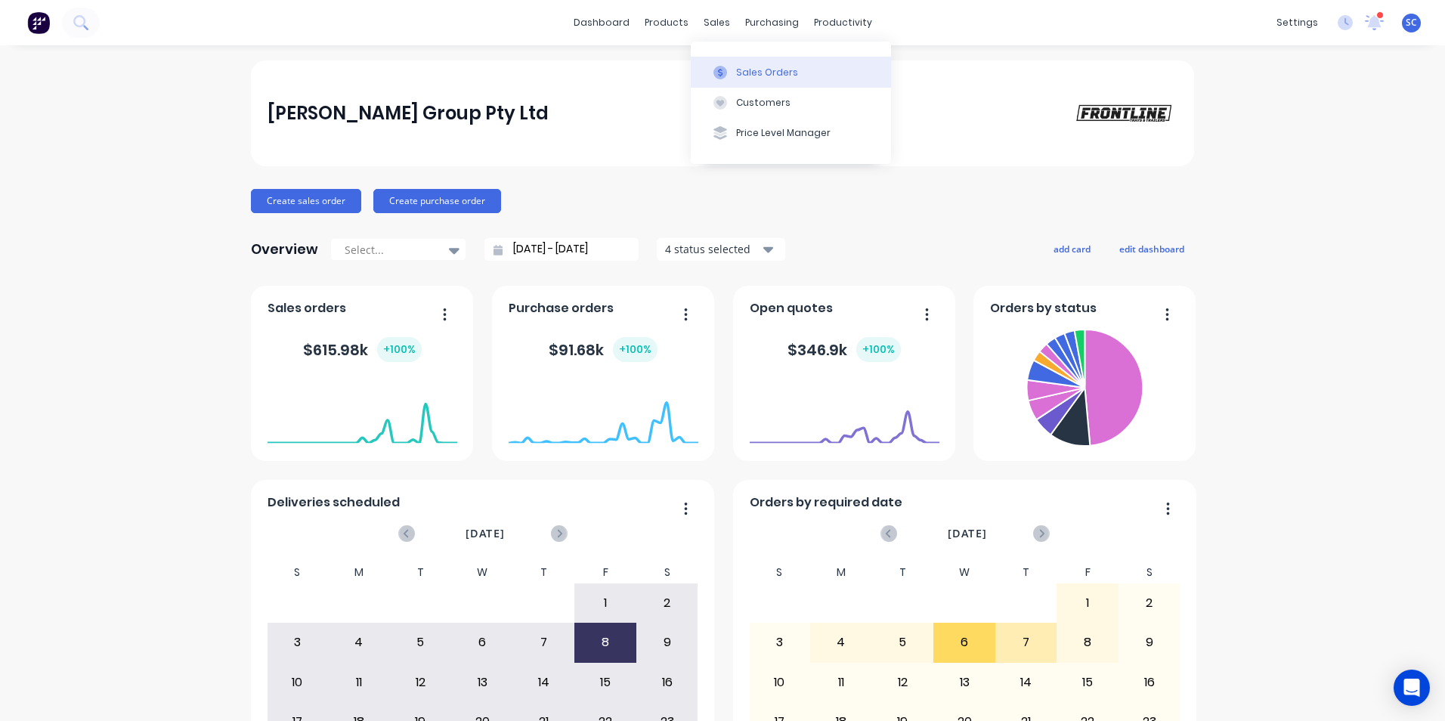
click at [721, 69] on icon at bounding box center [720, 73] width 14 height 14
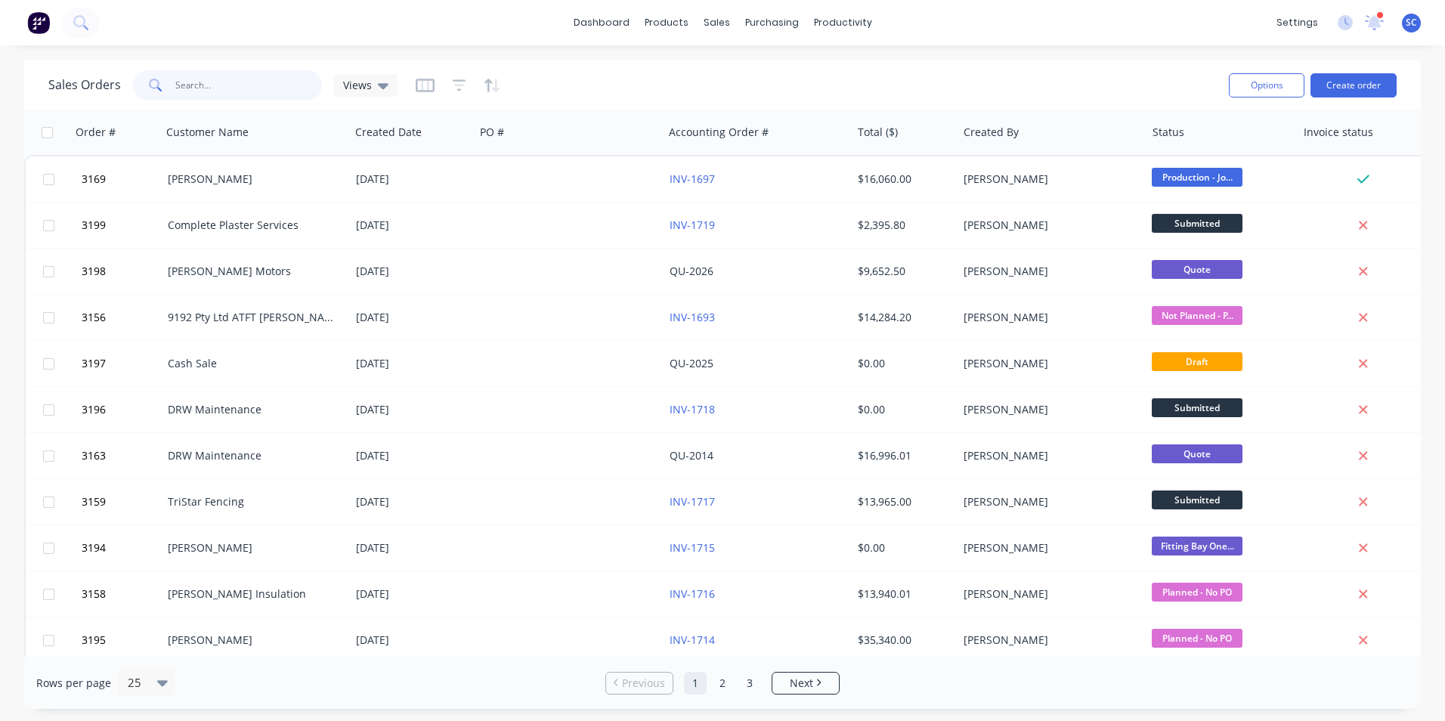
click at [253, 85] on input "text" at bounding box center [248, 85] width 147 height 30
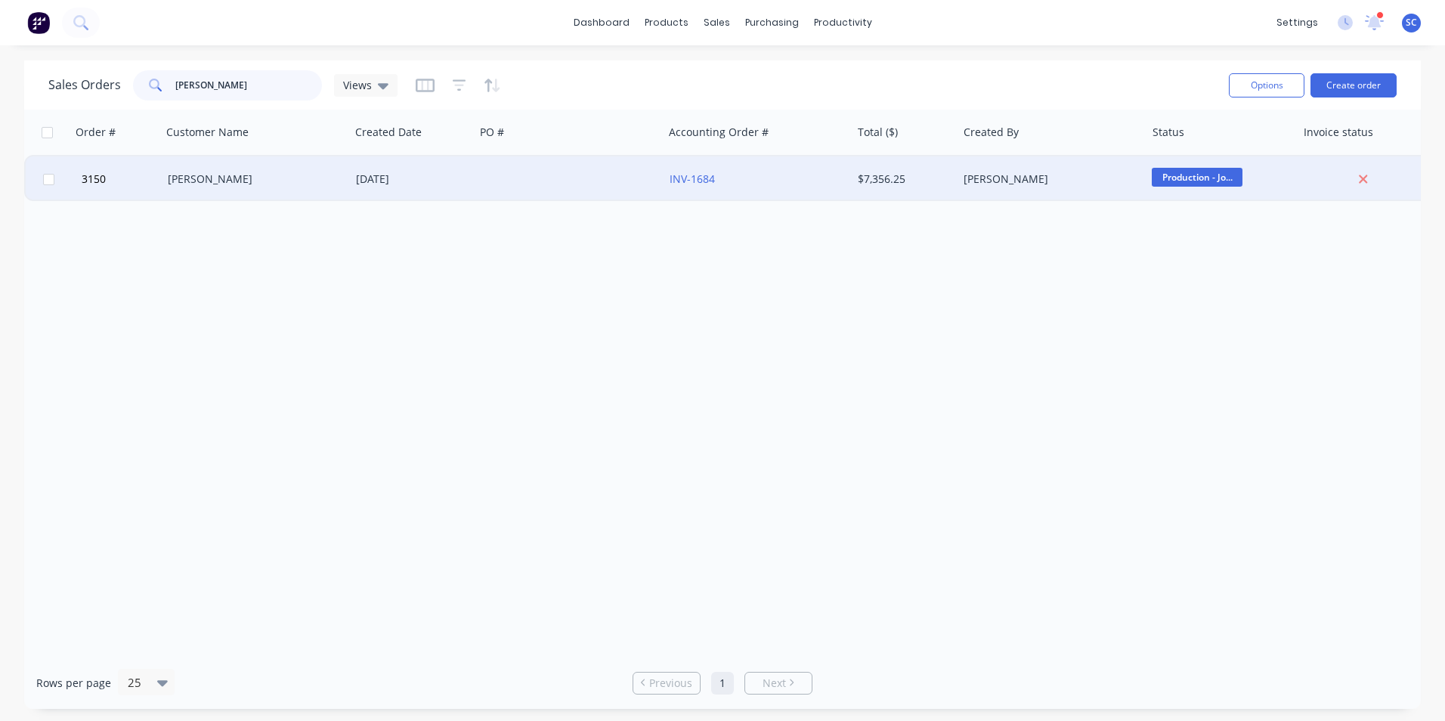
type input "[PERSON_NAME]"
click at [255, 182] on div "[PERSON_NAME]" at bounding box center [252, 179] width 168 height 15
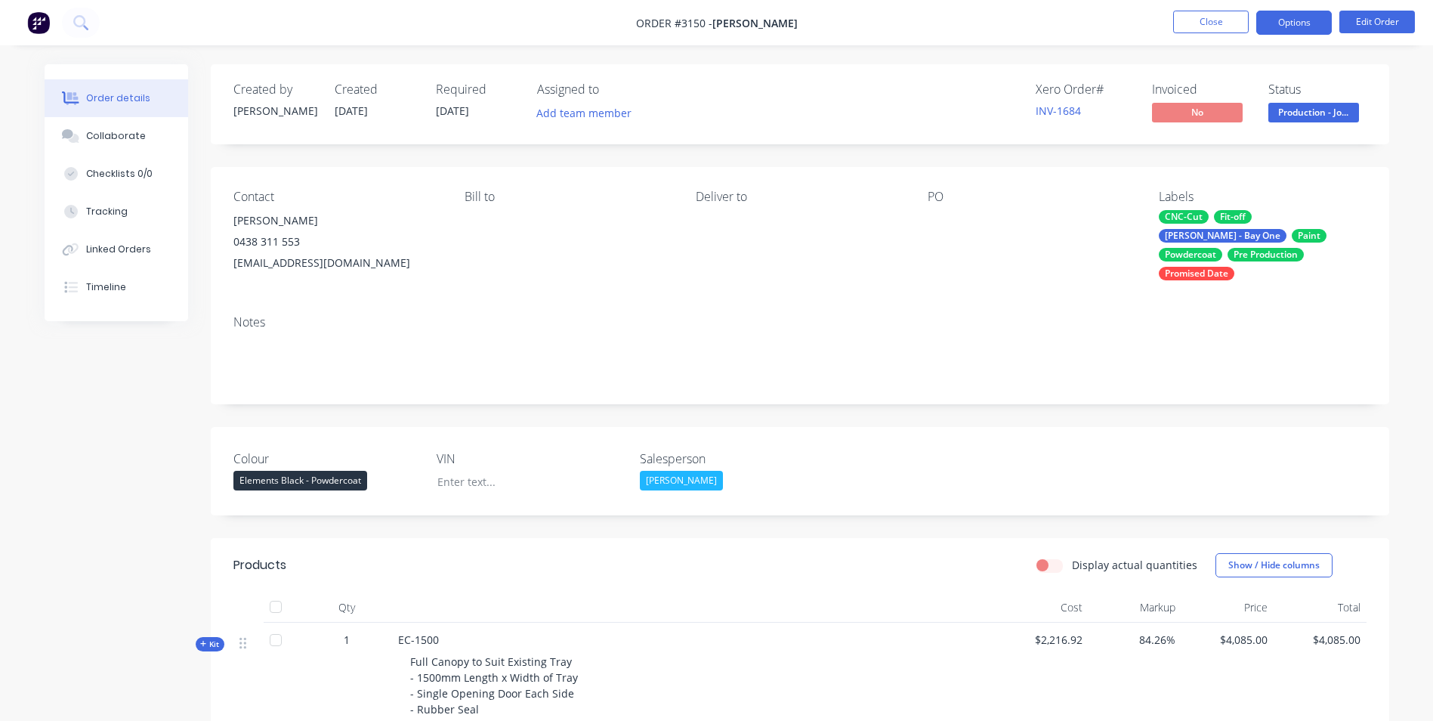
click at [1281, 17] on button "Options" at bounding box center [1294, 23] width 76 height 24
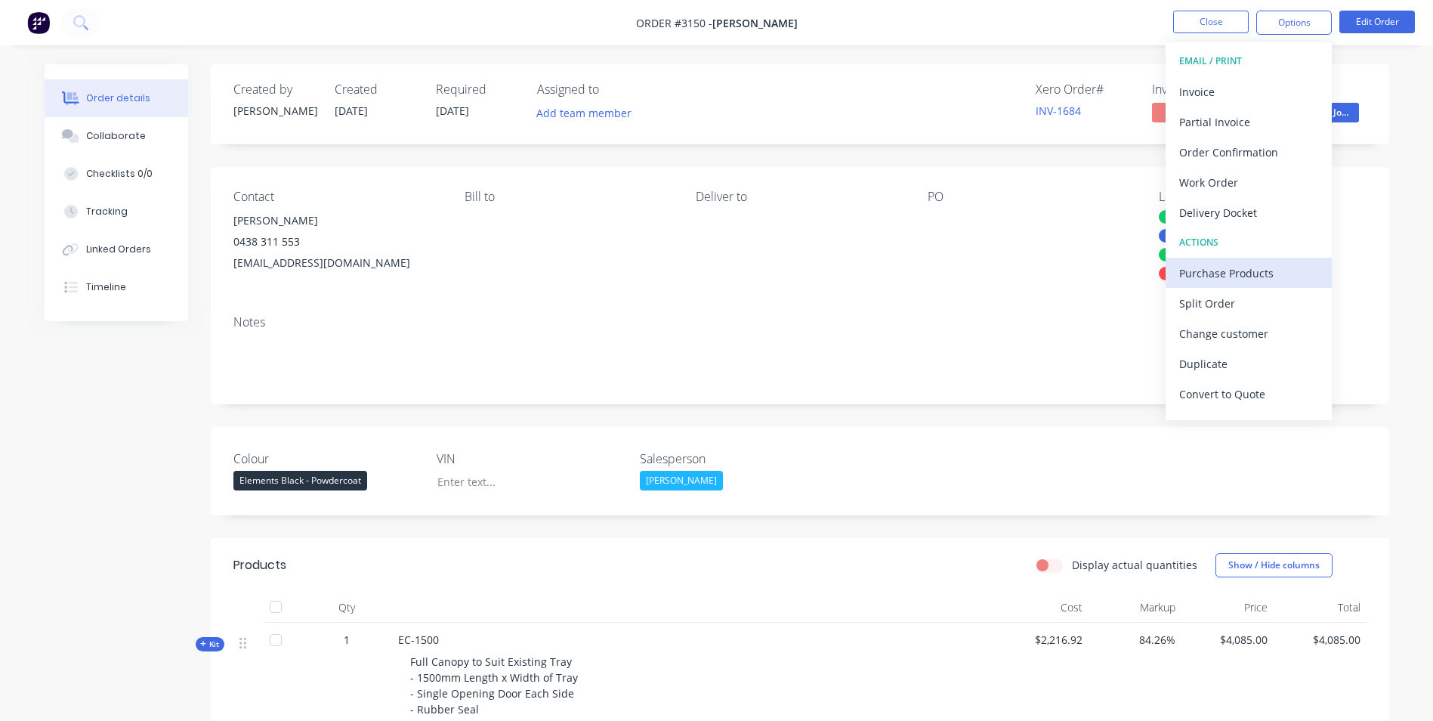
click at [1212, 278] on div "Purchase Products" at bounding box center [1248, 273] width 139 height 22
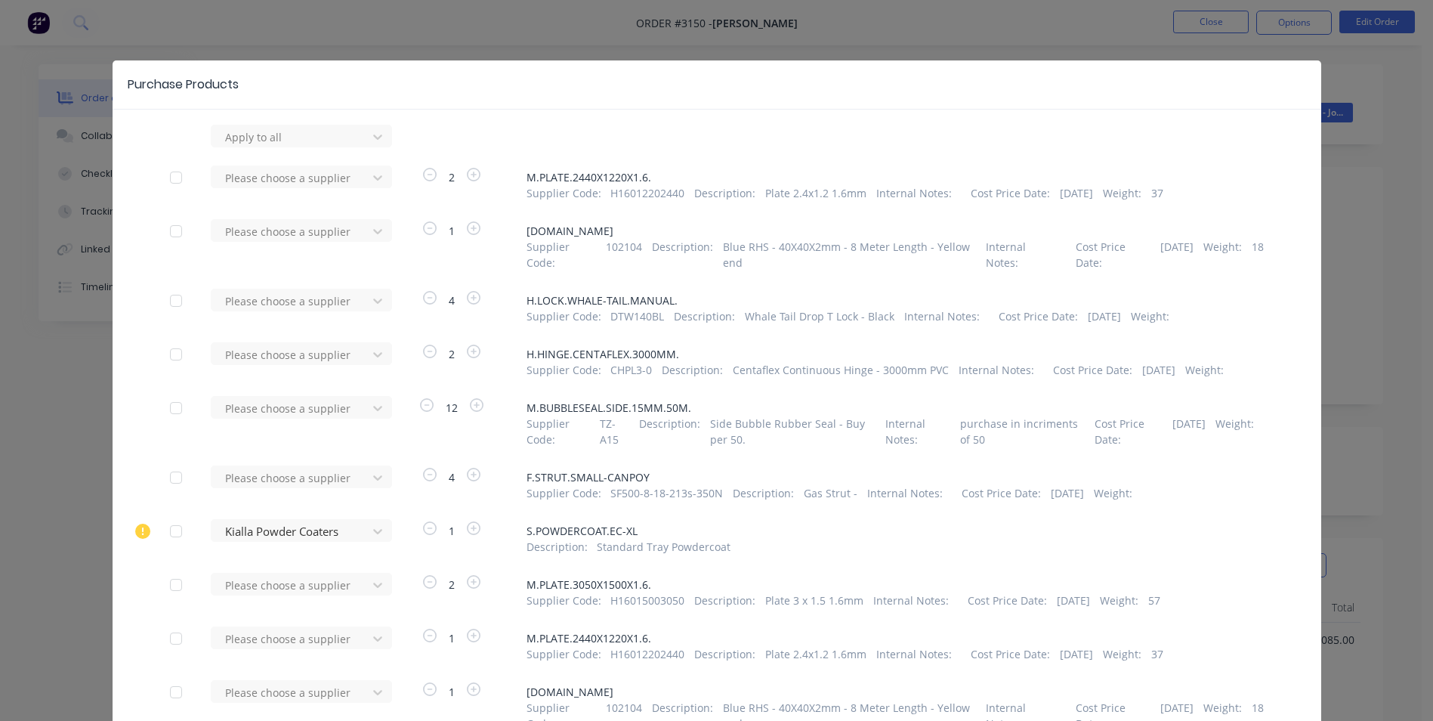
click at [993, 27] on div "Purchase Products Apply to all Please choose a supplier 2 M.PLATE.2440X1220X1.6…" at bounding box center [716, 360] width 1433 height 721
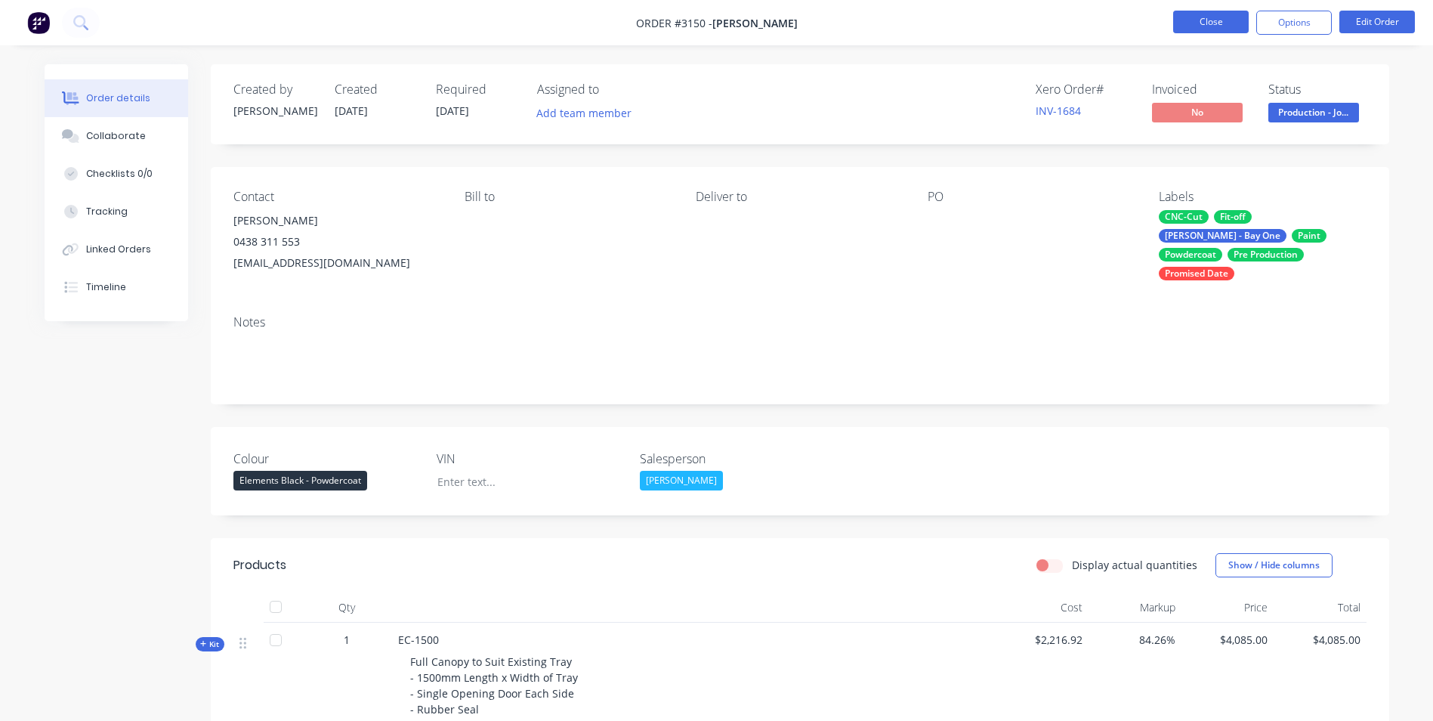
click at [1208, 30] on button "Close" at bounding box center [1211, 22] width 76 height 23
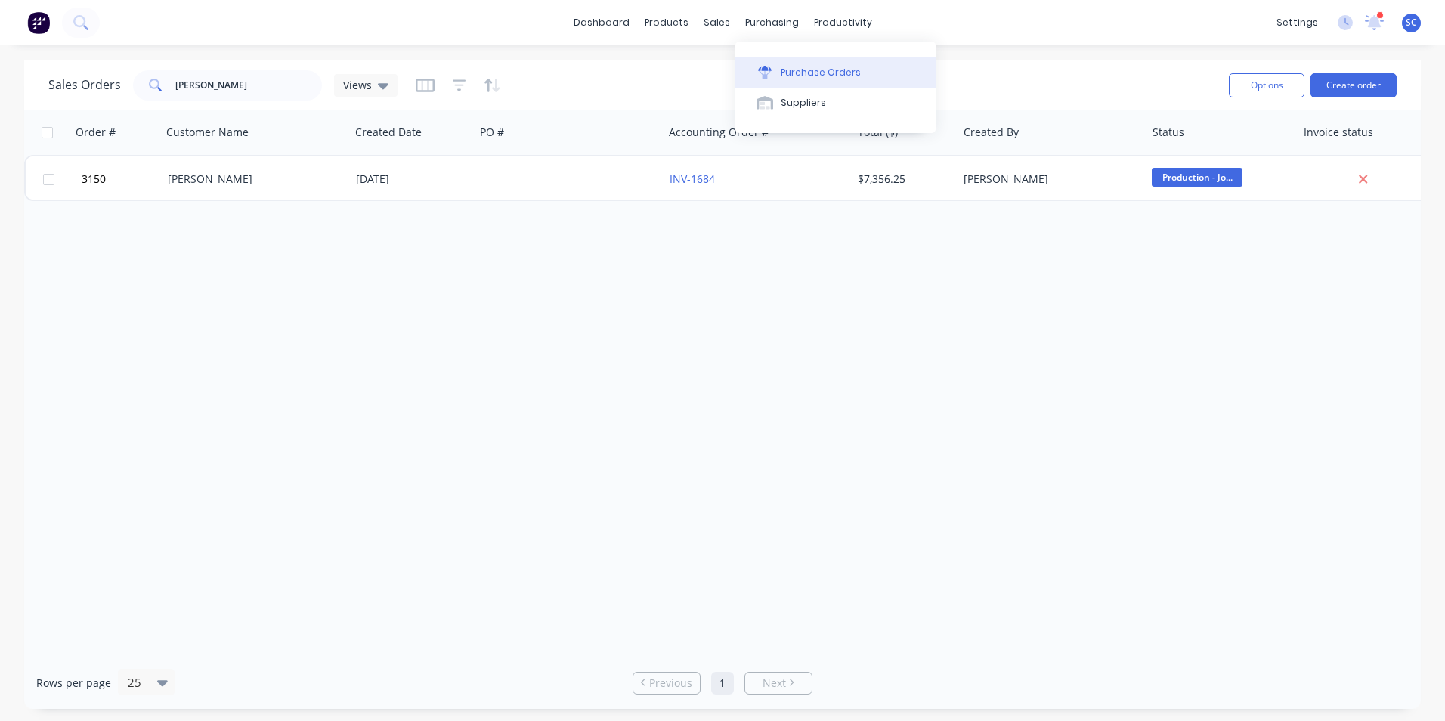
click at [779, 67] on button "Purchase Orders" at bounding box center [835, 72] width 200 height 30
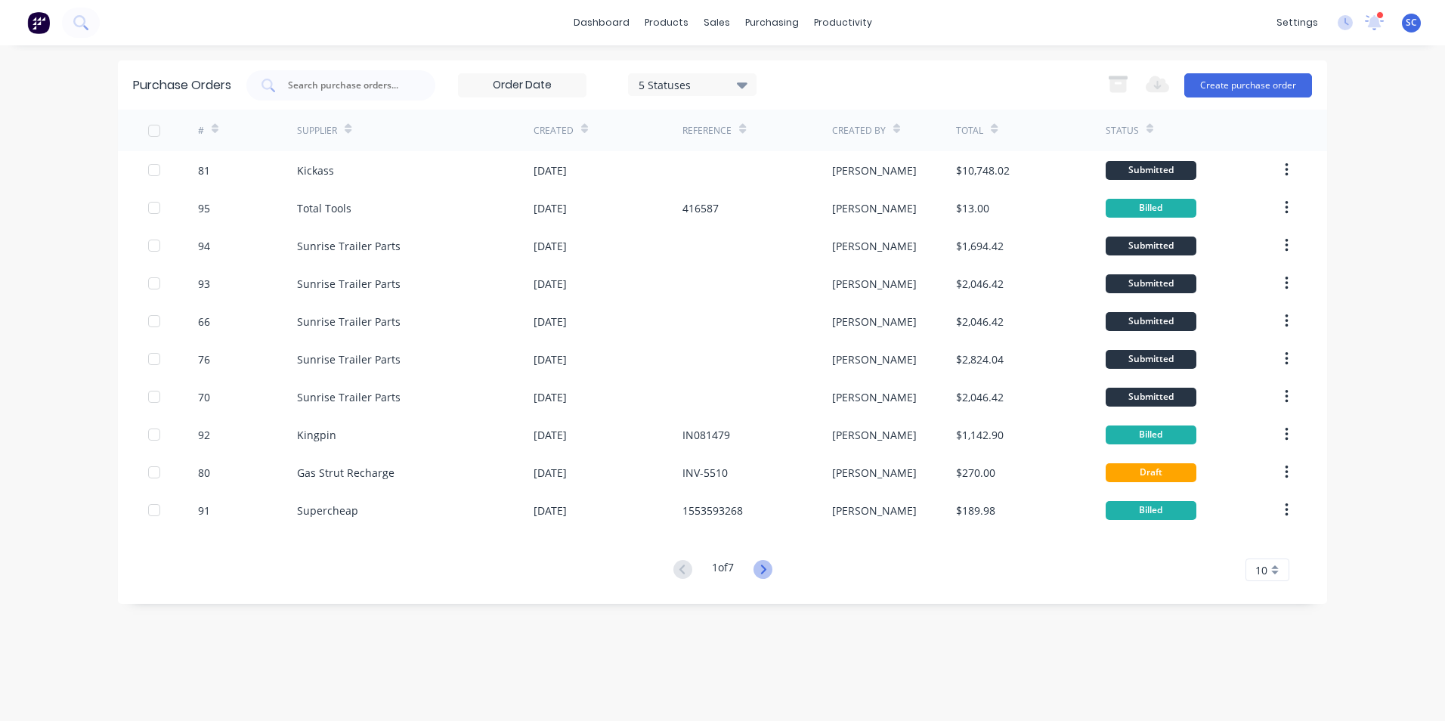
click at [764, 573] on icon at bounding box center [762, 568] width 5 height 9
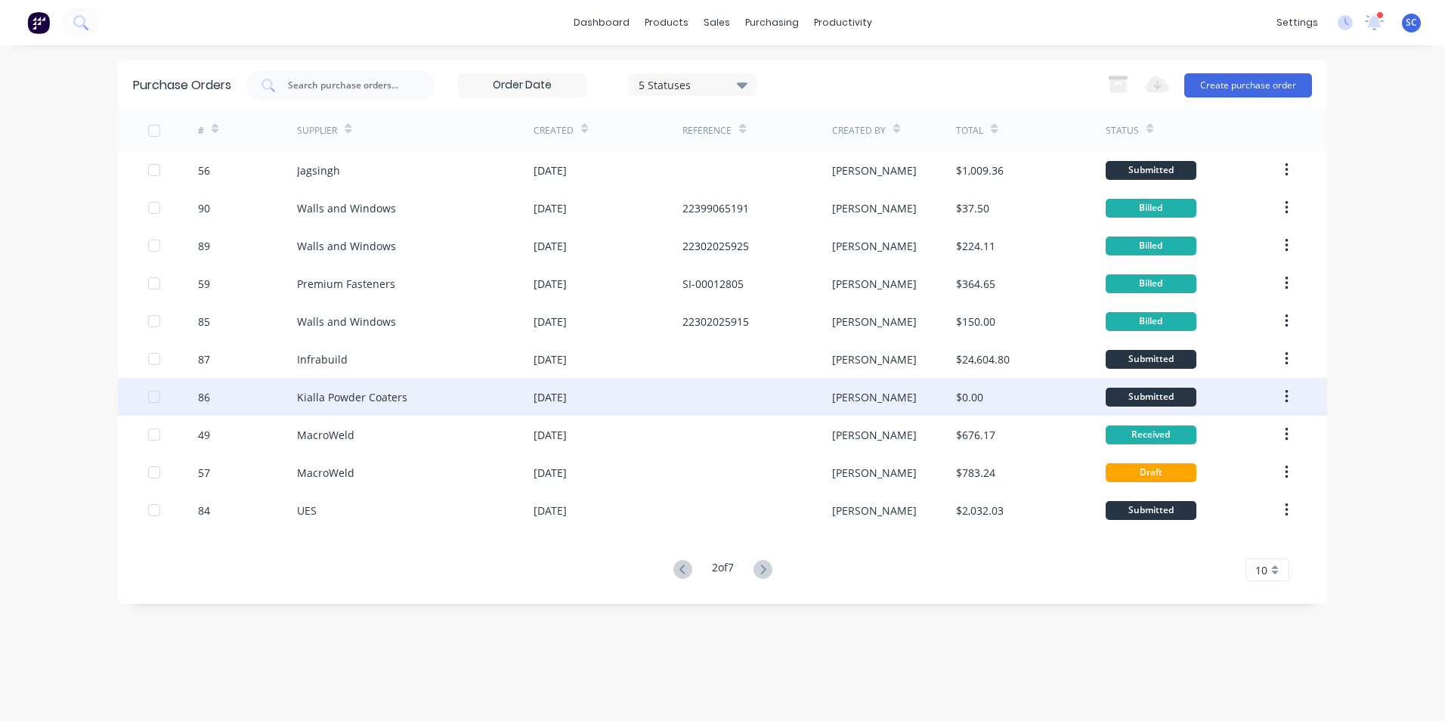
click at [530, 397] on div "Kialla Powder Coaters" at bounding box center [415, 397] width 236 height 38
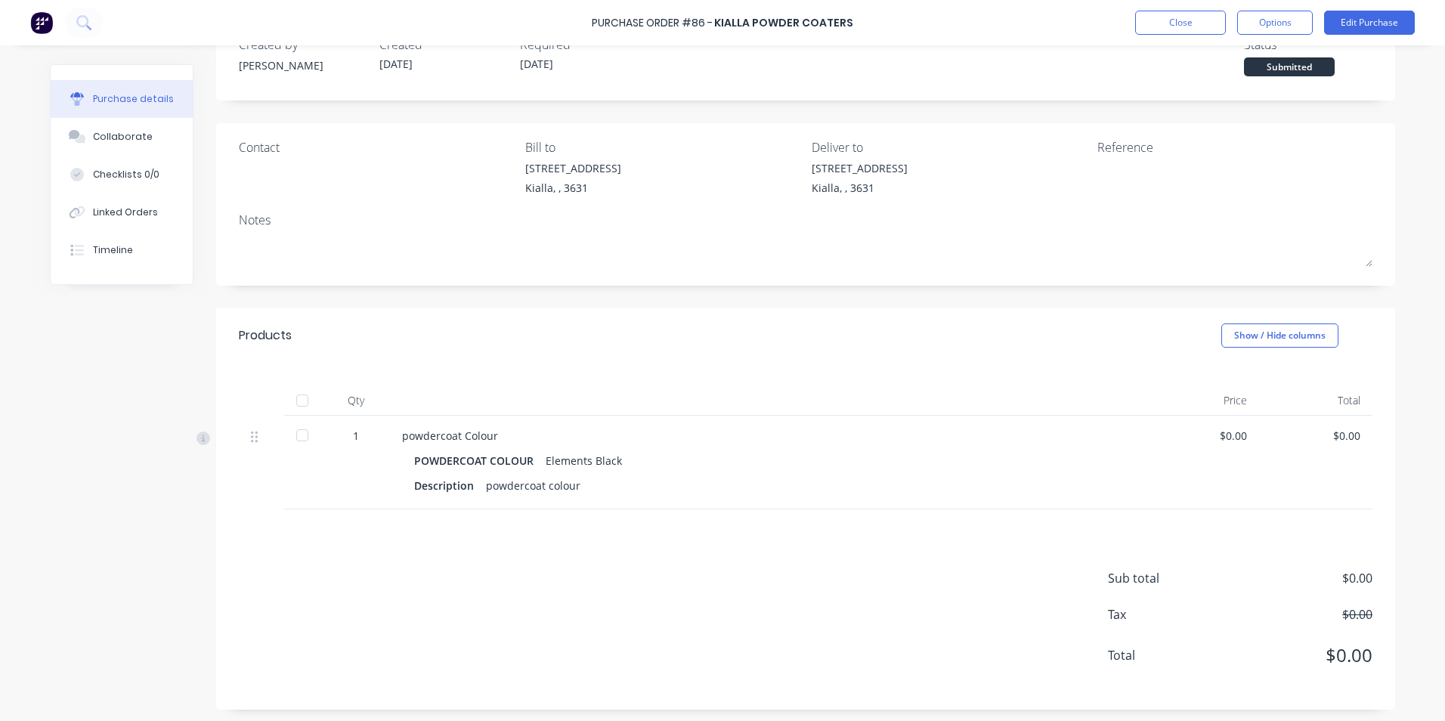
scroll to position [63, 0]
click at [104, 251] on div "Timeline" at bounding box center [113, 250] width 40 height 14
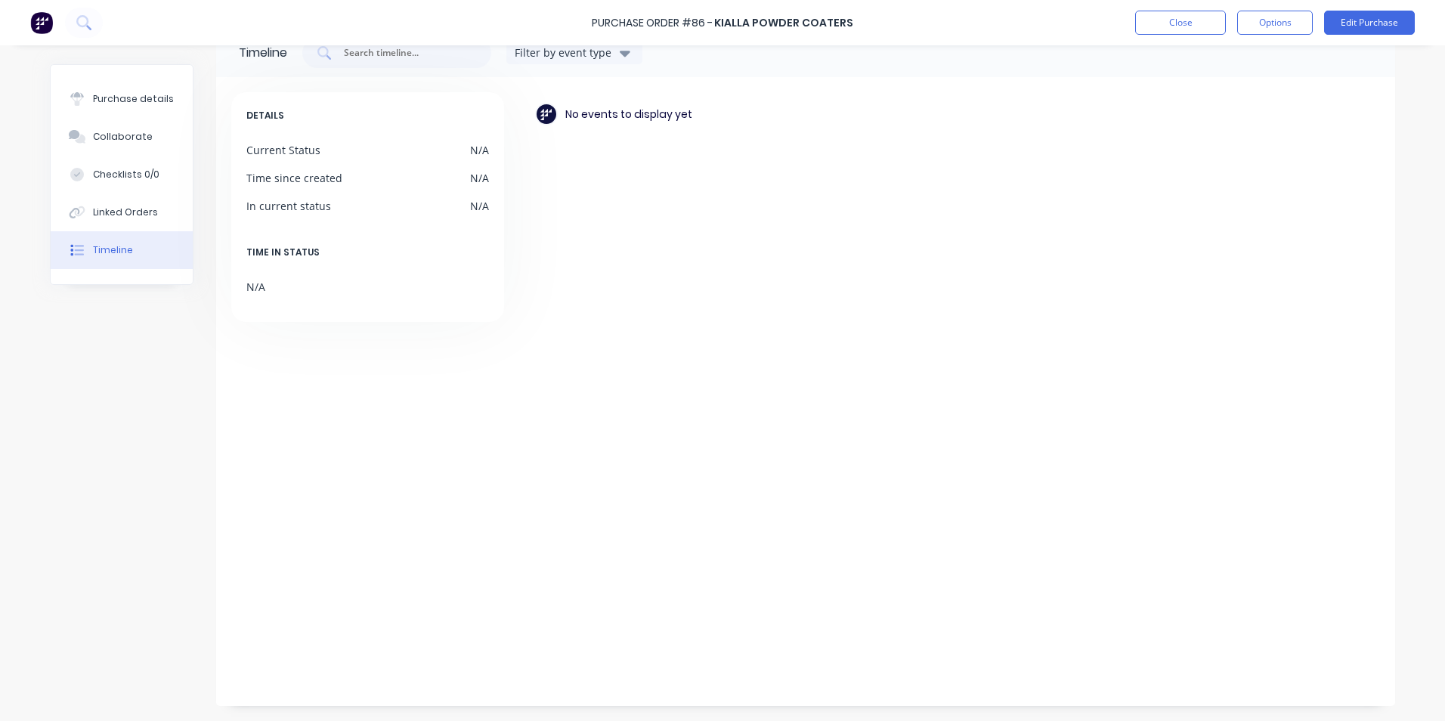
scroll to position [36, 0]
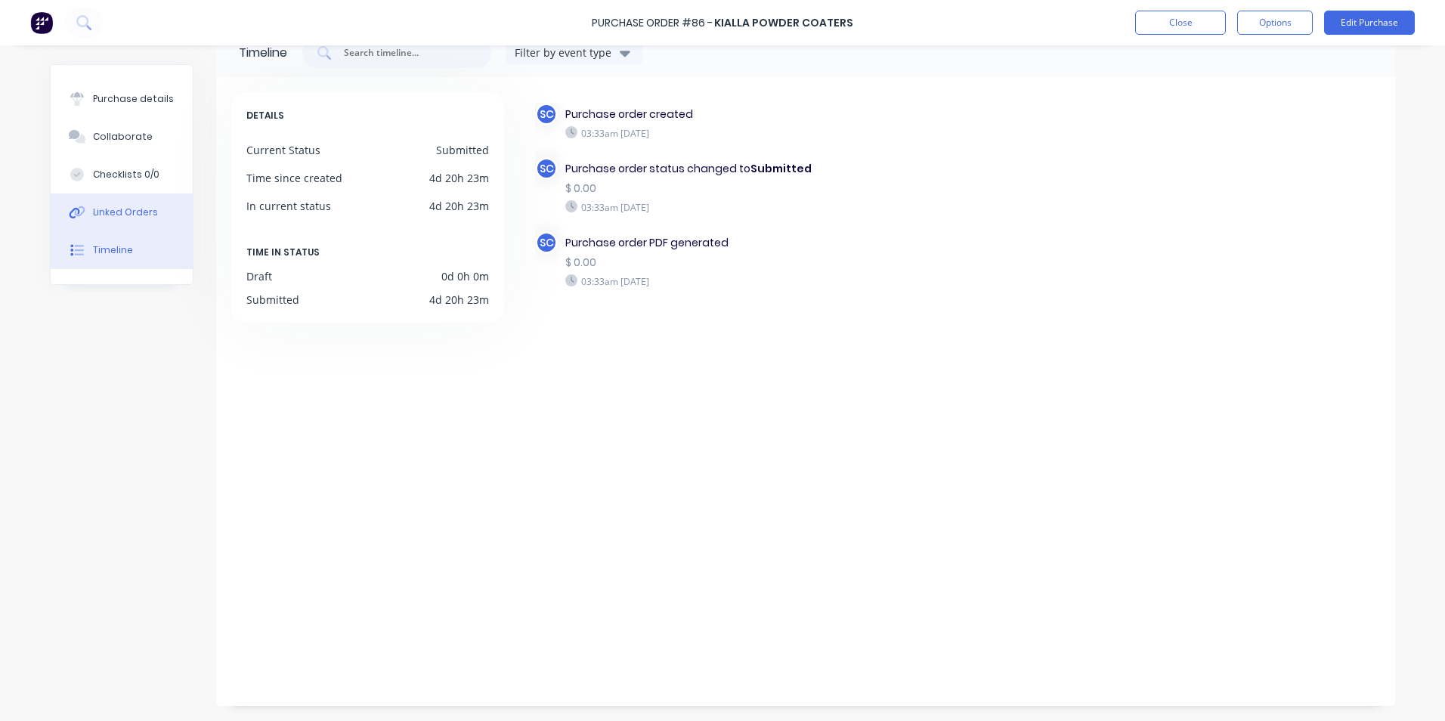
click at [122, 198] on button "Linked Orders" at bounding box center [122, 212] width 142 height 38
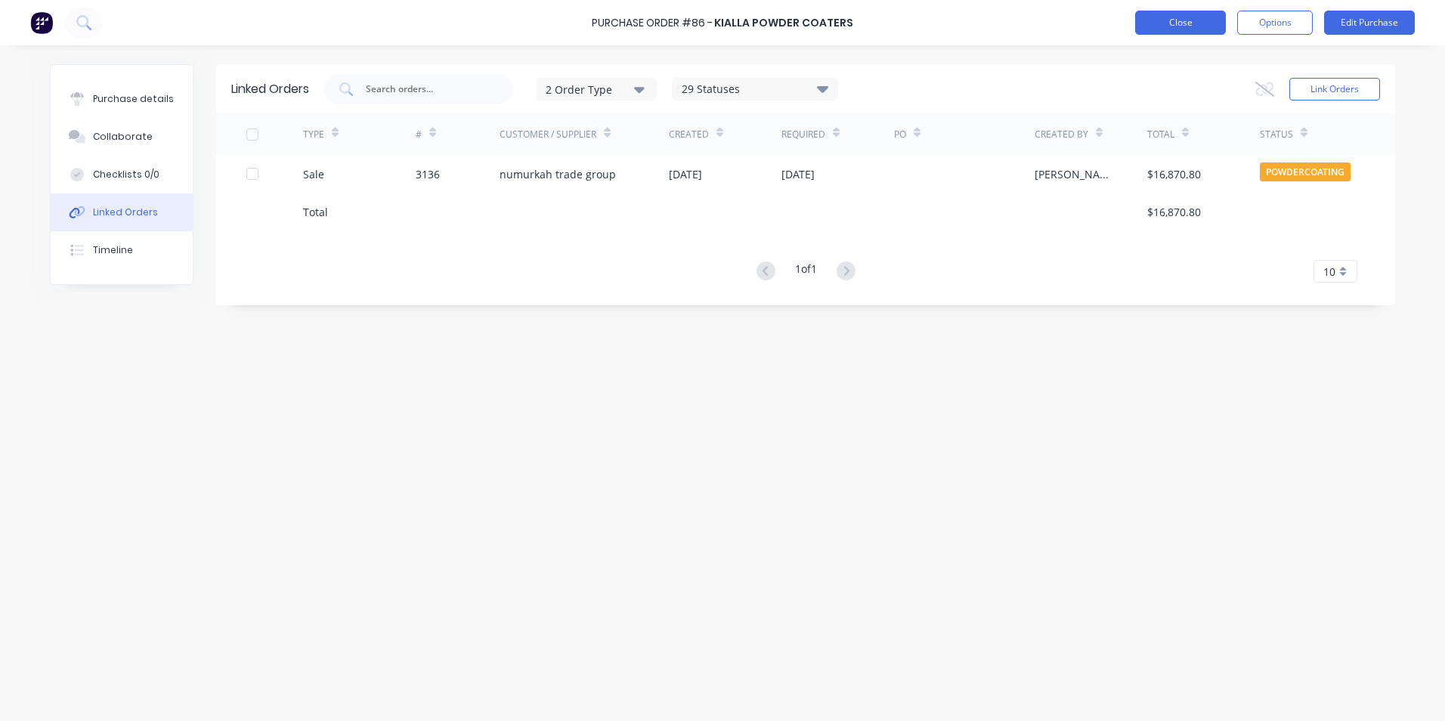
click at [1184, 20] on button "Close" at bounding box center [1180, 23] width 91 height 24
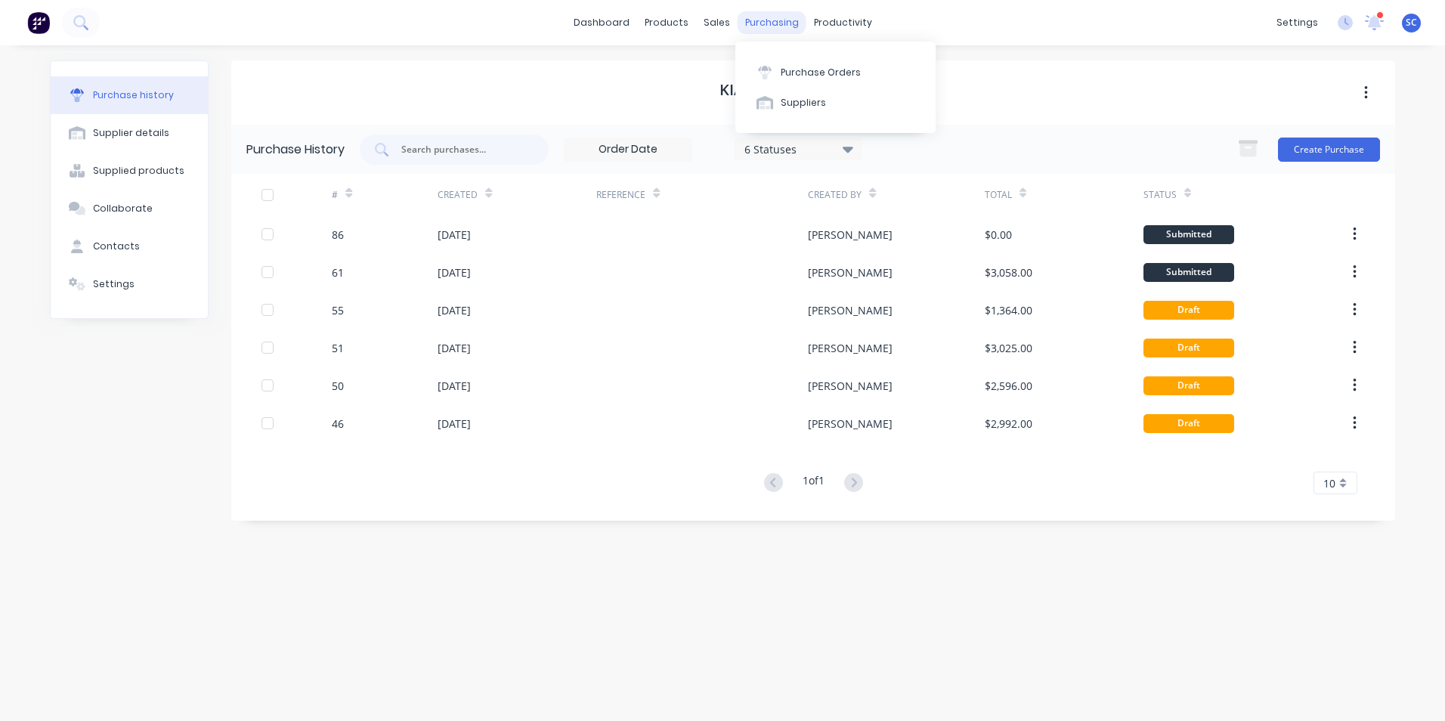
click at [765, 17] on div "purchasing" at bounding box center [771, 22] width 69 height 23
click at [436, 146] on input "text" at bounding box center [462, 149] width 125 height 15
type input "kialla"
click at [721, 23] on div "sales" at bounding box center [717, 22] width 42 height 23
click at [780, 78] on div "Sales Orders" at bounding box center [772, 73] width 62 height 14
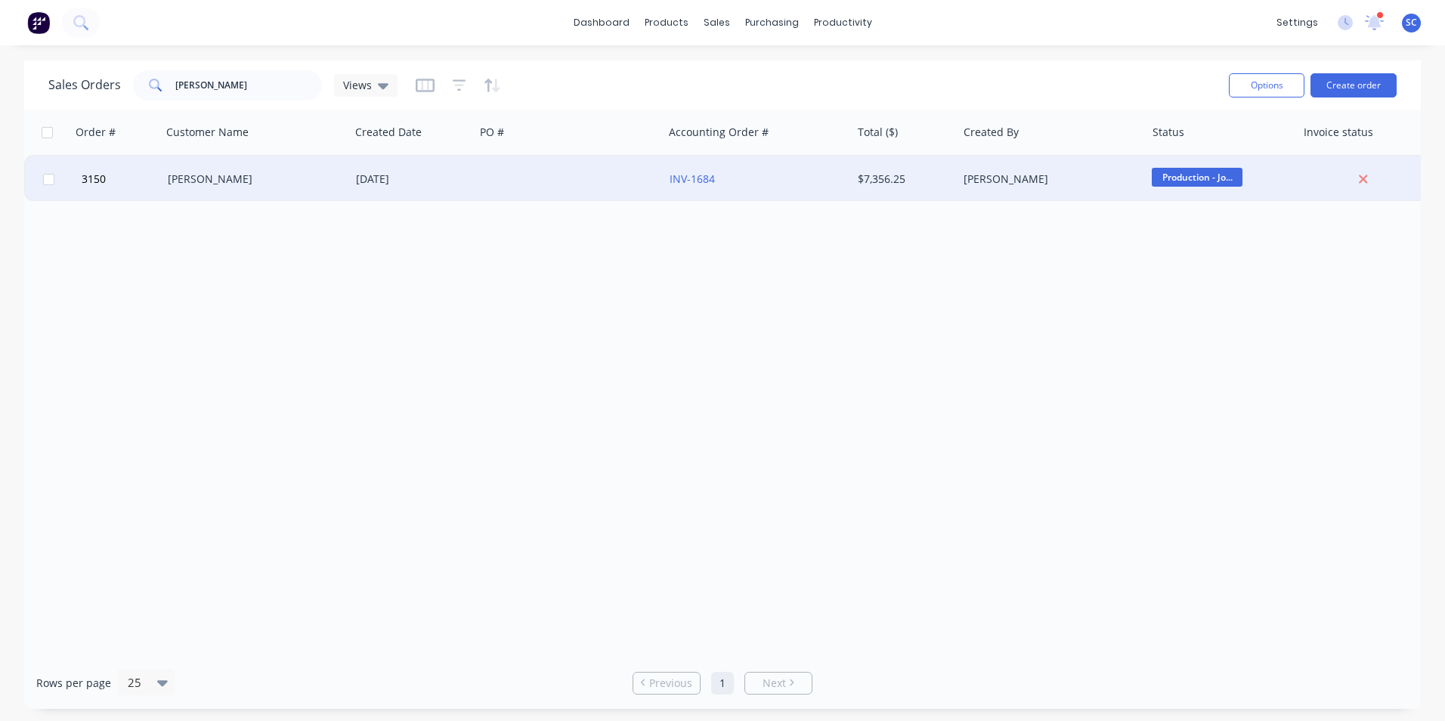
click at [462, 166] on div "[DATE]" at bounding box center [412, 178] width 125 height 45
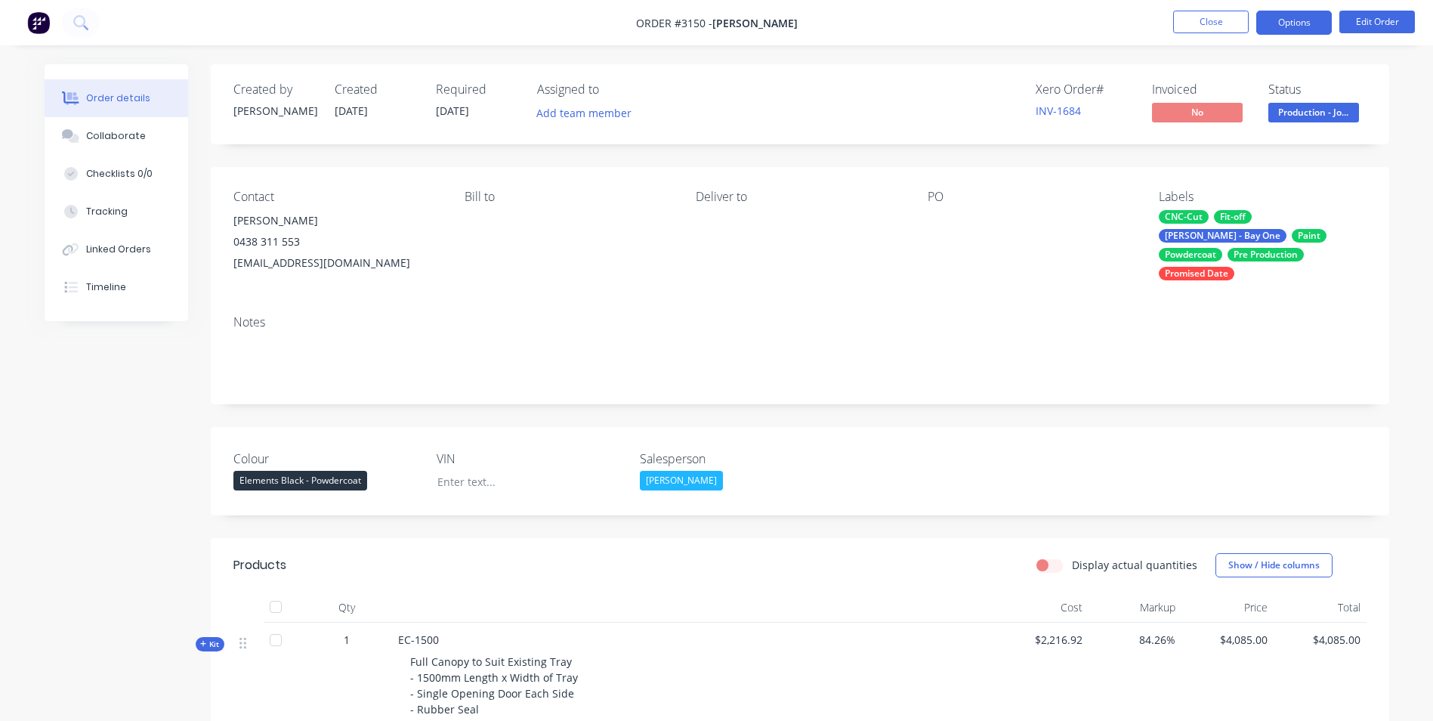
click at [1290, 27] on button "Options" at bounding box center [1294, 23] width 76 height 24
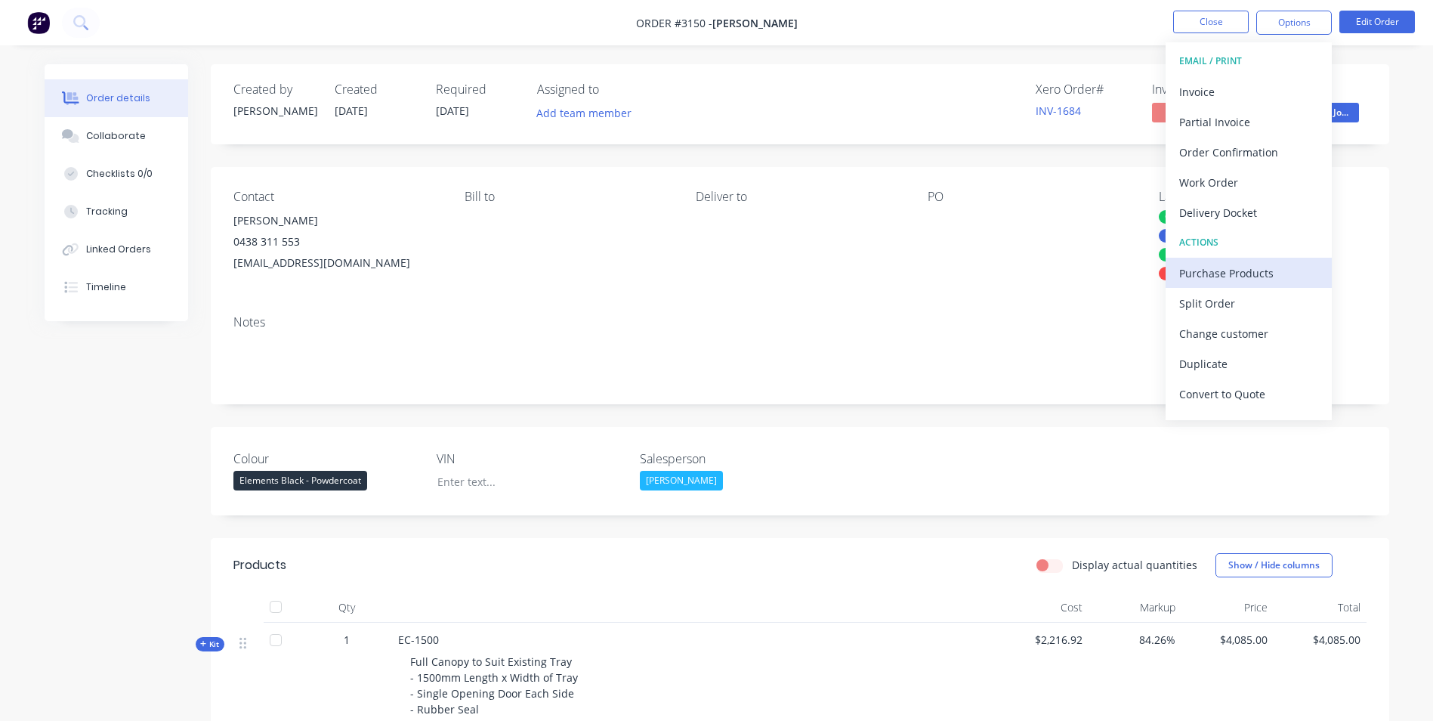
click at [1199, 280] on div "Purchase Products" at bounding box center [1248, 273] width 139 height 22
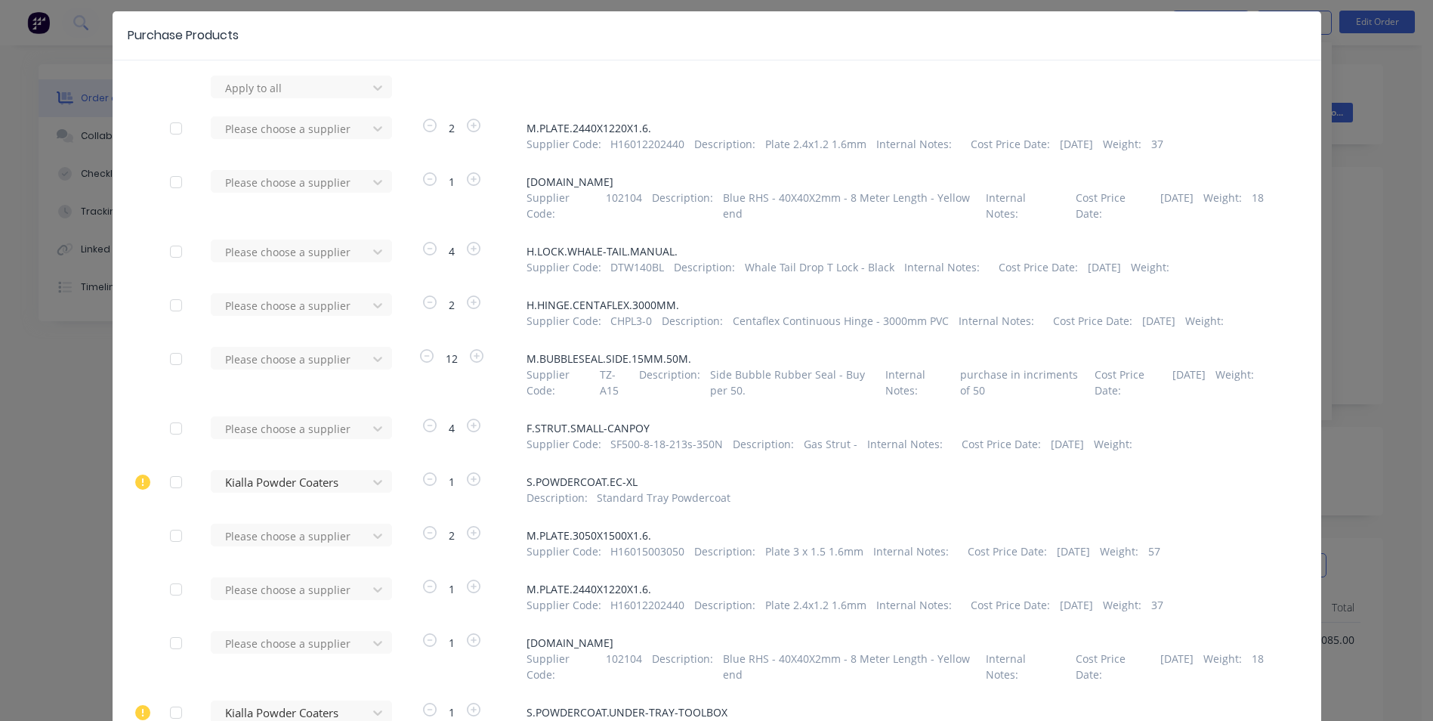
scroll to position [76, 0]
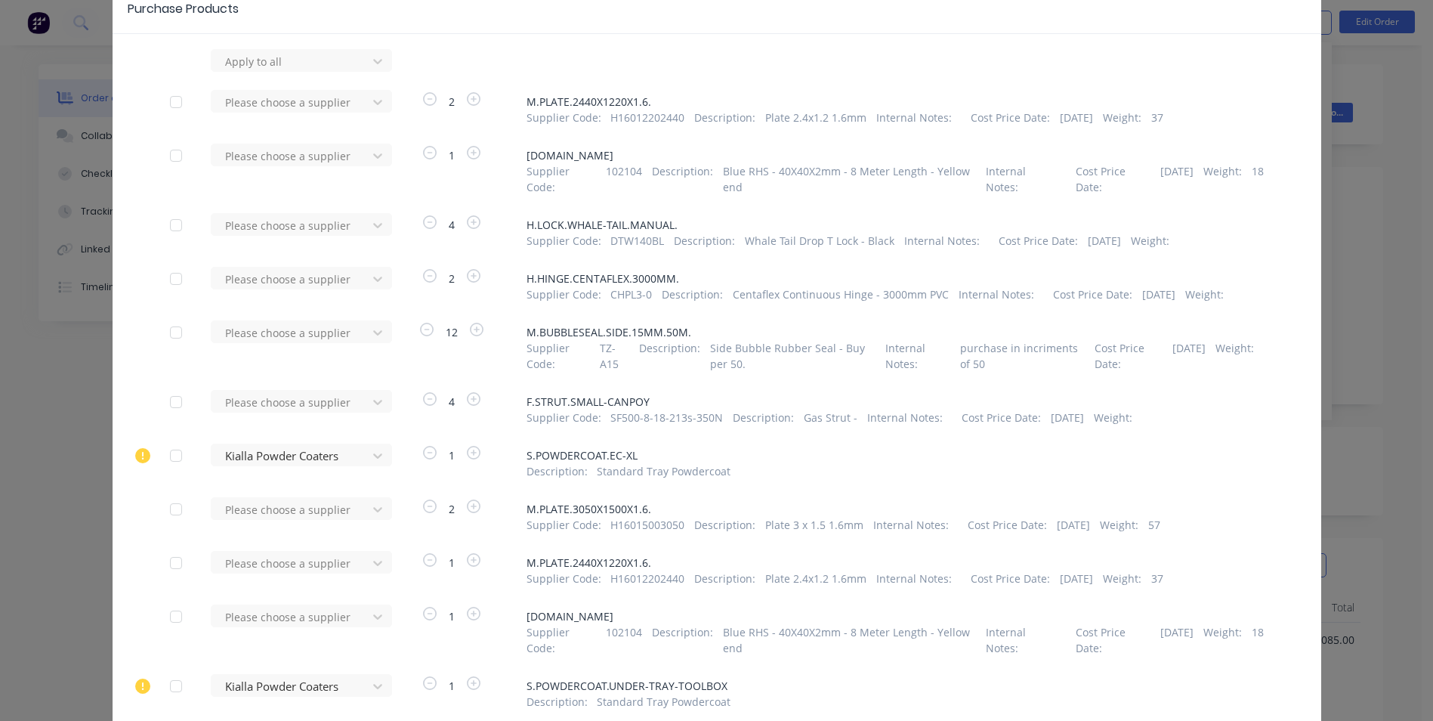
click at [169, 456] on div at bounding box center [176, 455] width 30 height 30
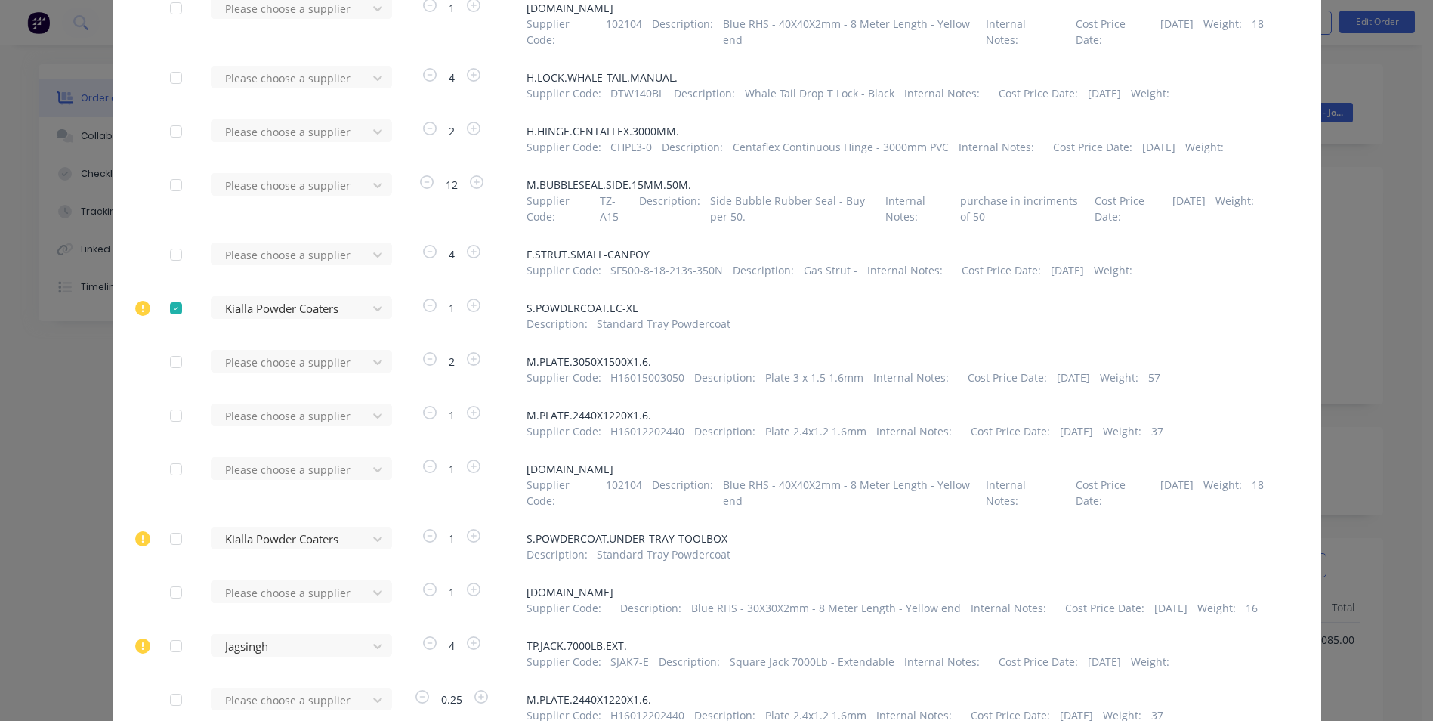
scroll to position [302, 0]
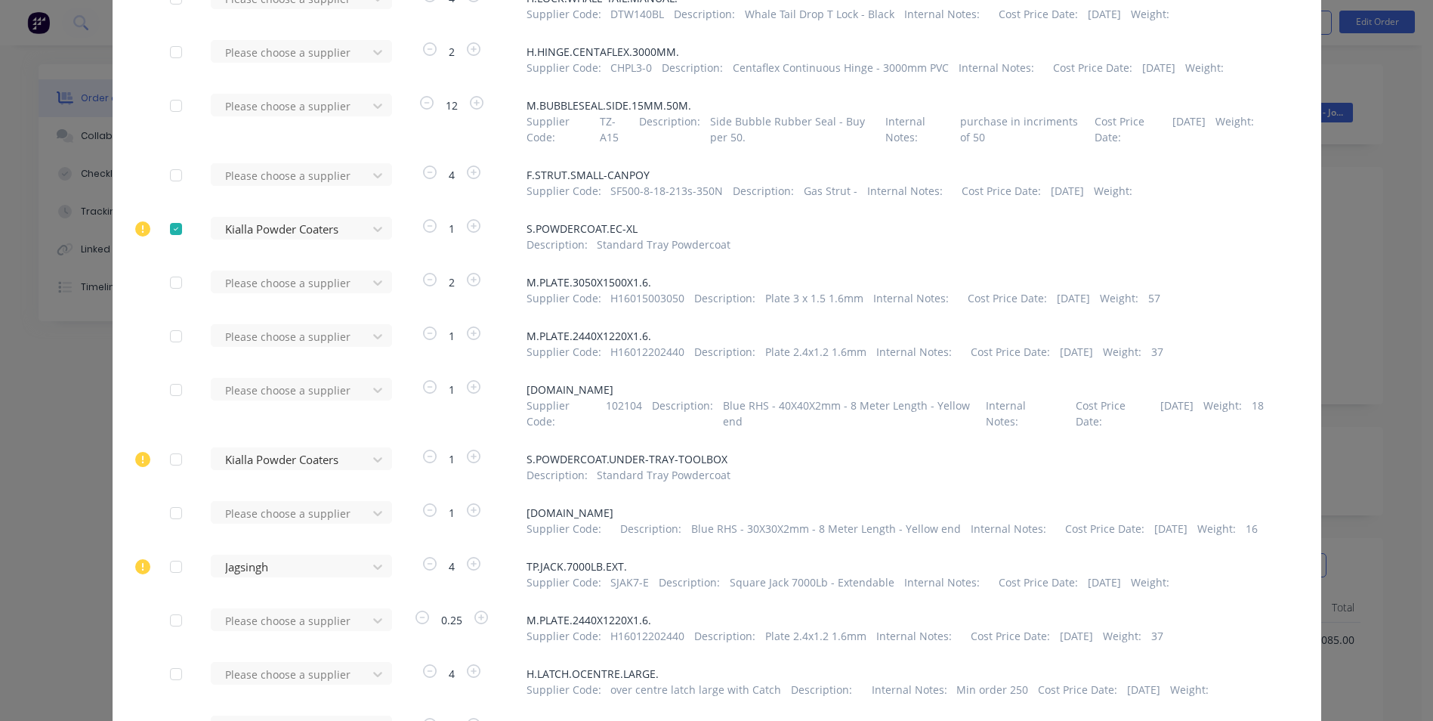
click at [168, 461] on div at bounding box center [176, 459] width 30 height 30
drag, startPoint x: 167, startPoint y: 459, endPoint x: 231, endPoint y: 439, distance: 67.4
click at [168, 459] on div at bounding box center [176, 459] width 30 height 30
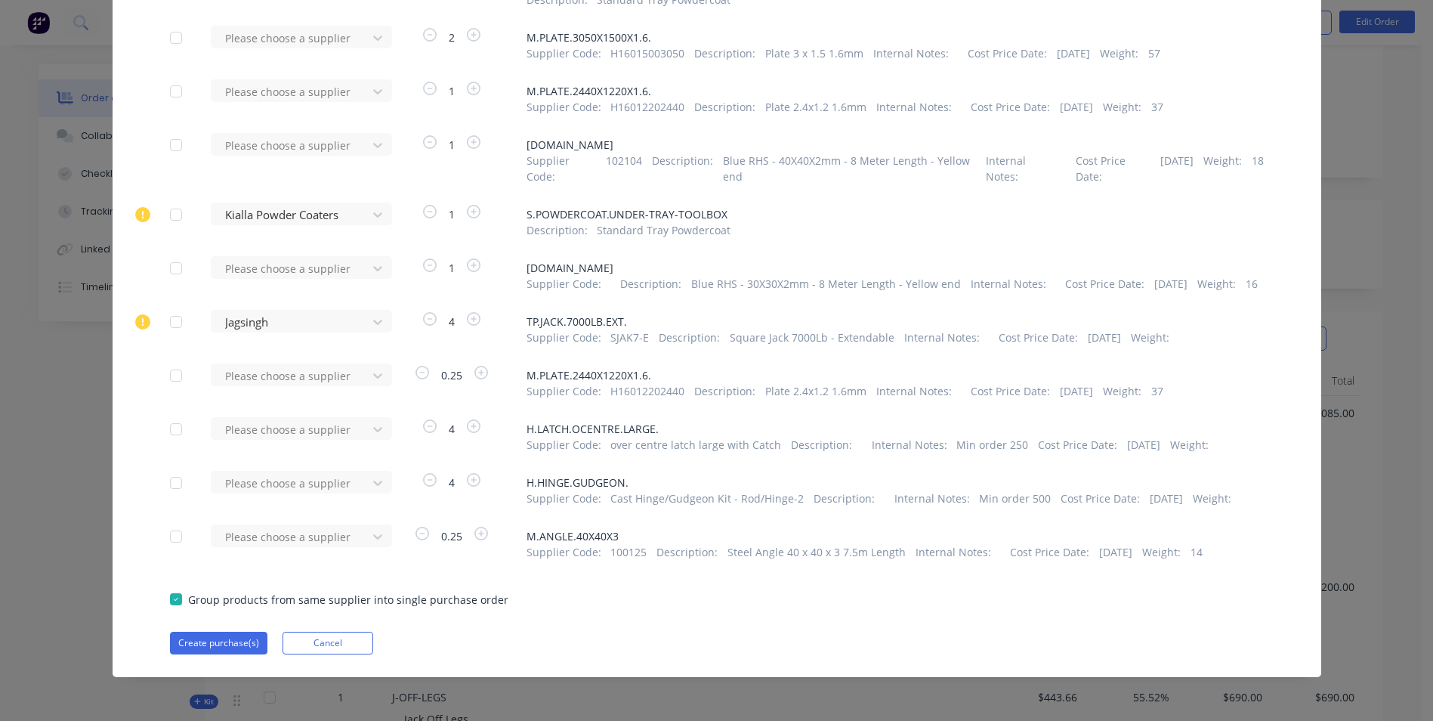
scroll to position [563, 0]
click at [198, 647] on button "Create purchase(s)" at bounding box center [218, 643] width 97 height 23
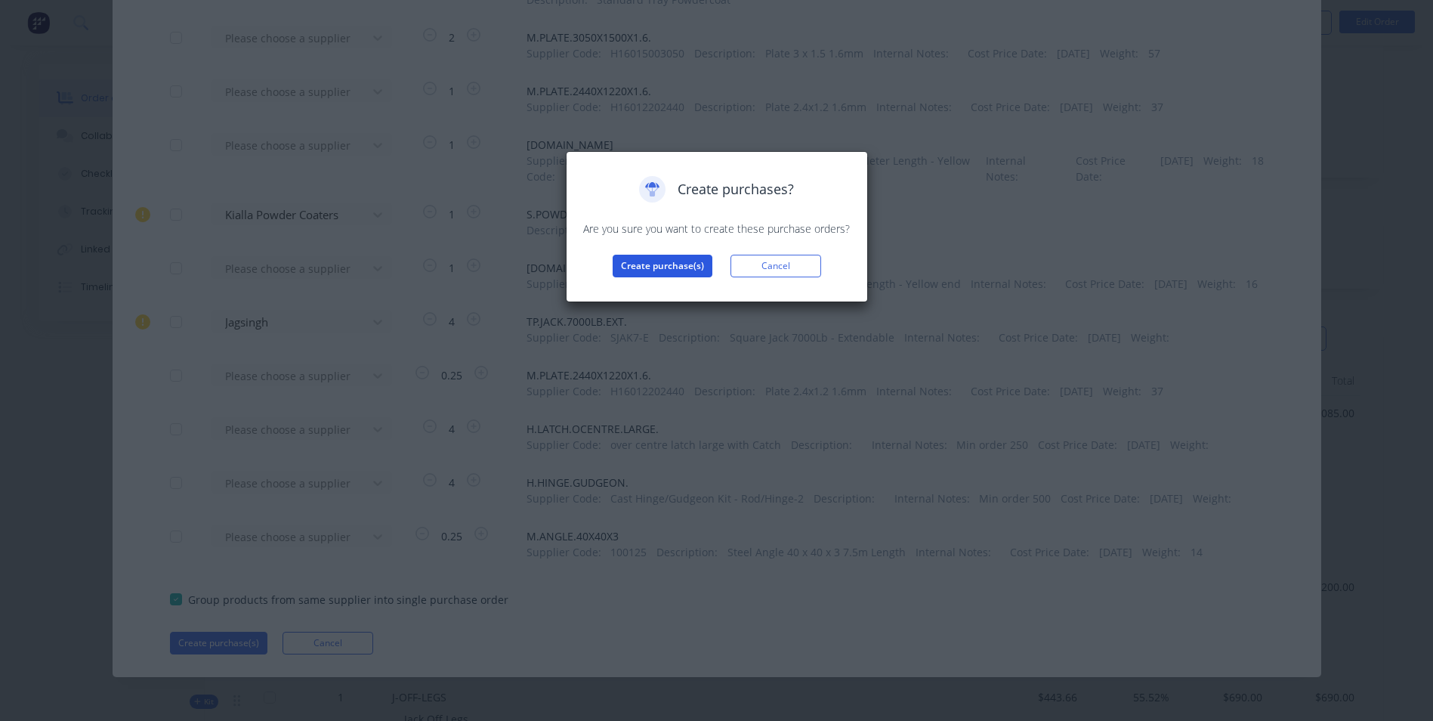
click at [651, 268] on button "Create purchase(s)" at bounding box center [663, 266] width 100 height 23
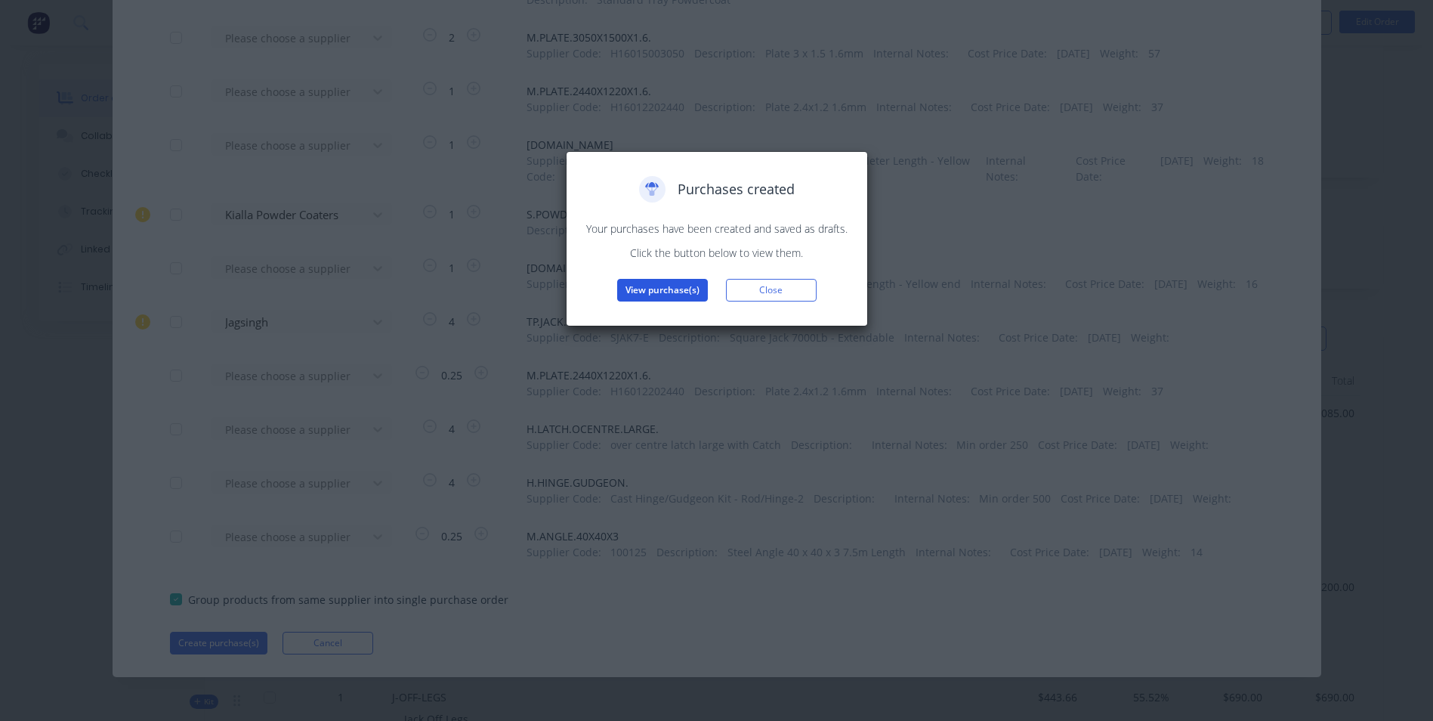
click at [650, 292] on button "View purchase(s)" at bounding box center [662, 290] width 91 height 23
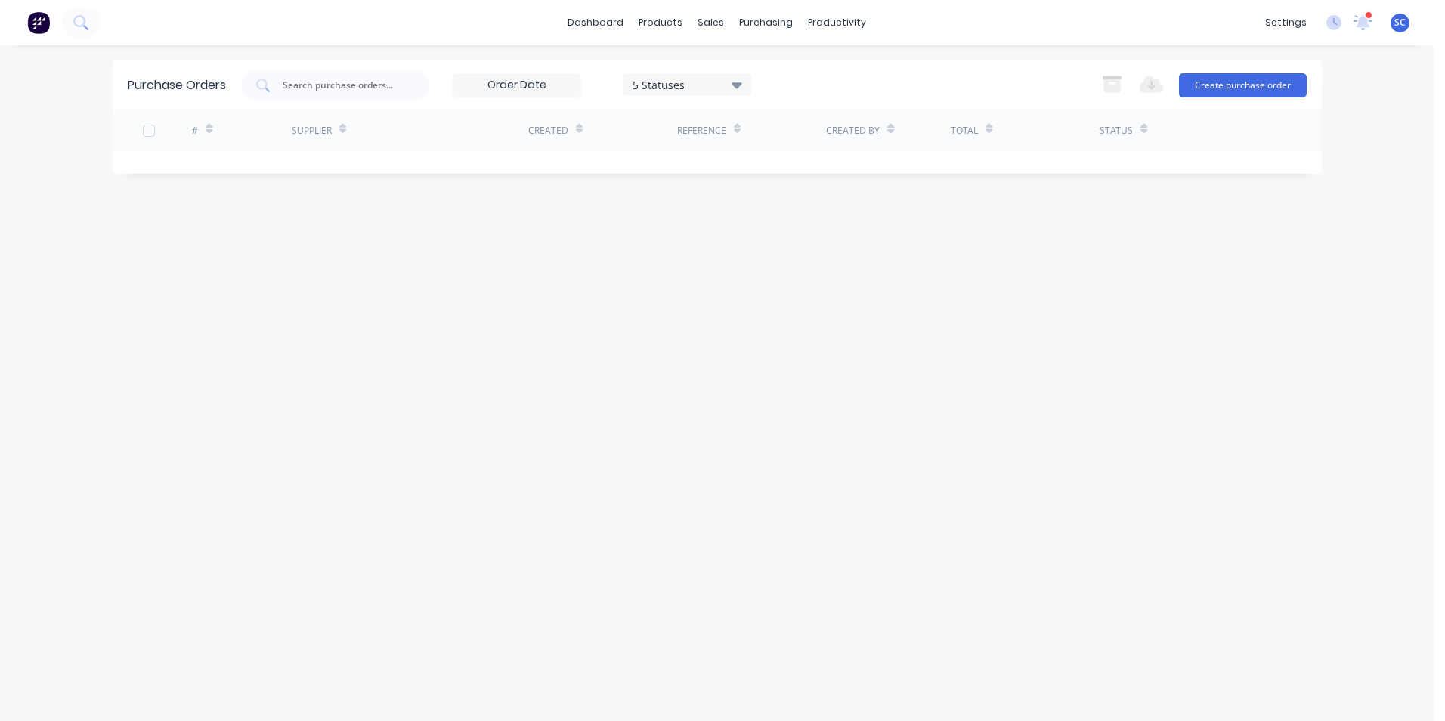
click at [736, 90] on icon at bounding box center [736, 84] width 11 height 17
click at [724, 122] on div "All" at bounding box center [703, 124] width 121 height 16
click at [910, 86] on div "7 Statuses 7 Statuses Export to Excel (XLSX) Create purchase order" at bounding box center [773, 85] width 1065 height 30
click at [775, 68] on div "Purchase Orders" at bounding box center [814, 73] width 80 height 14
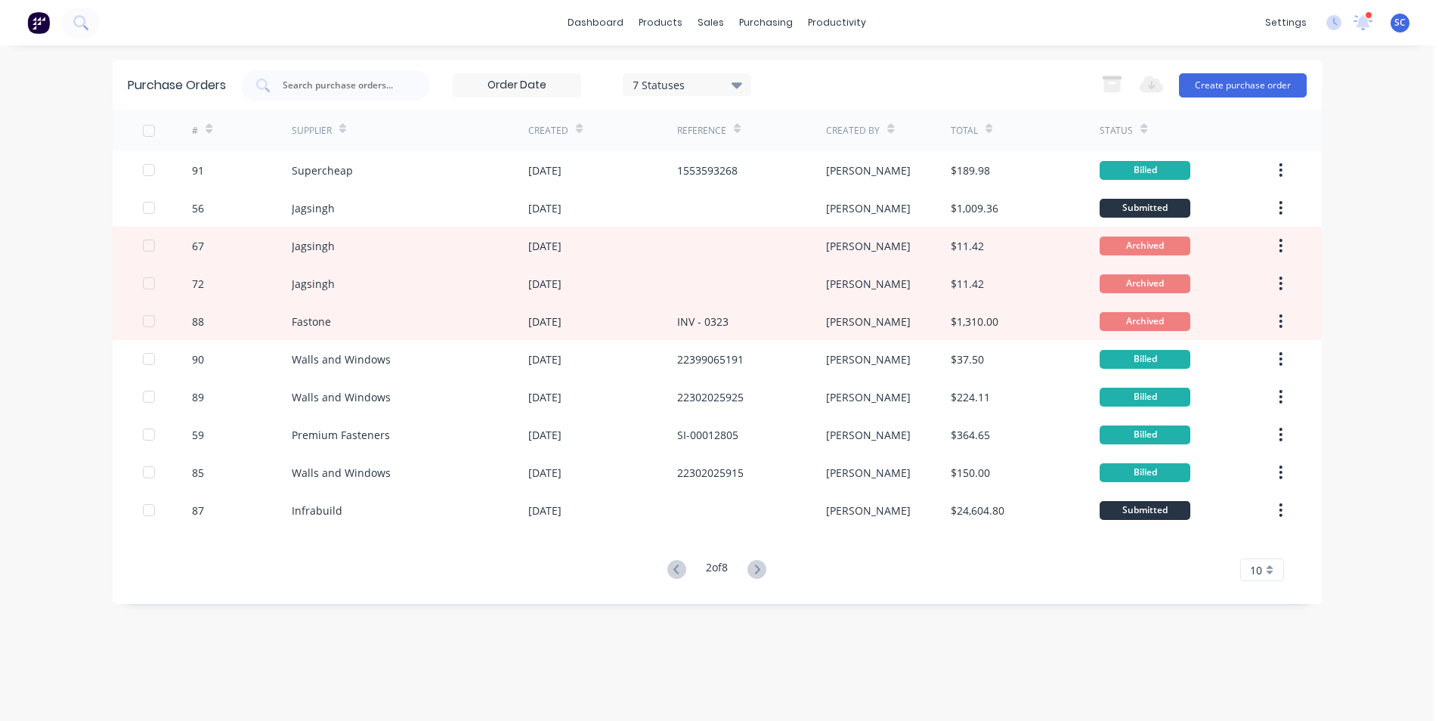
click at [732, 85] on div "7 Statuses" at bounding box center [687, 84] width 128 height 23
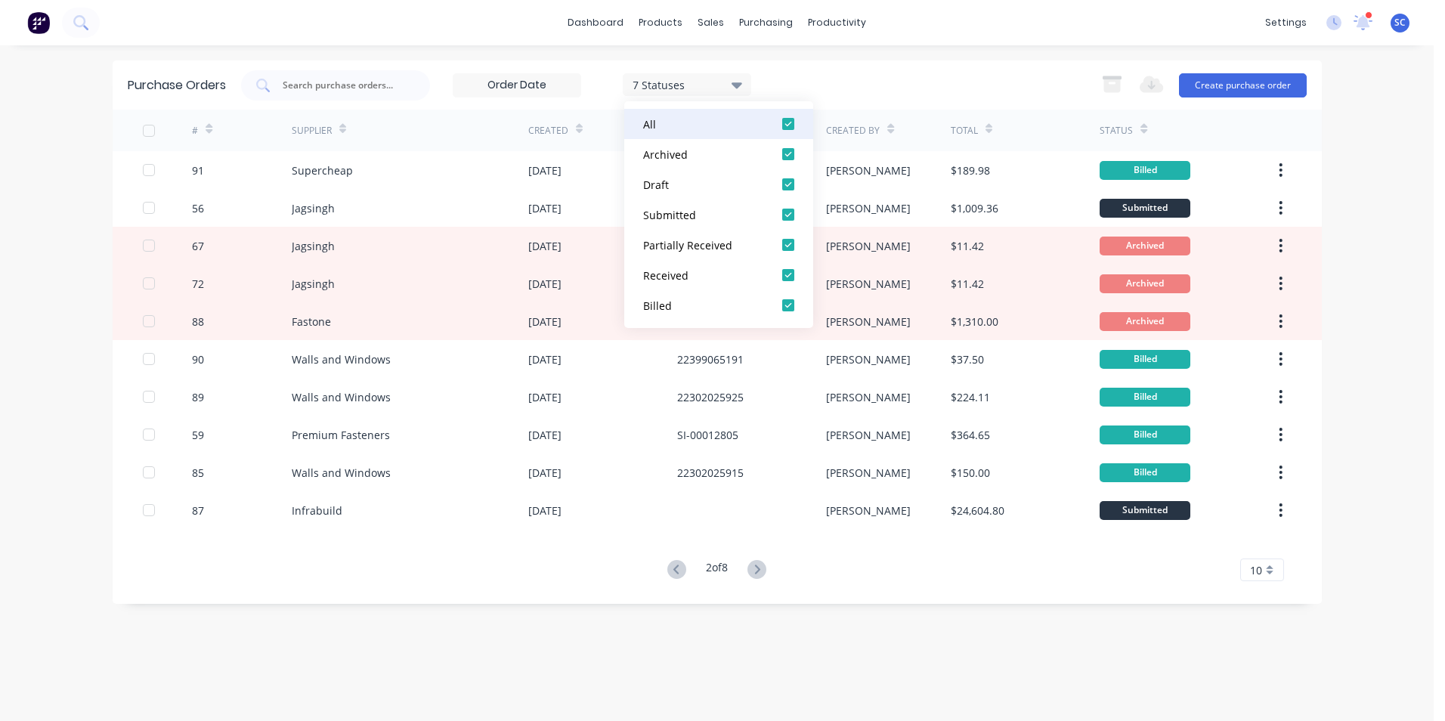
click at [702, 126] on div "All" at bounding box center [703, 124] width 121 height 16
click at [701, 151] on div "Archived" at bounding box center [703, 155] width 121 height 16
click at [700, 187] on div "Draft" at bounding box center [703, 185] width 121 height 16
click at [704, 165] on button "Archived" at bounding box center [718, 154] width 189 height 30
click at [703, 185] on div "Draft" at bounding box center [703, 185] width 121 height 16
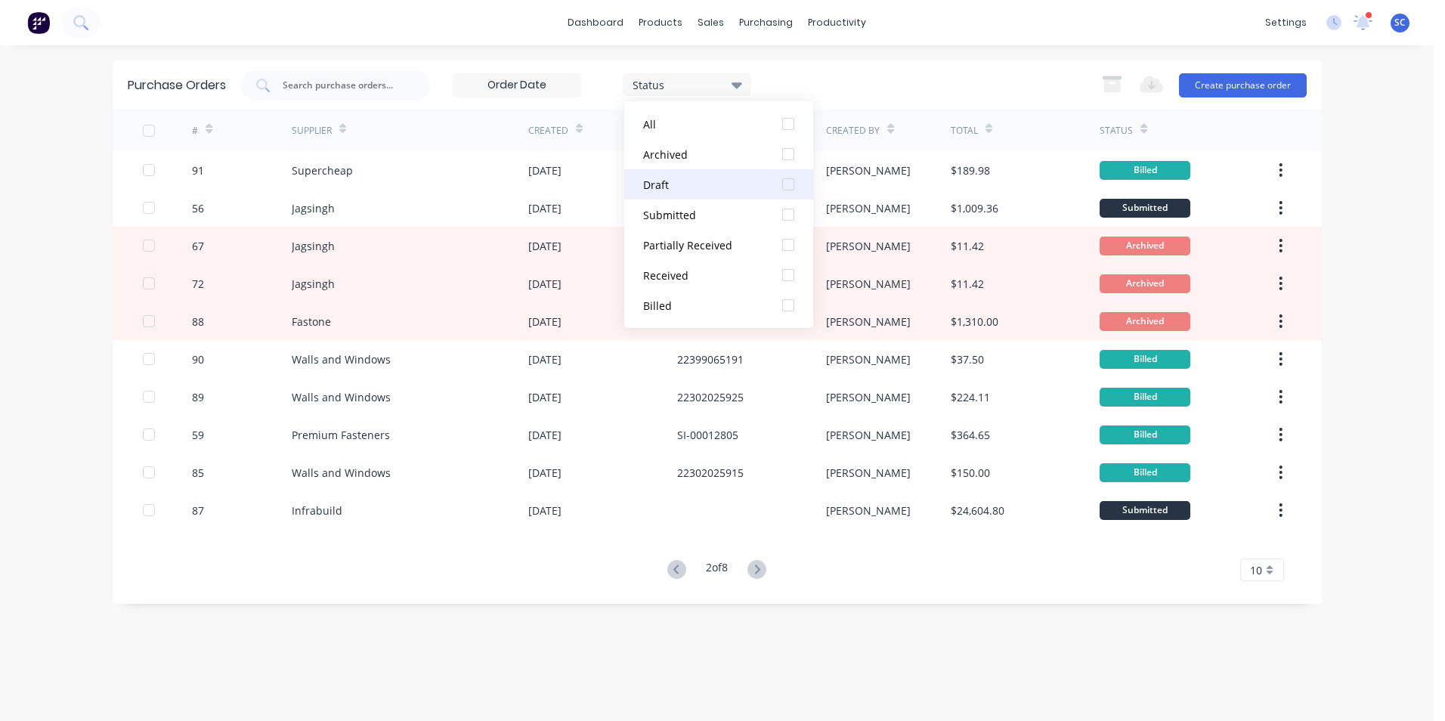
click at [706, 188] on div "Draft" at bounding box center [703, 185] width 121 height 16
click at [700, 218] on div "Submitted" at bounding box center [703, 215] width 121 height 16
click at [695, 241] on div "Partially Received" at bounding box center [703, 245] width 121 height 16
click at [683, 277] on div "Received" at bounding box center [703, 275] width 121 height 16
click at [678, 314] on button "Billed" at bounding box center [718, 305] width 189 height 30
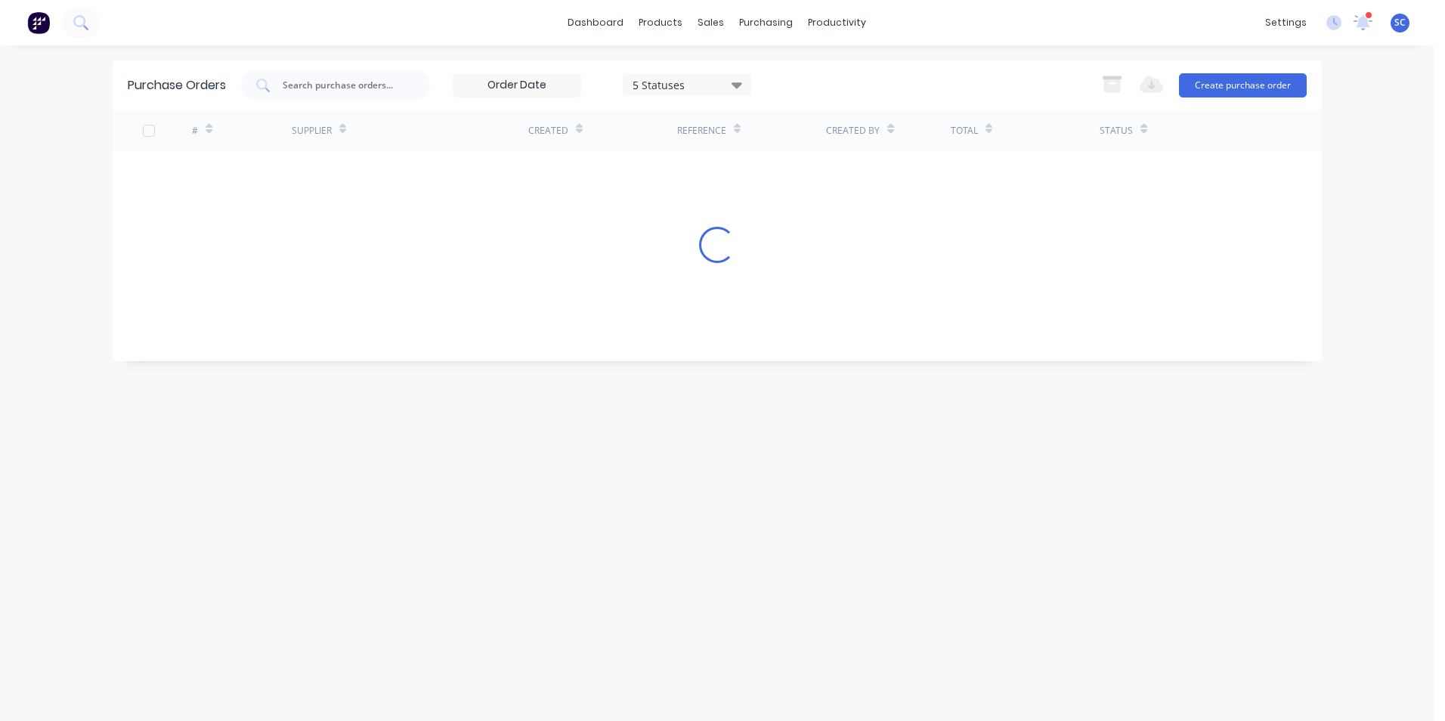
click at [876, 80] on div "5 Statuses 5 Statuses Export to Excel (XLSX) Create purchase order" at bounding box center [773, 85] width 1065 height 30
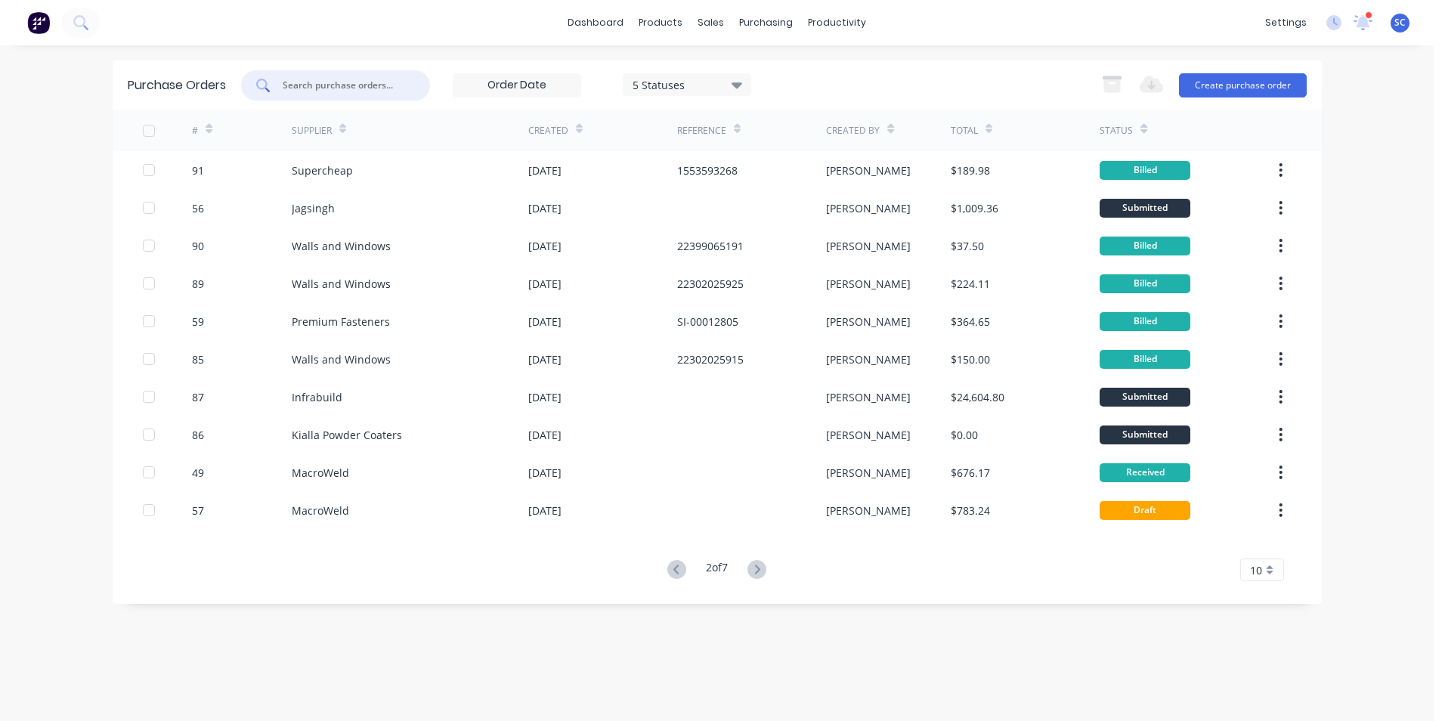
click at [353, 91] on input "text" at bounding box center [343, 85] width 125 height 15
type input "kialla"
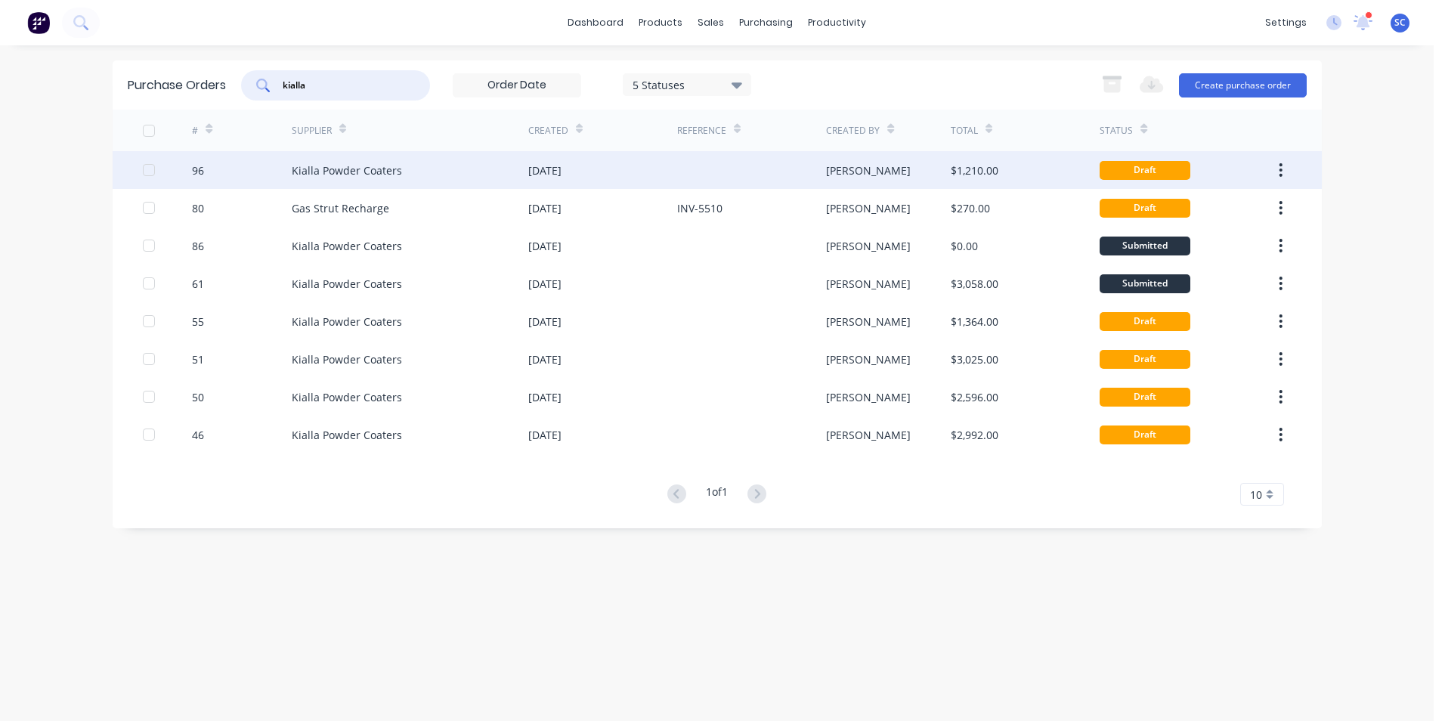
click at [640, 164] on div "[DATE]" at bounding box center [602, 170] width 149 height 38
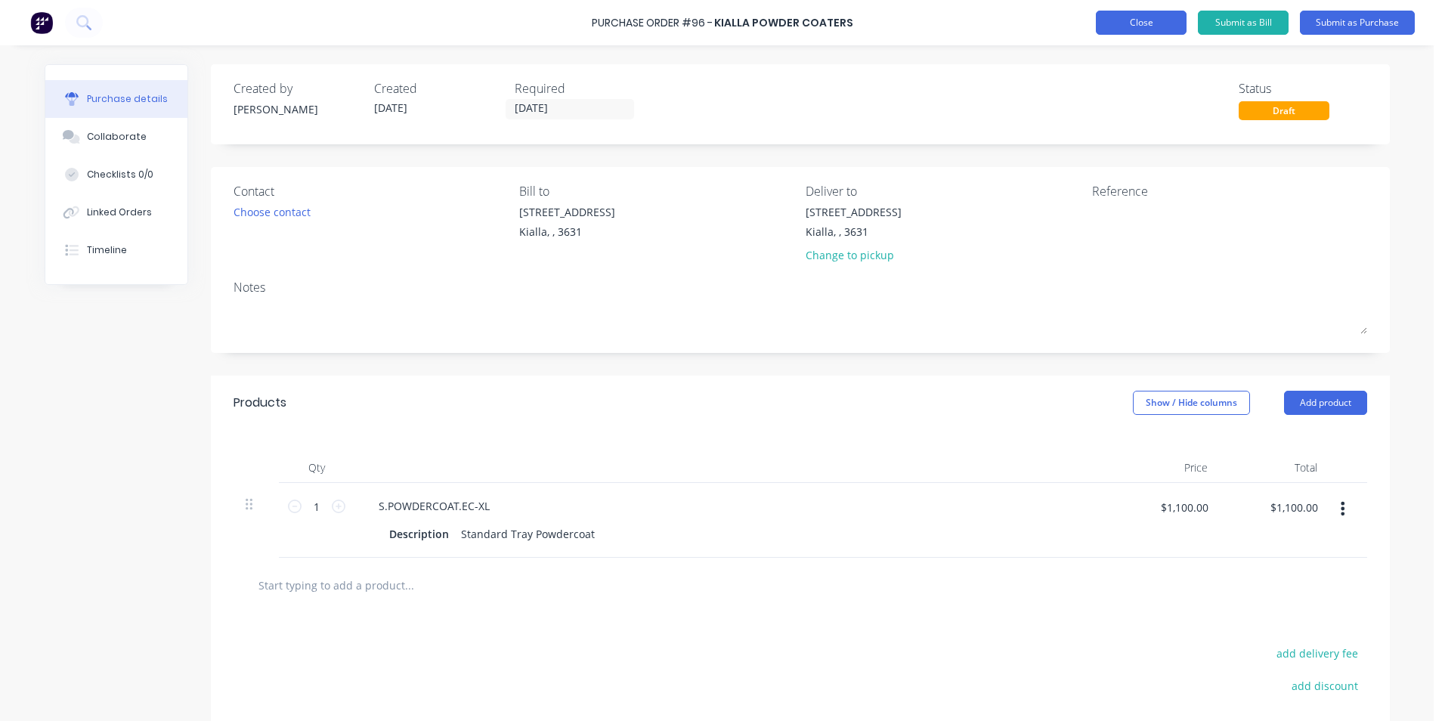
click at [1134, 24] on button "Close" at bounding box center [1141, 23] width 91 height 24
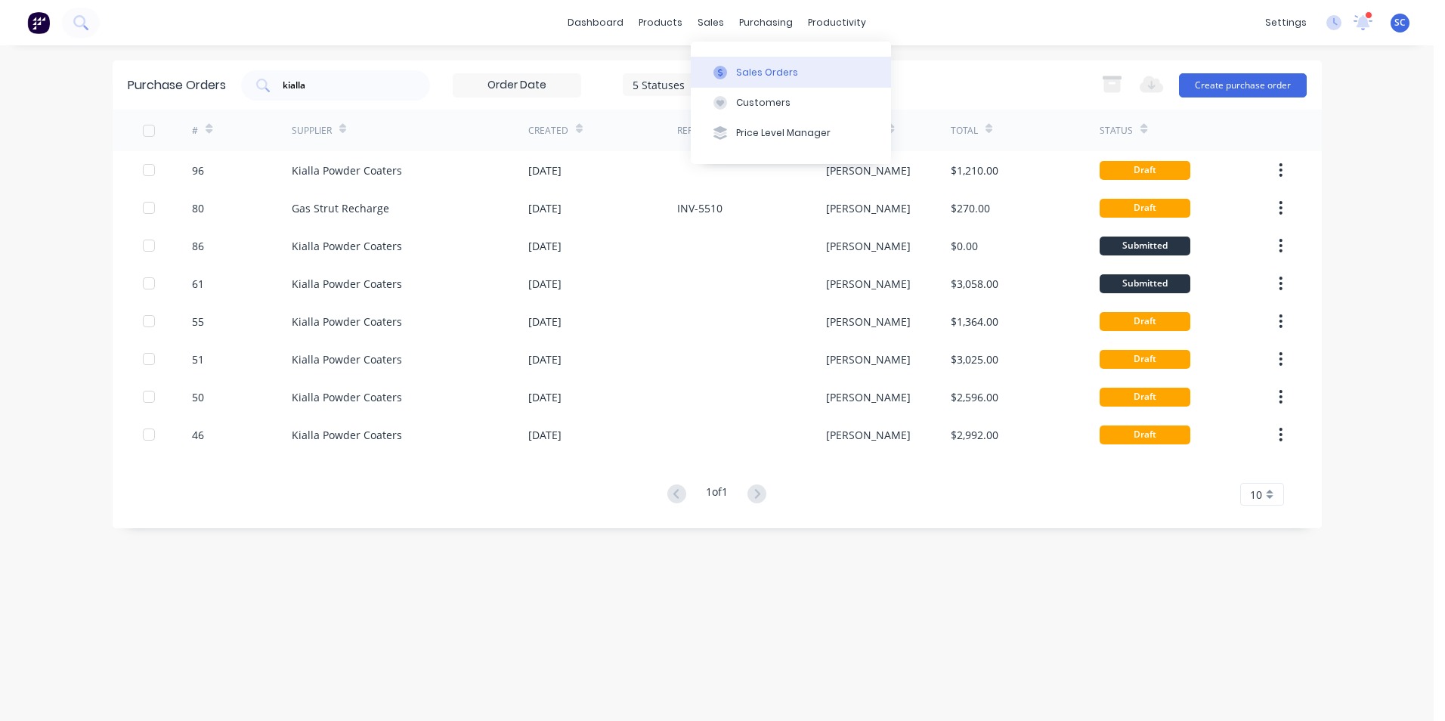
click at [736, 70] on div "Sales Orders" at bounding box center [767, 73] width 62 height 14
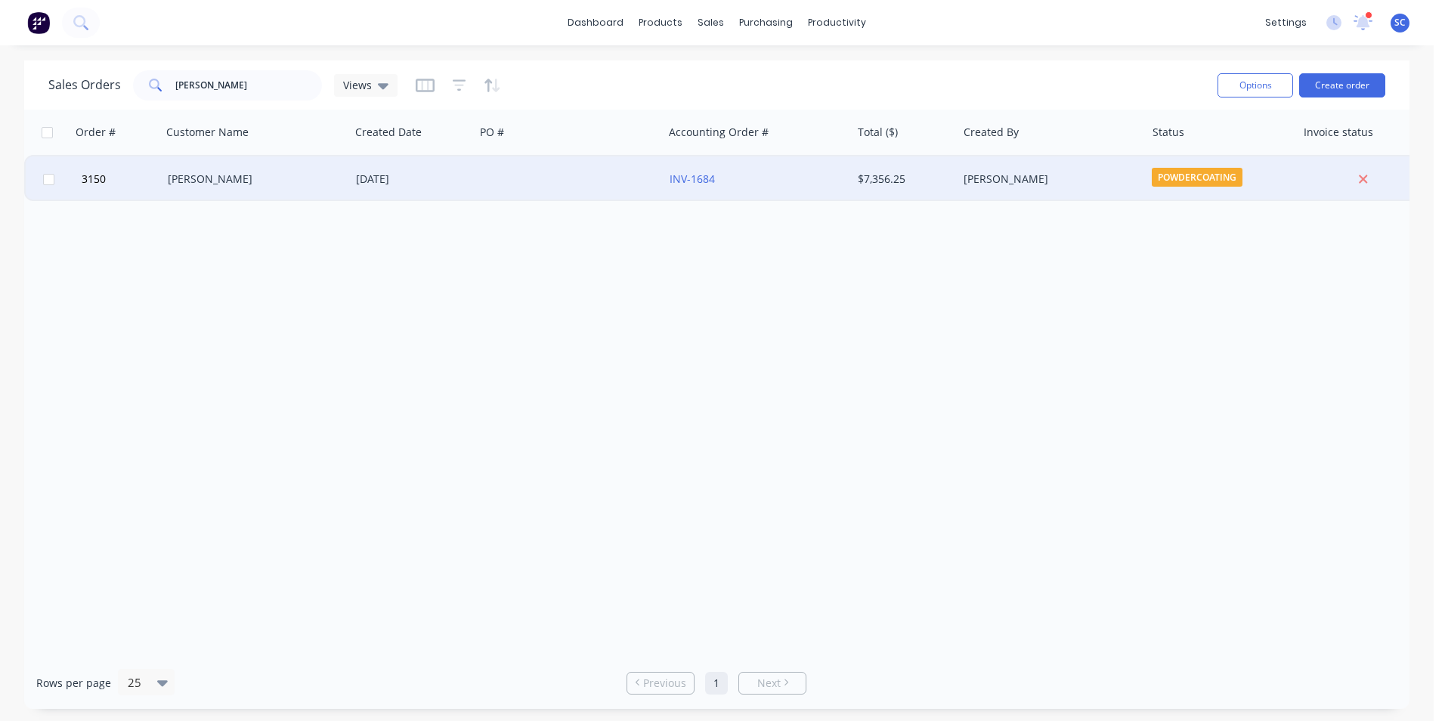
click at [304, 185] on div "[PERSON_NAME]" at bounding box center [252, 179] width 168 height 15
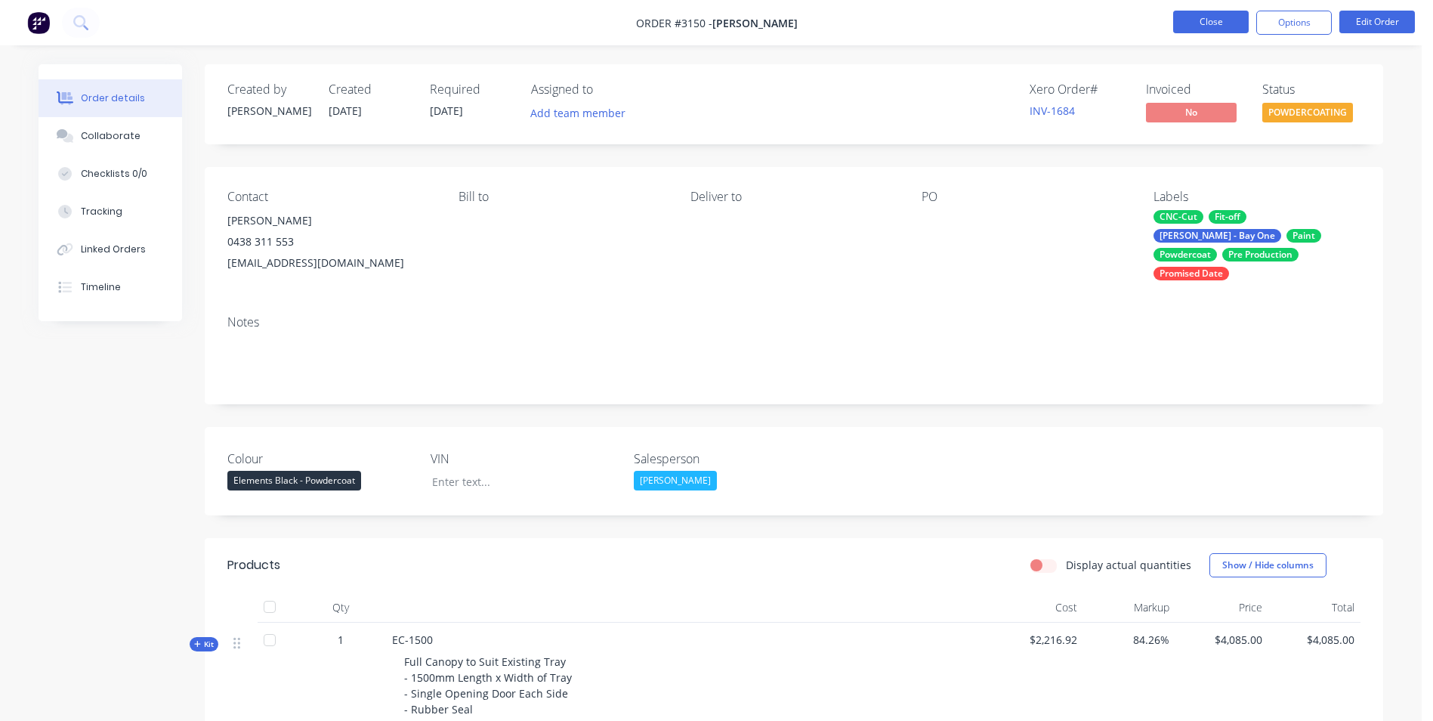
click at [1209, 26] on button "Close" at bounding box center [1211, 22] width 76 height 23
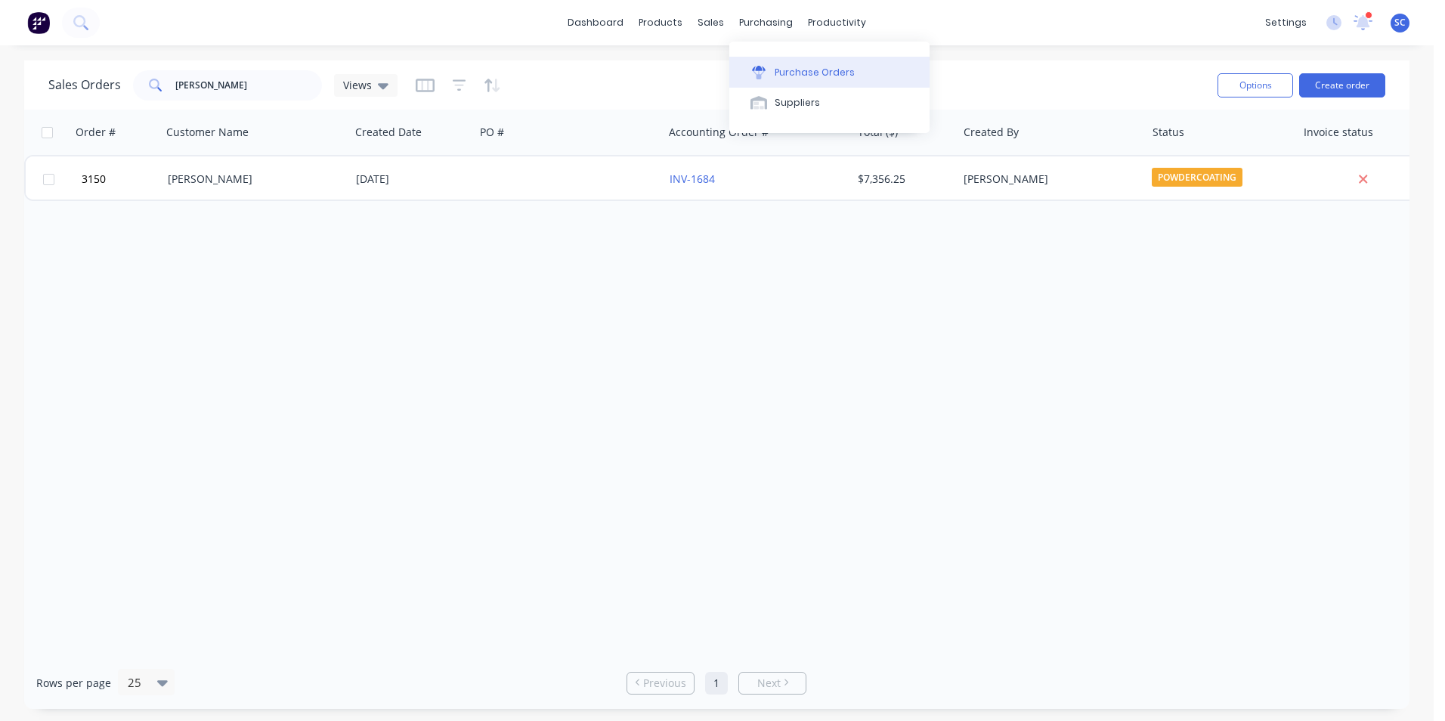
click at [777, 77] on div "Purchase Orders" at bounding box center [814, 73] width 80 height 14
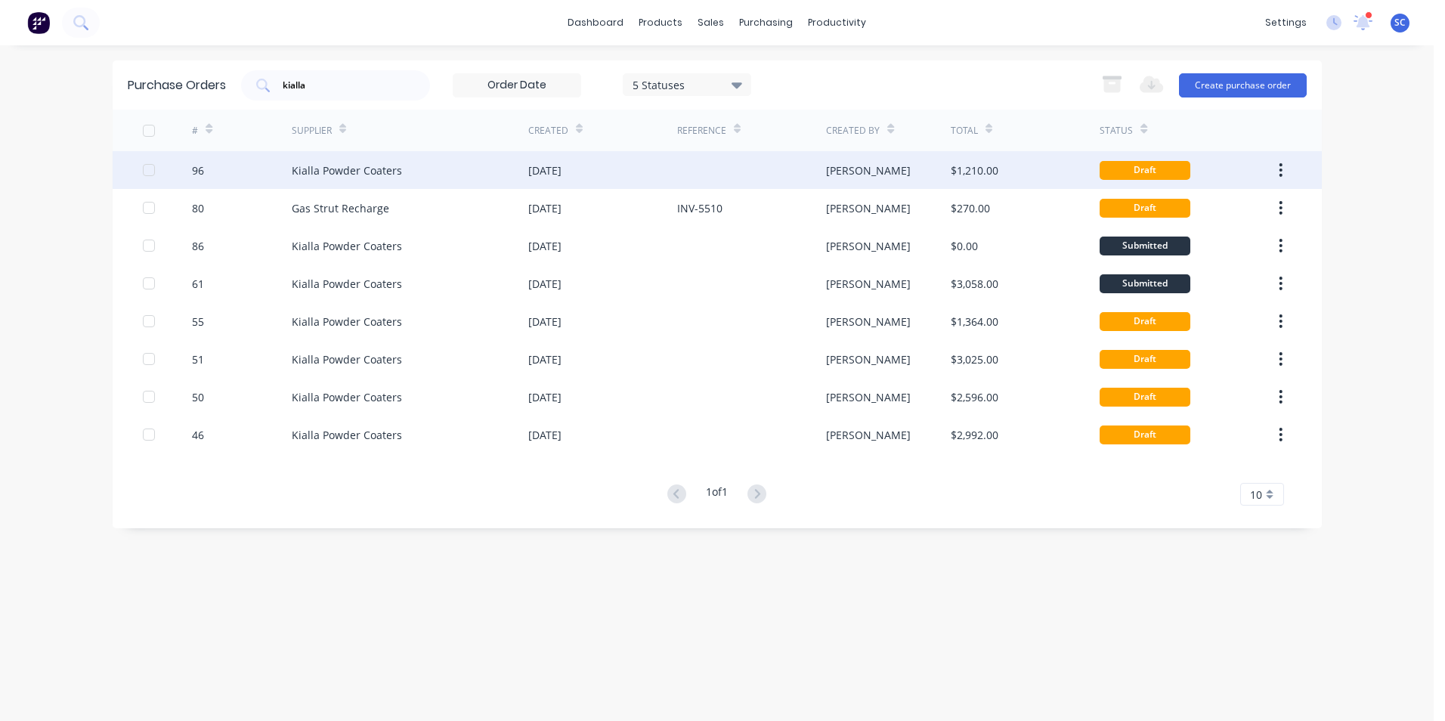
click at [451, 173] on div "Kialla Powder Coaters" at bounding box center [410, 170] width 236 height 38
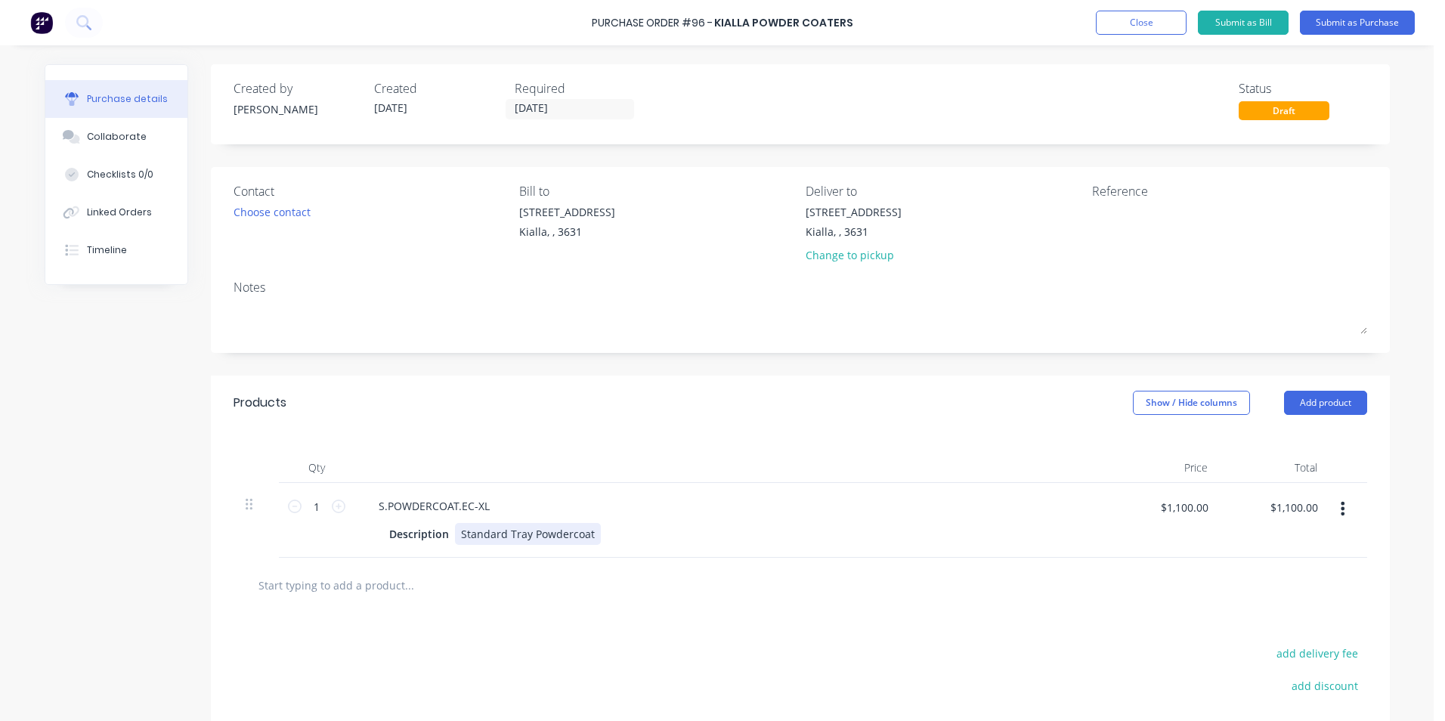
click at [496, 540] on div "Standard Tray Powdercoat" at bounding box center [528, 534] width 146 height 22
click at [585, 535] on div "Standard Tray Powdercoat" at bounding box center [528, 534] width 146 height 22
click at [547, 573] on div "Standard Tray Powdercoat COLOUR: ELEMENTS BLACK" at bounding box center [530, 550] width 150 height 54
drag, startPoint x: 539, startPoint y: 567, endPoint x: 501, endPoint y: 570, distance: 38.7
click at [501, 570] on div "Standard Tray Powdercoat COLOUR: ELEMENTS BLACK" at bounding box center [530, 550] width 150 height 54
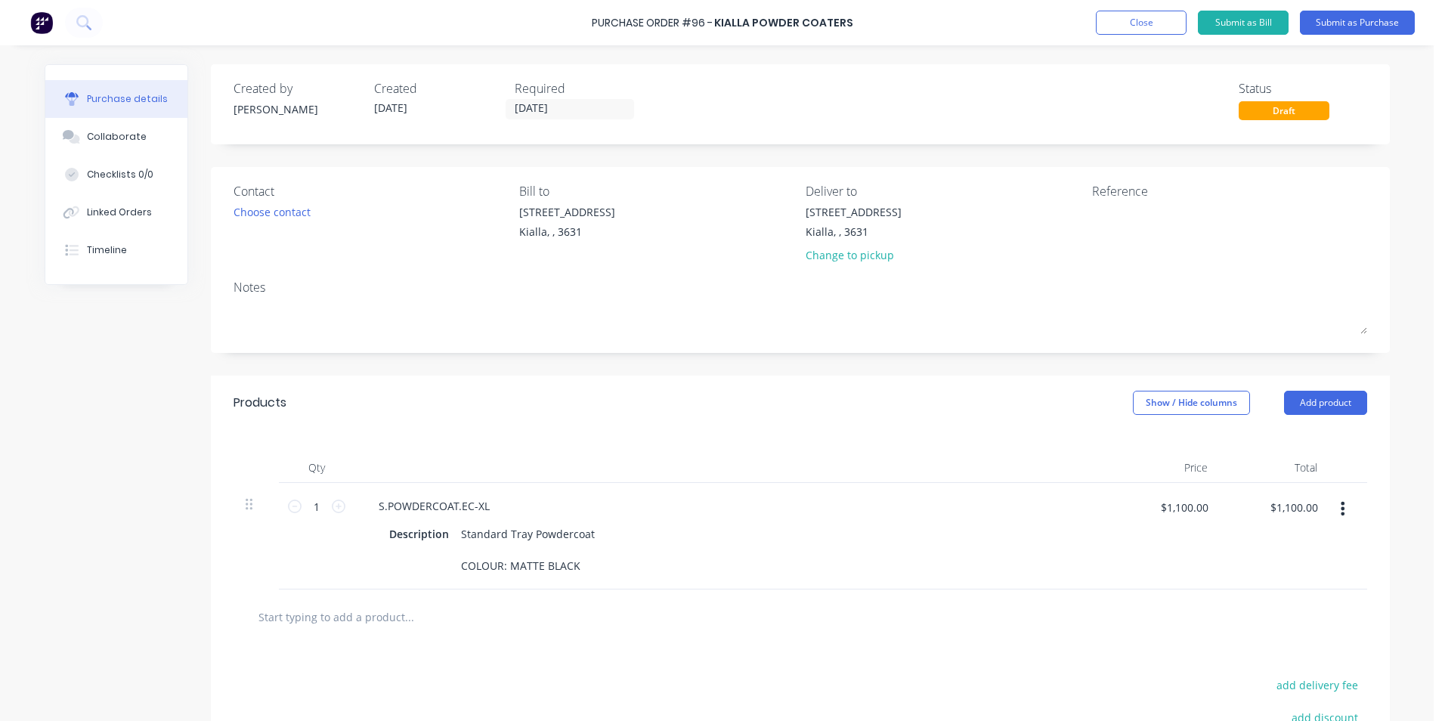
click at [567, 397] on div "Products Show / Hide columns Add product" at bounding box center [800, 402] width 1179 height 54
click at [843, 353] on div "Created by [PERSON_NAME] Created [DATE] Required [DATE] Status Draft Contact Ch…" at bounding box center [800, 478] width 1179 height 829
click at [553, 564] on div "Standard Tray Powdercoat COLOUR: MATTE BLACK" at bounding box center [528, 550] width 146 height 54
click at [629, 496] on div "S.POWDERCOAT.EC-XL" at bounding box center [731, 506] width 731 height 22
click at [1338, 23] on button "Submit as Purchase" at bounding box center [1357, 23] width 115 height 24
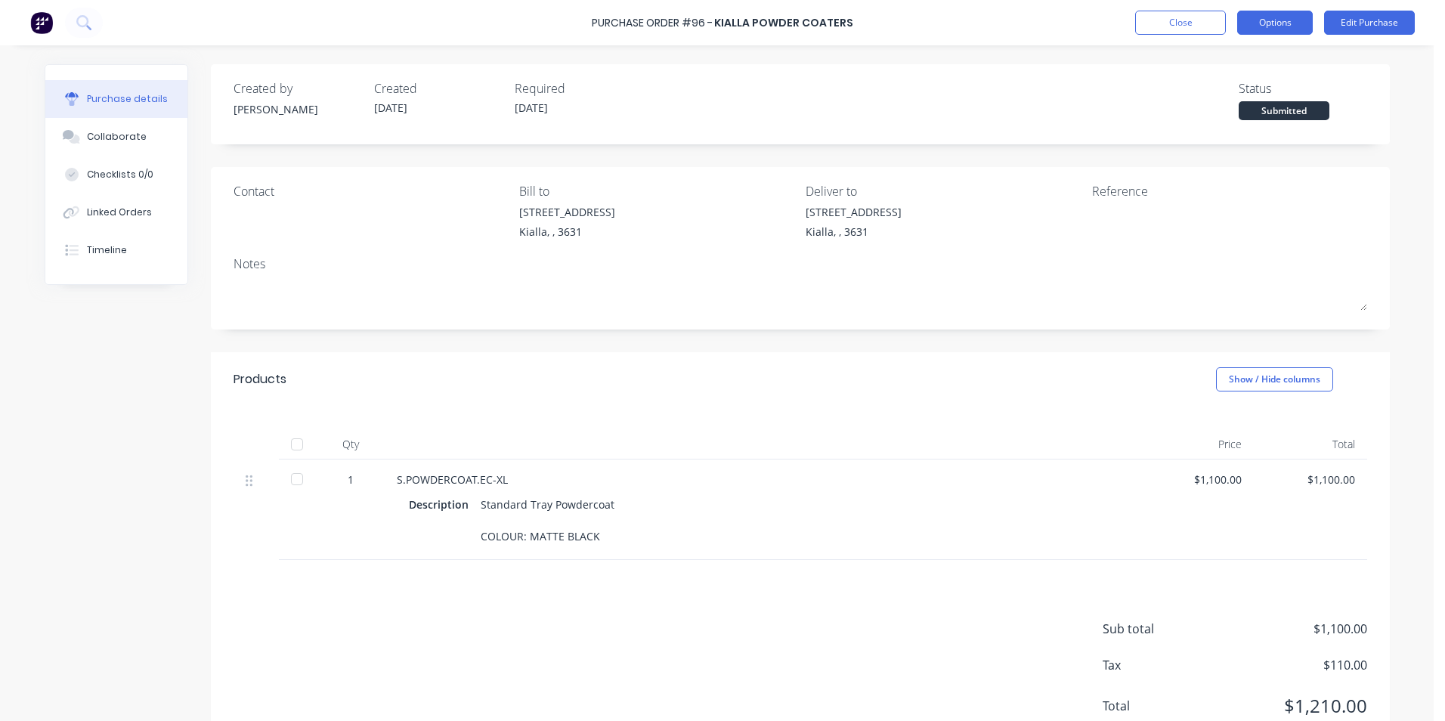
click at [1258, 31] on button "Options" at bounding box center [1275, 23] width 76 height 24
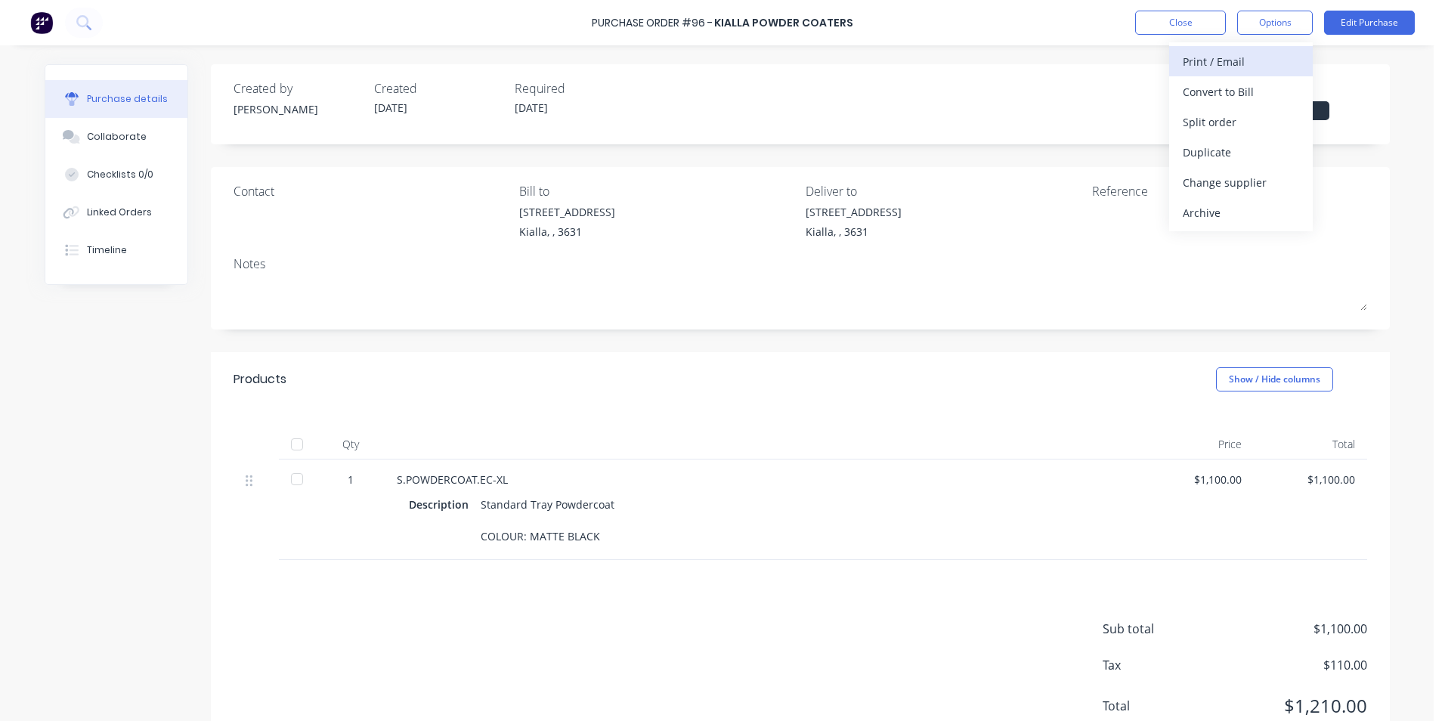
click at [1201, 62] on div "Print / Email" at bounding box center [1240, 62] width 116 height 22
click at [1219, 129] on div "Without pricing" at bounding box center [1240, 122] width 116 height 22
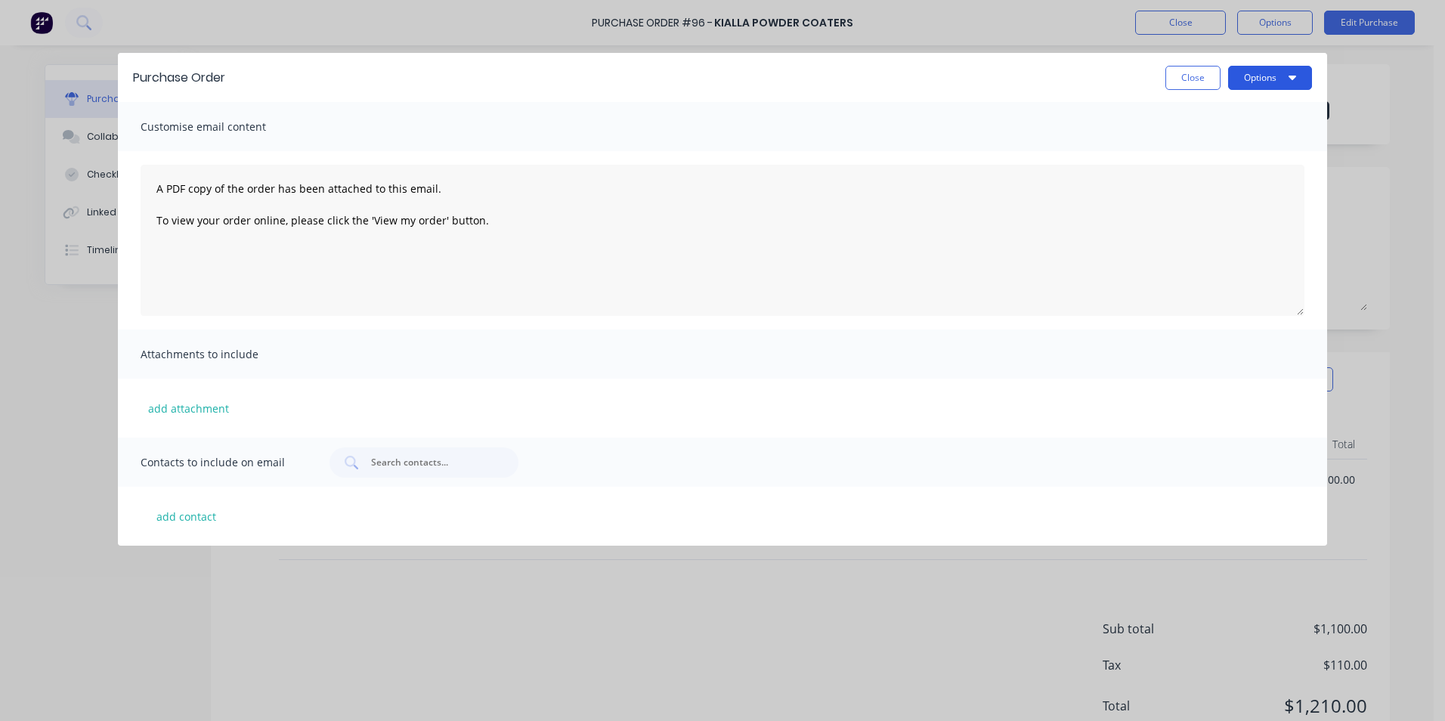
click at [1275, 77] on button "Options" at bounding box center [1270, 78] width 84 height 24
click at [1224, 124] on div "Print" at bounding box center [1240, 116] width 116 height 22
click at [1189, 80] on button "Close" at bounding box center [1192, 78] width 55 height 24
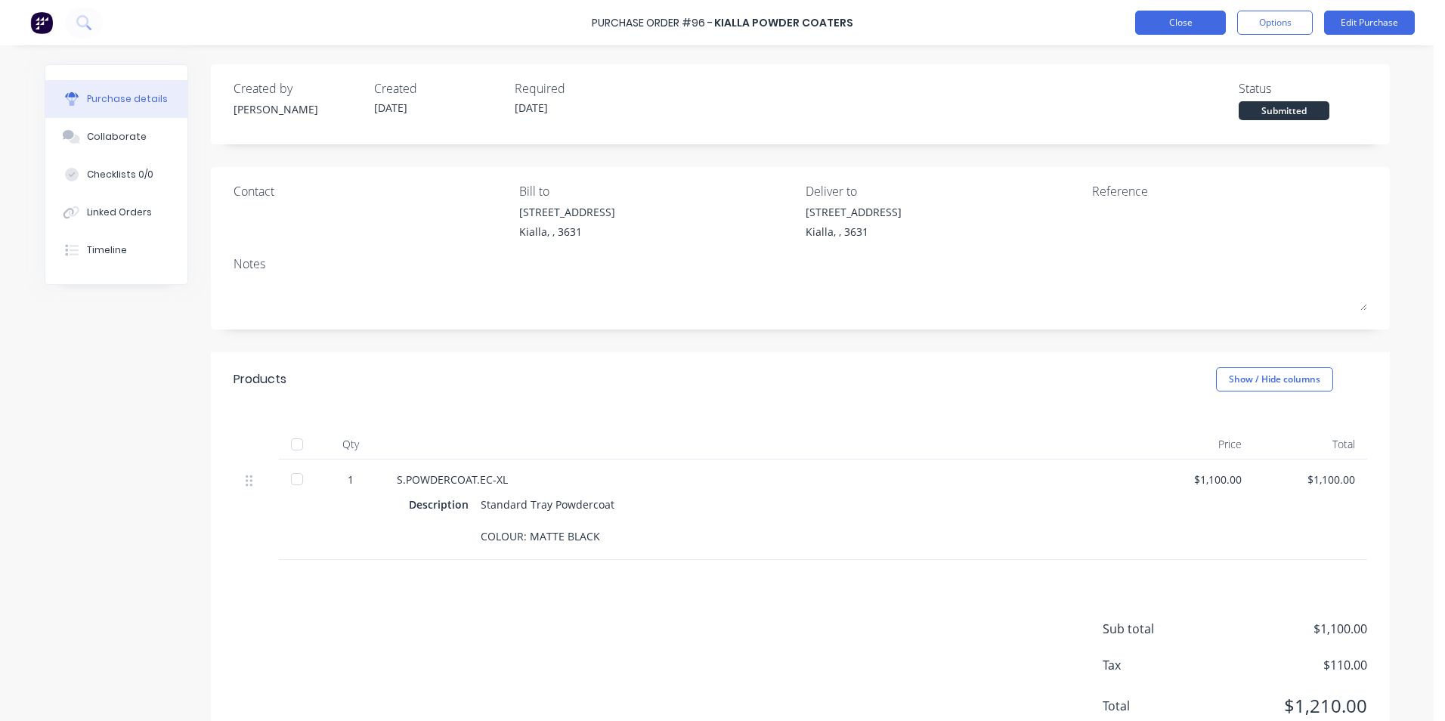
click at [1194, 23] on button "Close" at bounding box center [1180, 23] width 91 height 24
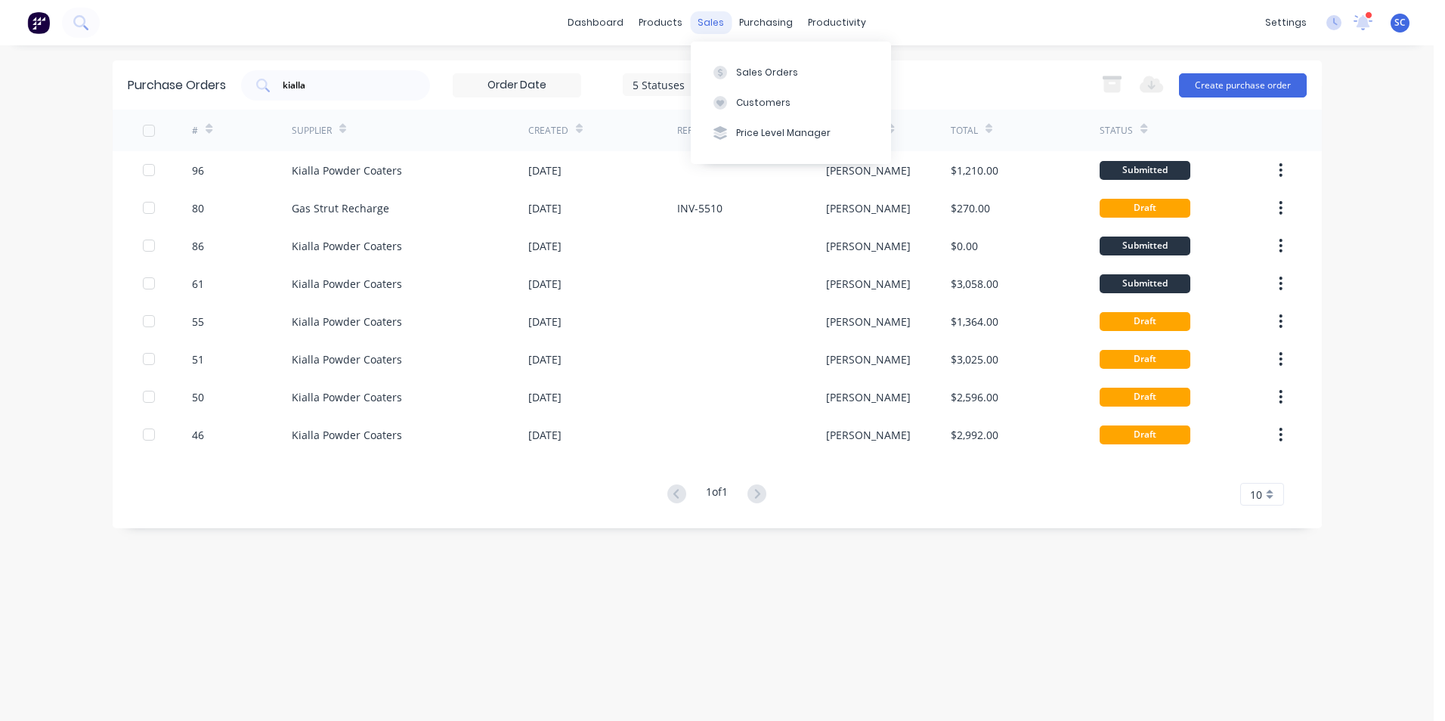
click at [716, 26] on div "sales" at bounding box center [711, 22] width 42 height 23
click at [736, 79] on div "Sales Orders" at bounding box center [767, 73] width 62 height 14
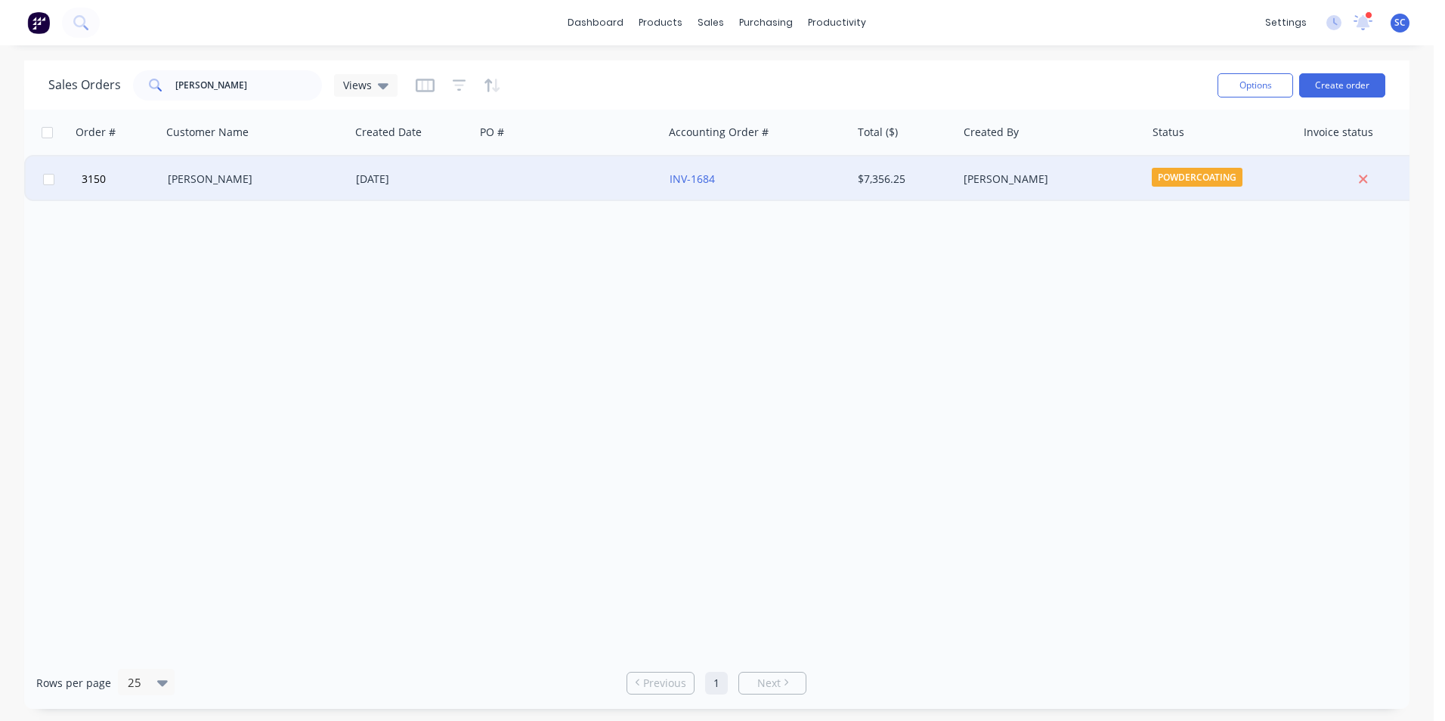
click at [425, 184] on div "[DATE]" at bounding box center [412, 179] width 113 height 15
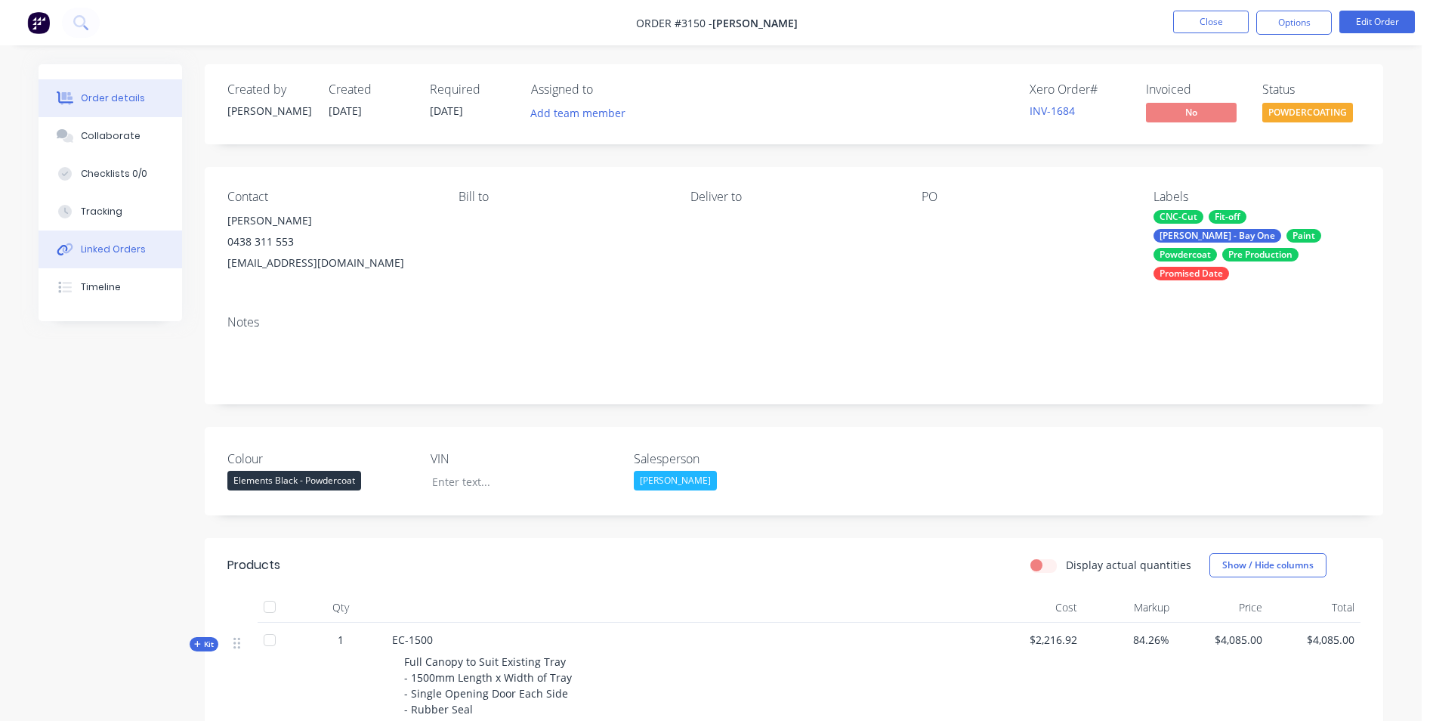
click at [104, 246] on div "Linked Orders" at bounding box center [113, 250] width 65 height 14
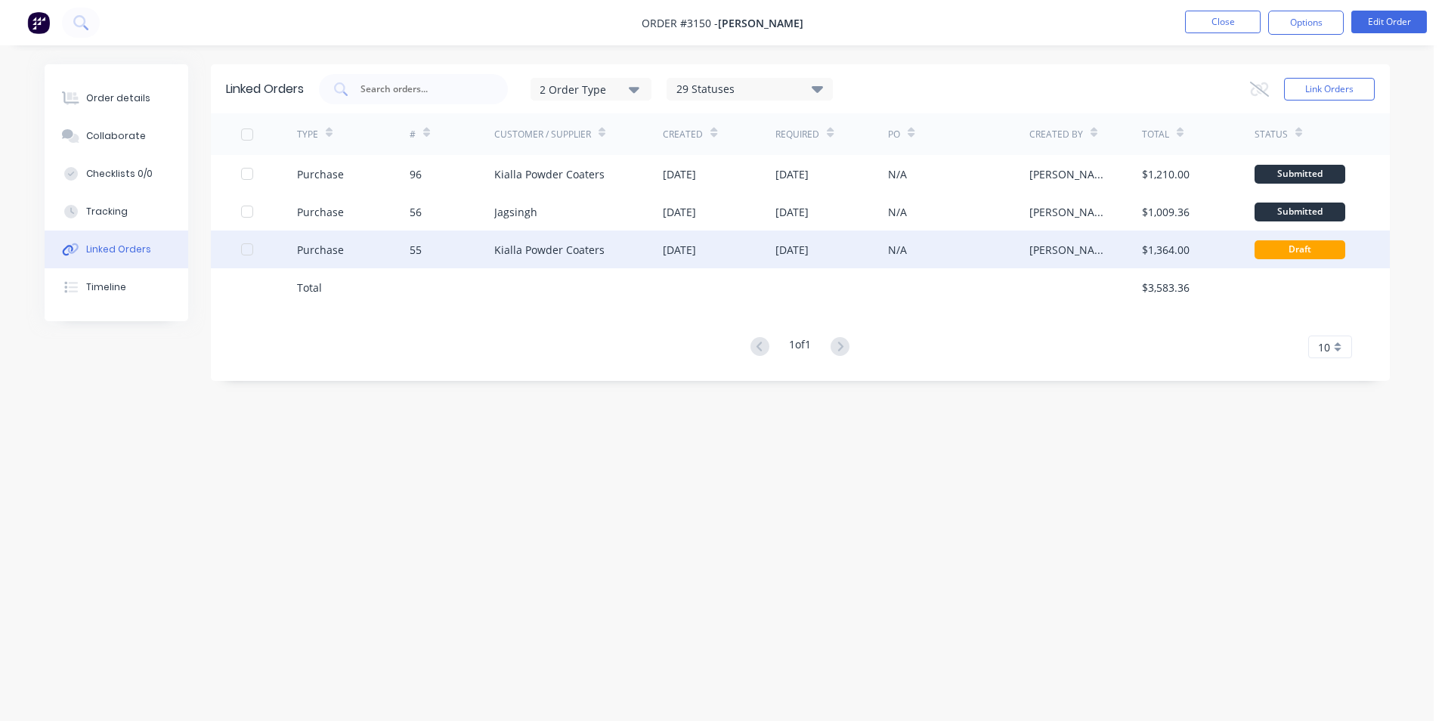
click at [533, 253] on div "Kialla Powder Coaters" at bounding box center [549, 250] width 110 height 16
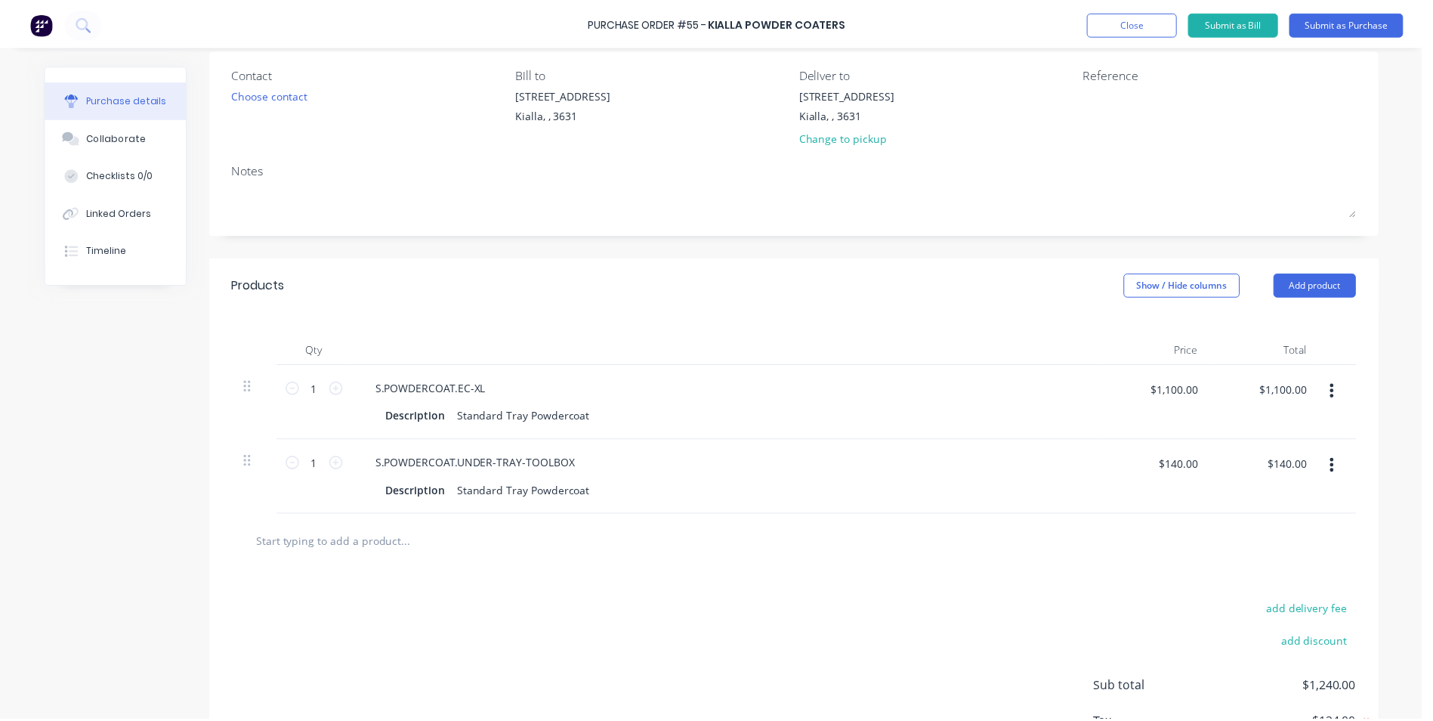
scroll to position [230, 0]
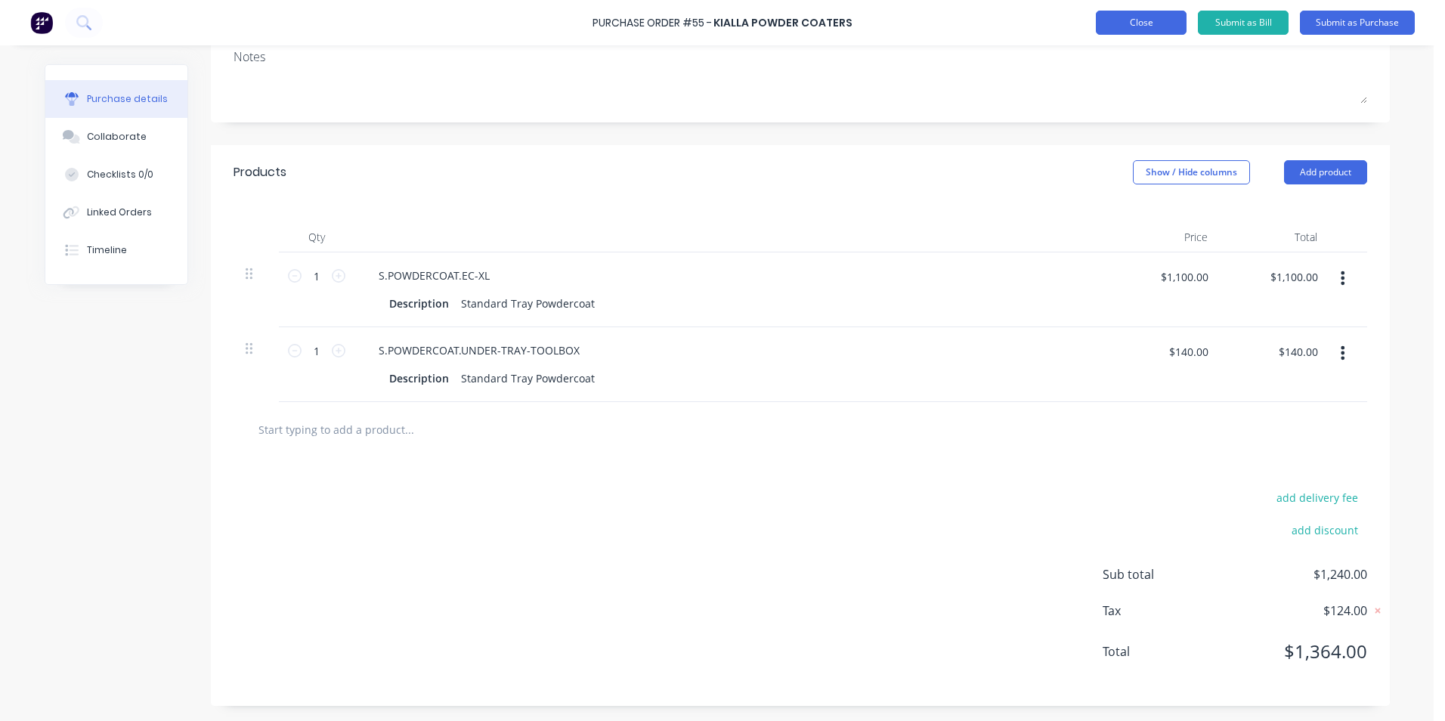
click at [1117, 23] on button "Close" at bounding box center [1141, 23] width 91 height 24
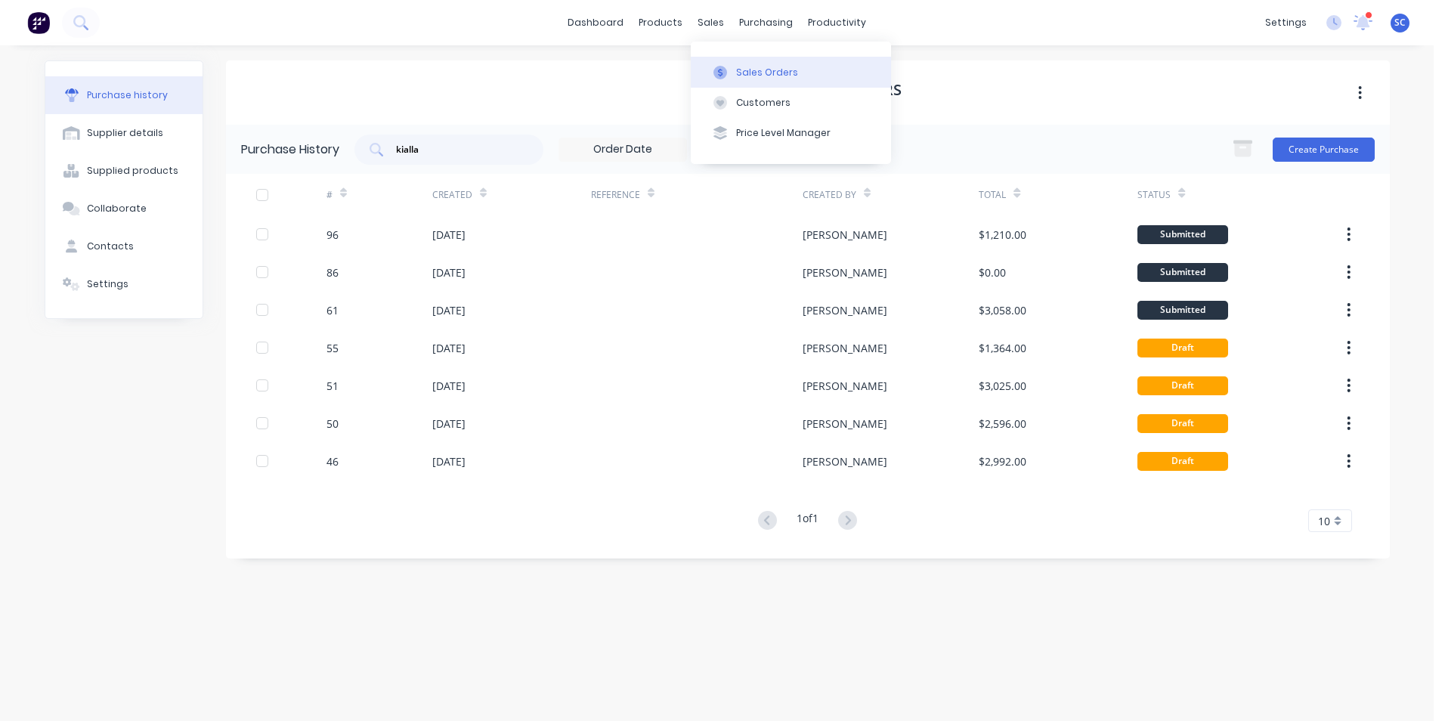
click at [724, 77] on icon at bounding box center [720, 73] width 14 height 14
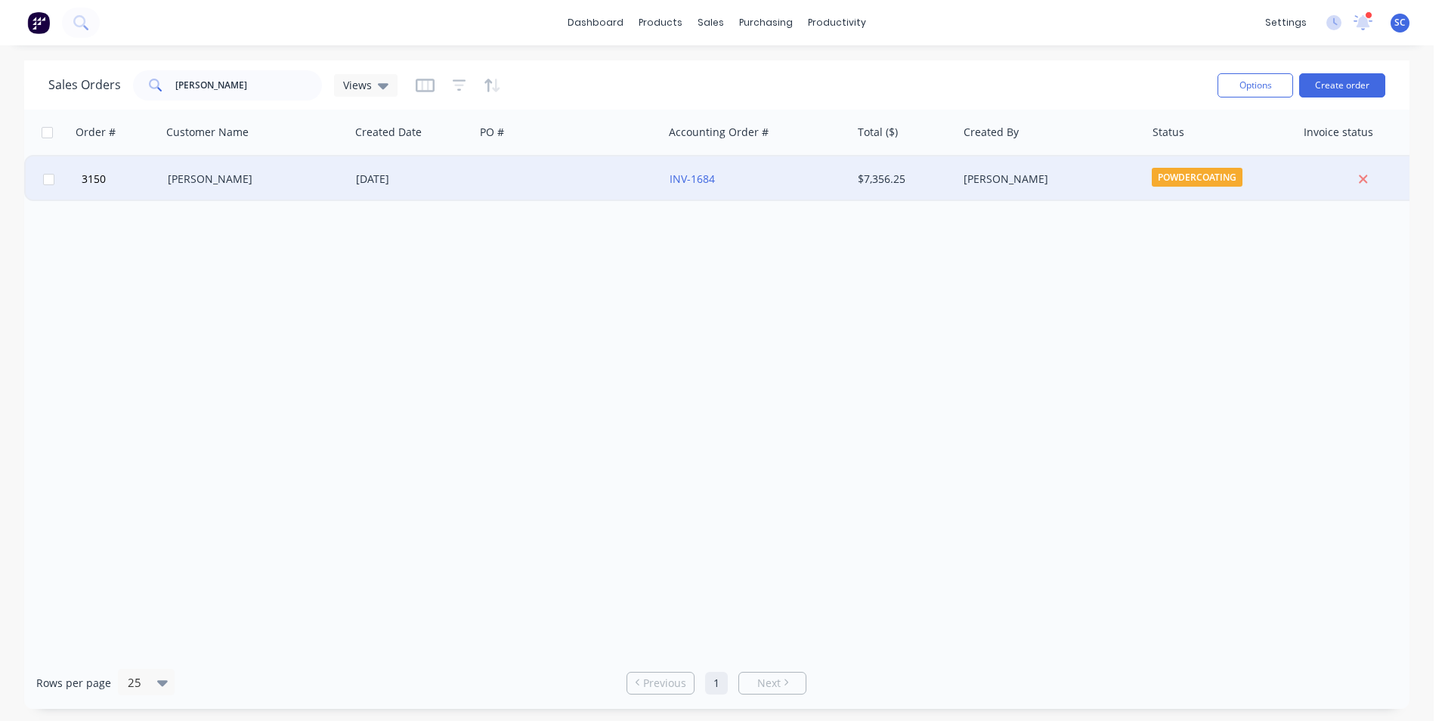
click at [511, 186] on div at bounding box center [568, 178] width 188 height 45
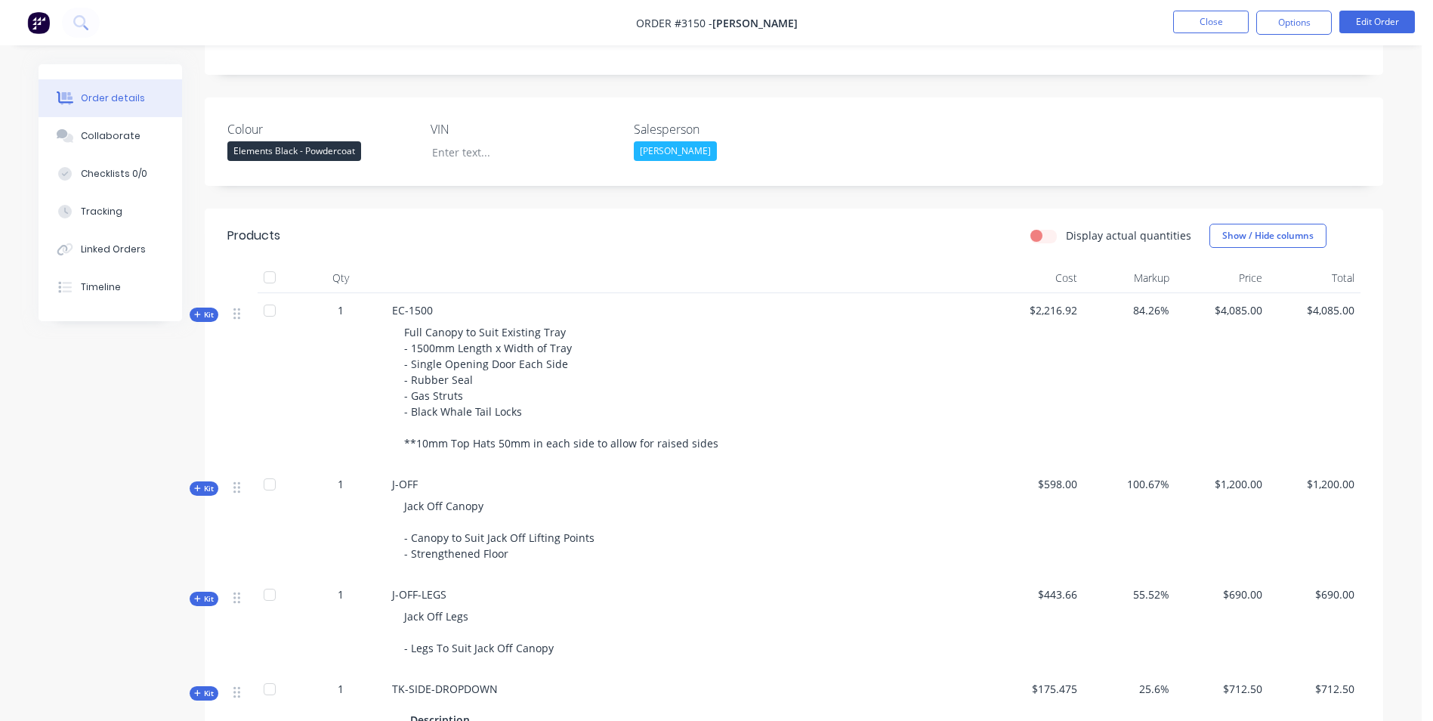
scroll to position [453, 0]
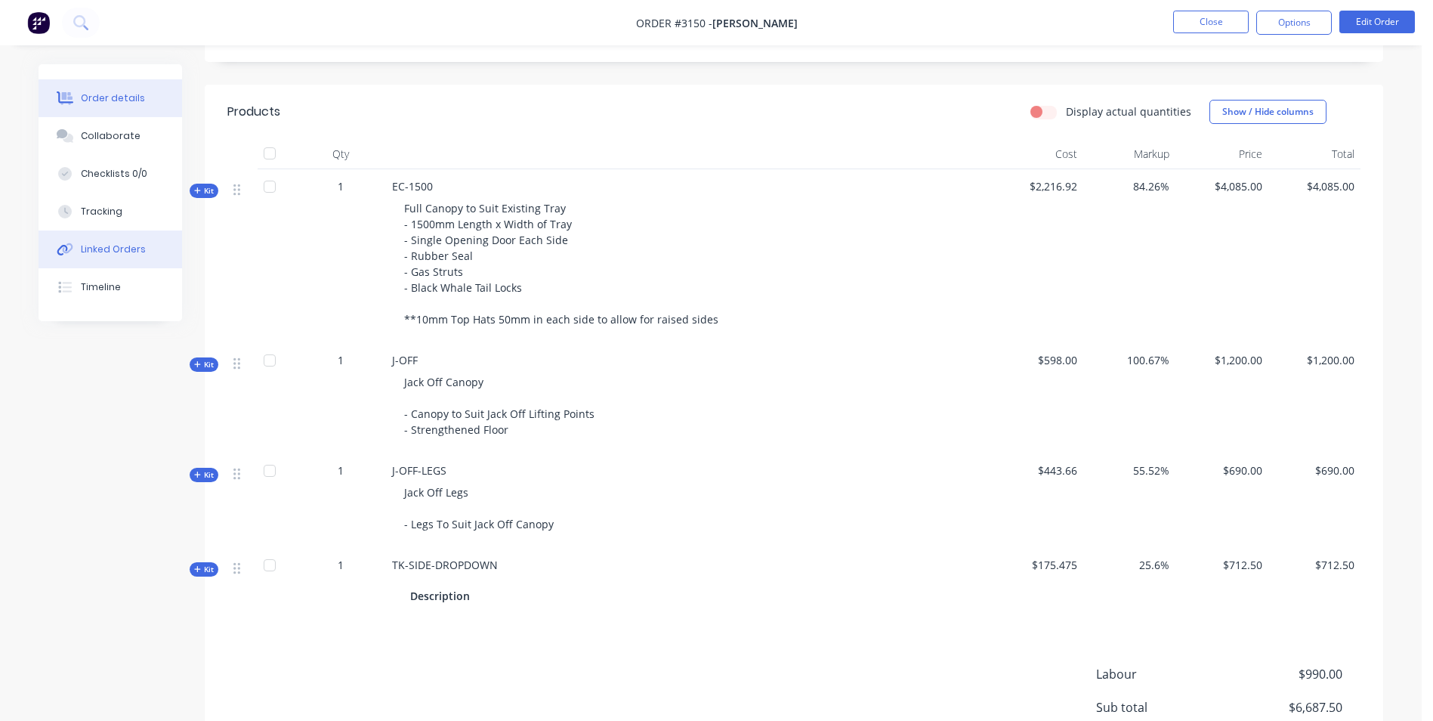
click at [117, 257] on button "Linked Orders" at bounding box center [111, 249] width 144 height 38
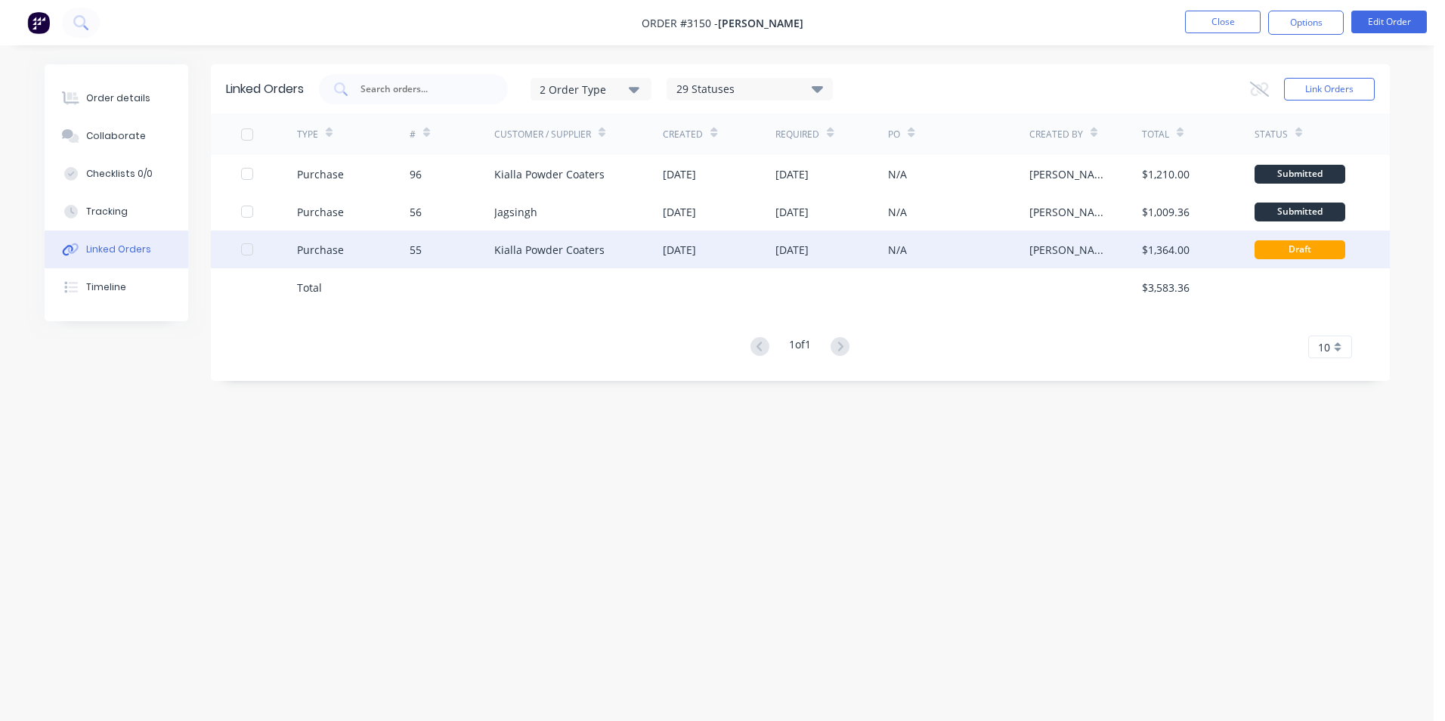
click at [885, 249] on div "[DATE]" at bounding box center [831, 249] width 113 height 38
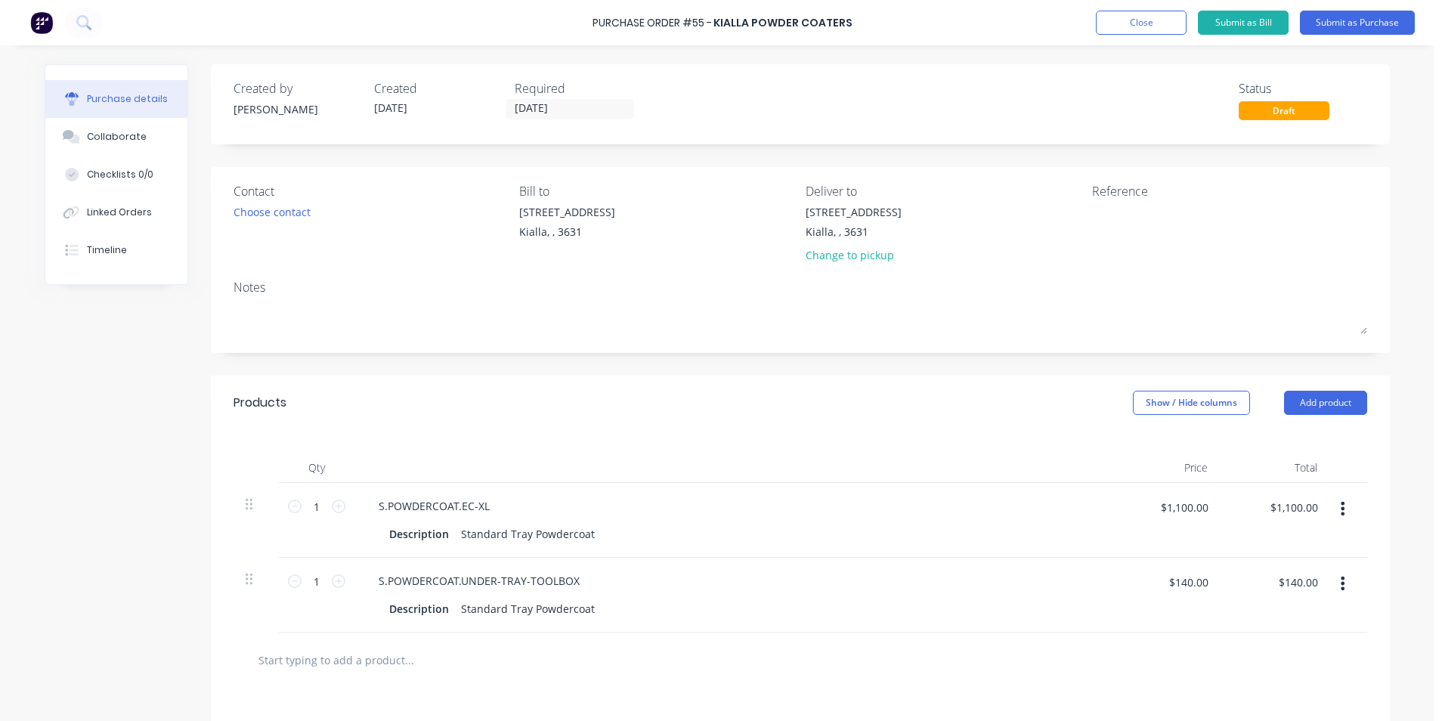
click at [1275, 115] on div "Draft" at bounding box center [1283, 110] width 91 height 19
click at [1256, 116] on div "Draft" at bounding box center [1283, 110] width 91 height 19
click at [1347, 22] on button "Submit as Purchase" at bounding box center [1357, 23] width 115 height 24
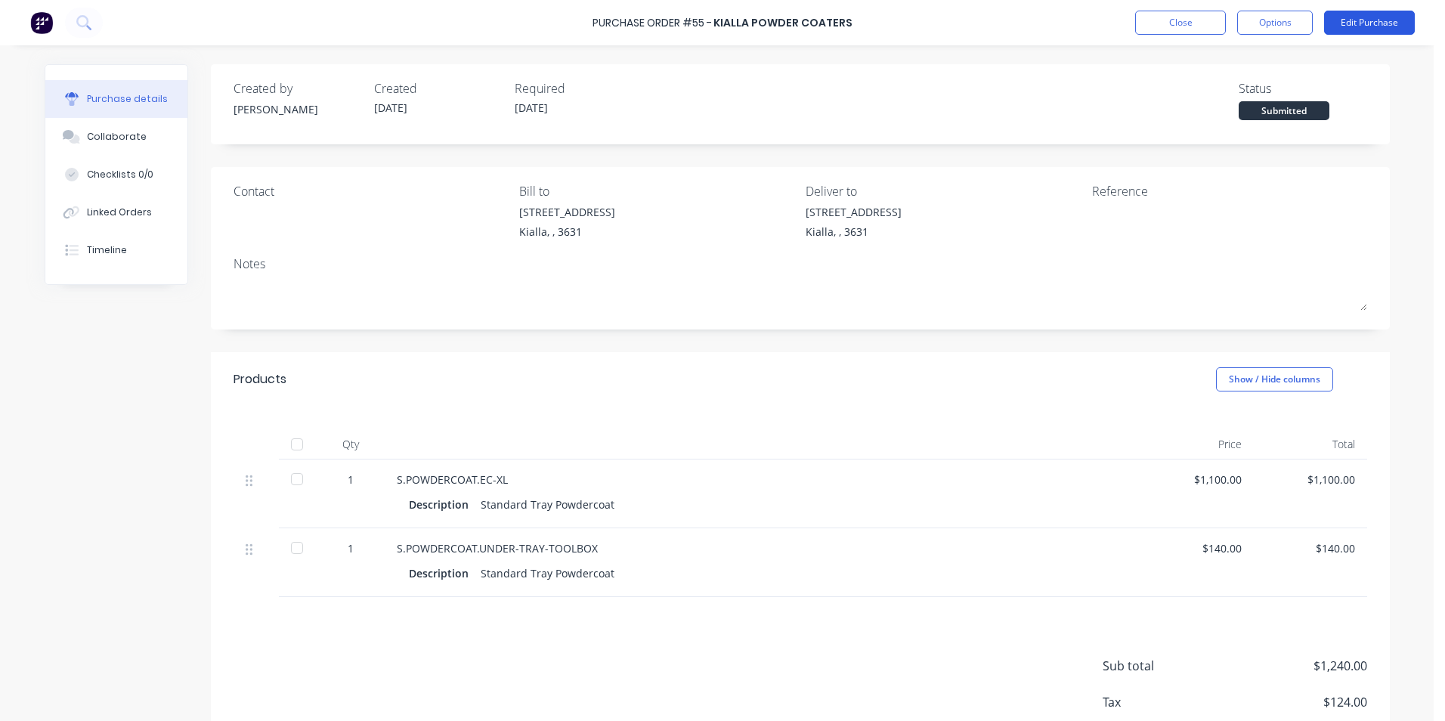
click at [1369, 26] on button "Edit Purchase" at bounding box center [1369, 23] width 91 height 24
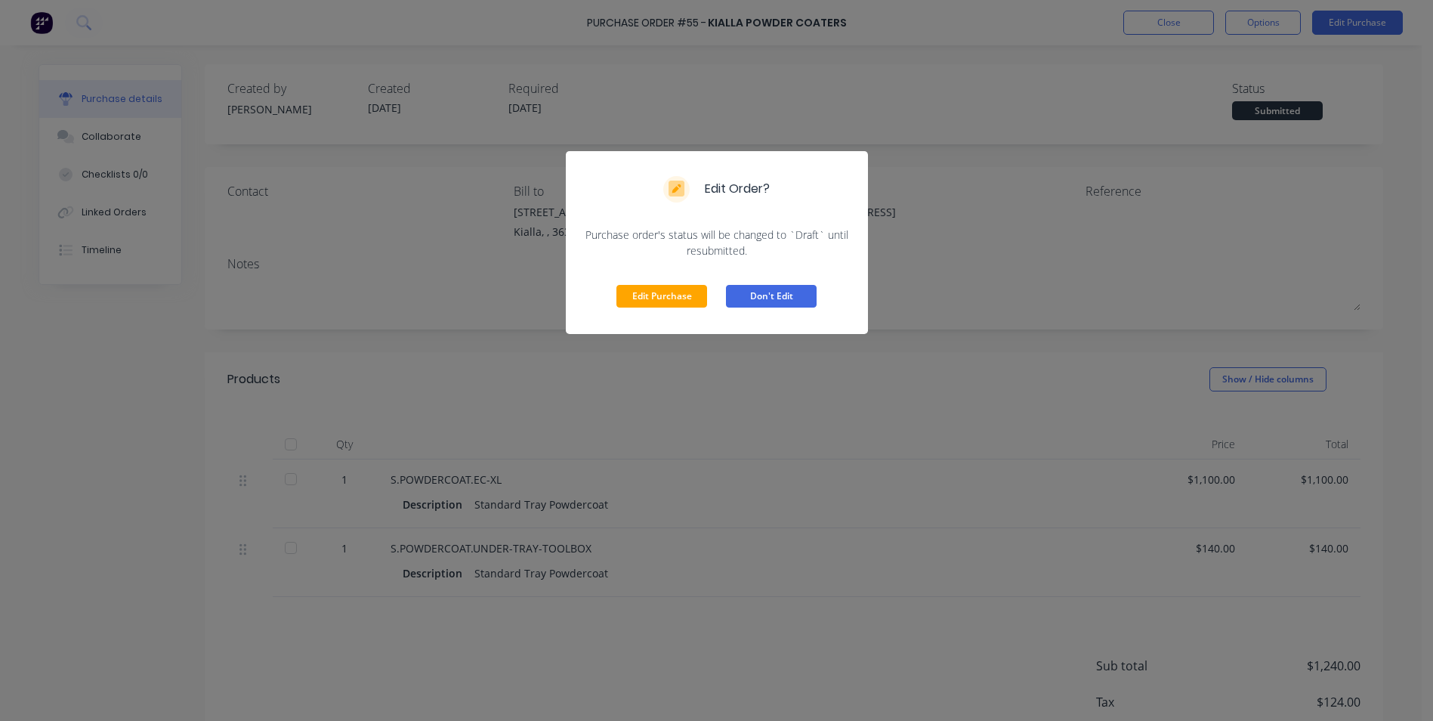
click at [749, 298] on button "Don't Edit" at bounding box center [771, 296] width 91 height 23
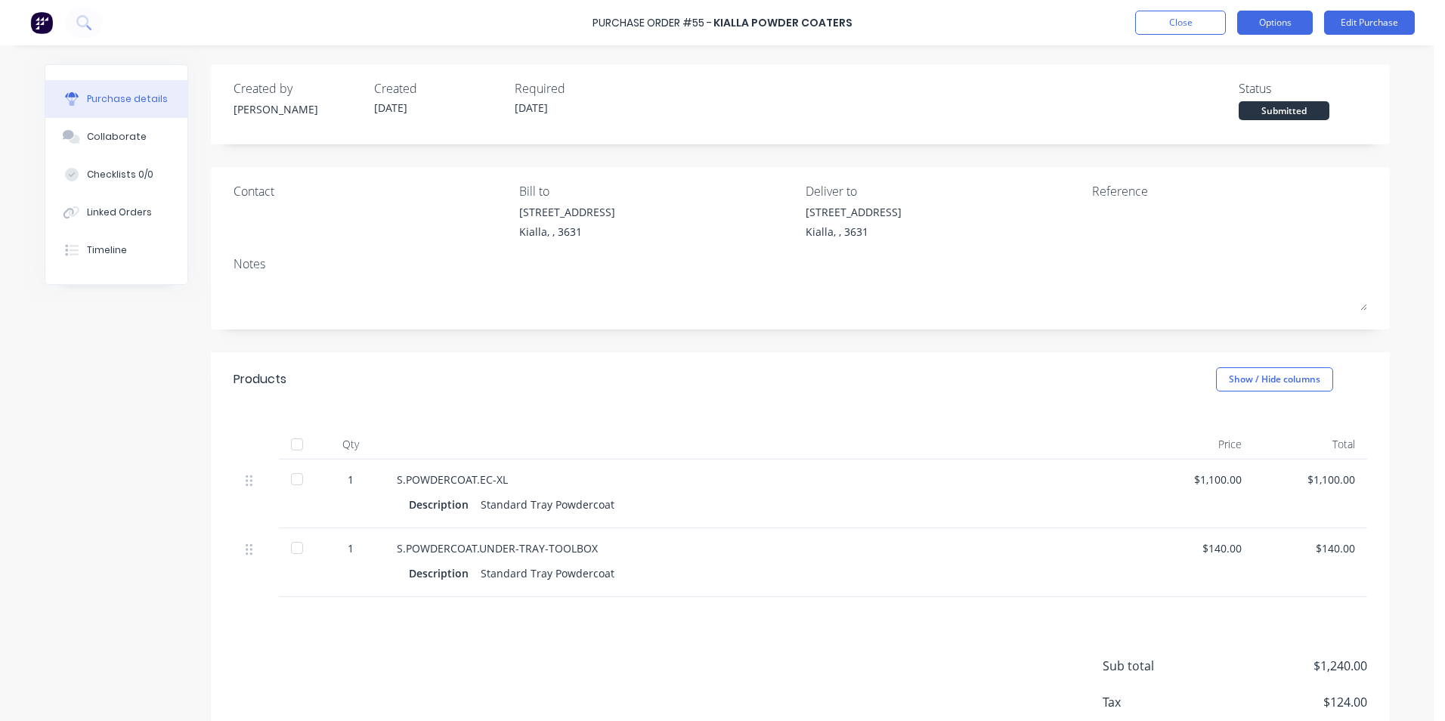
click at [1259, 25] on button "Options" at bounding box center [1275, 23] width 76 height 24
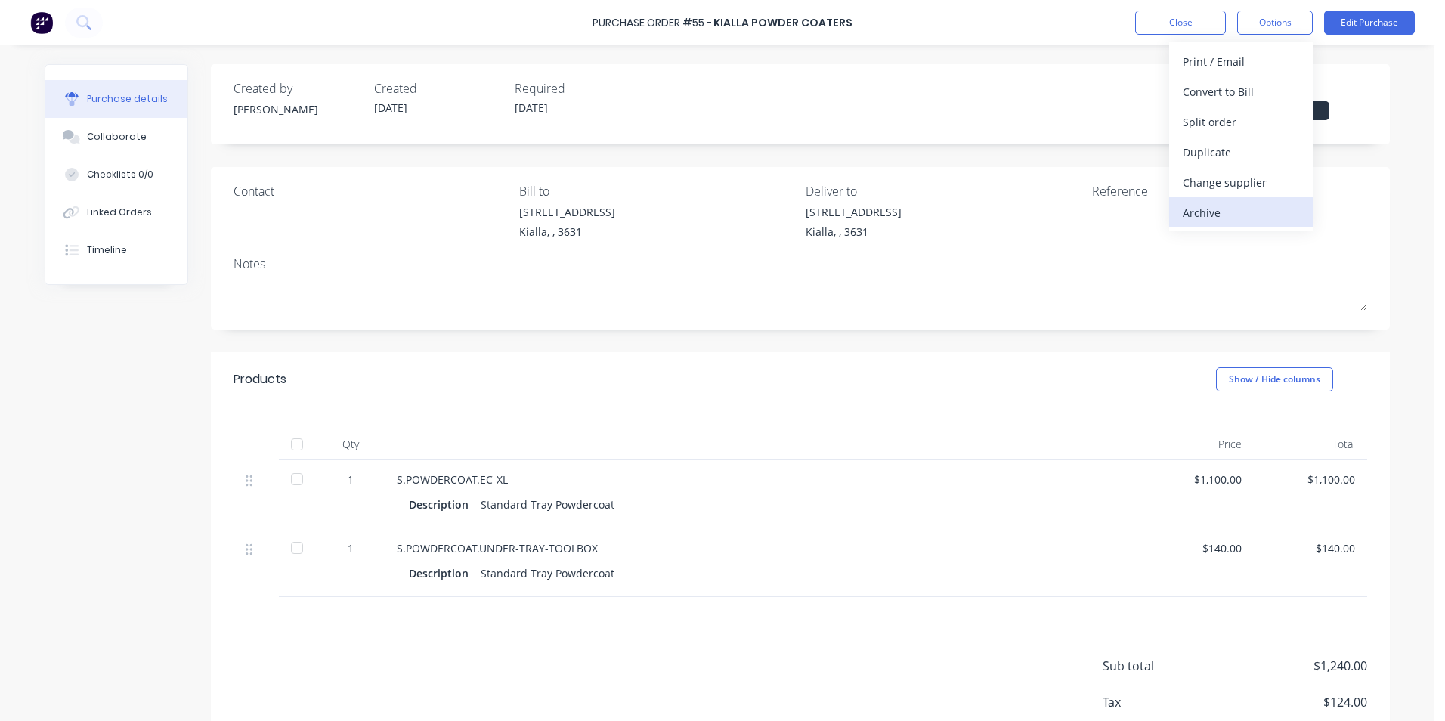
click at [1206, 215] on div "Archive" at bounding box center [1240, 213] width 116 height 22
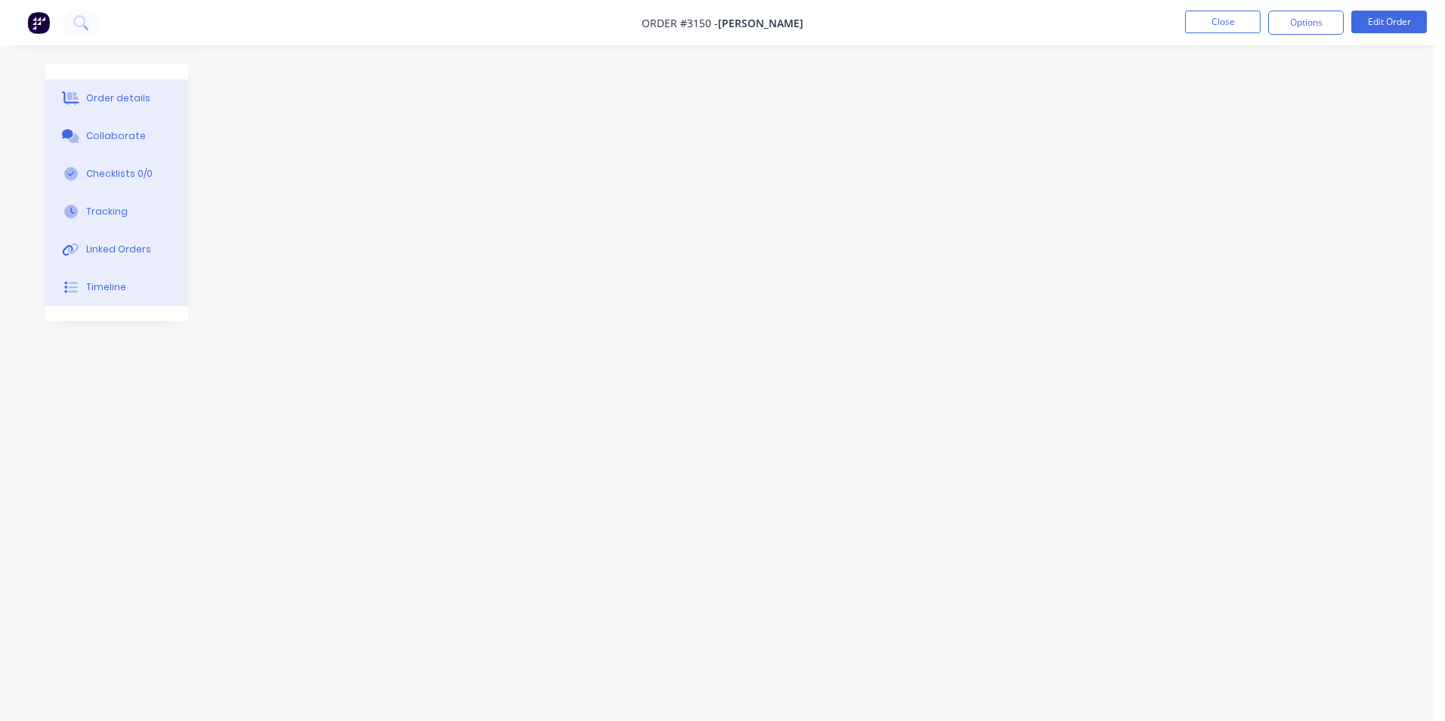
click at [84, 398] on div at bounding box center [717, 331] width 1345 height 535
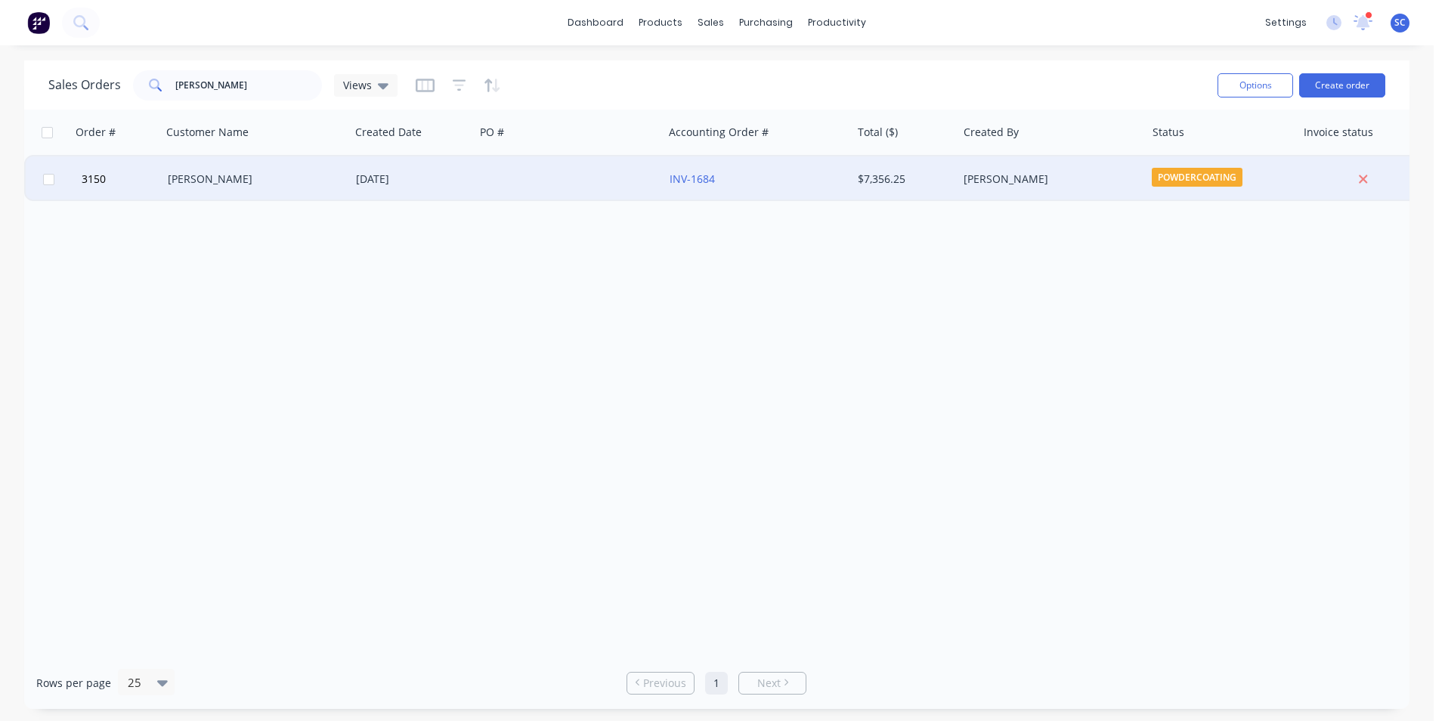
click at [445, 186] on div "[DATE]" at bounding box center [412, 179] width 113 height 15
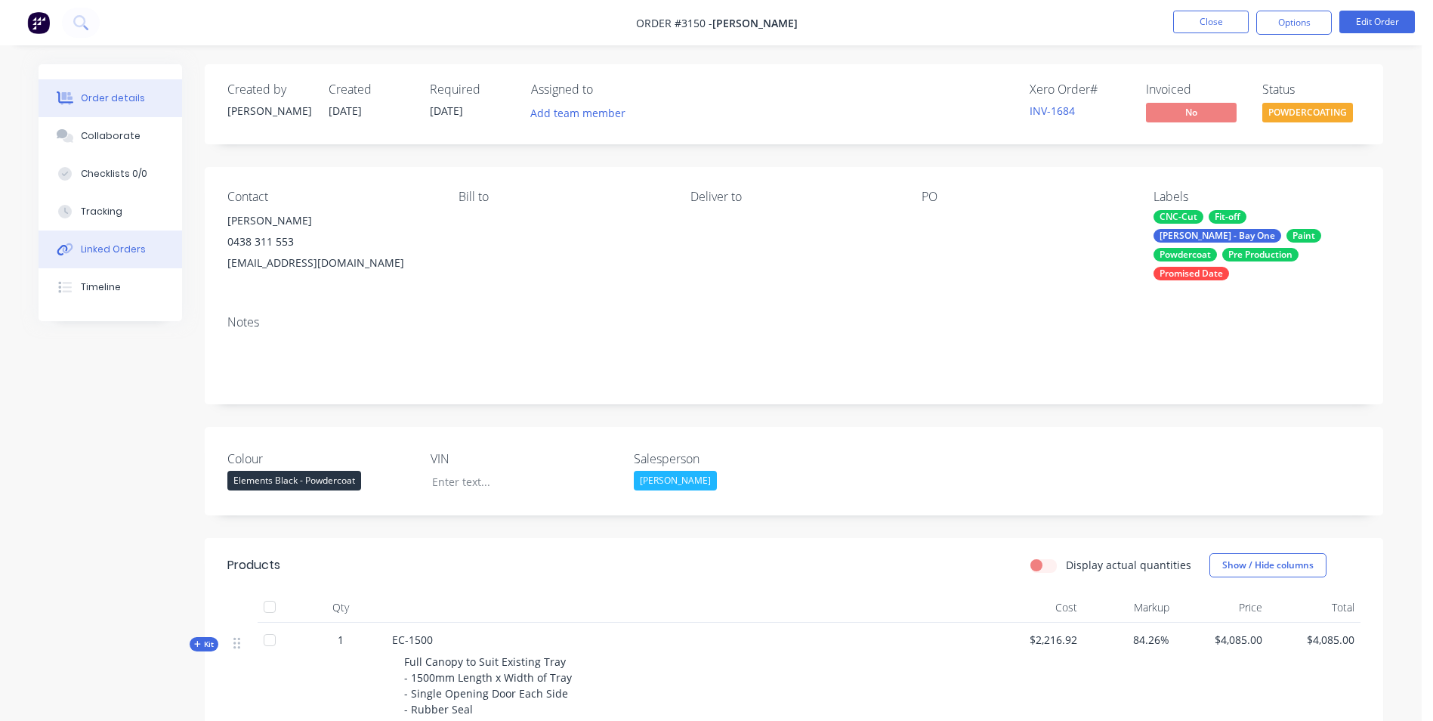
click at [130, 250] on div "Linked Orders" at bounding box center [113, 250] width 65 height 14
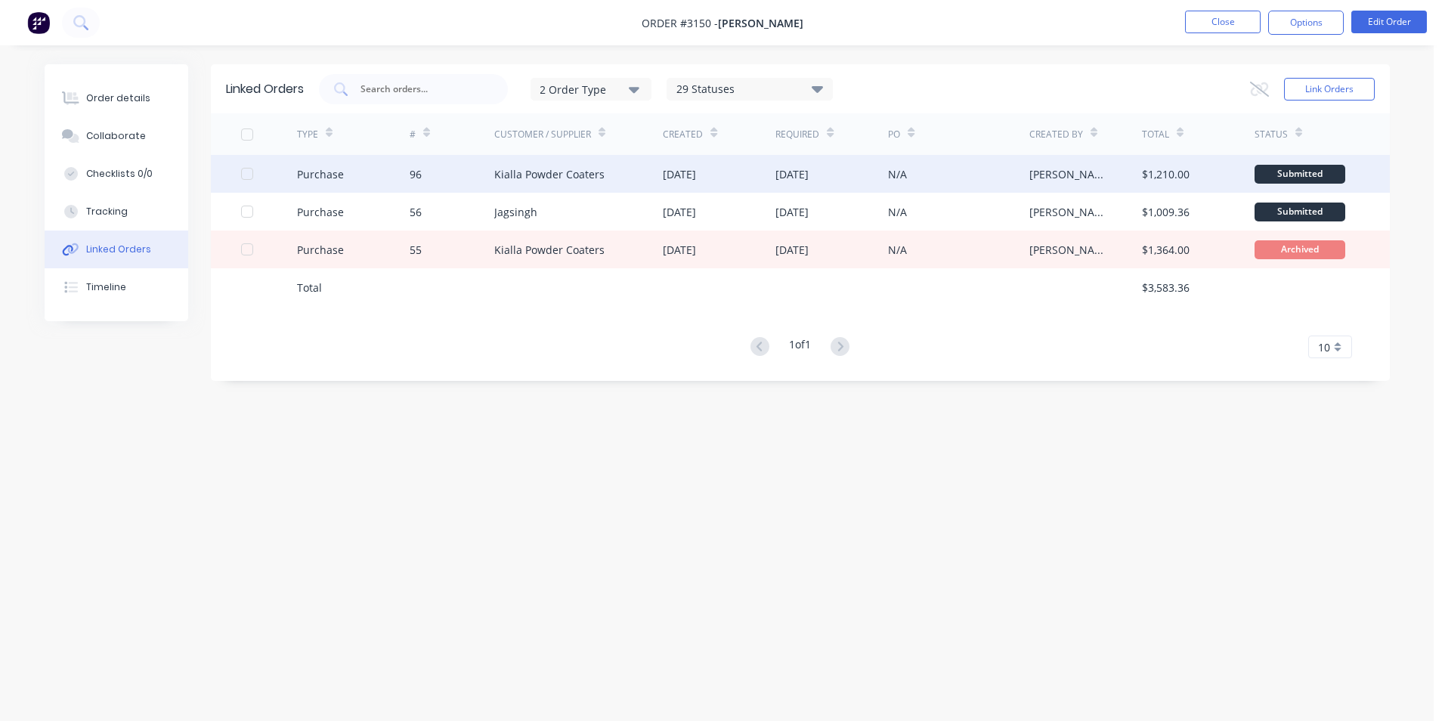
click at [567, 181] on div "Kialla Powder Coaters" at bounding box center [549, 174] width 110 height 16
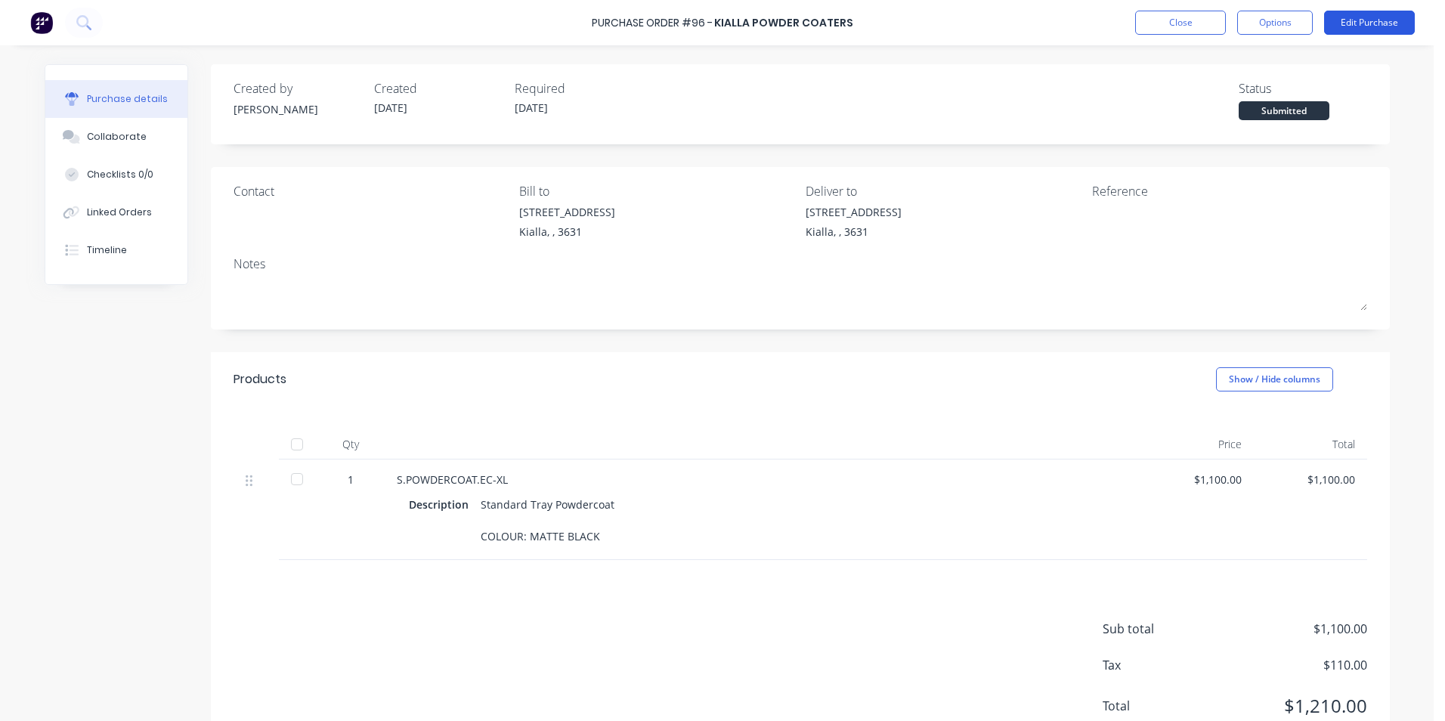
click at [1357, 30] on button "Edit Purchase" at bounding box center [1369, 23] width 91 height 24
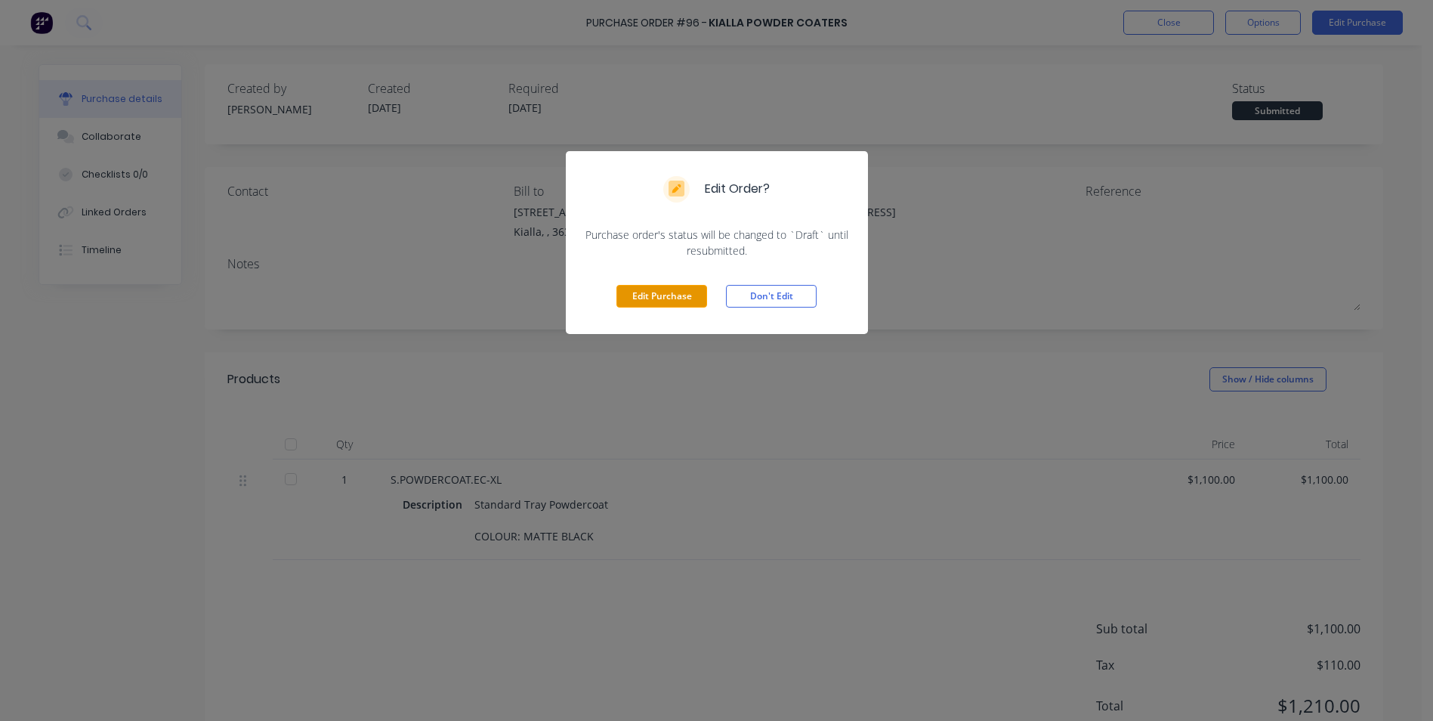
click at [695, 295] on button "Edit Purchase" at bounding box center [662, 296] width 91 height 23
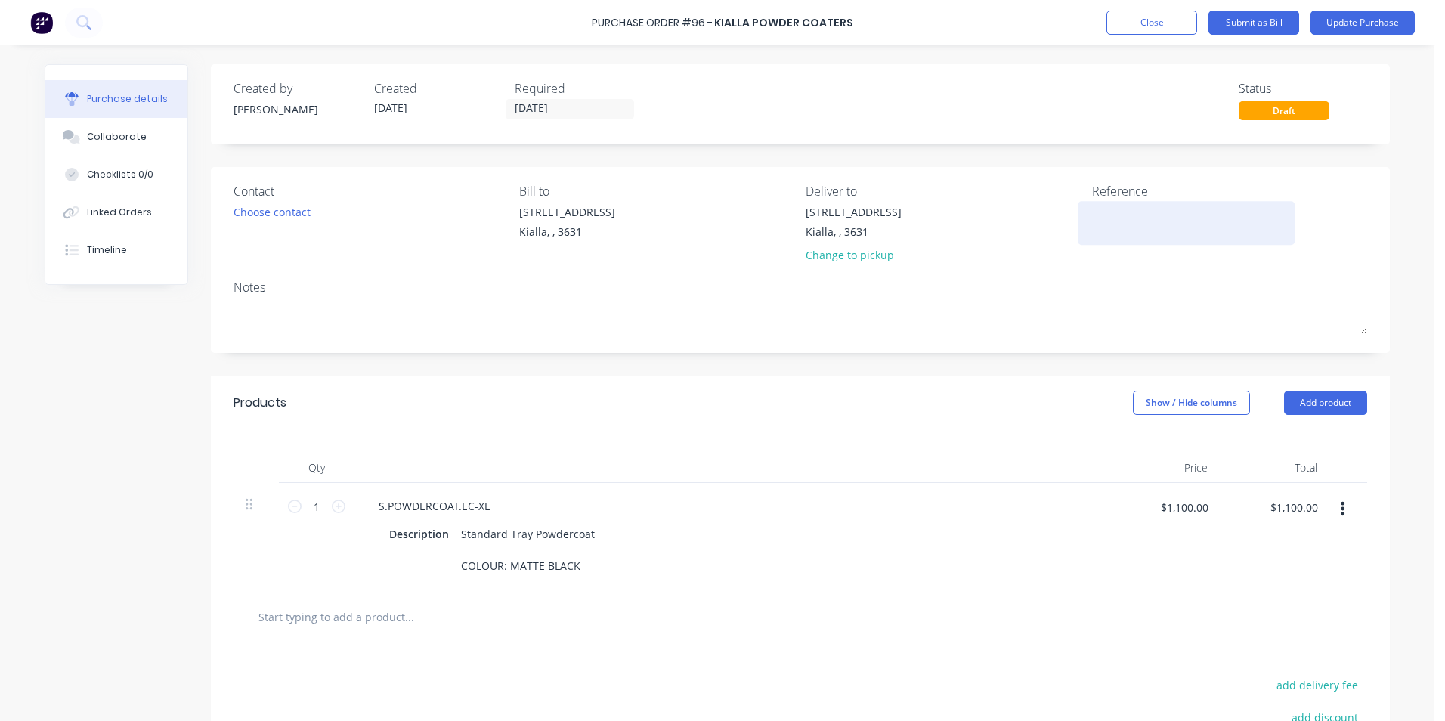
click at [1129, 234] on textarea at bounding box center [1186, 221] width 189 height 34
type textarea "BELL"
click at [1364, 17] on button "Update Purchase" at bounding box center [1362, 23] width 104 height 24
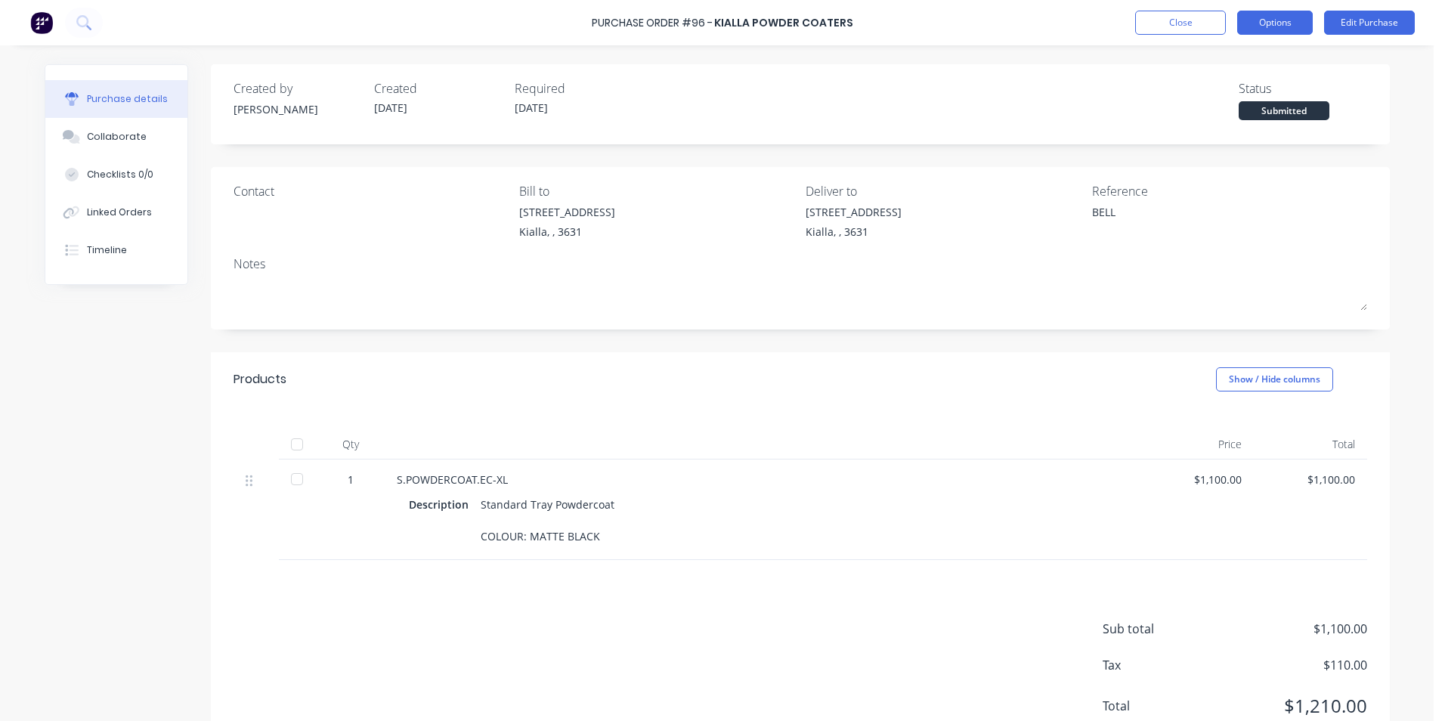
click at [1275, 25] on button "Options" at bounding box center [1275, 23] width 76 height 24
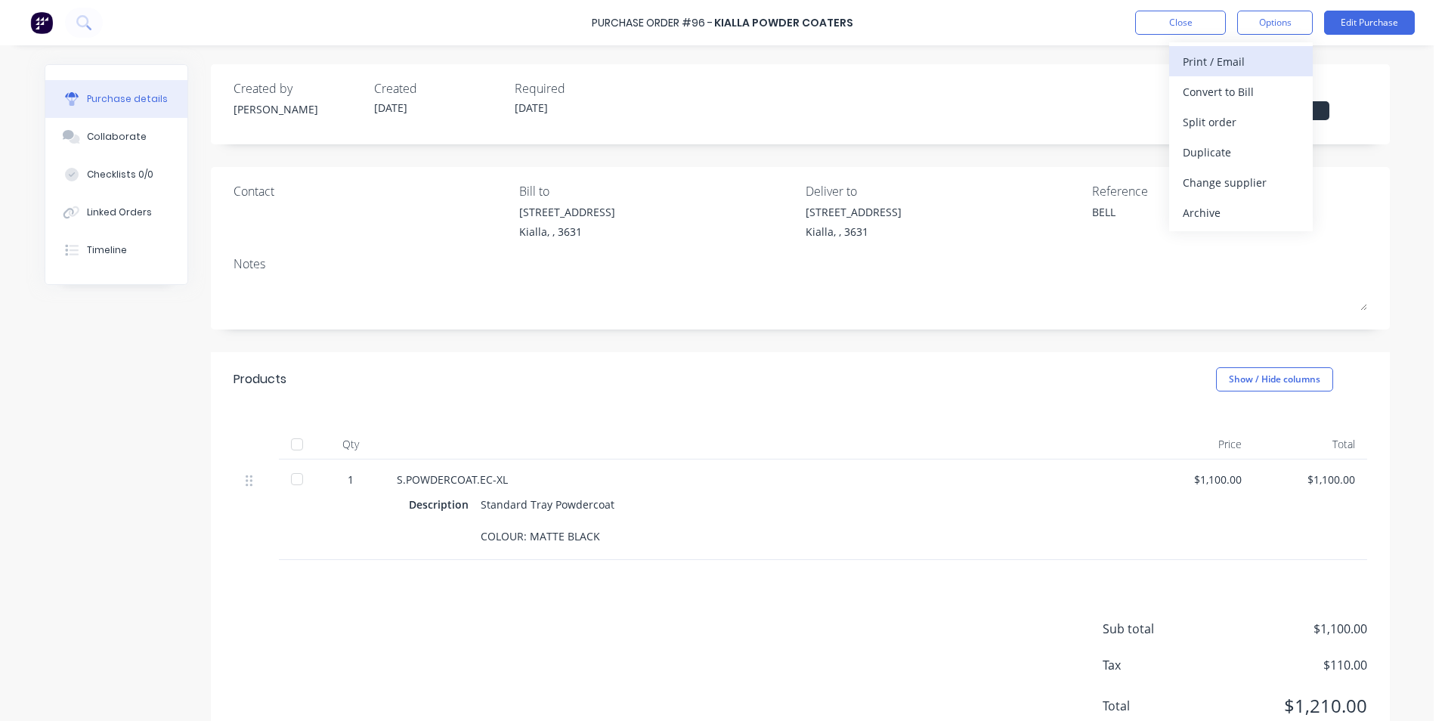
click at [1211, 60] on div "Print / Email" at bounding box center [1240, 62] width 116 height 22
click at [1214, 124] on div "Without pricing" at bounding box center [1240, 122] width 116 height 22
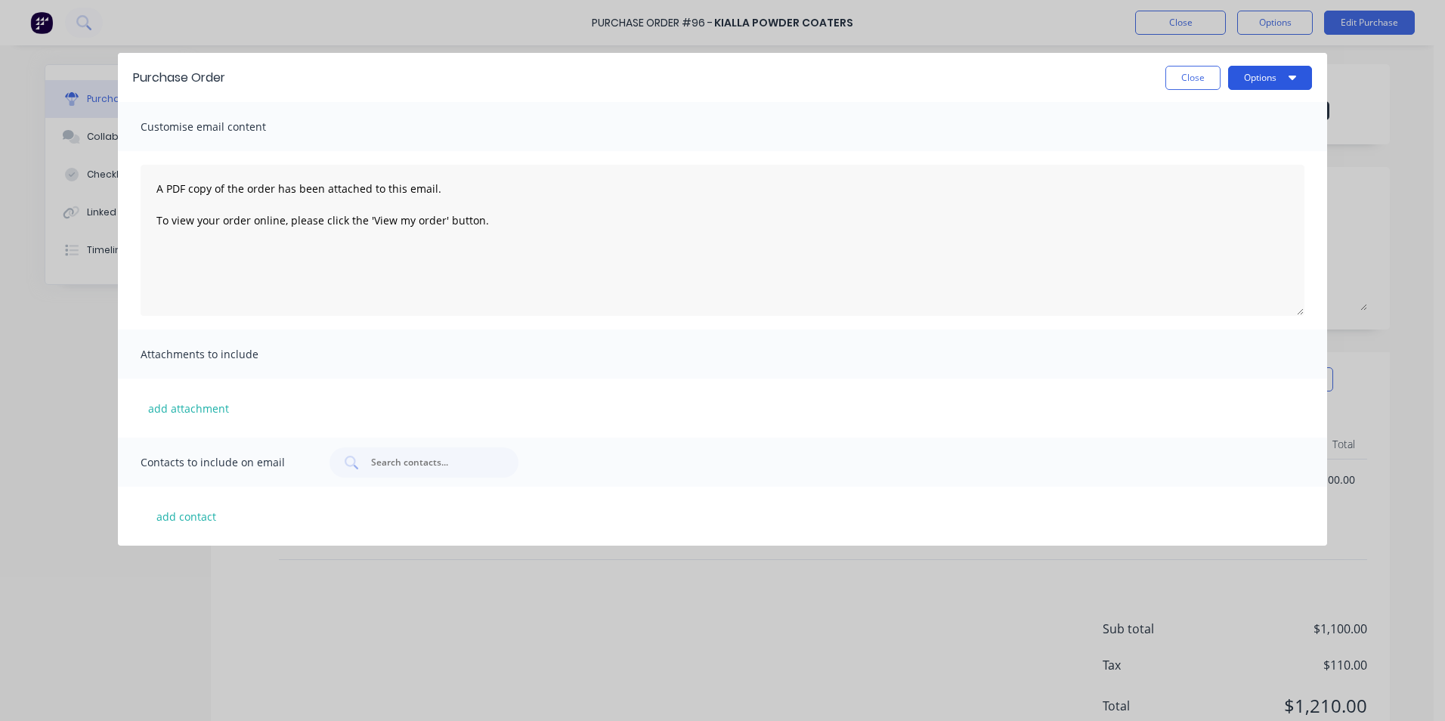
click at [1269, 82] on button "Options" at bounding box center [1270, 78] width 84 height 24
click at [1183, 123] on div "Print" at bounding box center [1240, 116] width 116 height 22
click at [1194, 78] on button "Close" at bounding box center [1192, 78] width 55 height 24
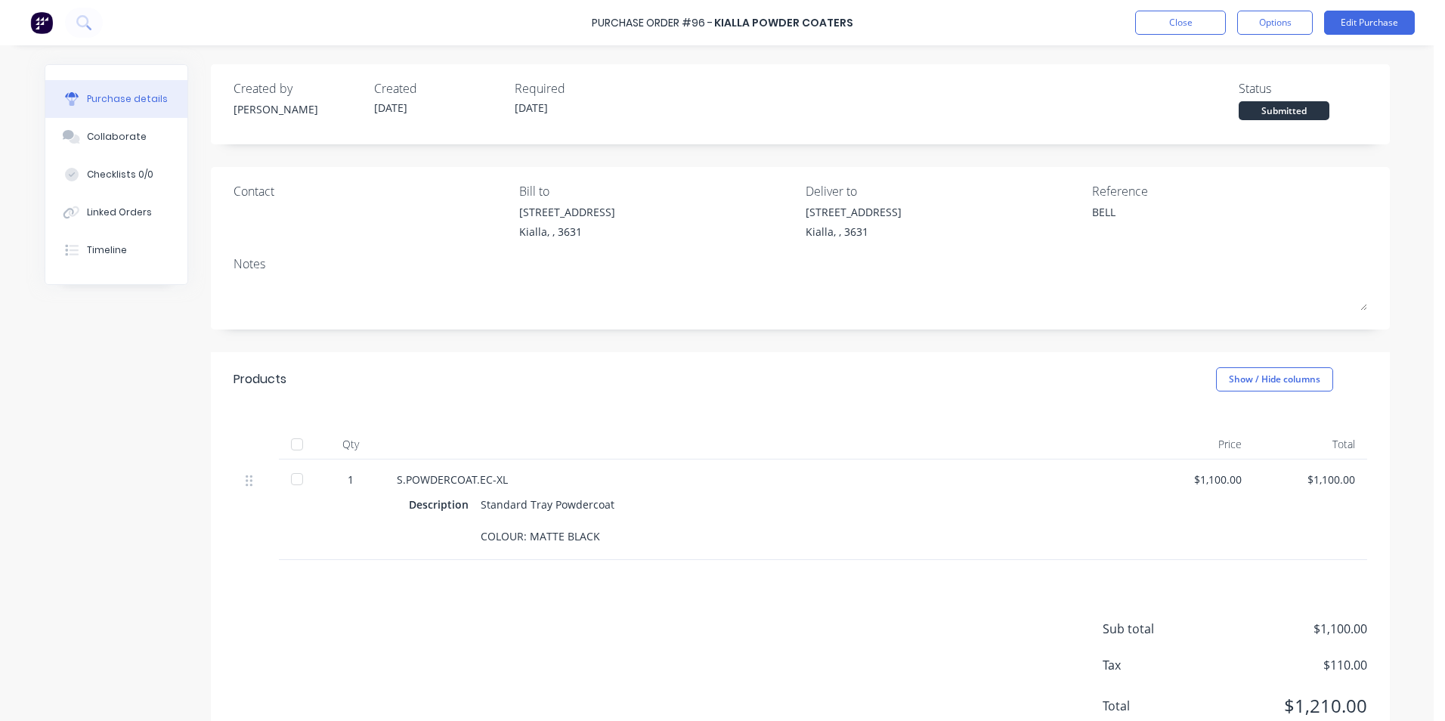
click at [1050, 62] on div "Purchase details Collaborate Checklists 0/0 Linked Orders Timeline Created by […" at bounding box center [716, 337] width 1375 height 645
click at [1184, 29] on button "Close" at bounding box center [1180, 23] width 91 height 24
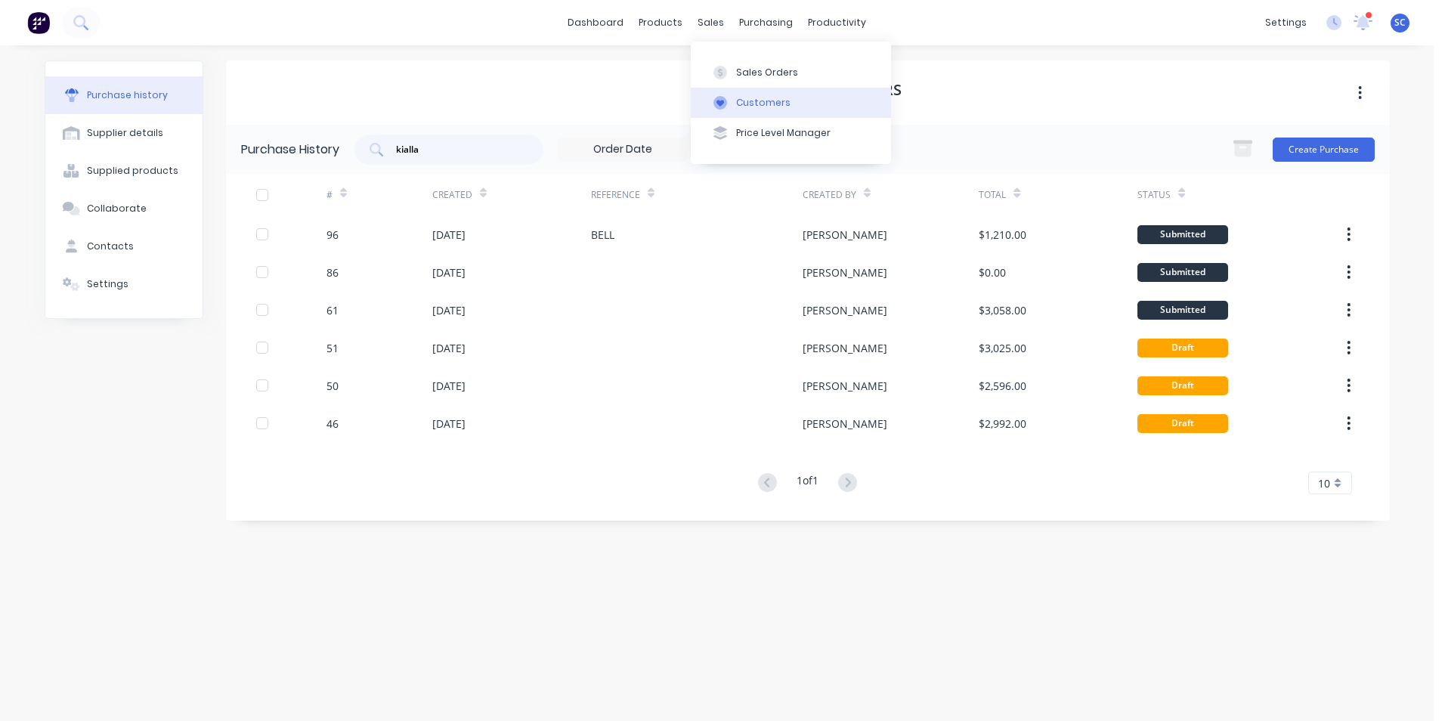
click at [745, 104] on div "Customers" at bounding box center [763, 103] width 54 height 14
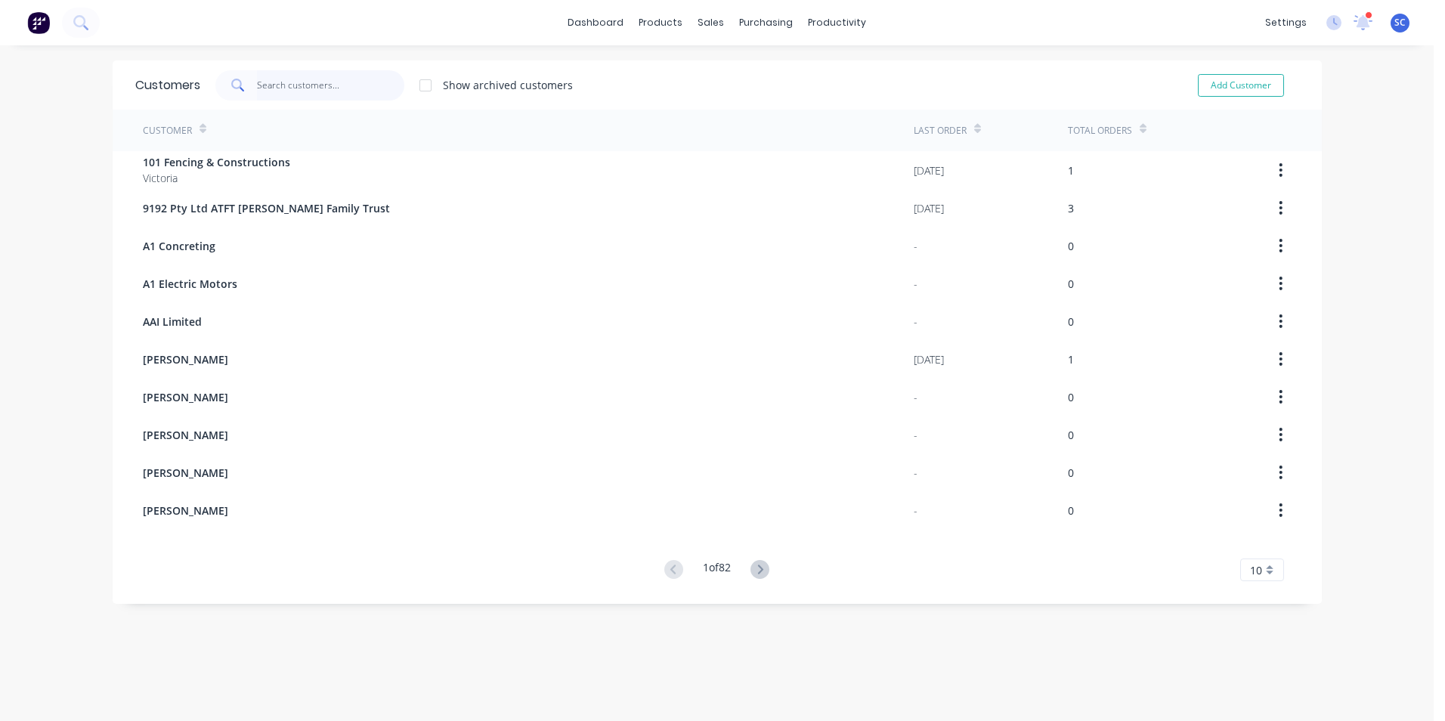
click at [308, 89] on input "text" at bounding box center [330, 85] width 147 height 30
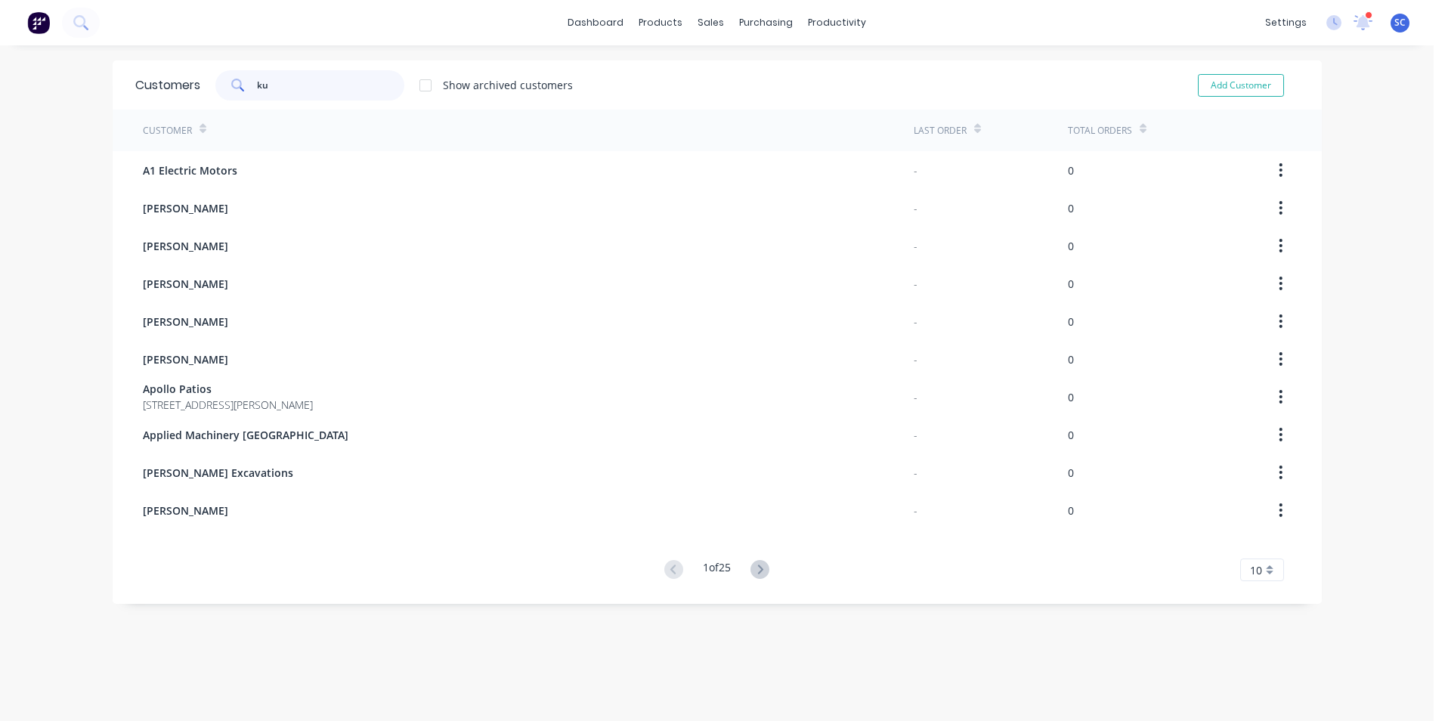
type input "kur"
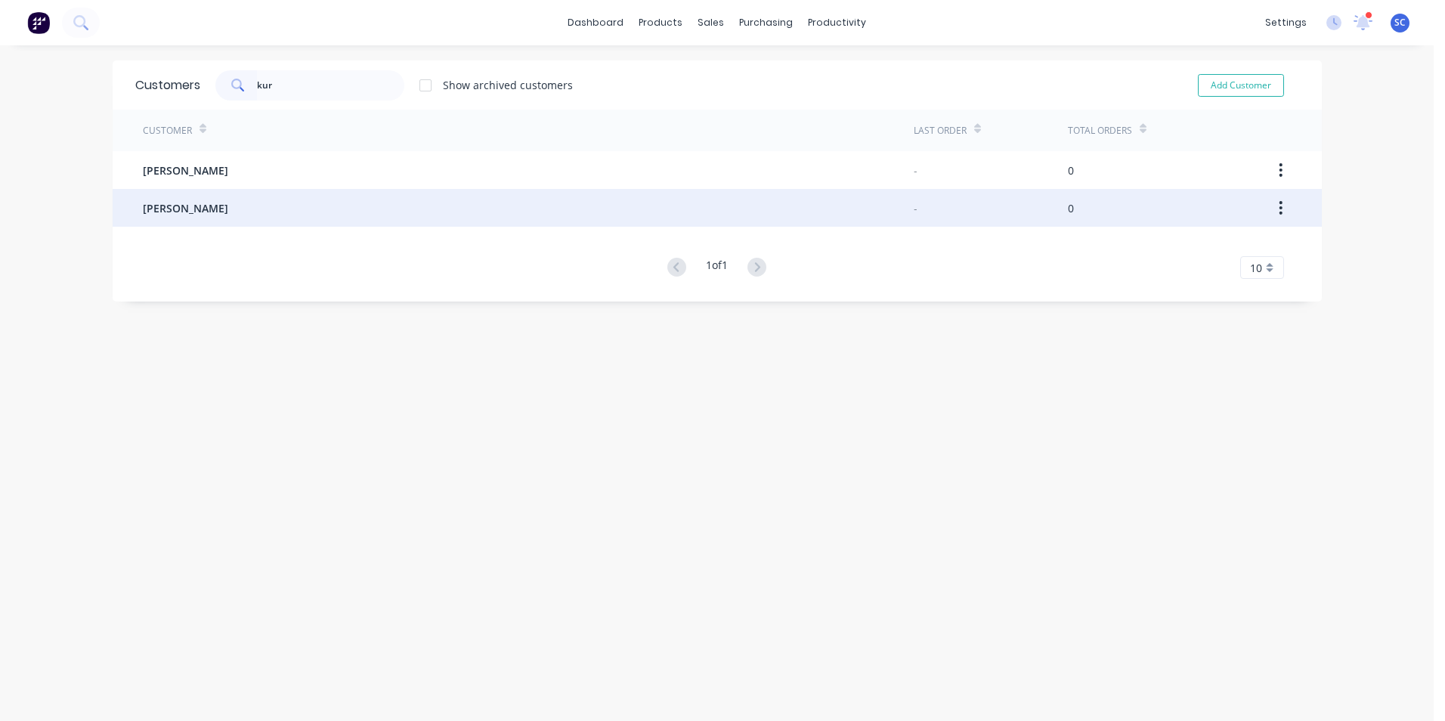
click at [364, 217] on div "[PERSON_NAME]" at bounding box center [528, 208] width 771 height 38
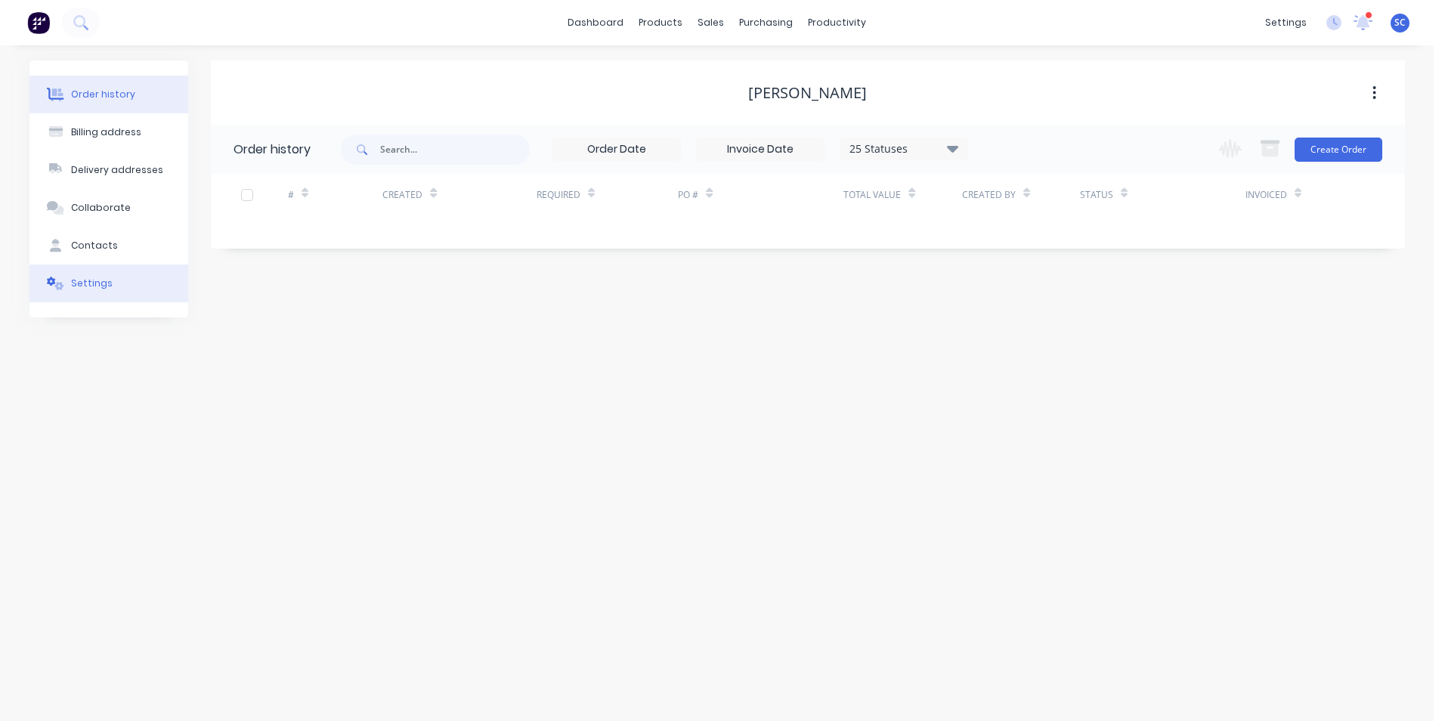
click at [89, 288] on div "Settings" at bounding box center [92, 284] width 42 height 14
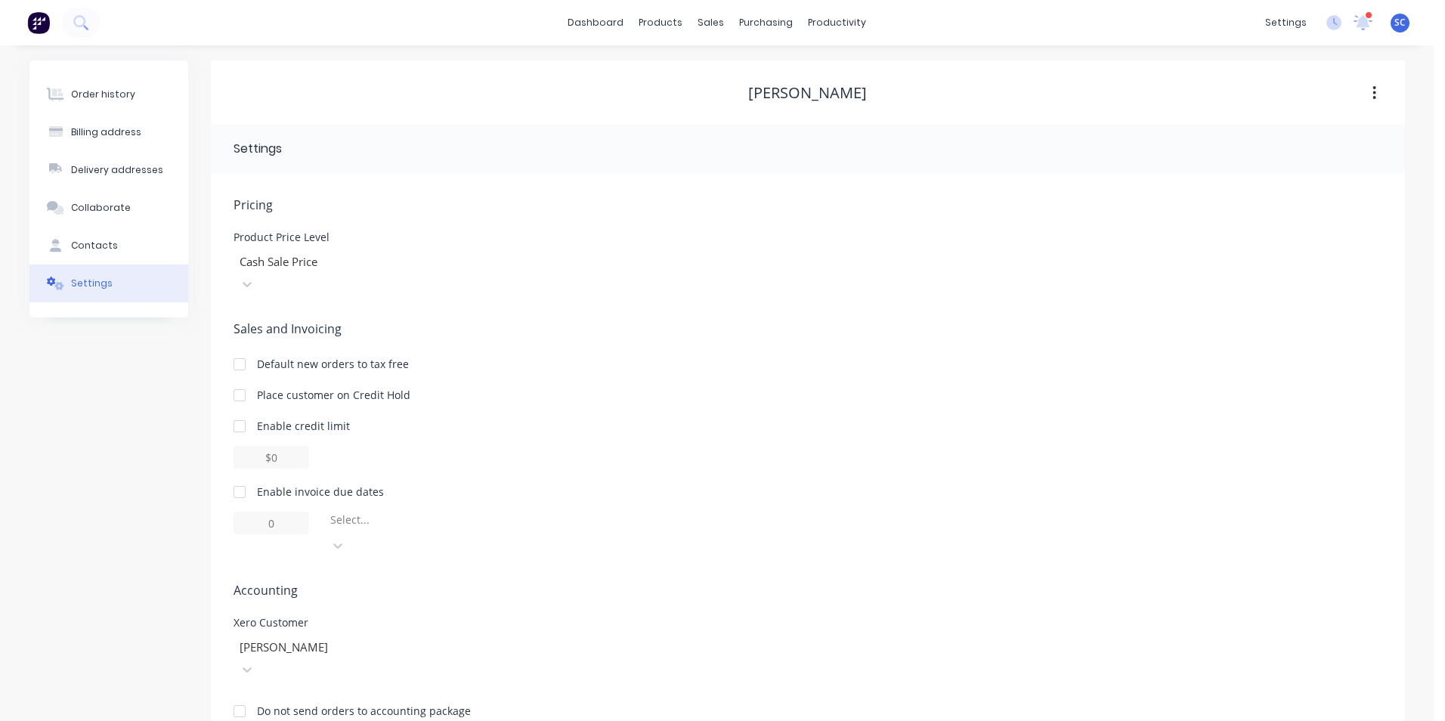
click at [309, 259] on div at bounding box center [347, 261] width 218 height 19
click at [431, 209] on span "Pricing" at bounding box center [807, 205] width 1148 height 18
click at [240, 411] on div at bounding box center [239, 426] width 30 height 30
click at [289, 446] on input "$0.00" at bounding box center [271, 457] width 76 height 23
type input "$"
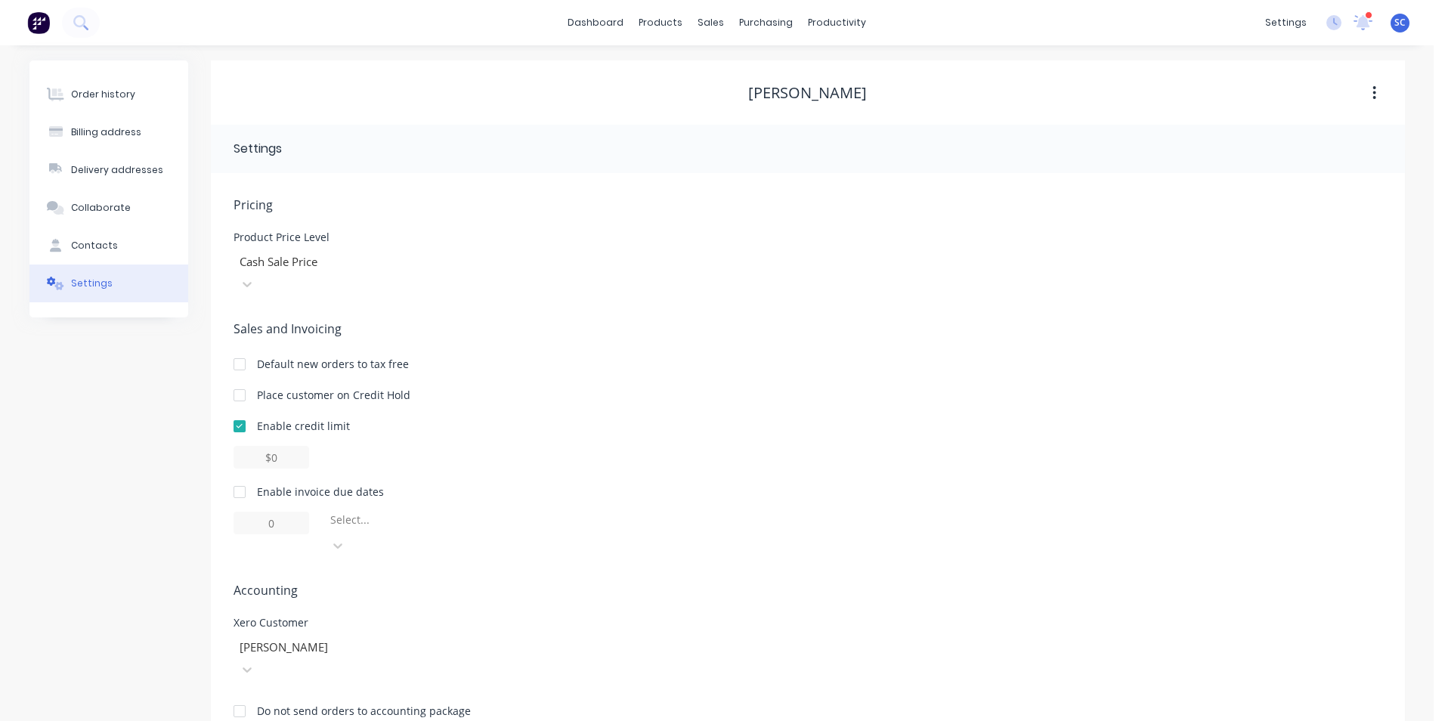
click at [241, 411] on div at bounding box center [239, 426] width 30 height 30
click at [236, 411] on div at bounding box center [239, 426] width 30 height 30
click at [292, 446] on input "$0.00" at bounding box center [271, 457] width 76 height 23
drag, startPoint x: 287, startPoint y: 436, endPoint x: 199, endPoint y: 433, distance: 88.4
click at [216, 436] on div "Pricing Product Price Level Cash Sale Price Sales and Invoicing Default new ord…" at bounding box center [808, 458] width 1194 height 570
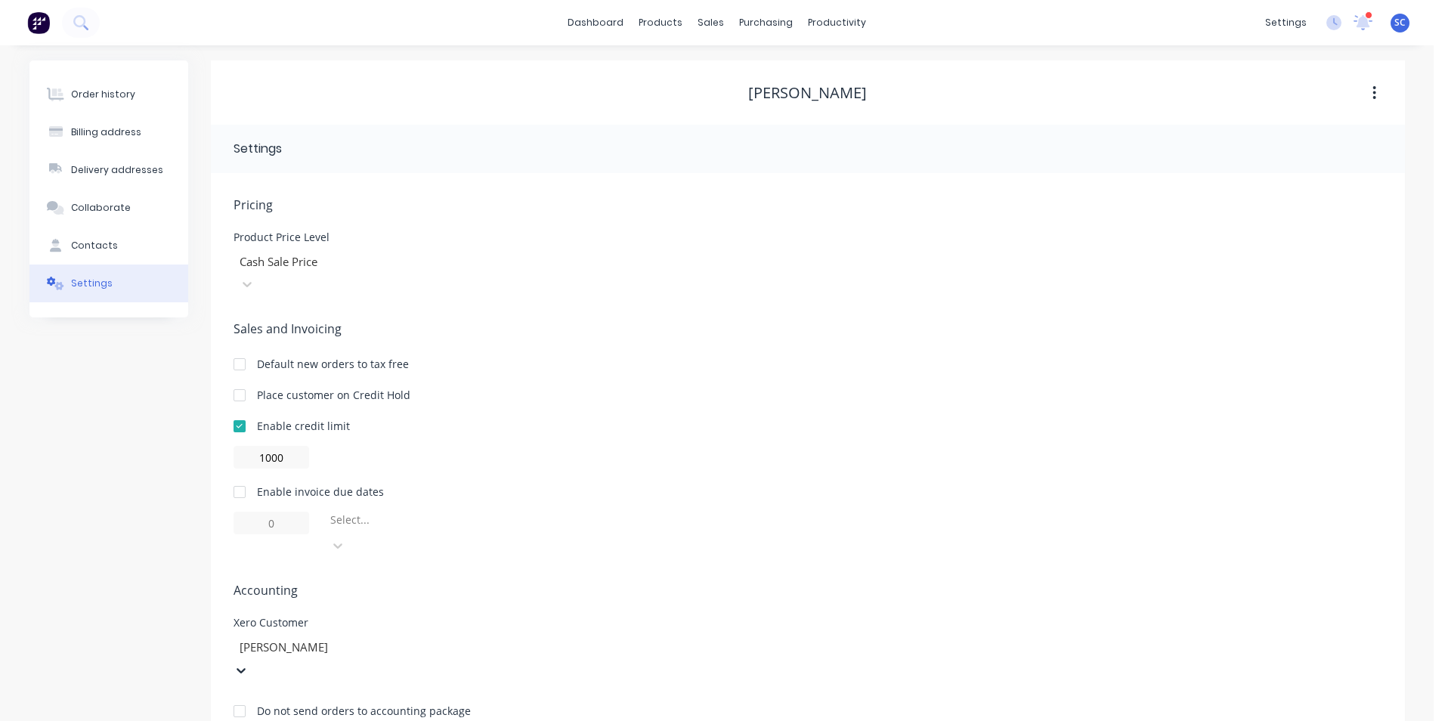
type input "$1000.00"
click at [406, 450] on div "Sales and Invoicing Default new orders to tax free Place customer on Credit Hol…" at bounding box center [807, 438] width 1148 height 237
click at [236, 477] on div at bounding box center [239, 492] width 30 height 30
type input "1"
click at [459, 514] on div at bounding box center [438, 523] width 218 height 19
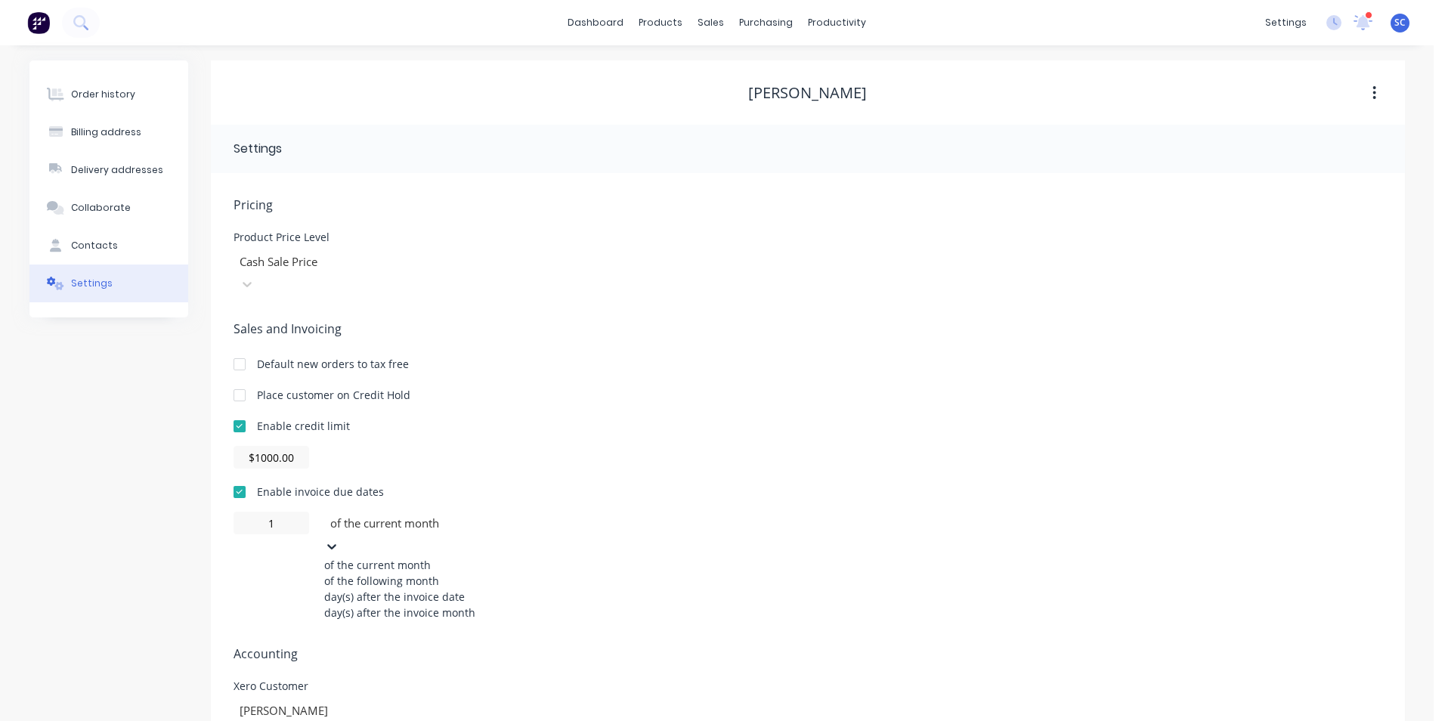
click at [375, 573] on div "of the following month" at bounding box center [437, 581] width 227 height 16
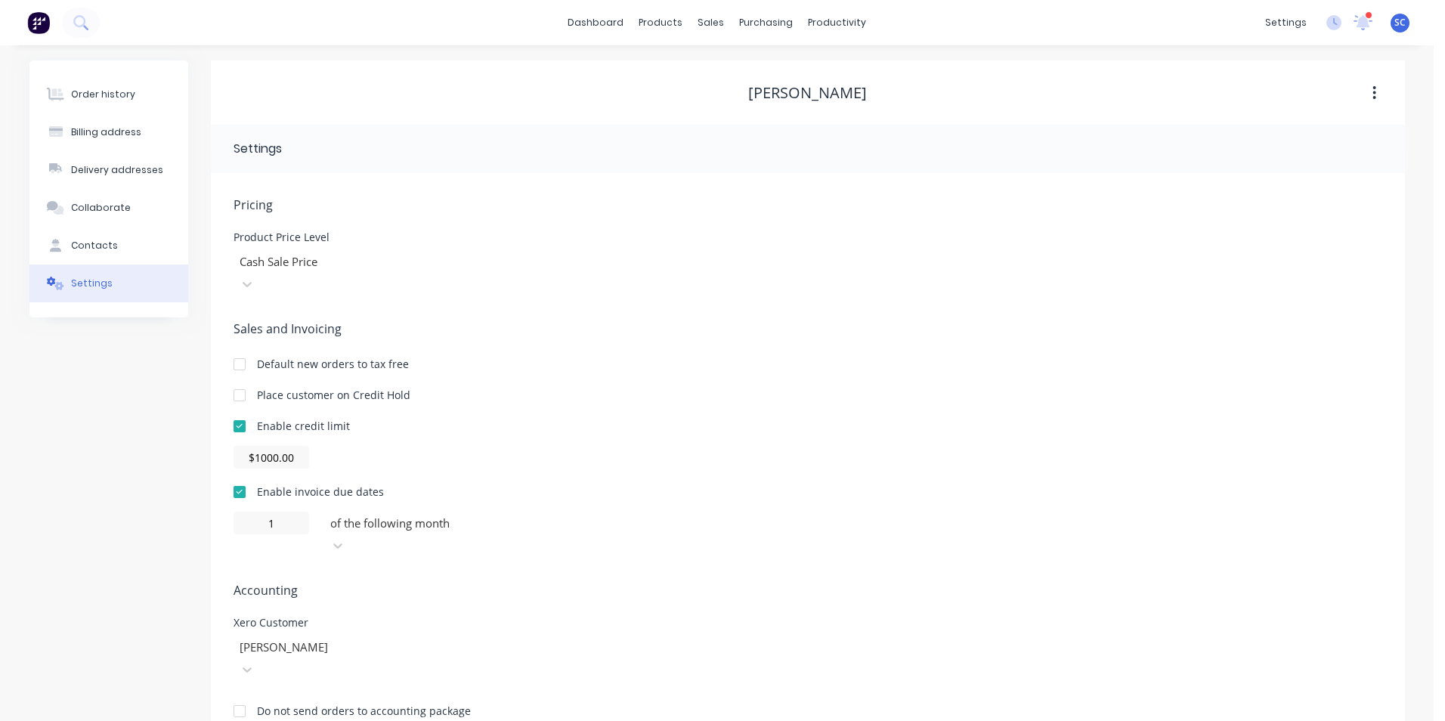
click at [483, 556] on div "Pricing Product Price Level Cash Sale Price Sales and Invoicing Default new ord…" at bounding box center [807, 469] width 1148 height 547
click at [709, 558] on div "Pricing Product Price Level Cash Sale Price Sales and Invoicing Default new ord…" at bounding box center [807, 469] width 1148 height 547
click at [125, 244] on button "Contacts" at bounding box center [108, 246] width 159 height 38
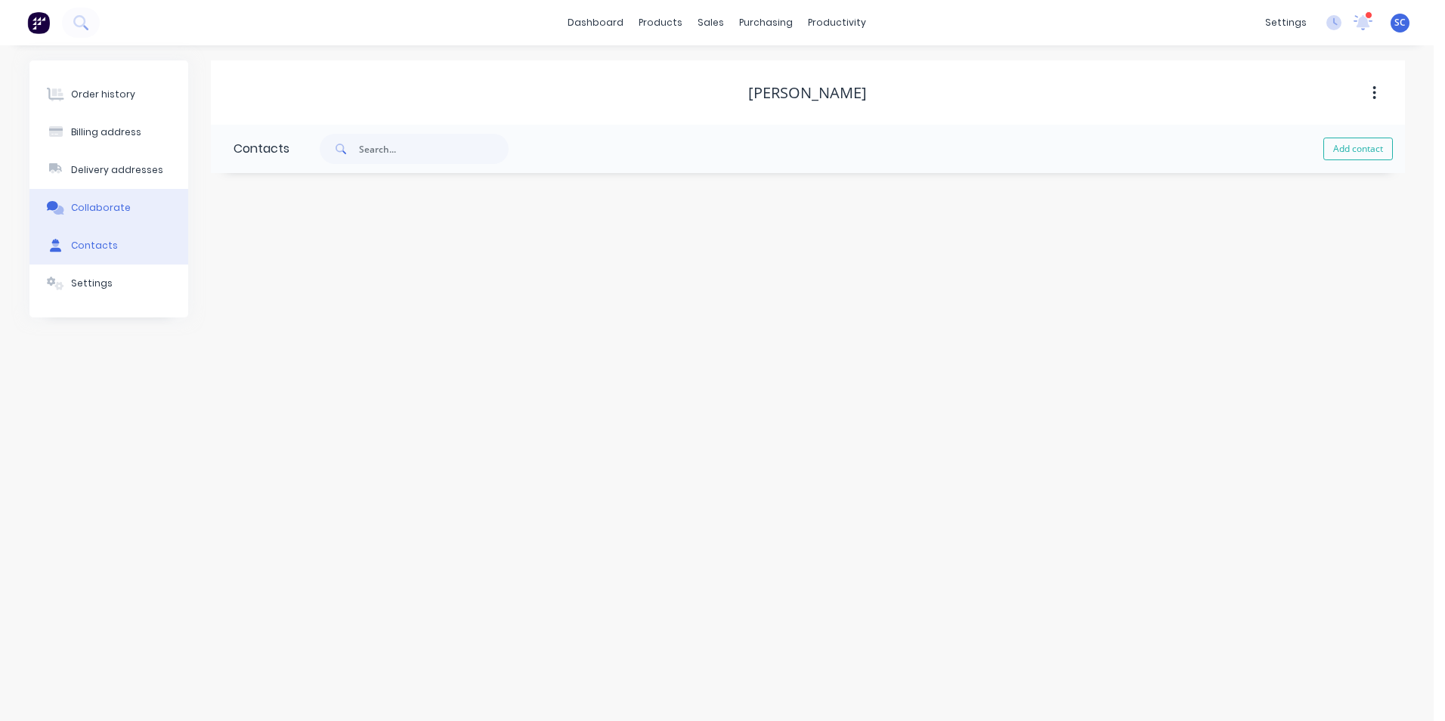
click at [123, 211] on div "Collaborate" at bounding box center [101, 208] width 60 height 14
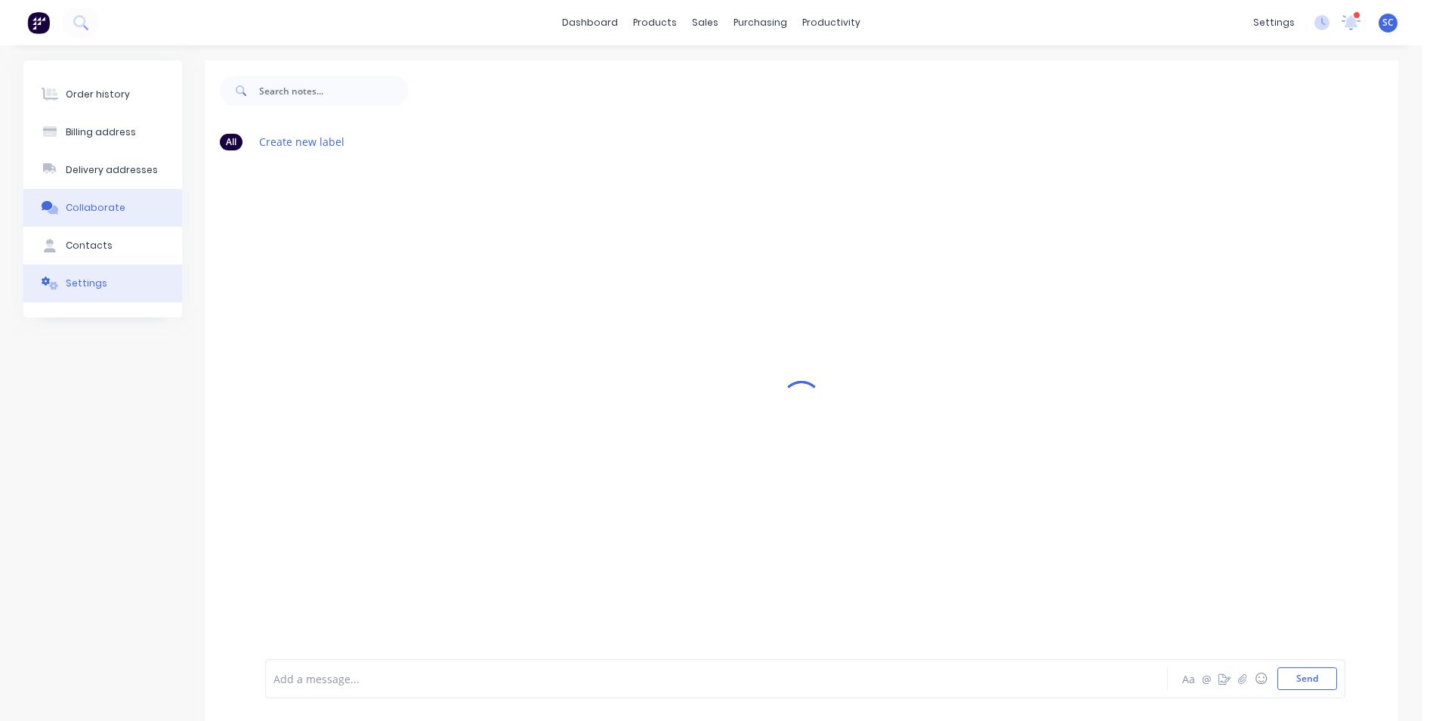
click at [117, 282] on button "Settings" at bounding box center [102, 283] width 159 height 38
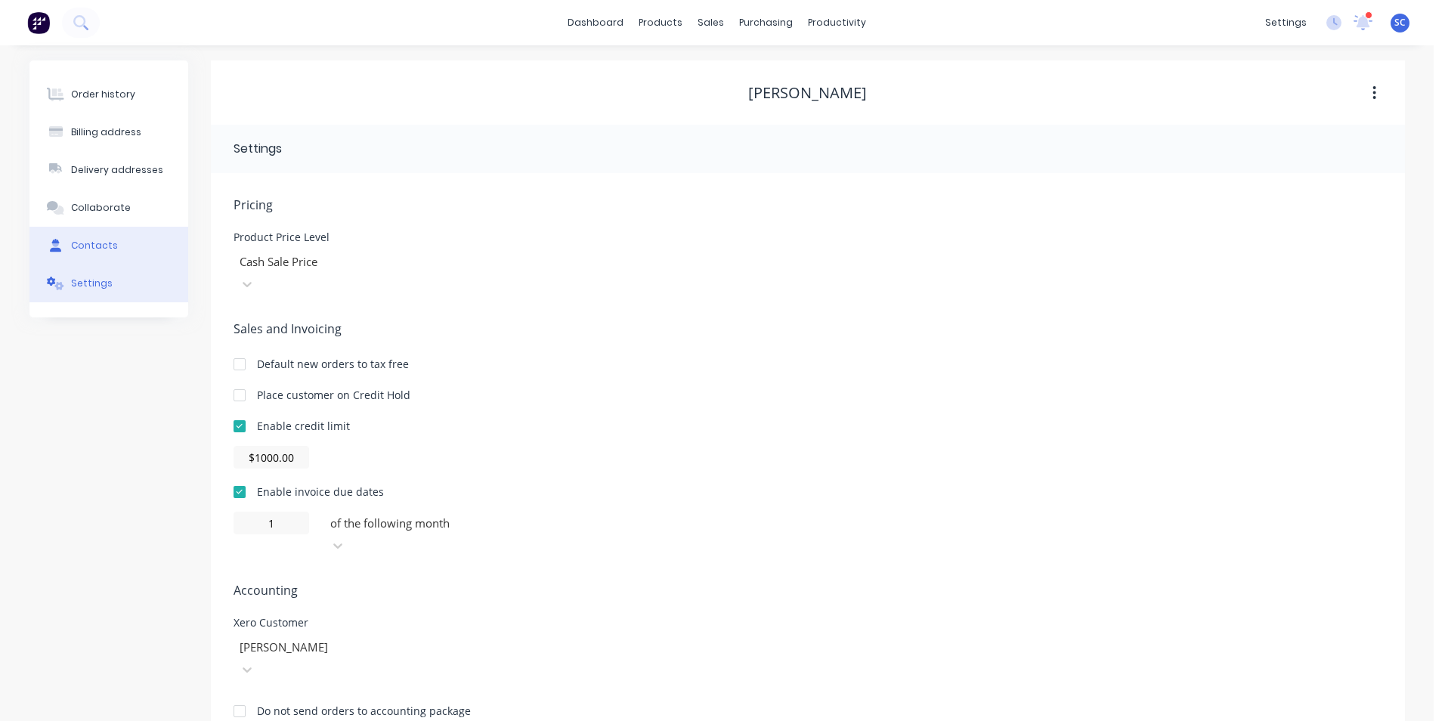
click at [131, 246] on button "Contacts" at bounding box center [108, 246] width 159 height 38
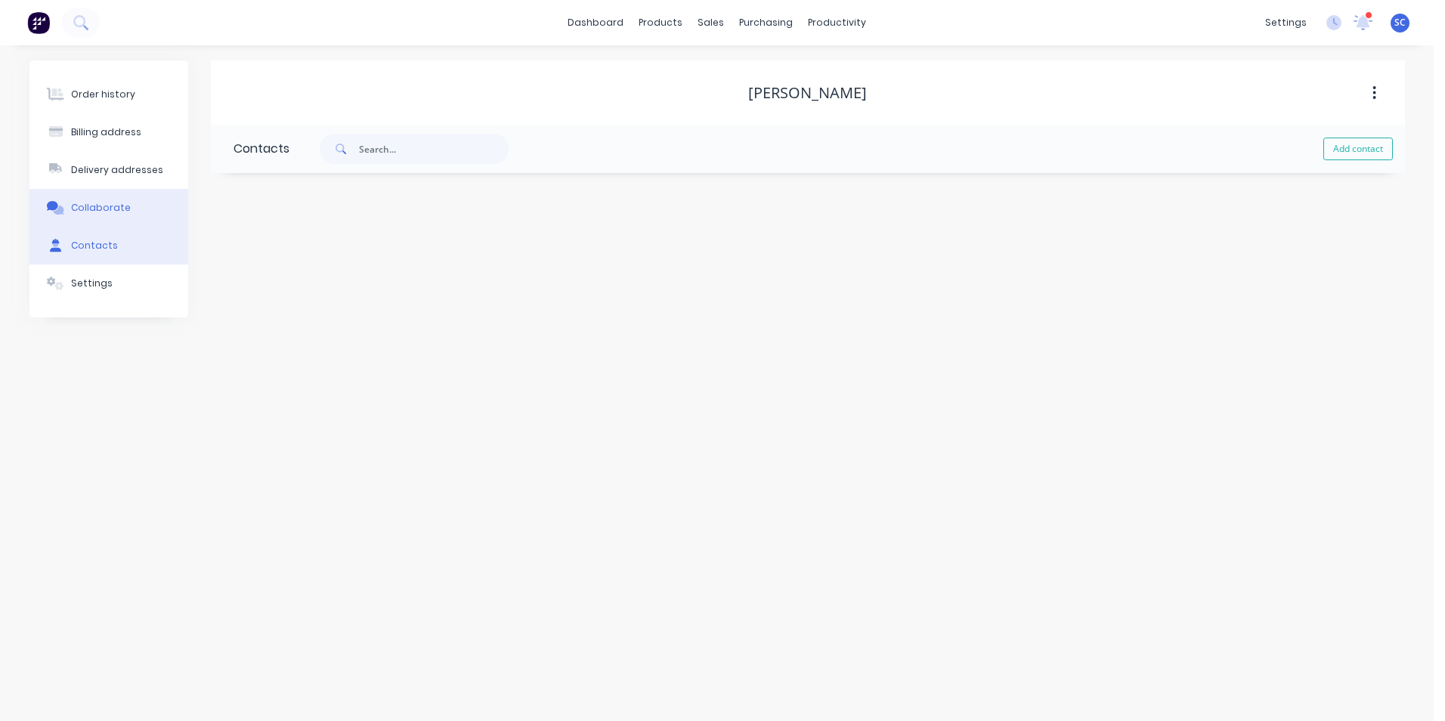
click at [90, 214] on div "Collaborate" at bounding box center [101, 208] width 60 height 14
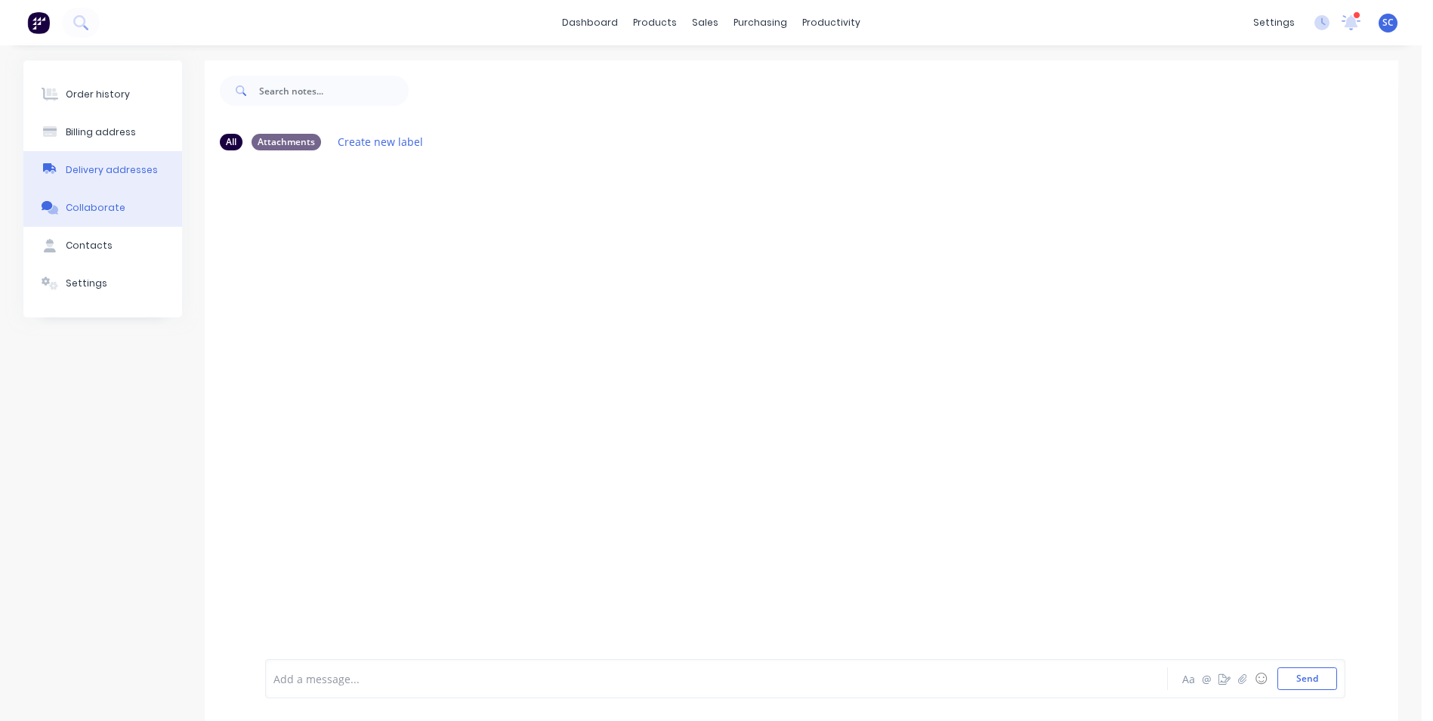
click at [135, 169] on div "Delivery addresses" at bounding box center [112, 170] width 92 height 14
select select "AU"
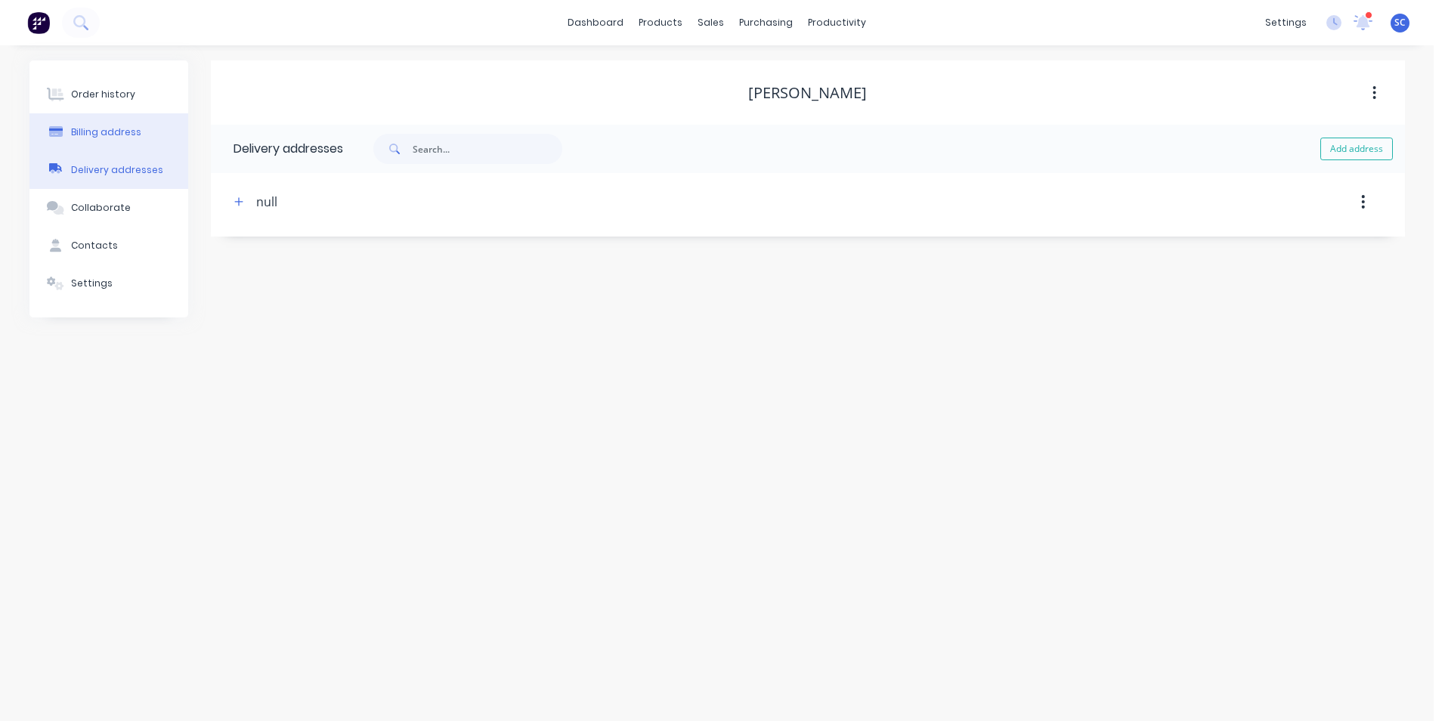
click at [107, 125] on button "Billing address" at bounding box center [108, 132] width 159 height 38
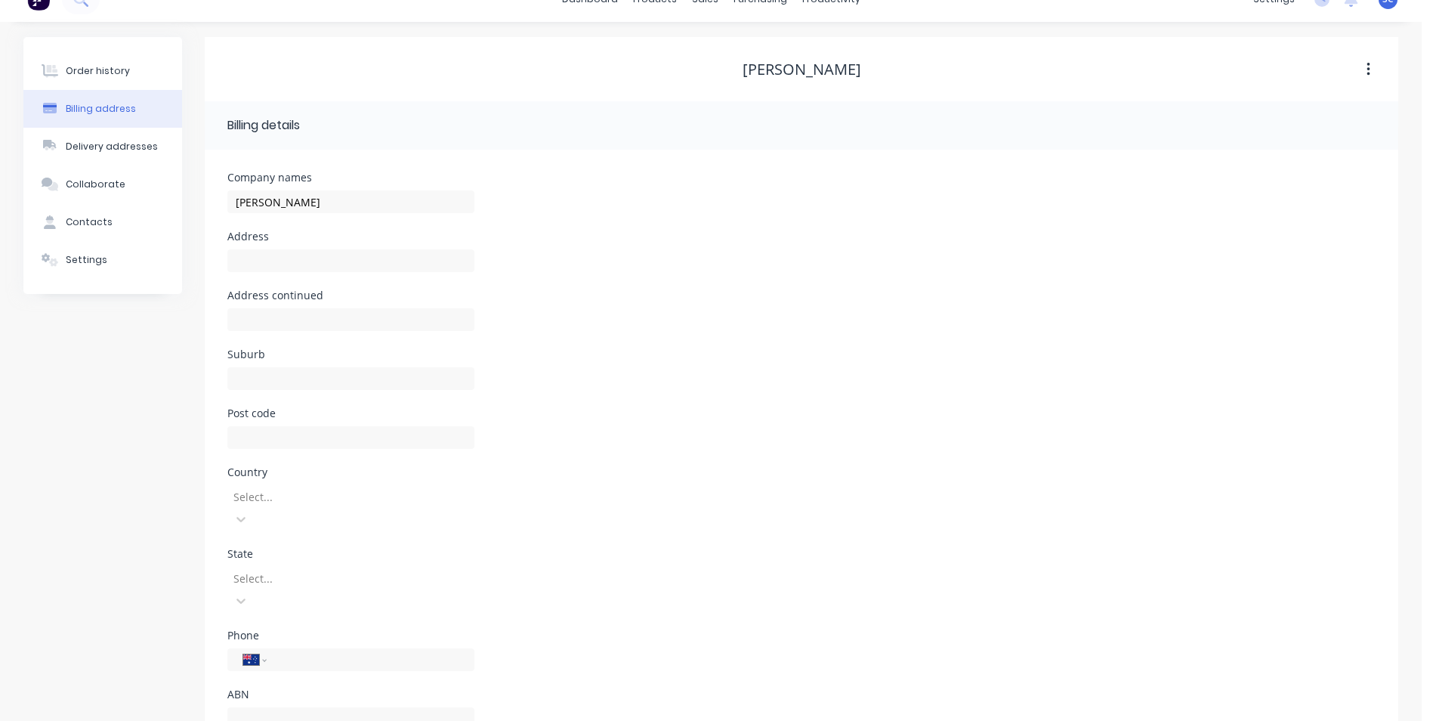
scroll to position [36, 0]
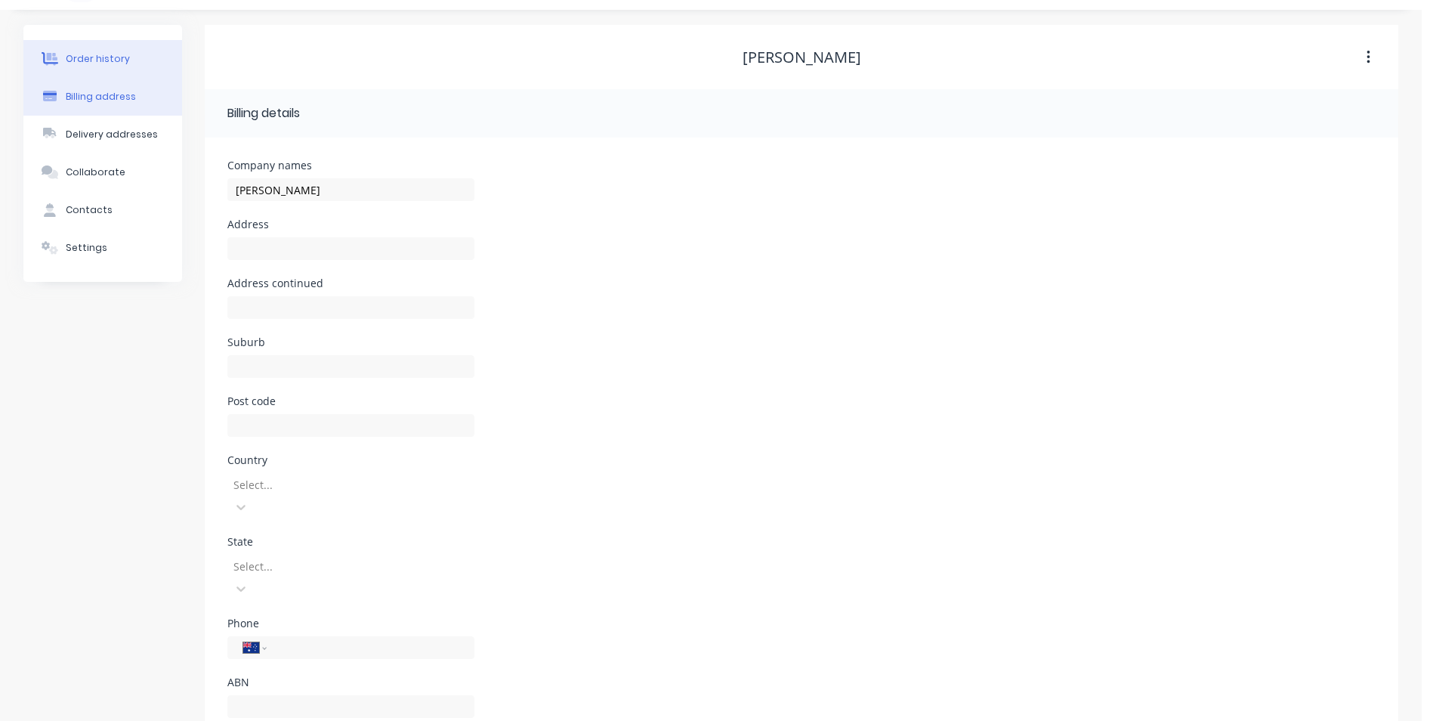
click at [134, 57] on button "Order history" at bounding box center [102, 59] width 159 height 38
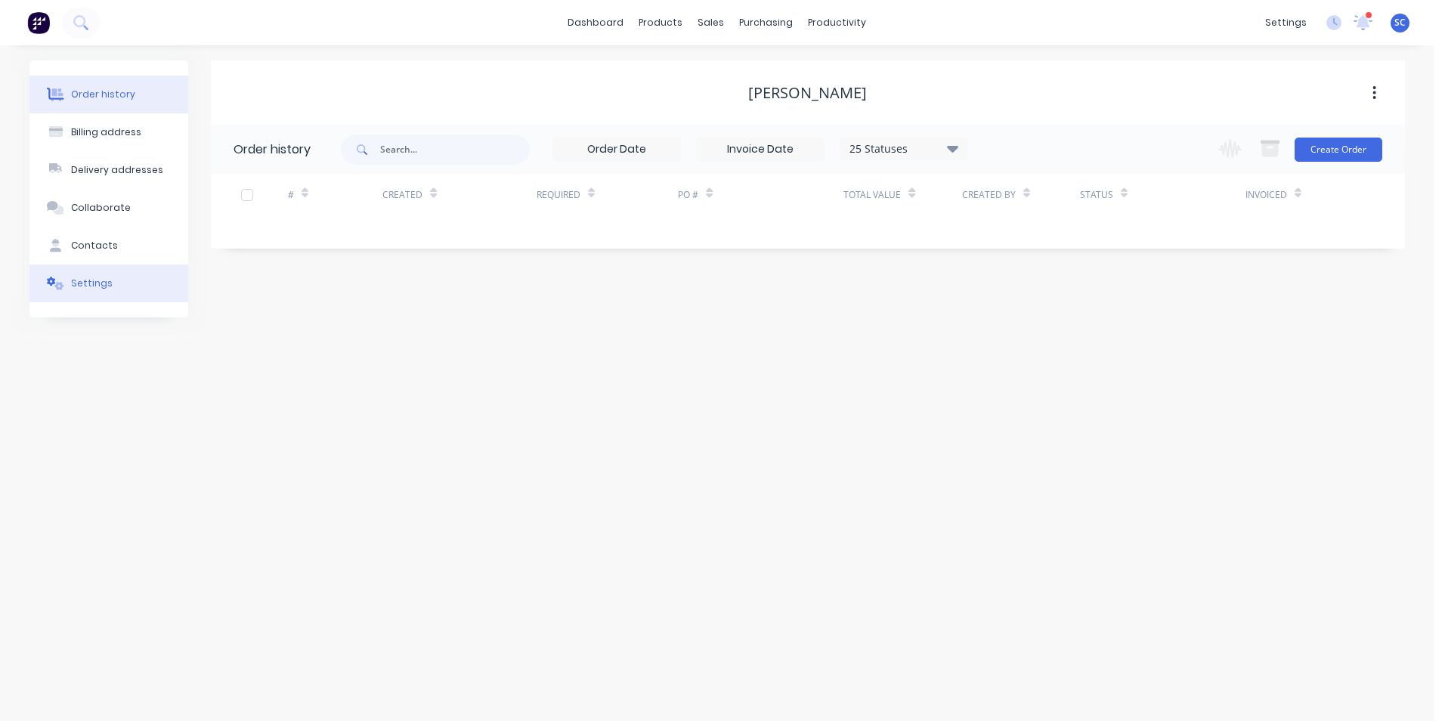
click at [94, 286] on div "Settings" at bounding box center [92, 284] width 42 height 14
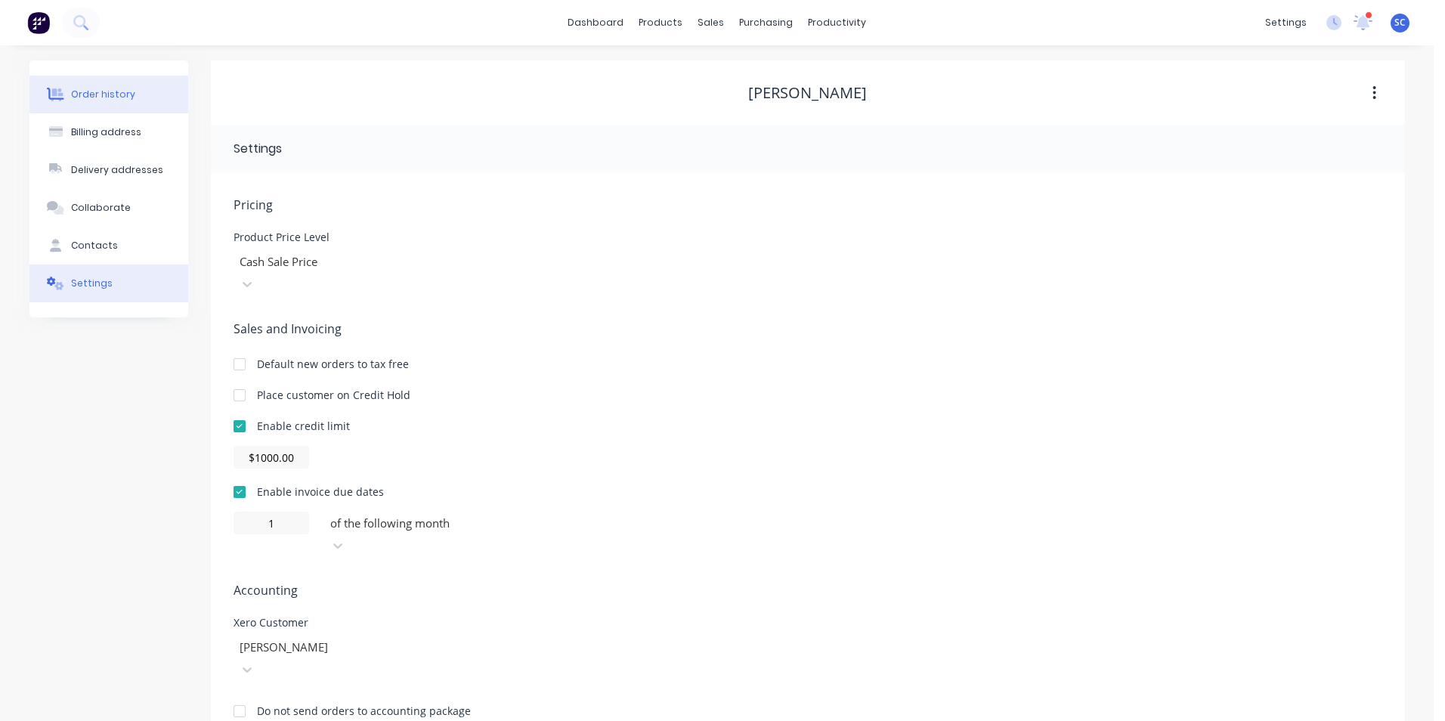
click at [95, 107] on button "Order history" at bounding box center [108, 95] width 159 height 38
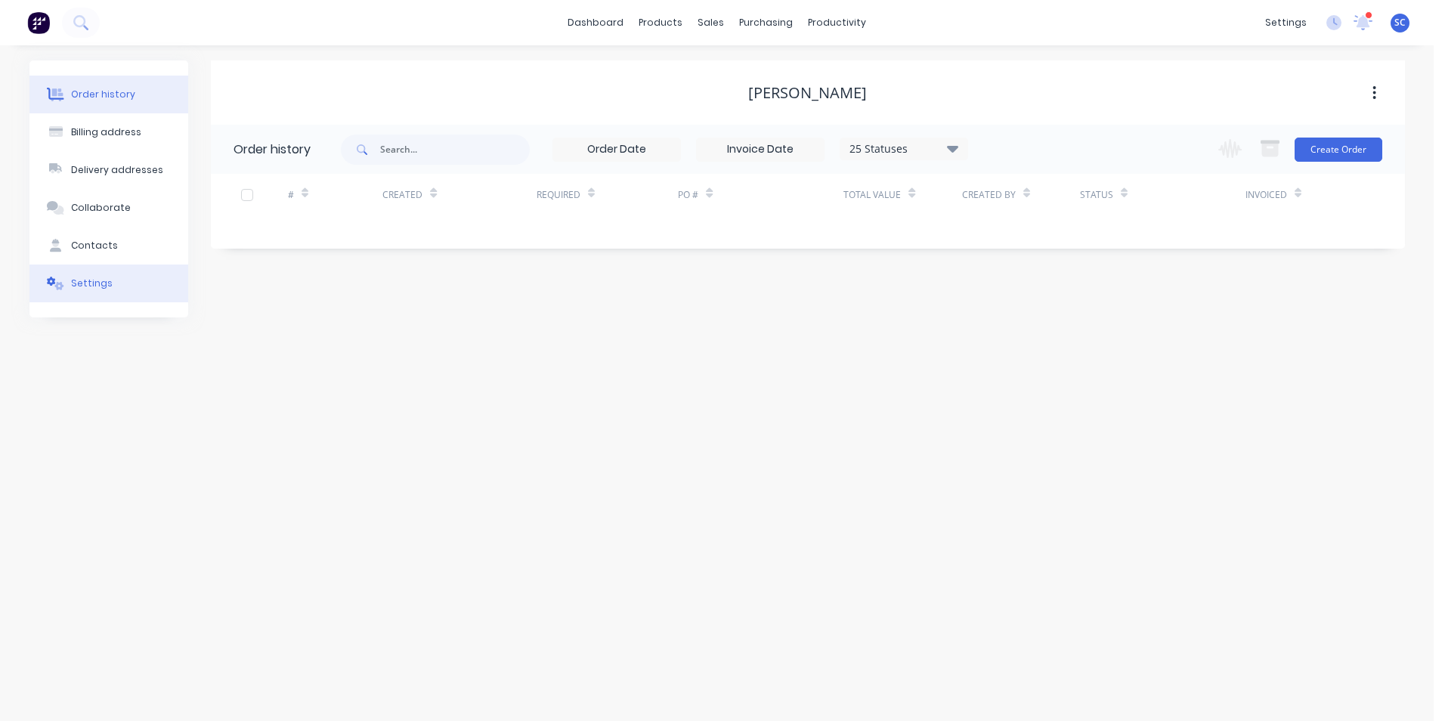
click at [140, 289] on button "Settings" at bounding box center [108, 283] width 159 height 38
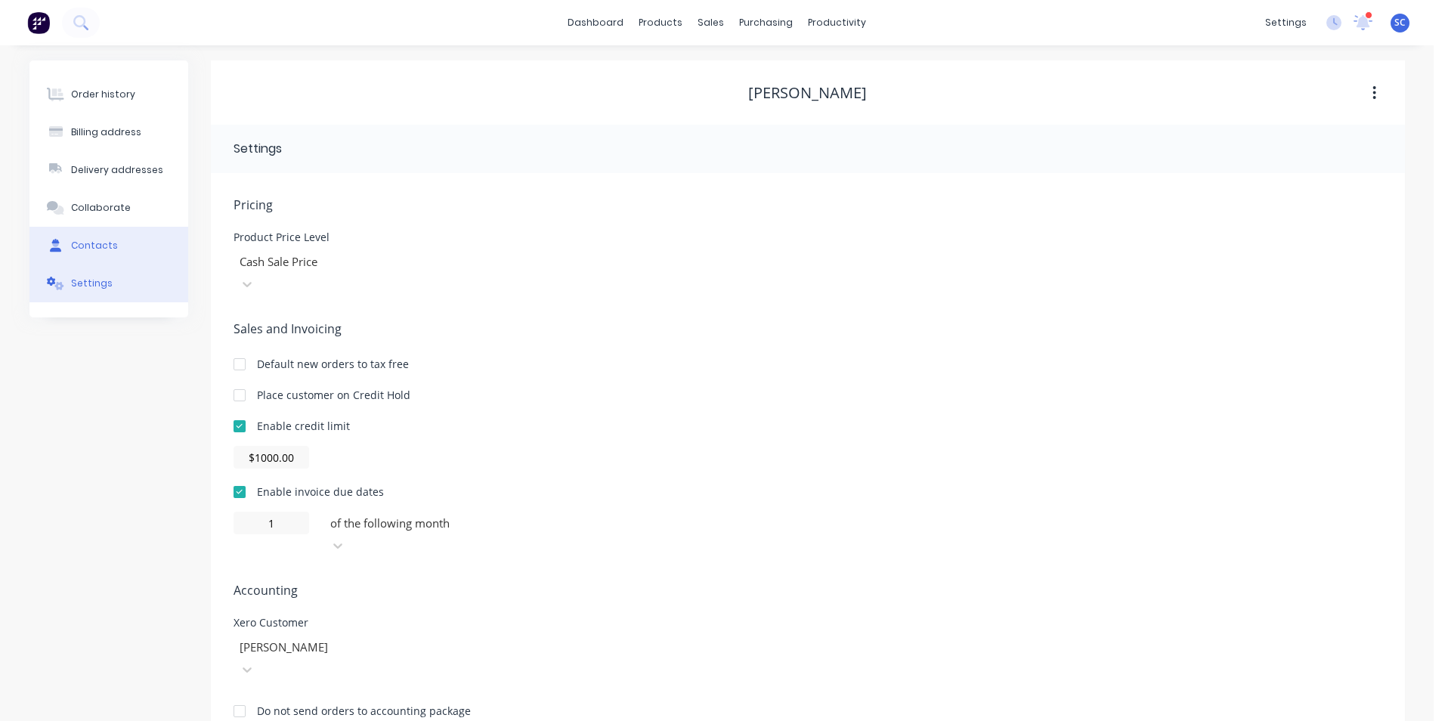
click at [99, 243] on div "Contacts" at bounding box center [94, 246] width 47 height 14
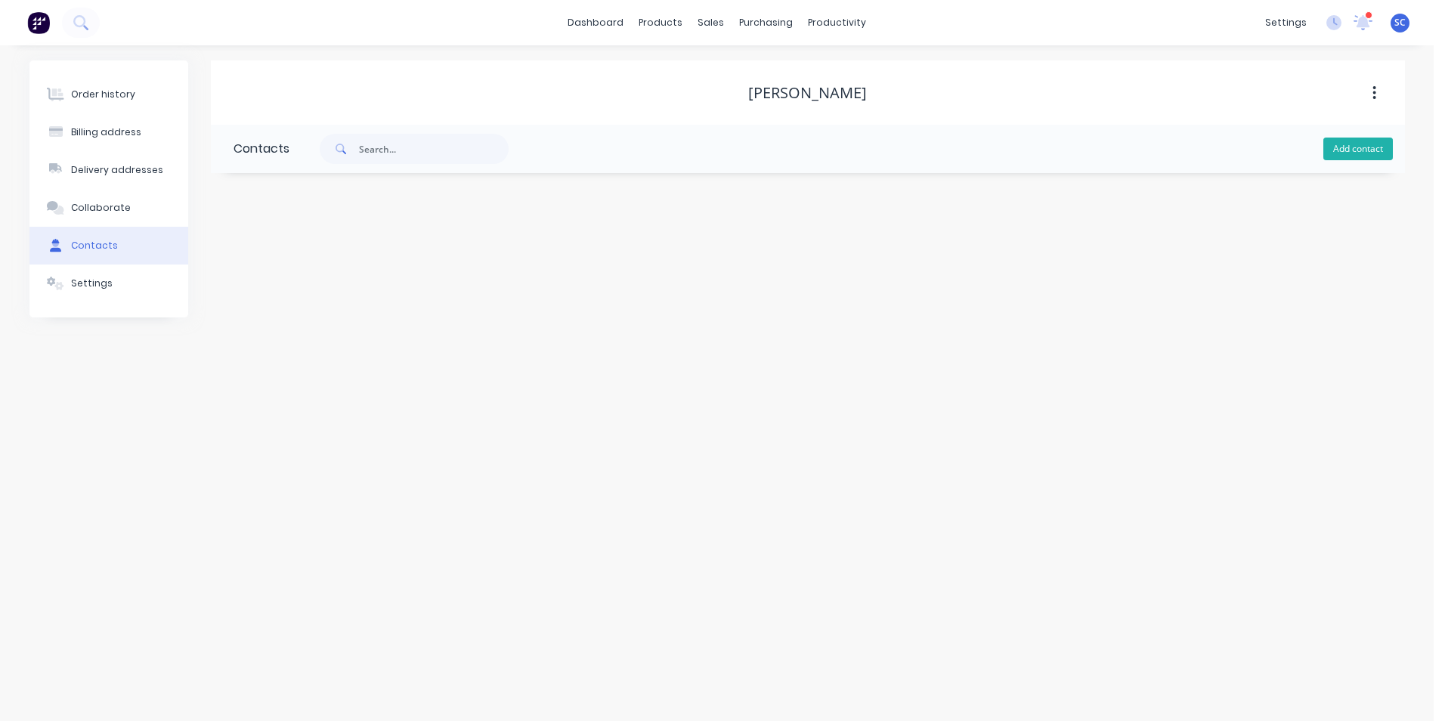
click at [1331, 147] on button "Add contact" at bounding box center [1358, 149] width 70 height 23
select select "AU"
click at [294, 258] on input "text" at bounding box center [356, 260] width 247 height 23
type input "[PERSON_NAME]"
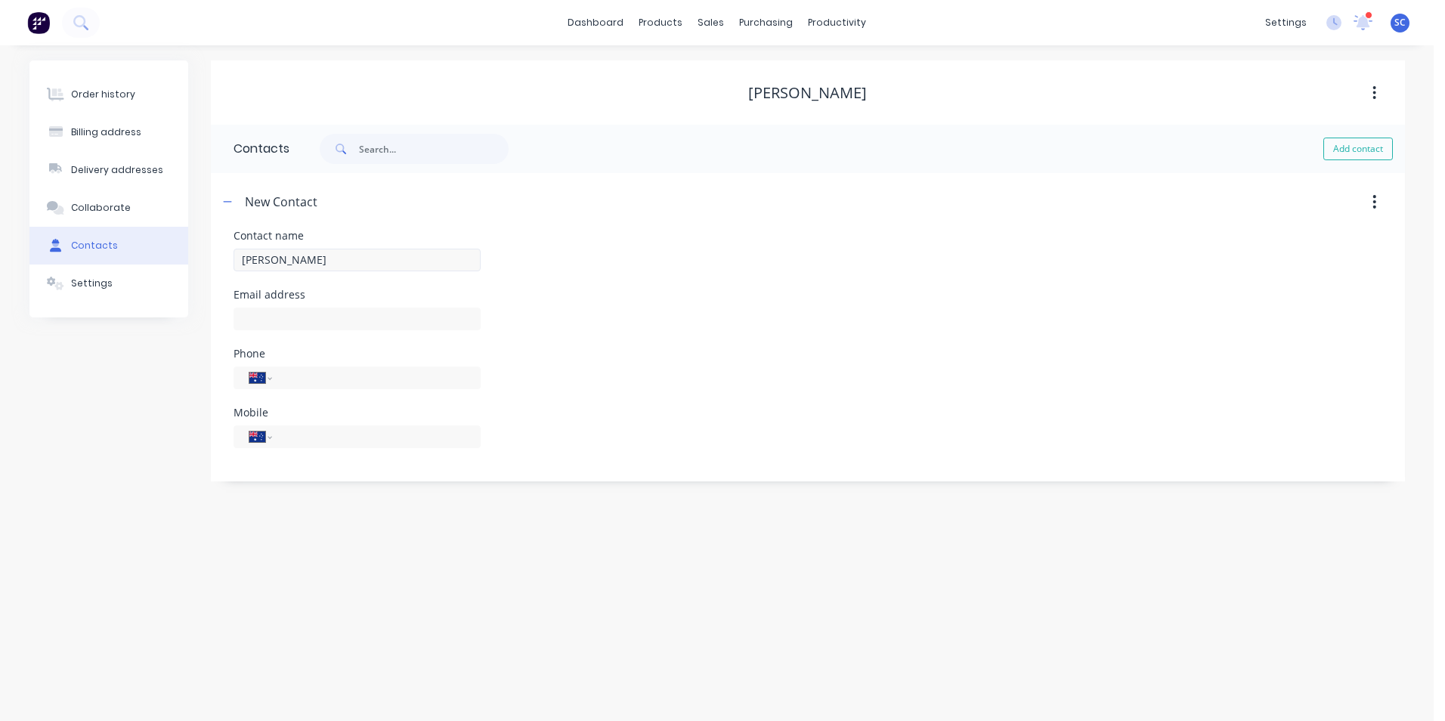
select select "AU"
click at [272, 327] on input "text" at bounding box center [356, 319] width 247 height 23
type input "[EMAIL_ADDRESS][DOMAIN_NAME]"
type input "0437 483 842"
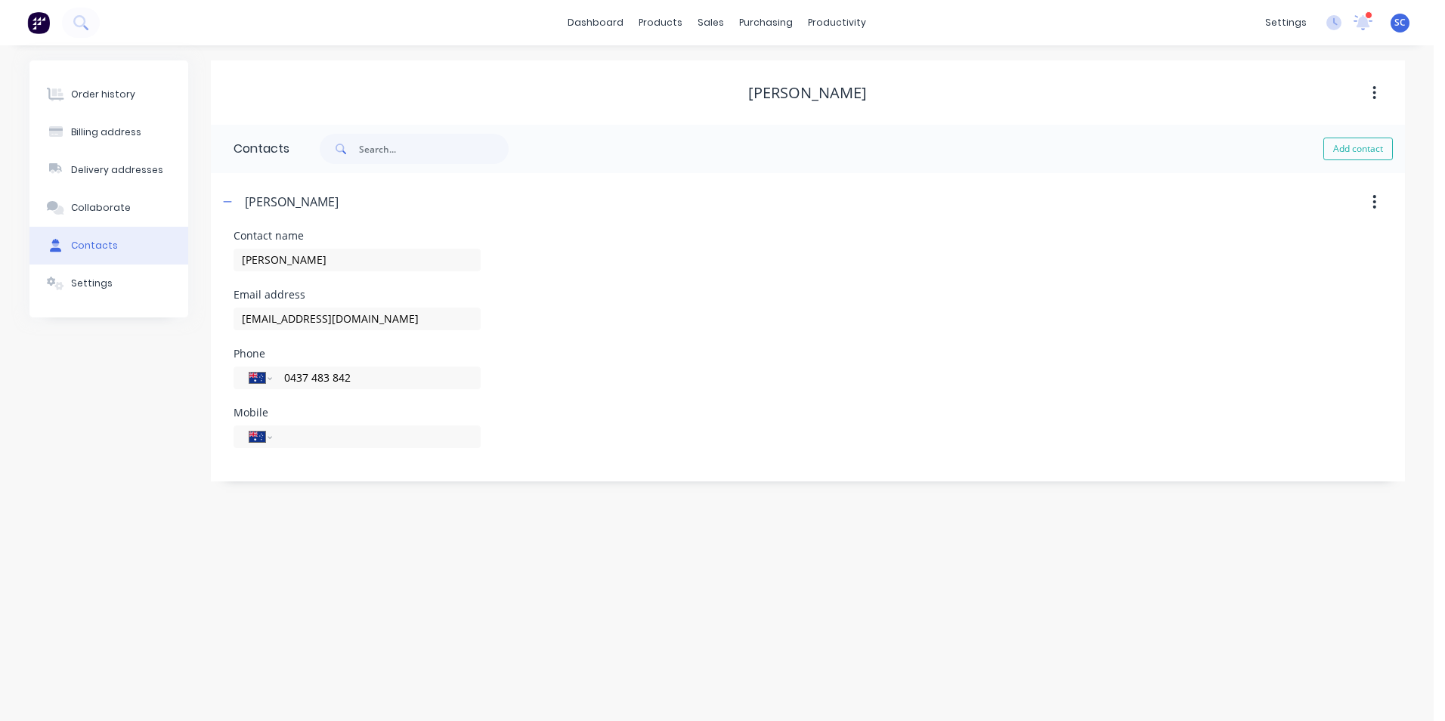
click at [635, 372] on div "Phone International [GEOGRAPHIC_DATA] [GEOGRAPHIC_DATA] [GEOGRAPHIC_DATA] [GEOG…" at bounding box center [807, 377] width 1148 height 59
click at [125, 203] on div "Collaborate" at bounding box center [101, 208] width 60 height 14
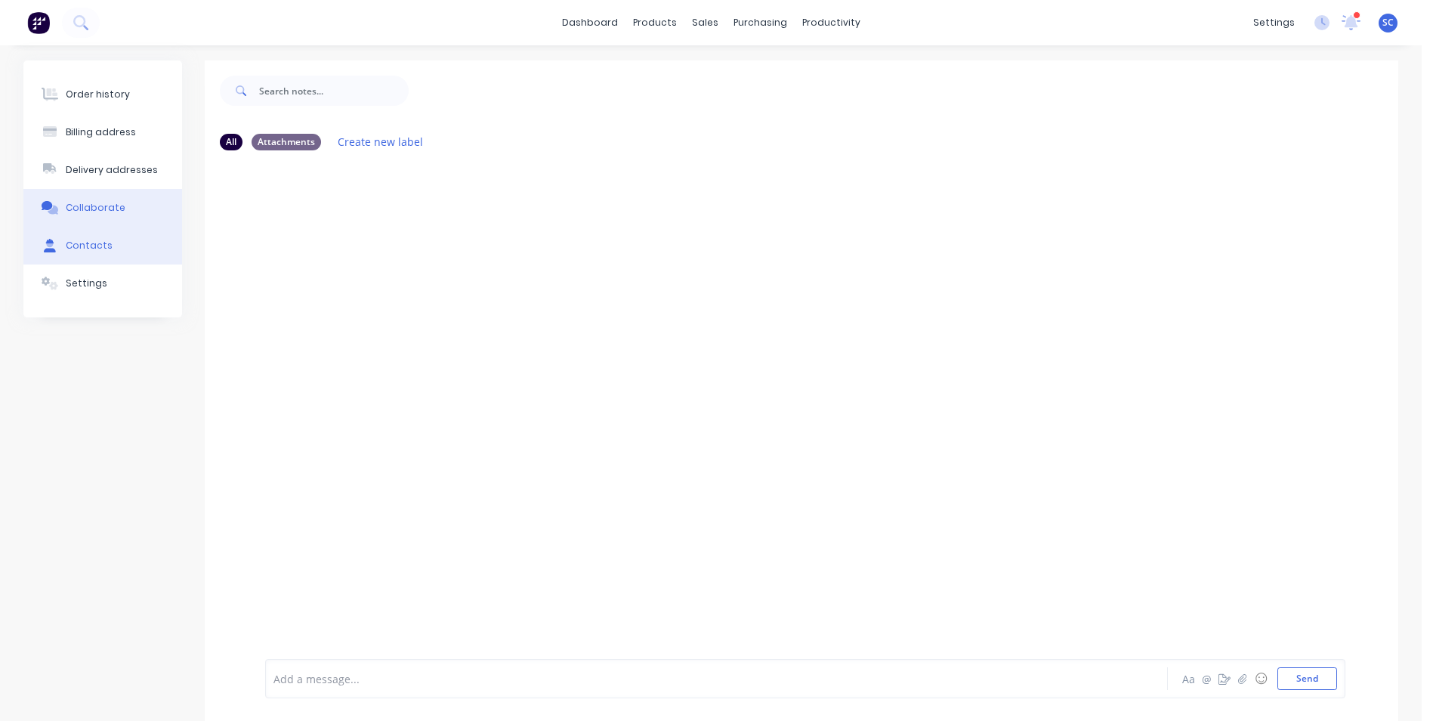
click at [118, 254] on button "Contacts" at bounding box center [102, 246] width 159 height 38
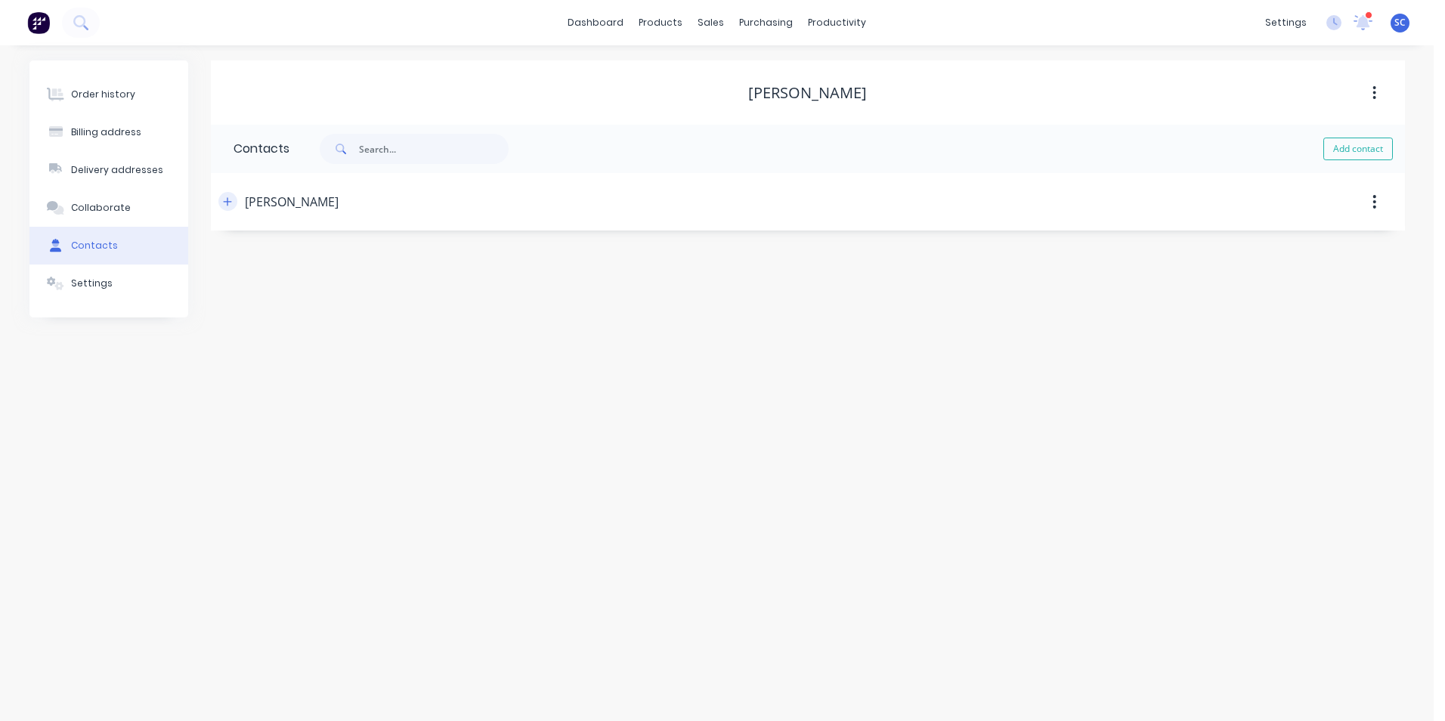
click at [226, 201] on icon "button" at bounding box center [227, 201] width 9 height 11
click at [228, 196] on icon "button" at bounding box center [227, 201] width 9 height 11
click at [70, 277] on button "Settings" at bounding box center [108, 283] width 159 height 38
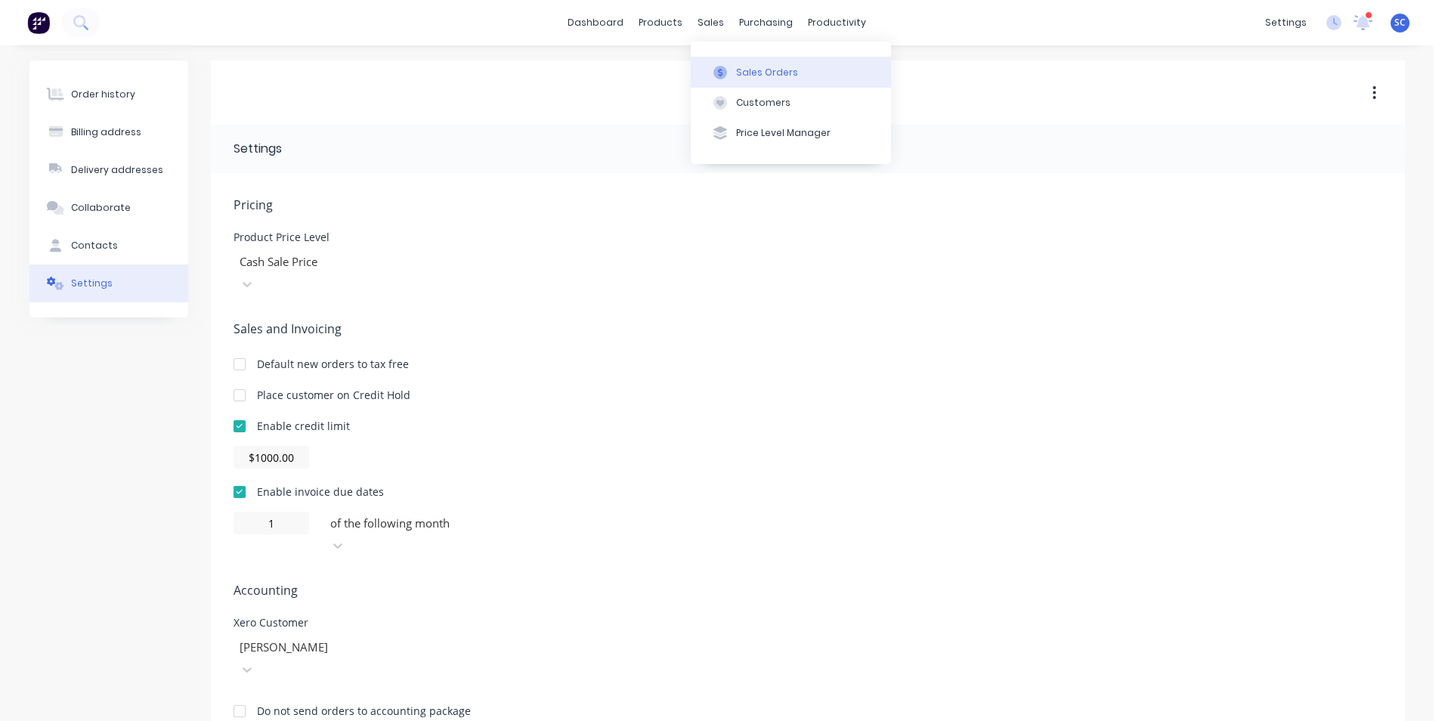
click at [743, 78] on div "Sales Orders" at bounding box center [767, 73] width 62 height 14
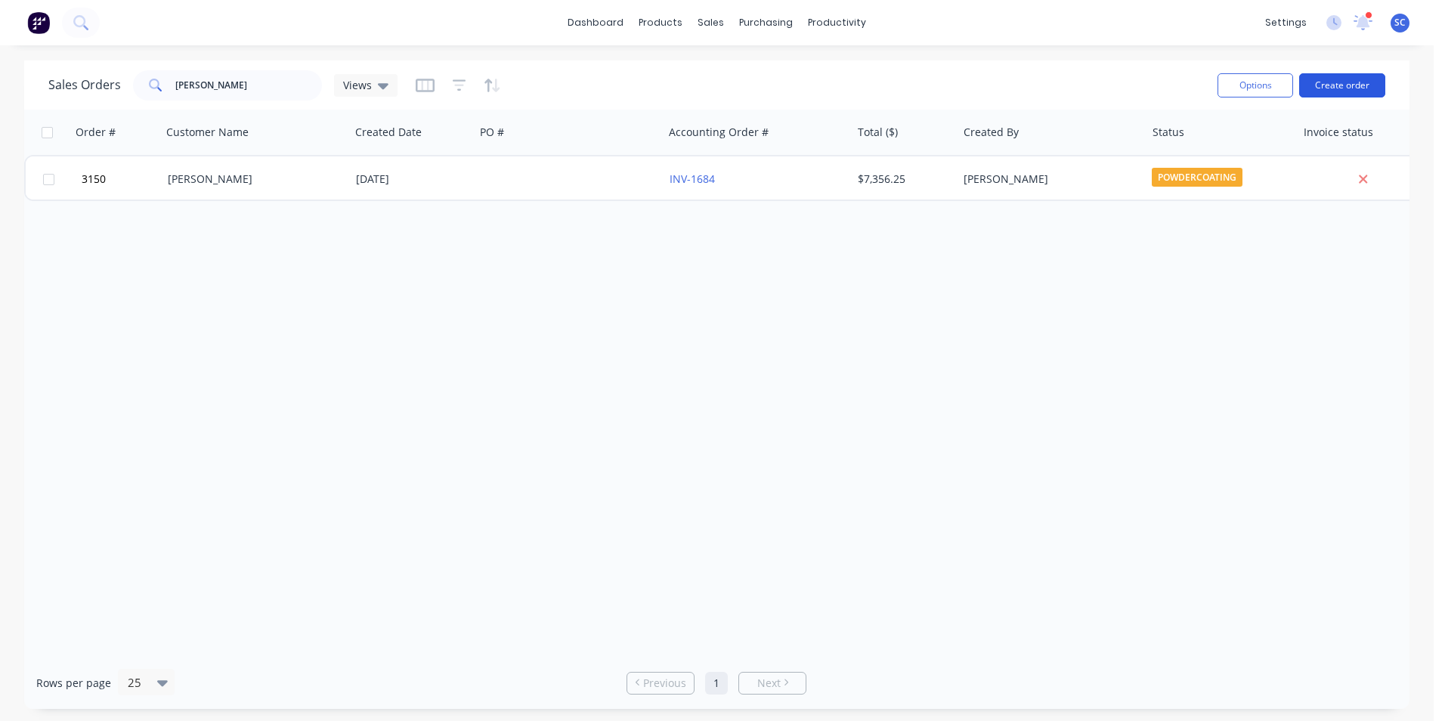
click at [1352, 82] on button "Create order" at bounding box center [1342, 85] width 86 height 24
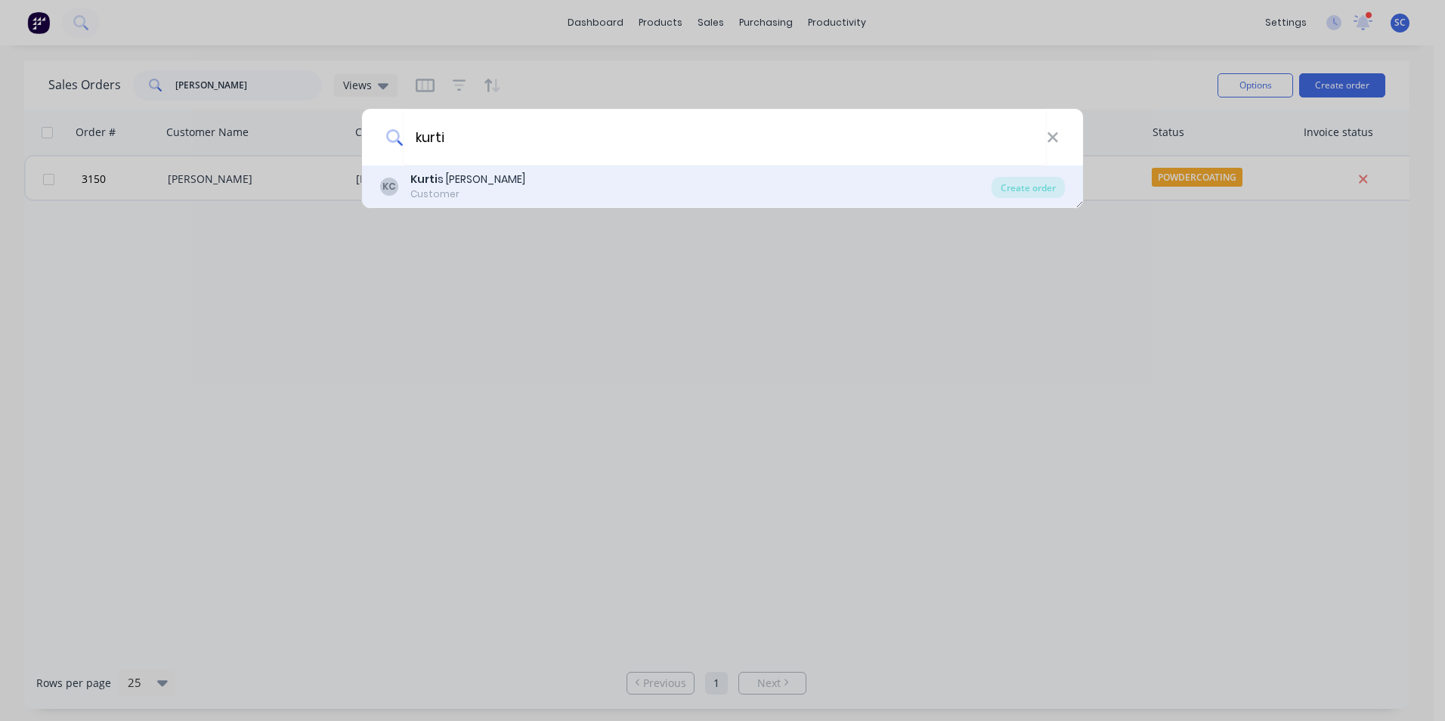
type input "kurti"
click at [477, 190] on div "[PERSON_NAME] s [PERSON_NAME] Customer" at bounding box center [685, 186] width 611 height 29
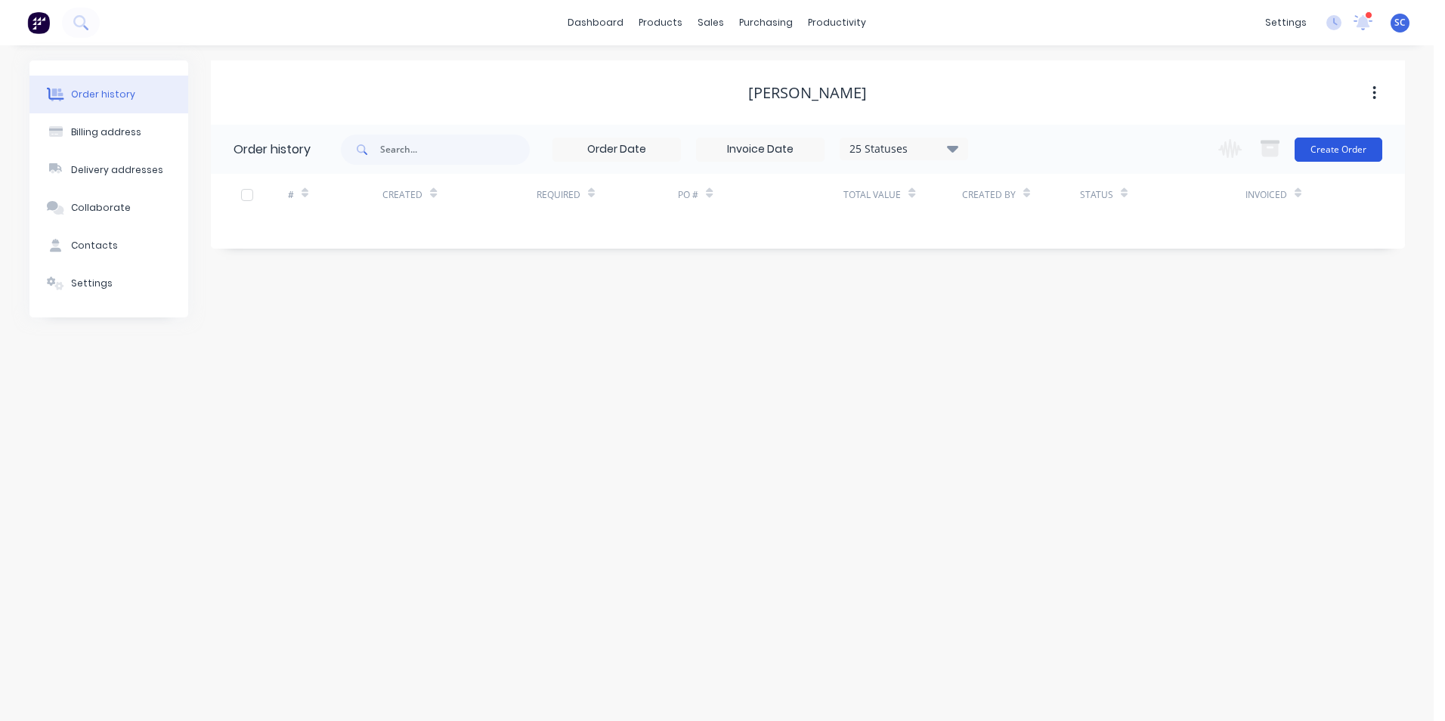
click at [1321, 147] on button "Create Order" at bounding box center [1338, 150] width 88 height 24
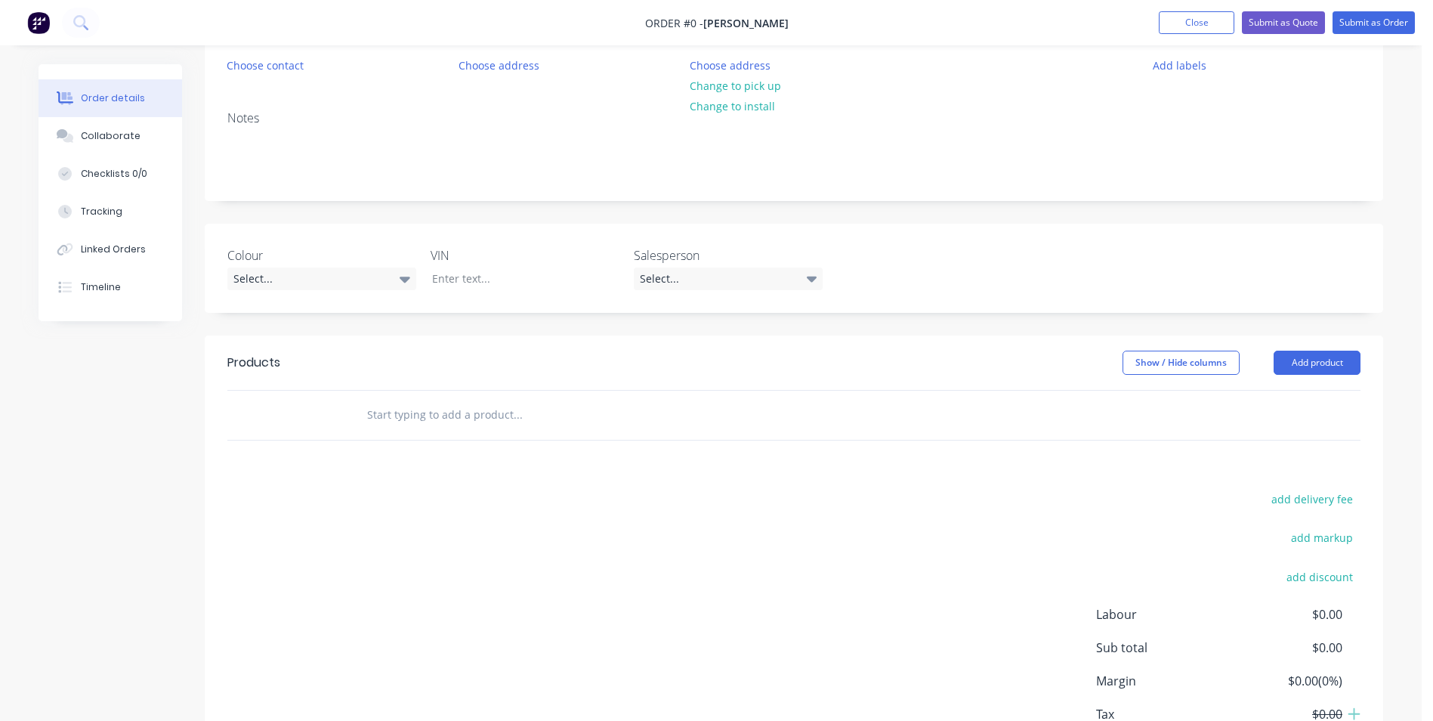
scroll to position [261, 0]
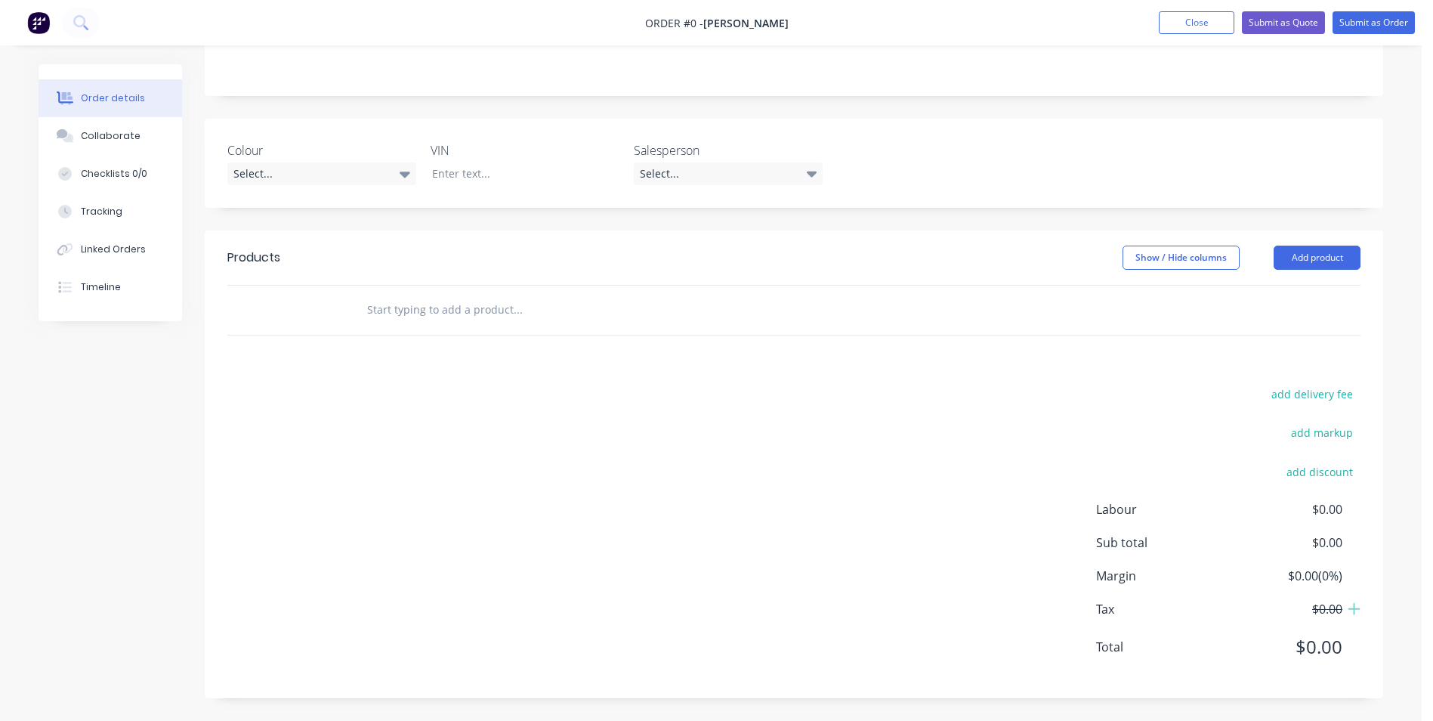
click at [487, 309] on input "text" at bounding box center [517, 310] width 302 height 30
click at [1307, 252] on button "Add product" at bounding box center [1317, 258] width 87 height 24
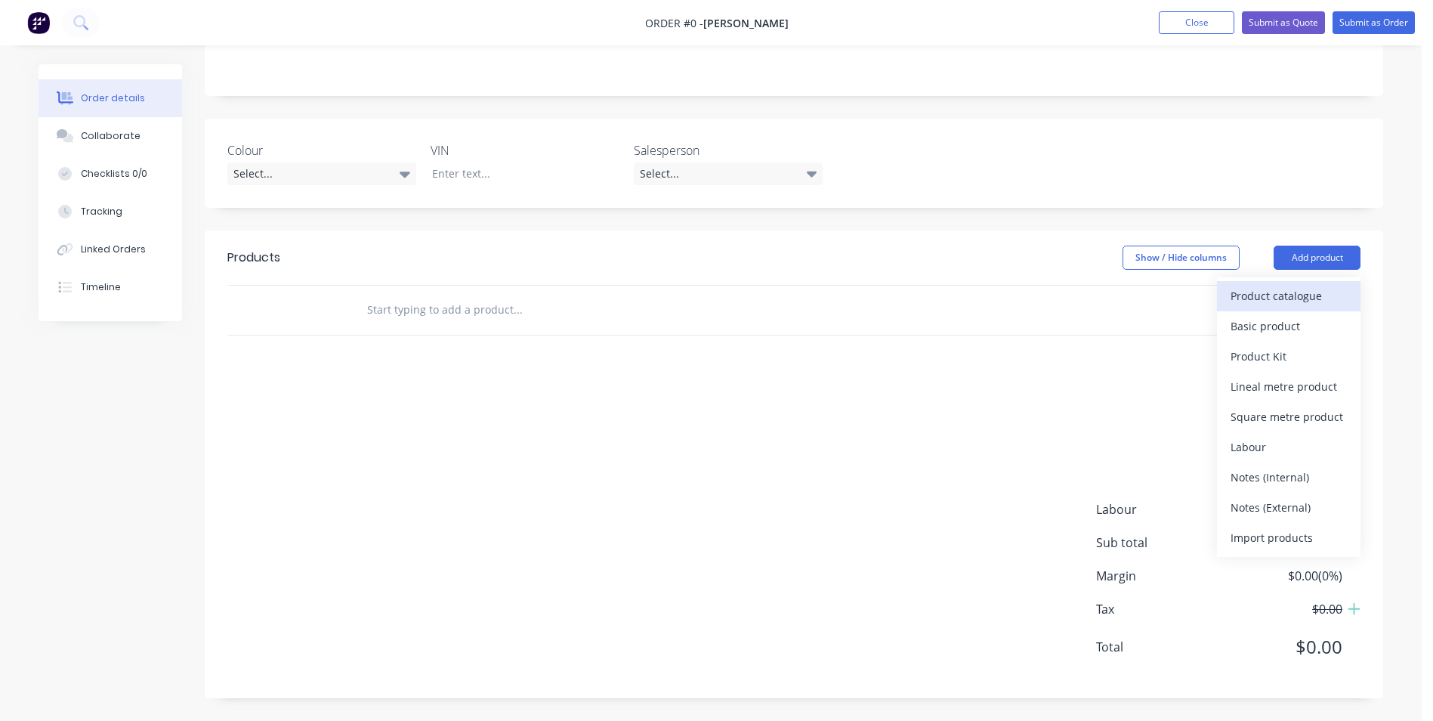
click at [1303, 298] on div "Product catalogue" at bounding box center [1289, 296] width 116 height 22
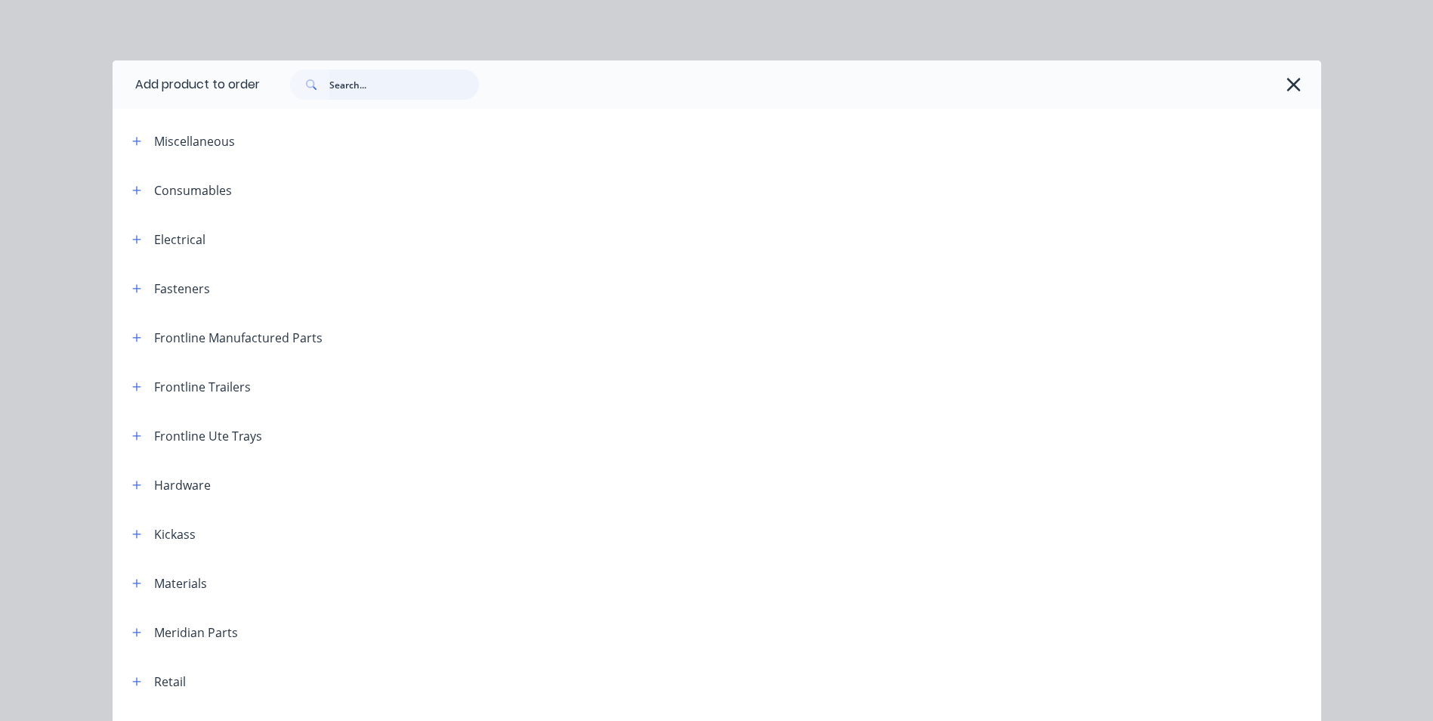
click at [338, 82] on input "text" at bounding box center [404, 85] width 150 height 30
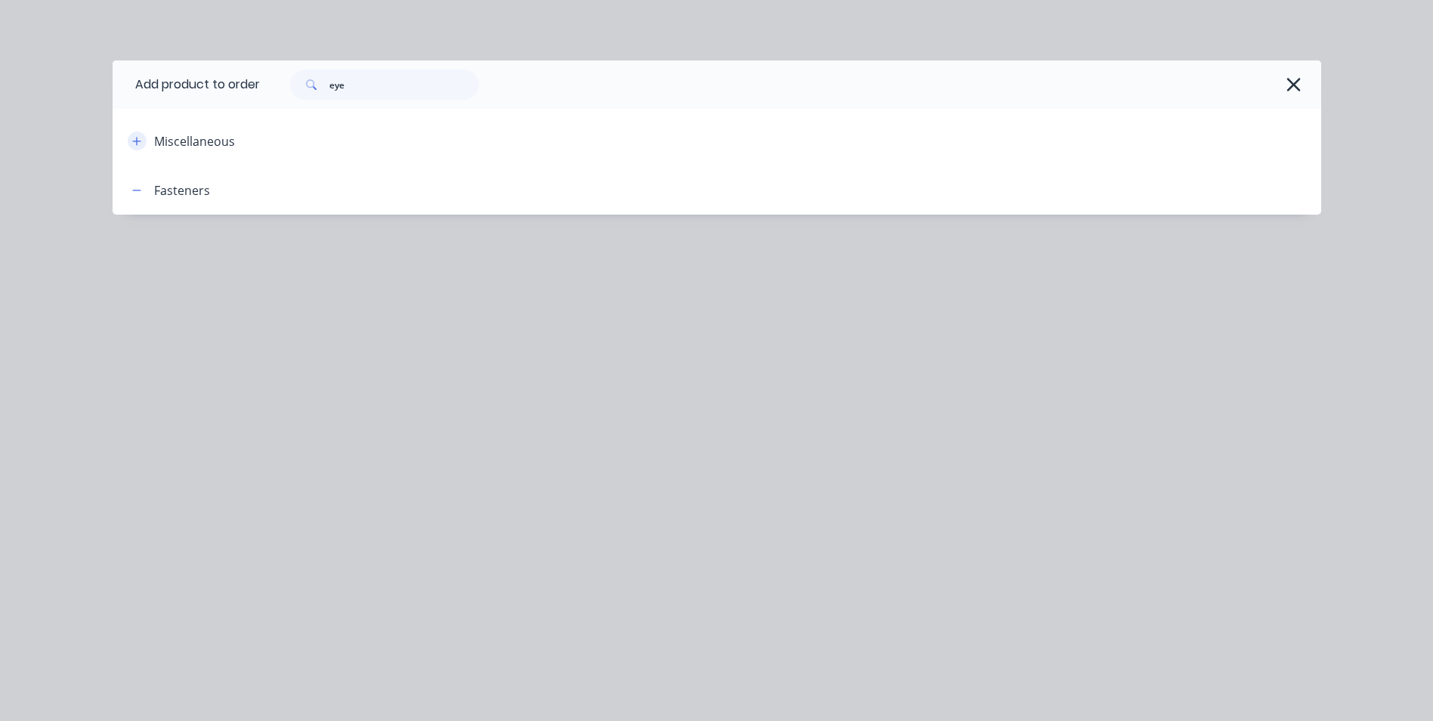
click at [135, 137] on icon "button" at bounding box center [136, 141] width 9 height 11
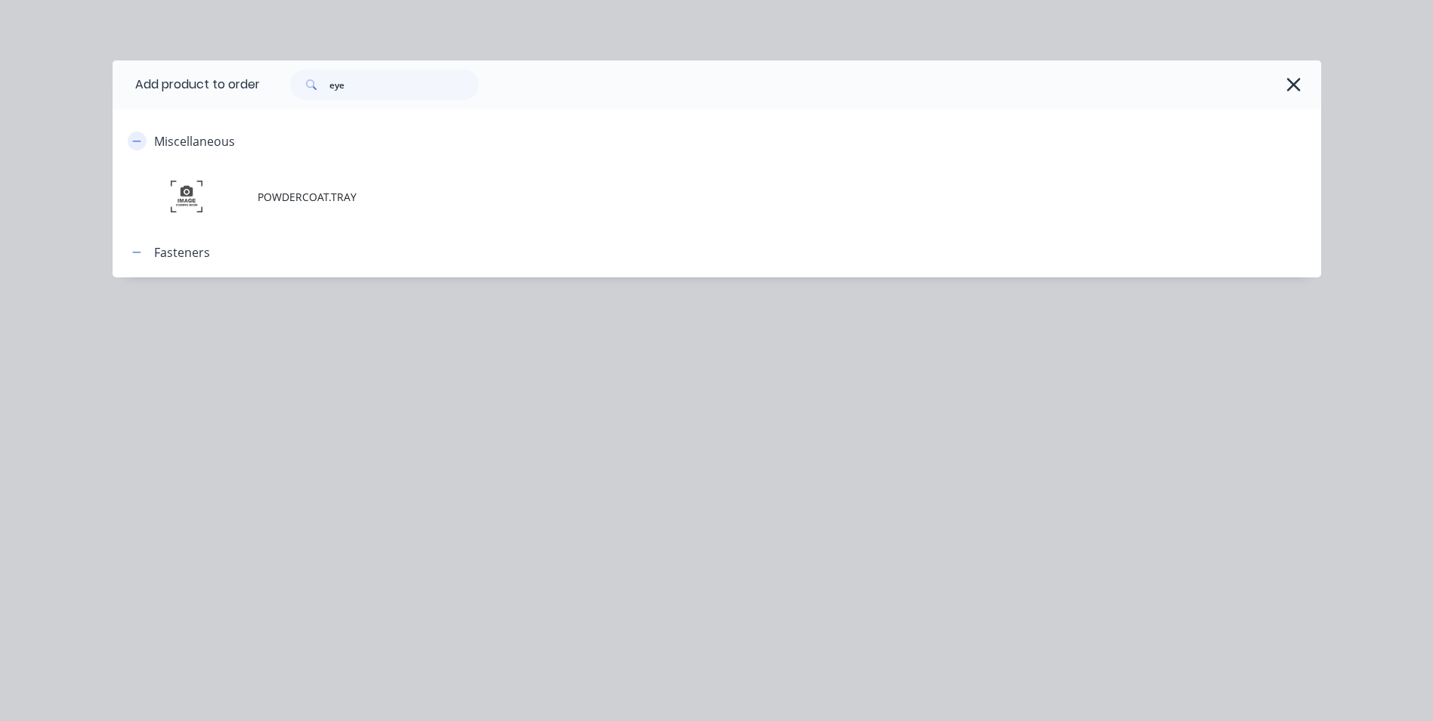
click at [135, 137] on icon "button" at bounding box center [136, 141] width 9 height 11
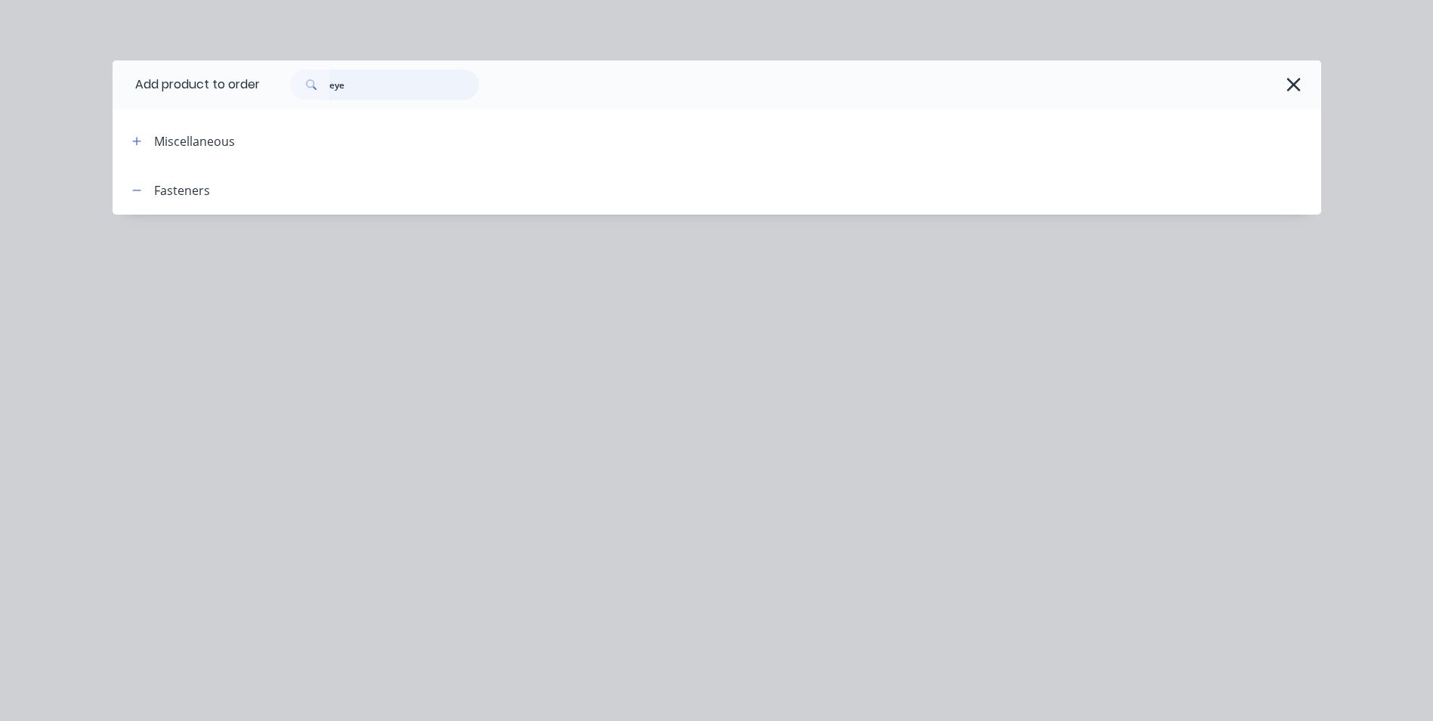
click at [356, 87] on input "eye" at bounding box center [404, 85] width 150 height 30
type input "e"
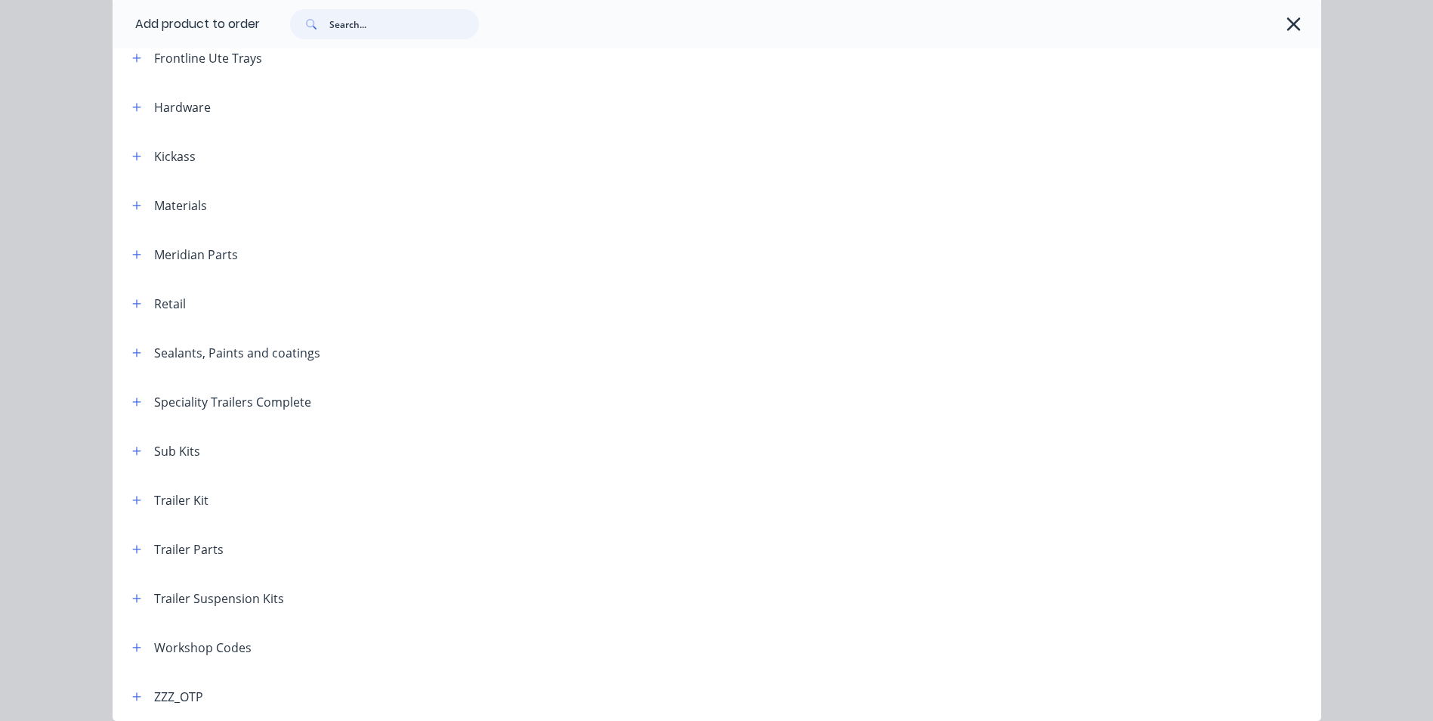
scroll to position [444, 0]
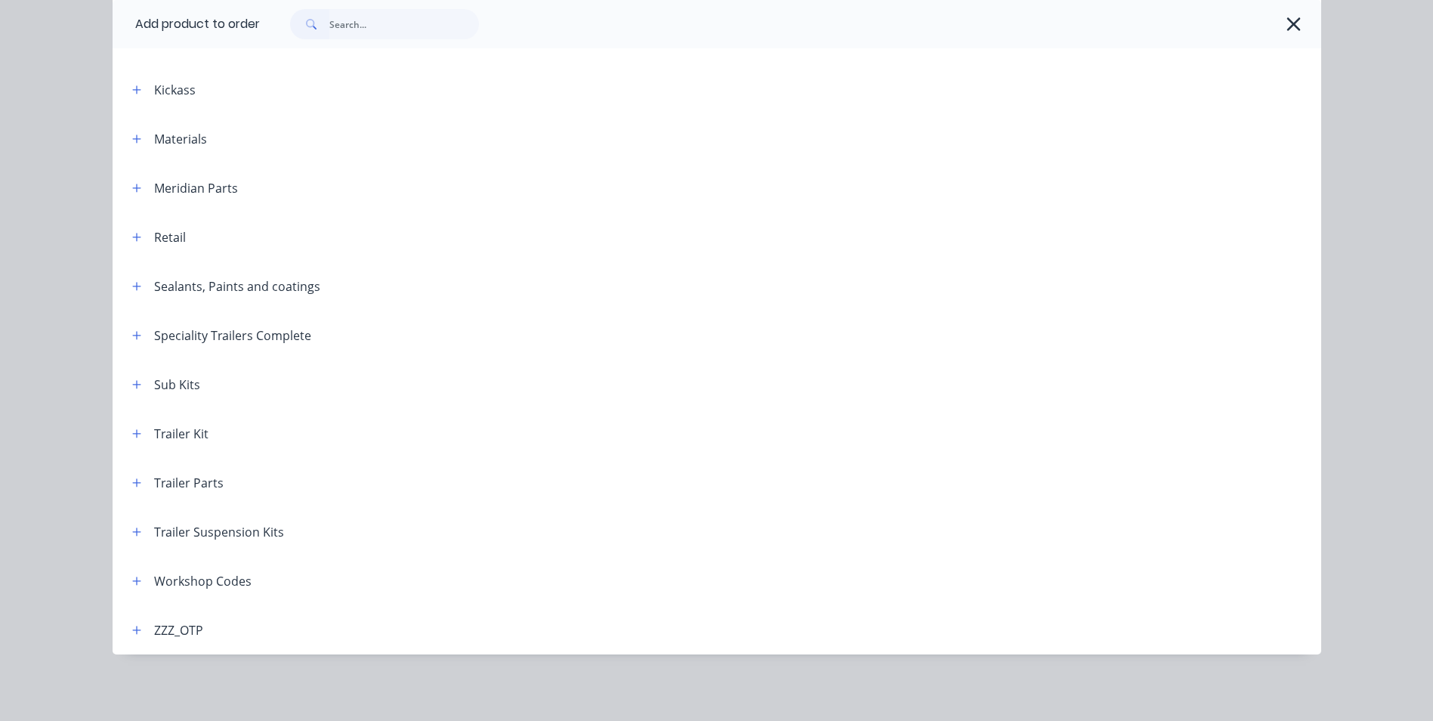
click at [186, 535] on div "Trailer Suspension Kits" at bounding box center [219, 532] width 130 height 18
click at [132, 484] on icon "button" at bounding box center [136, 482] width 9 height 11
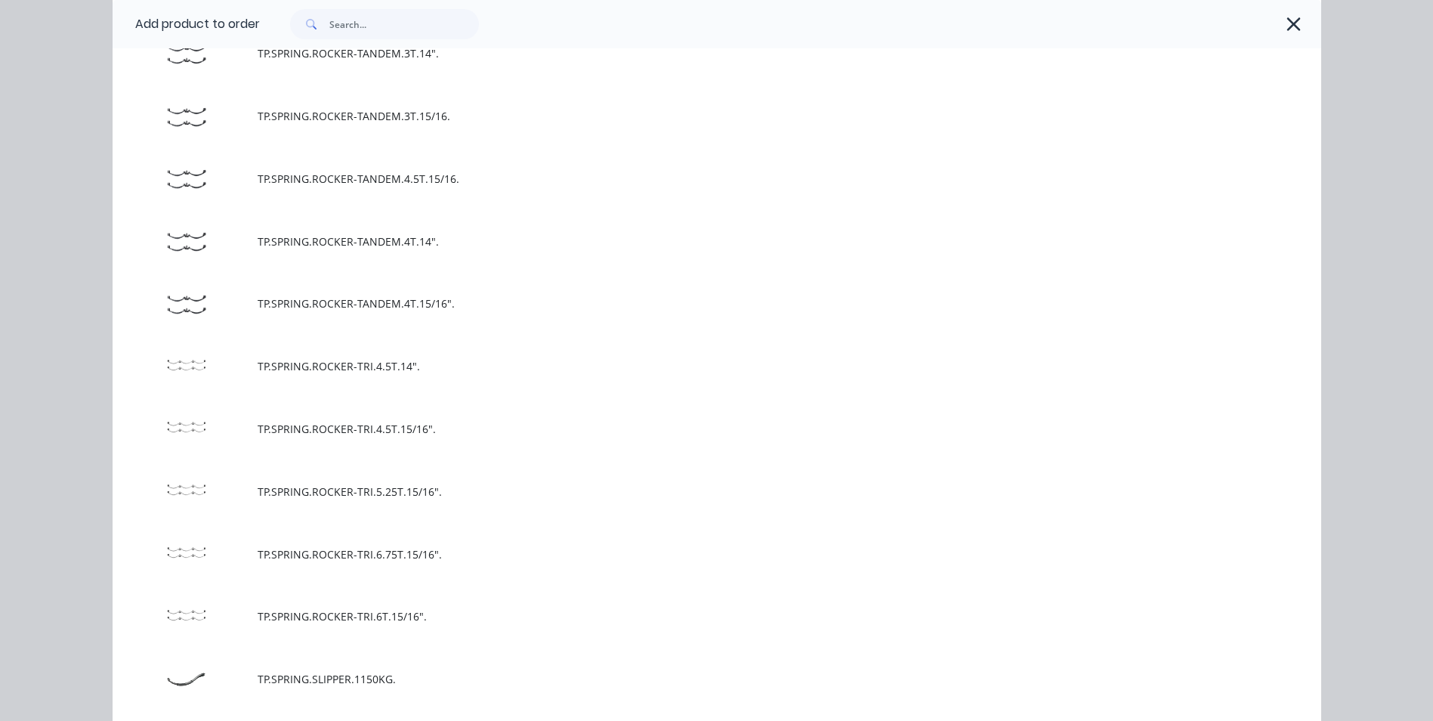
scroll to position [9813, 0]
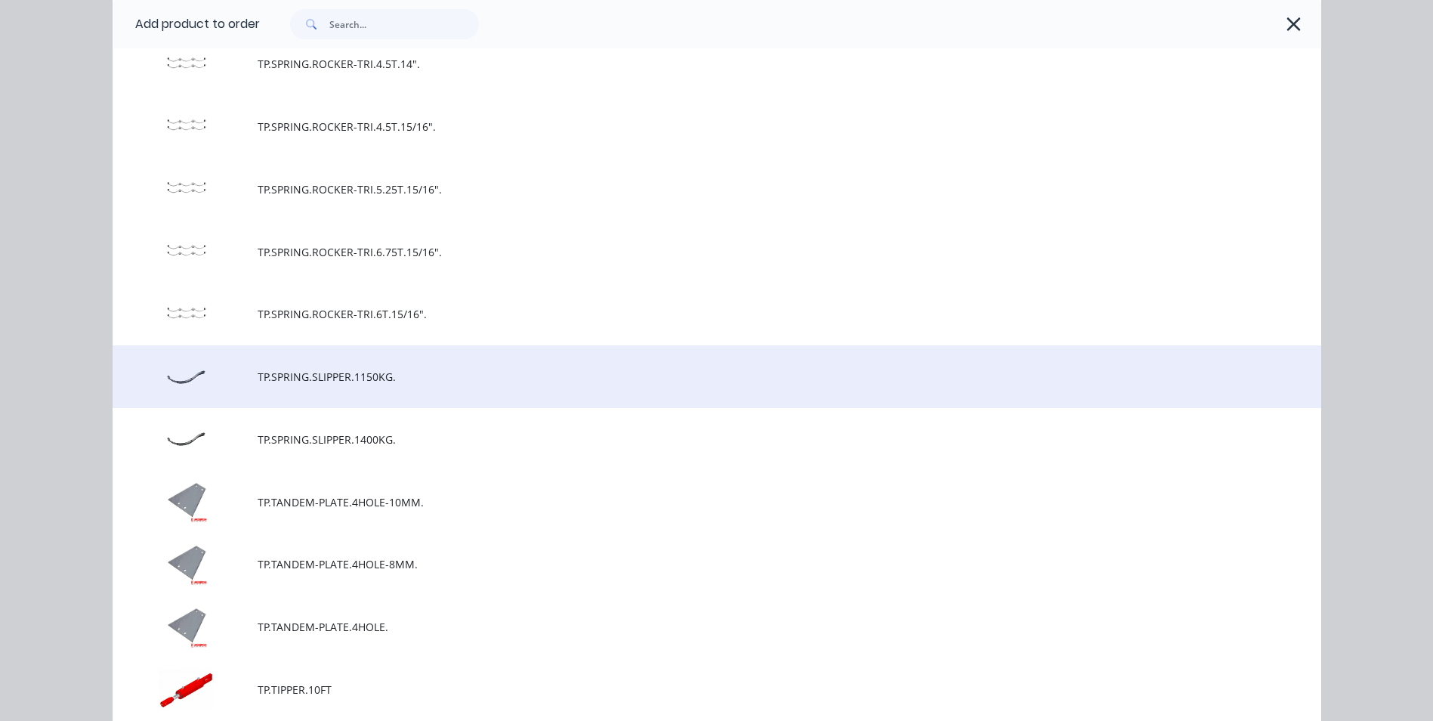
click at [379, 377] on span "TP.SPRING.SLIPPER.1150KG." at bounding box center [683, 377] width 851 height 16
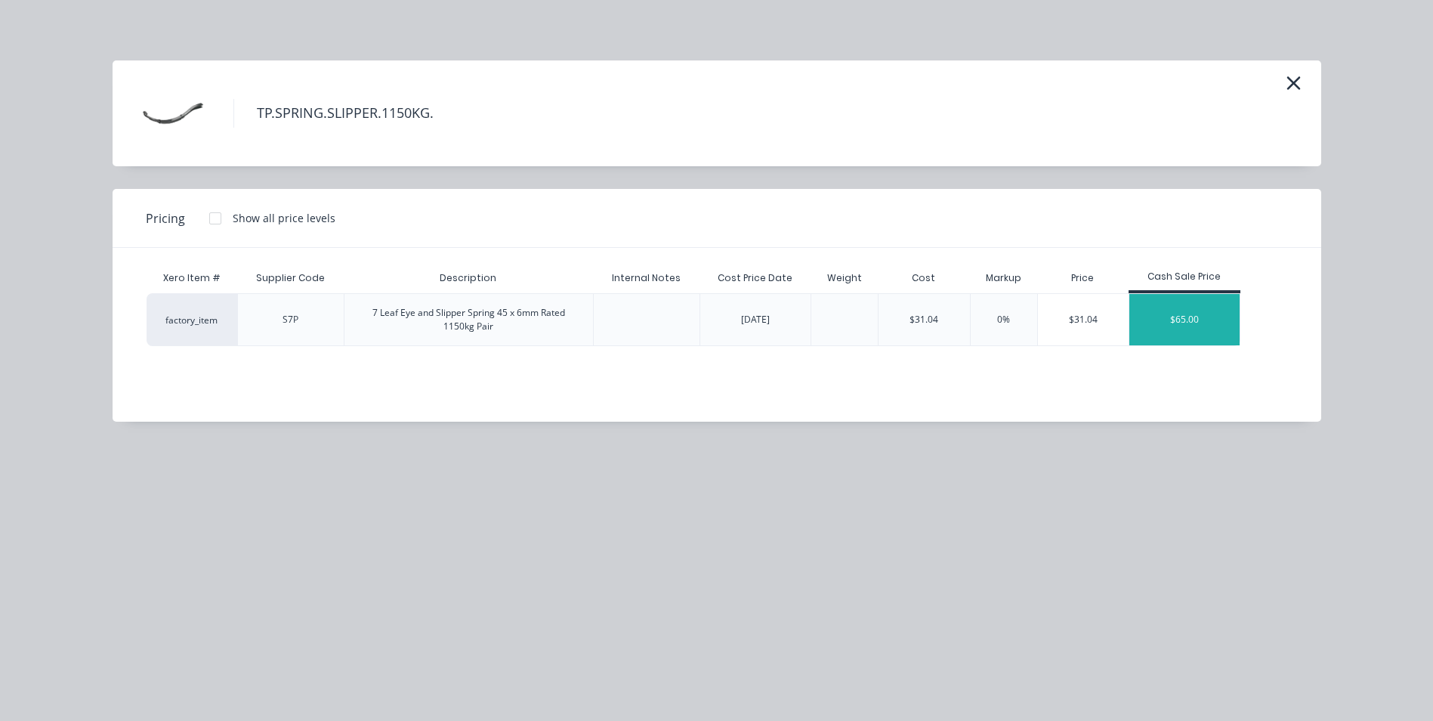
click at [1191, 320] on div "$65.00" at bounding box center [1185, 319] width 110 height 51
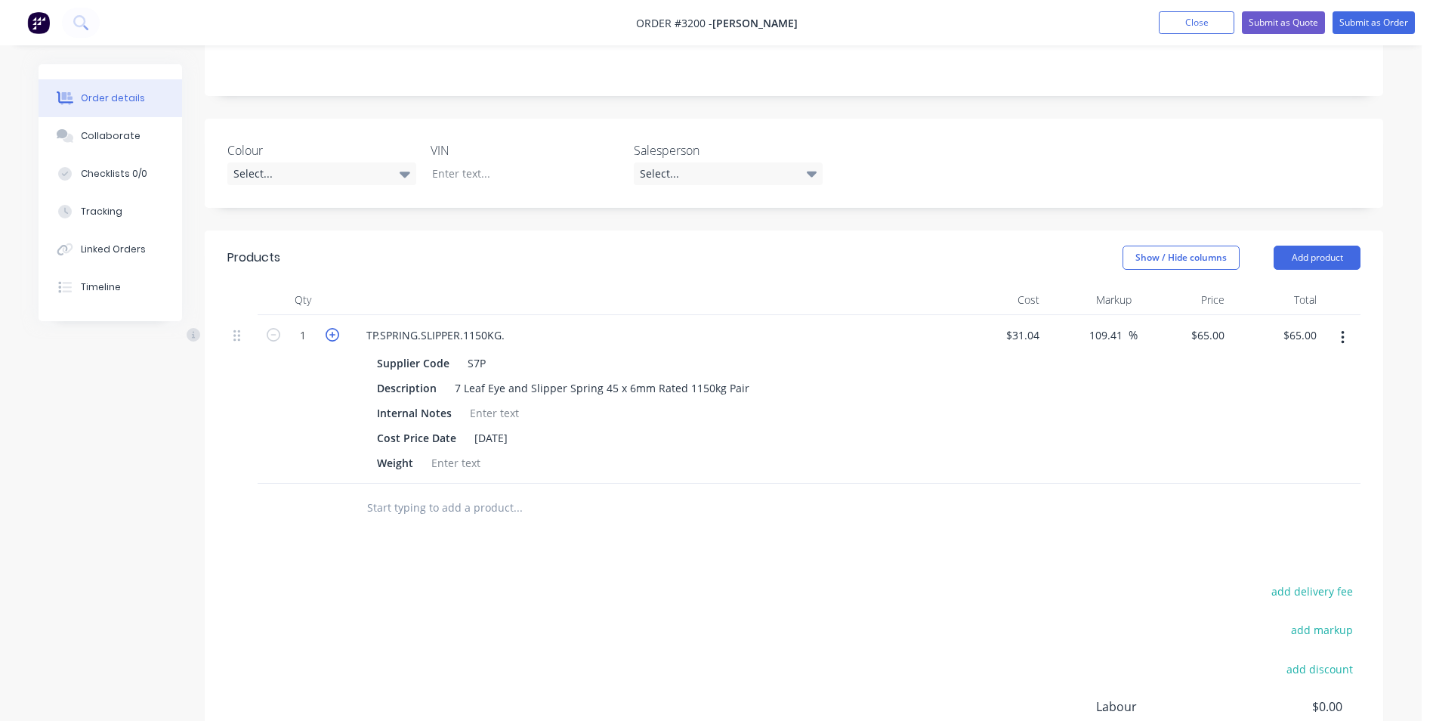
click at [335, 335] on icon "button" at bounding box center [333, 335] width 14 height 14
type input "2"
type input "$130.00"
click at [1301, 255] on button "Add product" at bounding box center [1317, 258] width 87 height 24
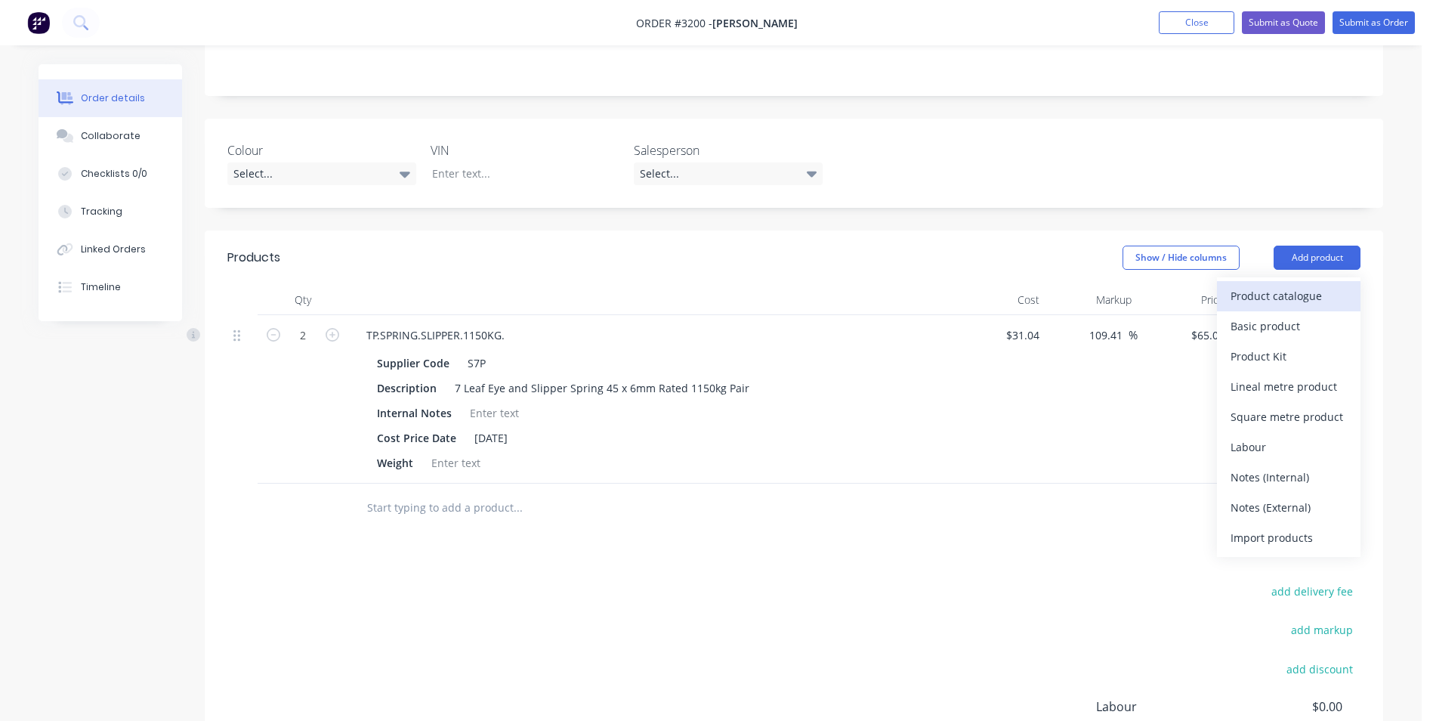
click at [1287, 306] on div "Product catalogue" at bounding box center [1289, 296] width 116 height 22
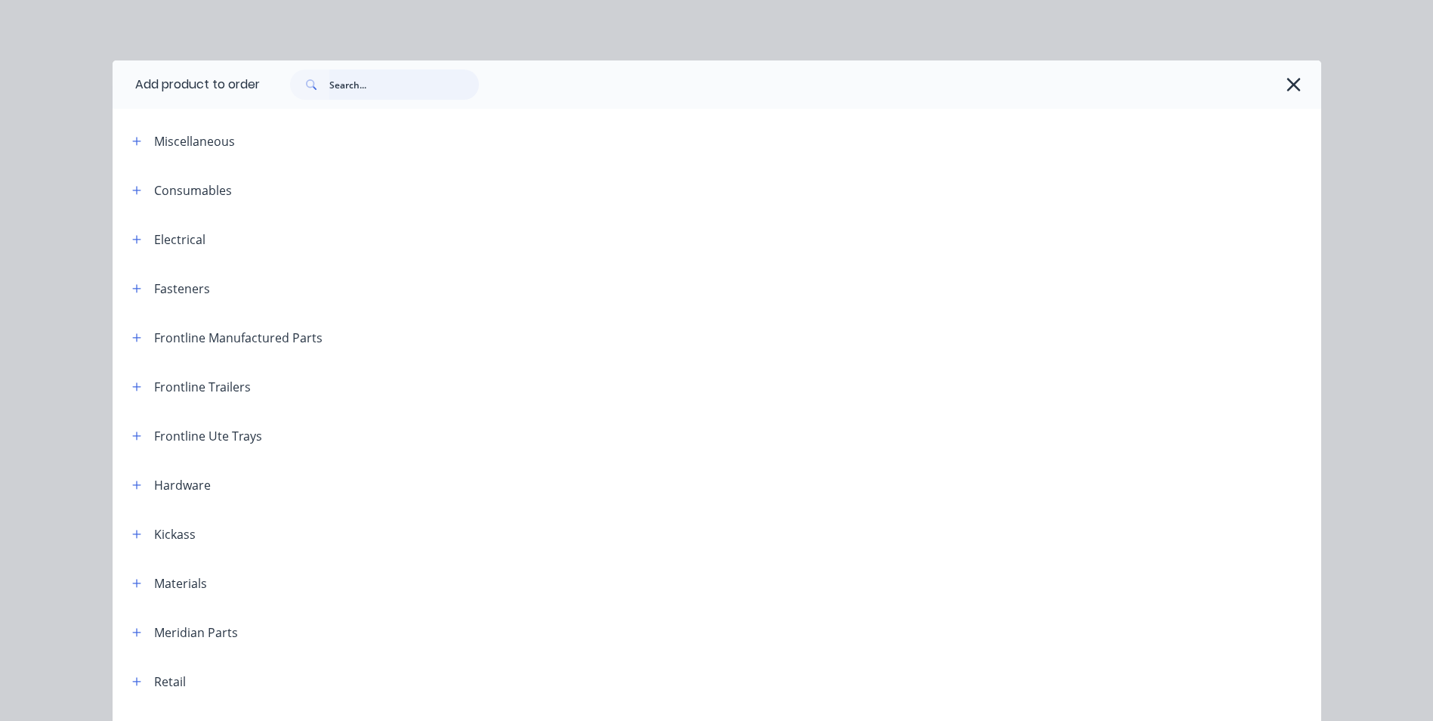
click at [414, 88] on input "text" at bounding box center [404, 85] width 150 height 30
click at [132, 581] on icon "button" at bounding box center [136, 583] width 9 height 11
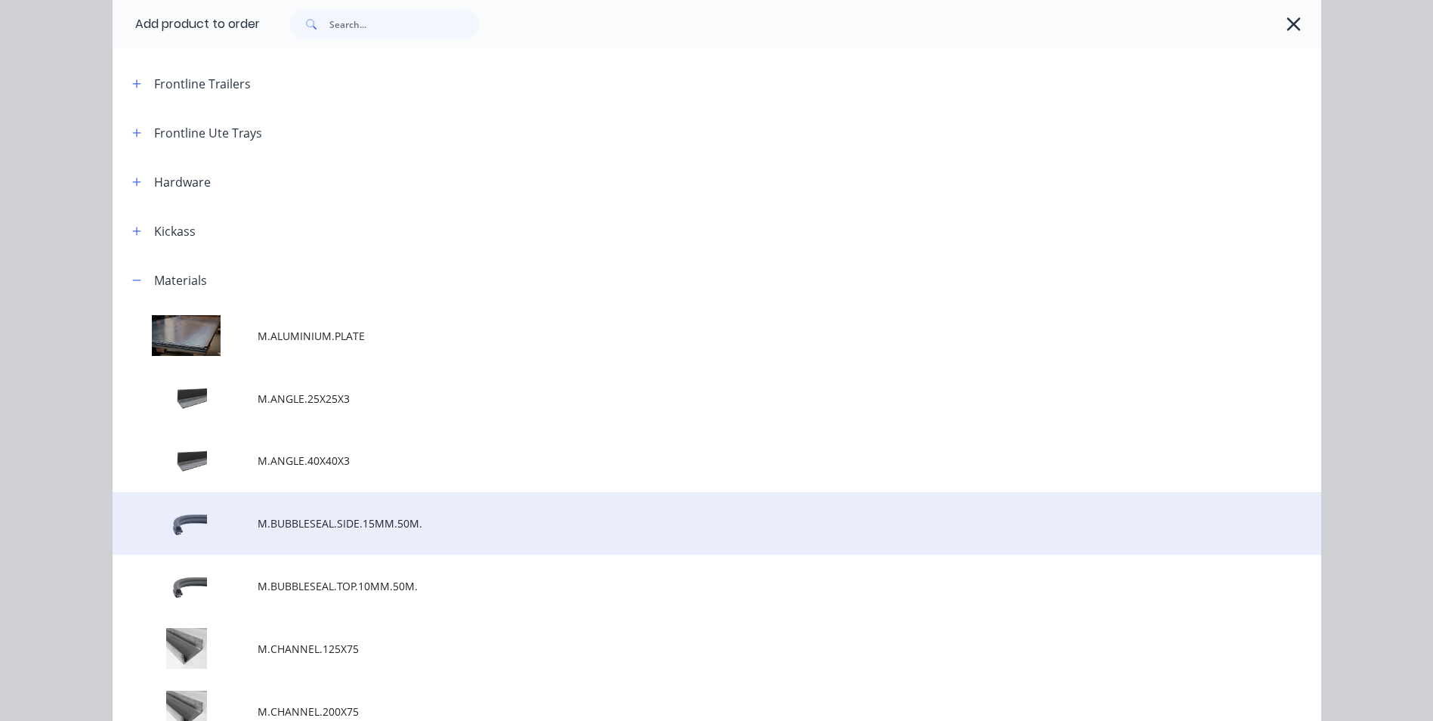
scroll to position [378, 0]
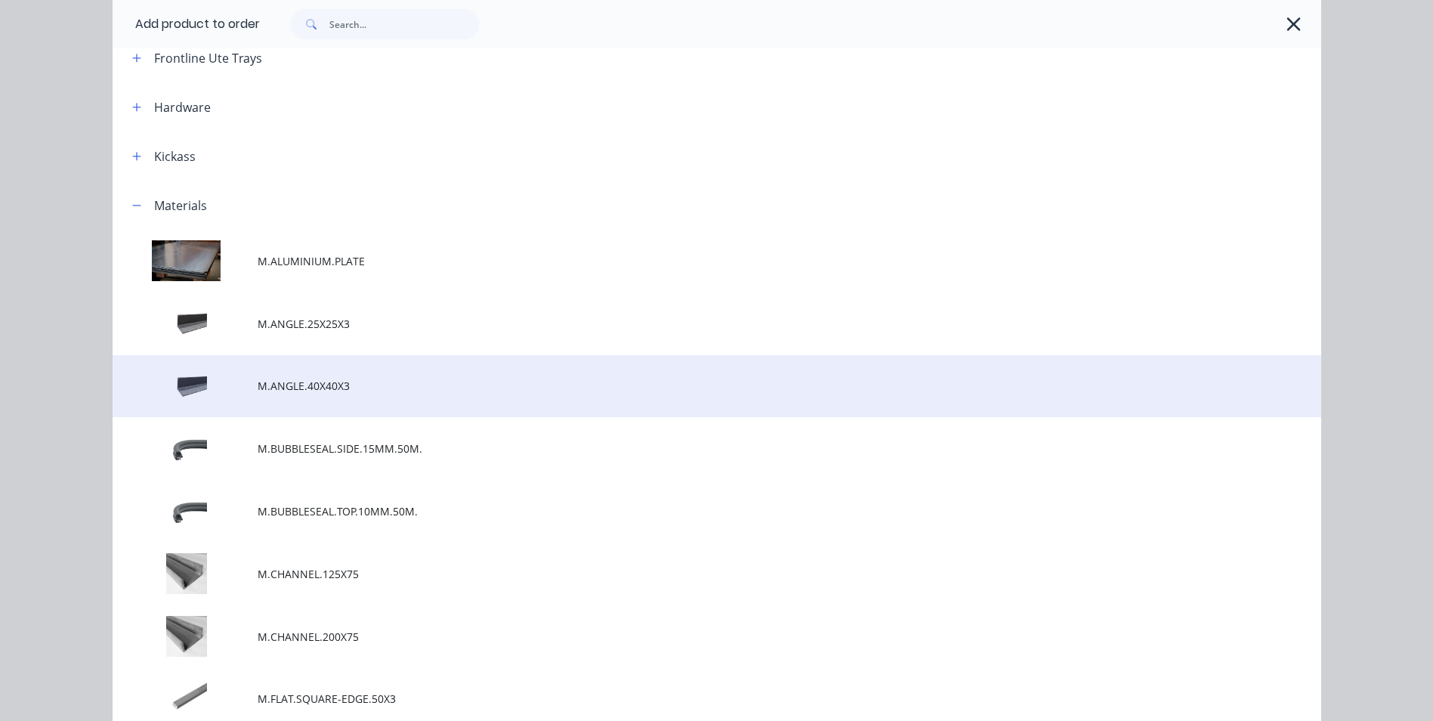
click at [271, 382] on span "M.ANGLE.40X40X3" at bounding box center [683, 386] width 851 height 16
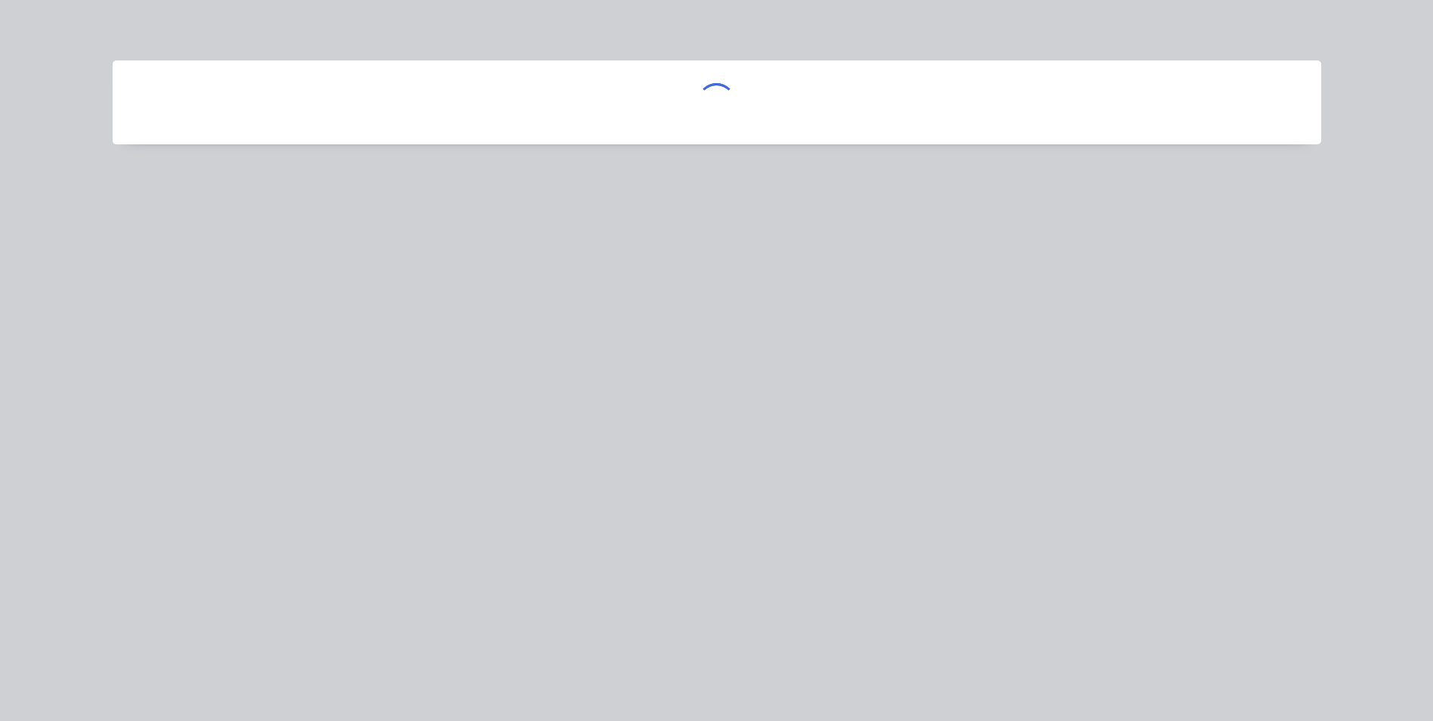
scroll to position [0, 0]
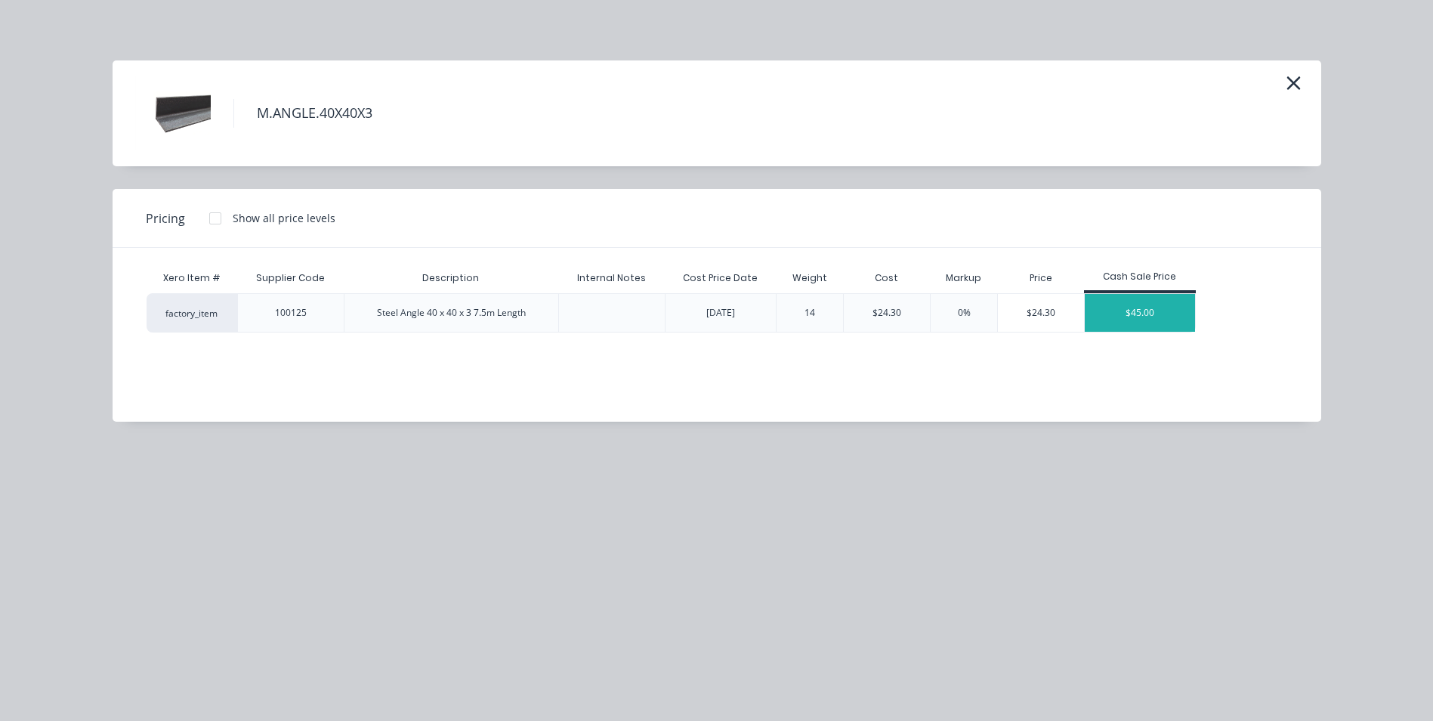
click at [1144, 320] on div "$45.00" at bounding box center [1140, 313] width 110 height 38
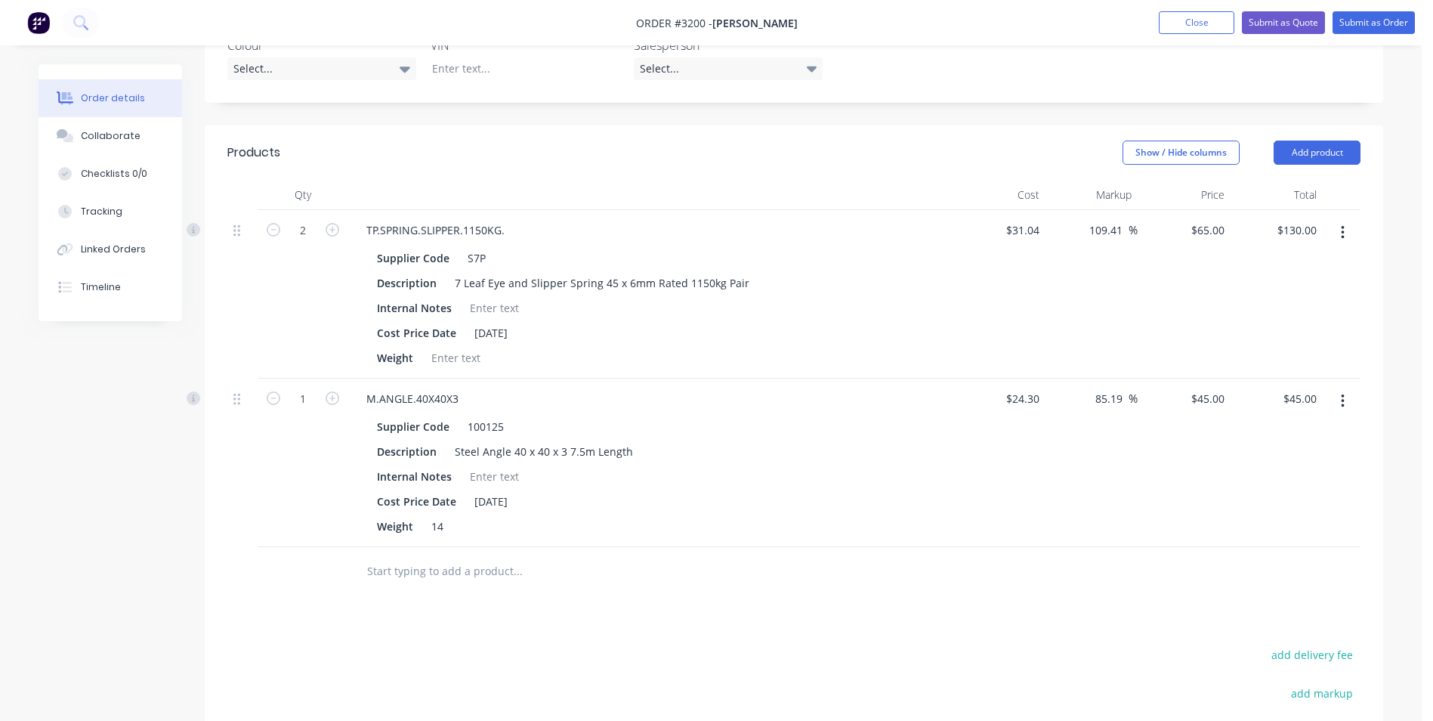
scroll to position [488, 0]
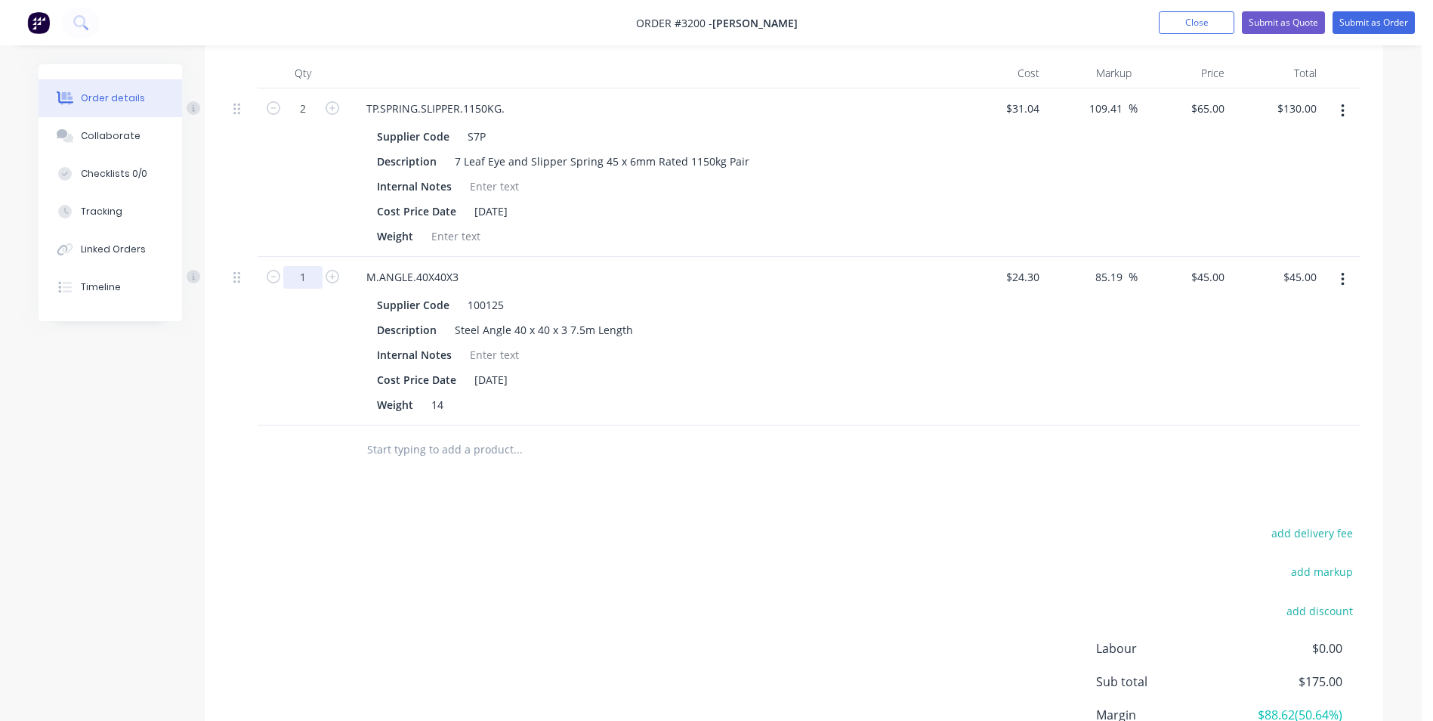
click at [307, 120] on input "1" at bounding box center [302, 108] width 39 height 23
type input "0.25"
type input "$11.25"
click at [681, 490] on div "Products Show / Hide columns Add product Qty Cost Markup Price Total 2 TP.SPRIN…" at bounding box center [794, 420] width 1179 height 833
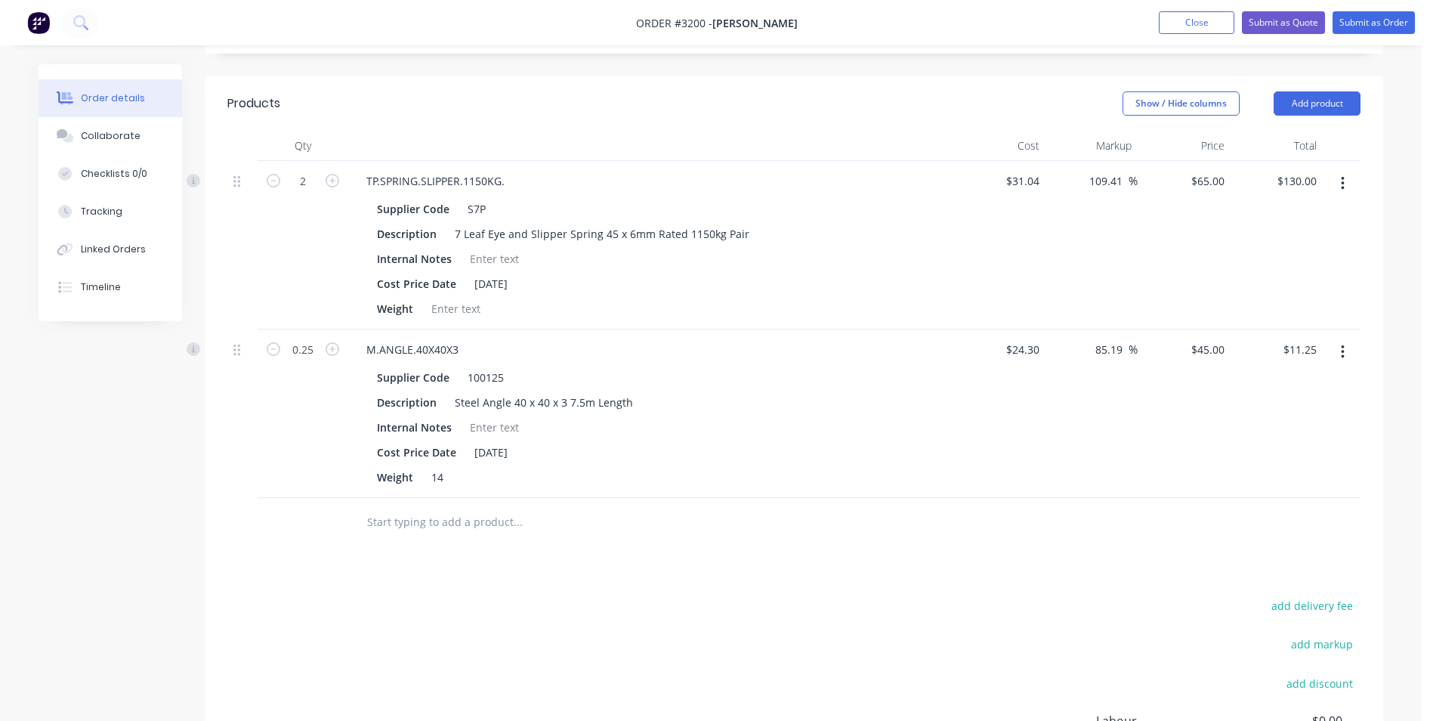
scroll to position [174, 0]
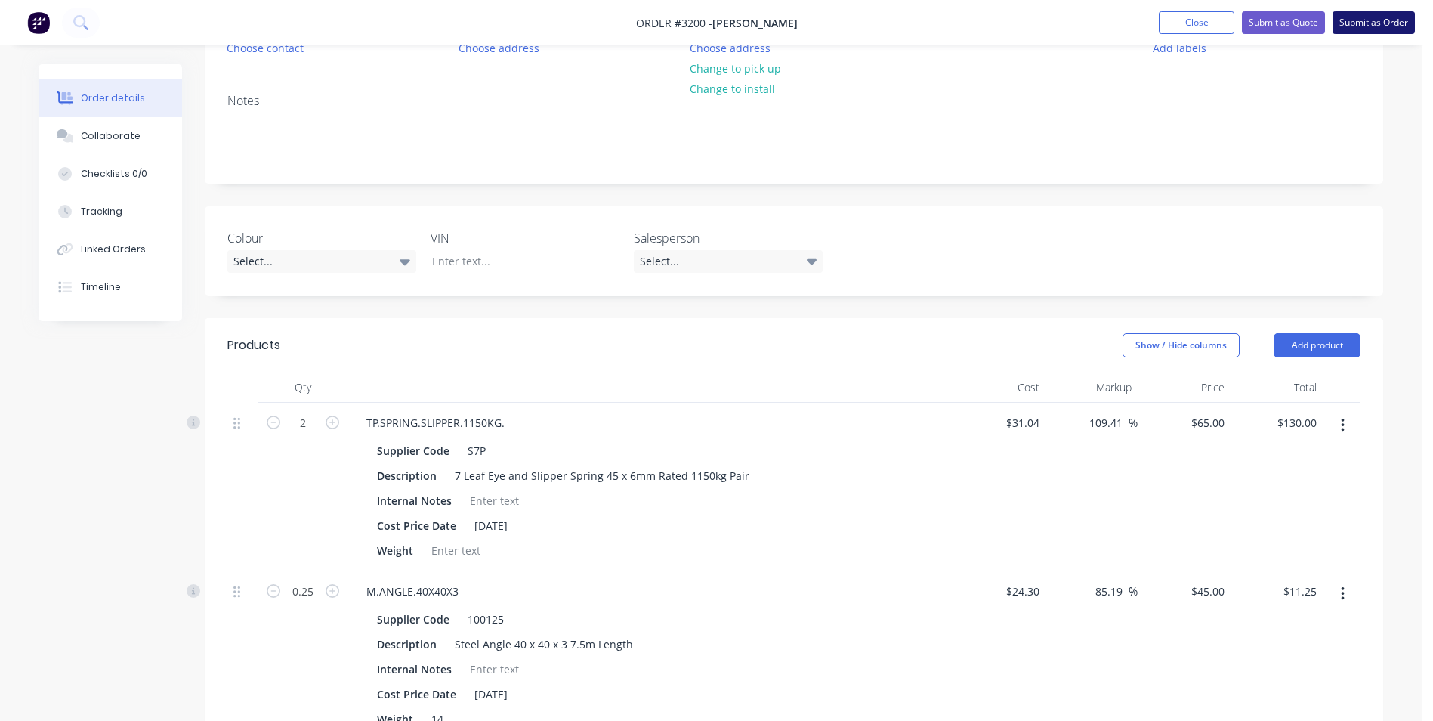
click at [1359, 22] on button "Submit as Order" at bounding box center [1374, 22] width 82 height 23
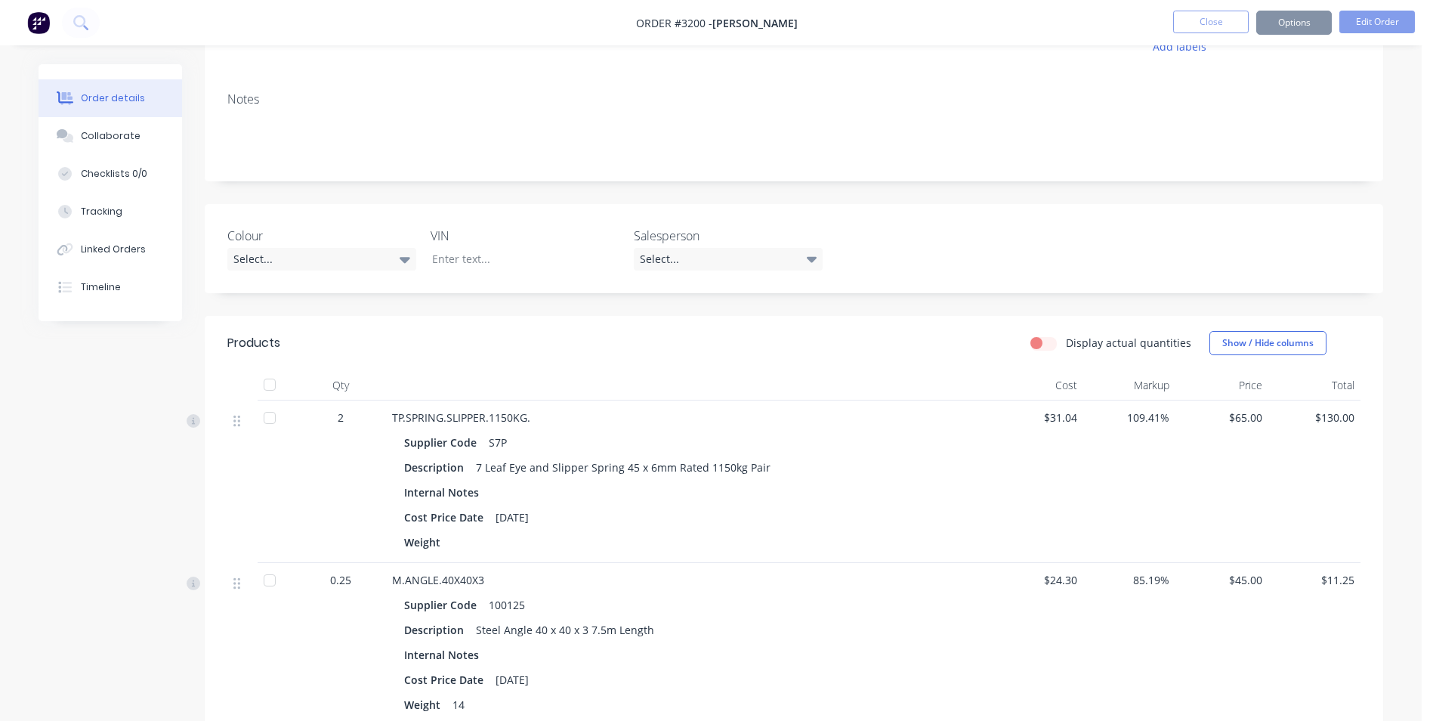
scroll to position [0, 0]
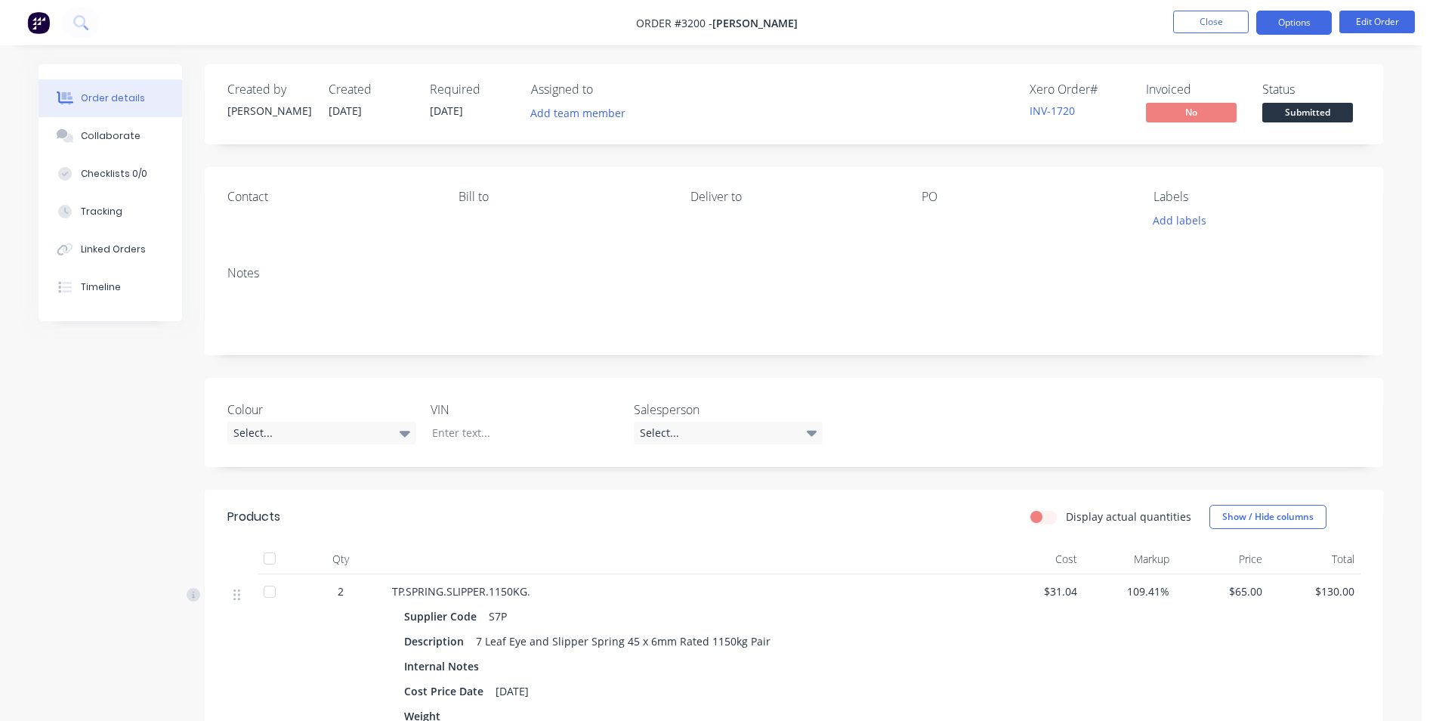
click at [1312, 33] on button "Options" at bounding box center [1294, 23] width 76 height 24
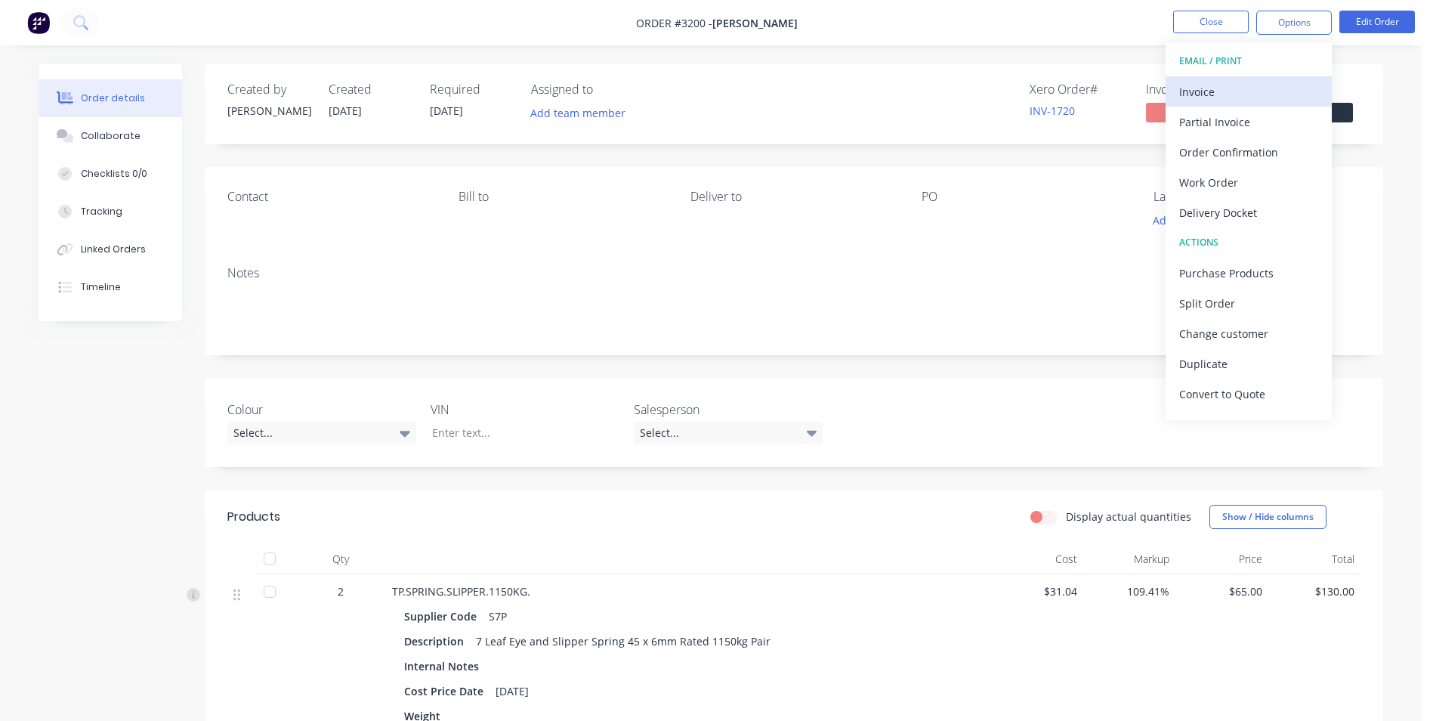
click at [1214, 85] on div "Invoice" at bounding box center [1248, 92] width 139 height 22
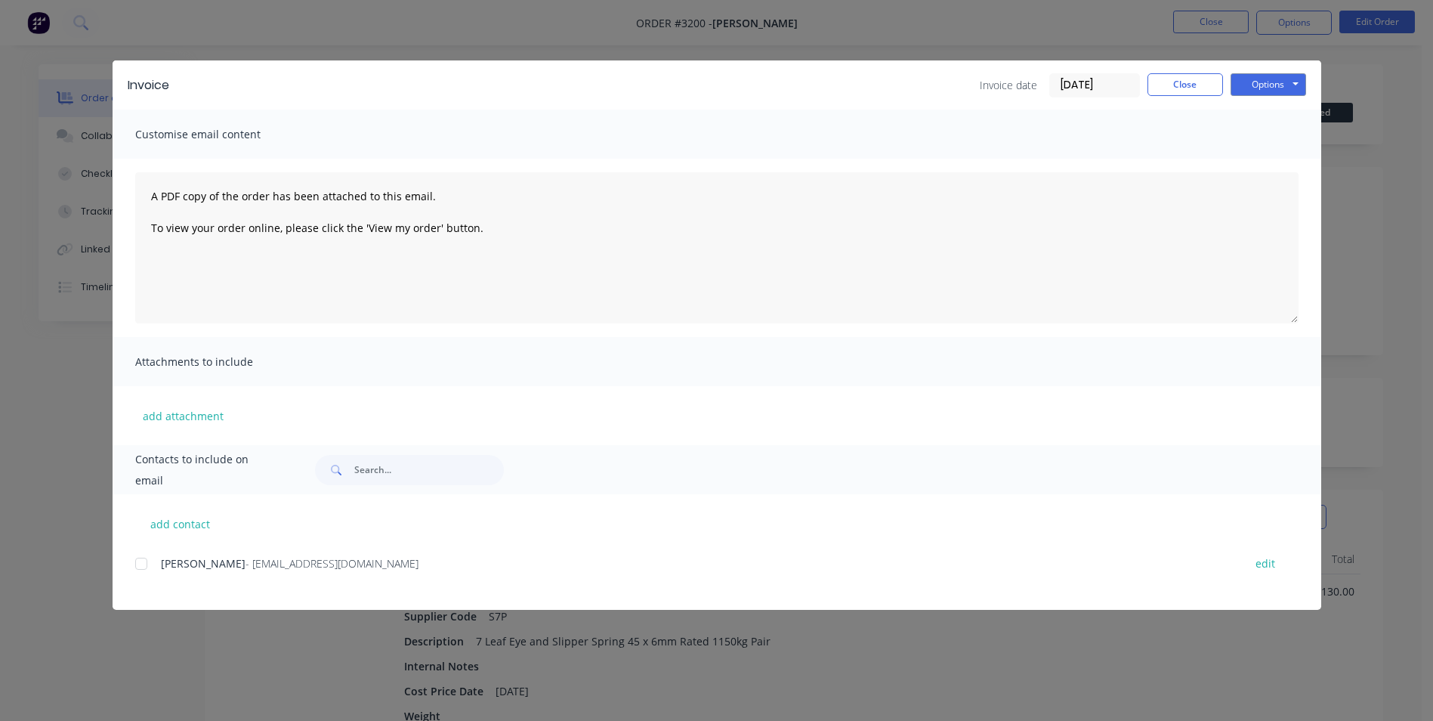
click at [141, 566] on div at bounding box center [141, 564] width 30 height 30
click at [1269, 79] on button "Options" at bounding box center [1269, 84] width 76 height 23
click at [1265, 138] on button "Print" at bounding box center [1279, 136] width 97 height 25
click at [1175, 87] on button "Close" at bounding box center [1186, 84] width 76 height 23
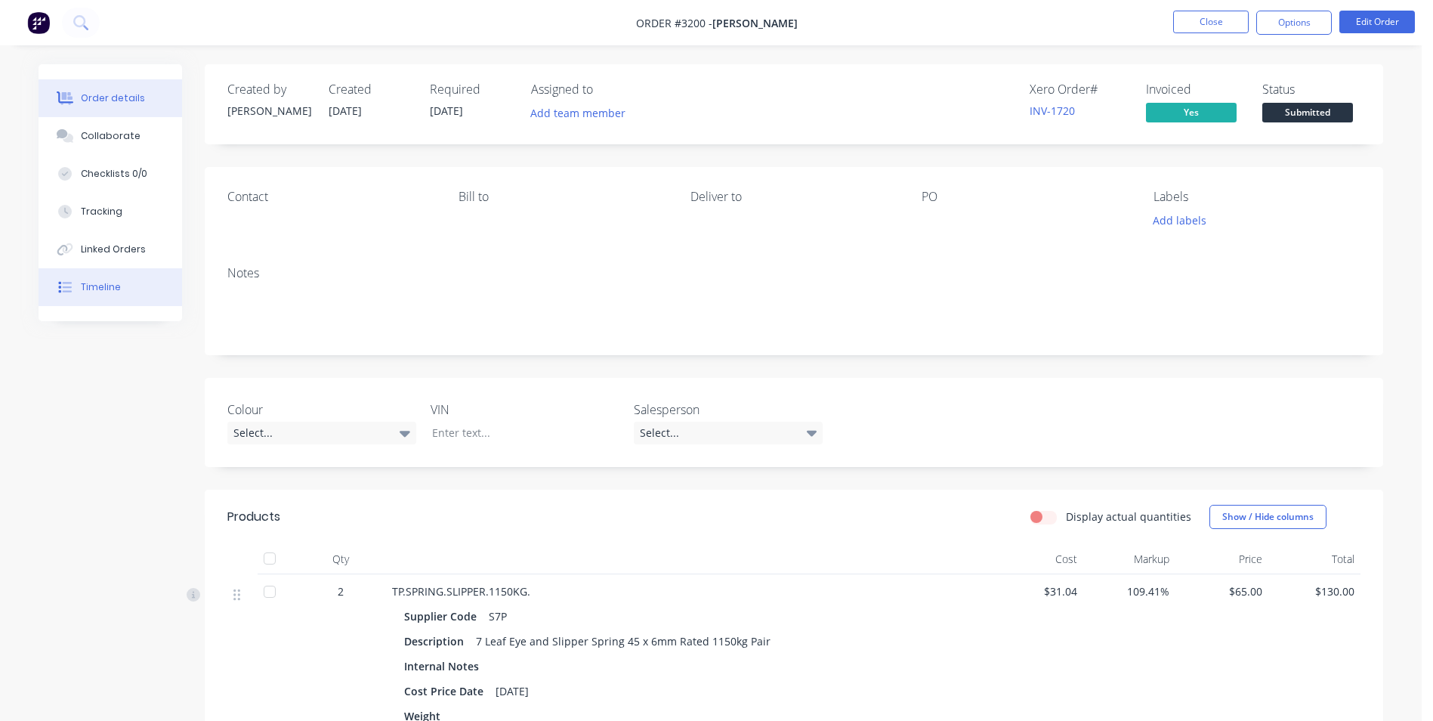
click at [114, 270] on button "Timeline" at bounding box center [111, 287] width 144 height 38
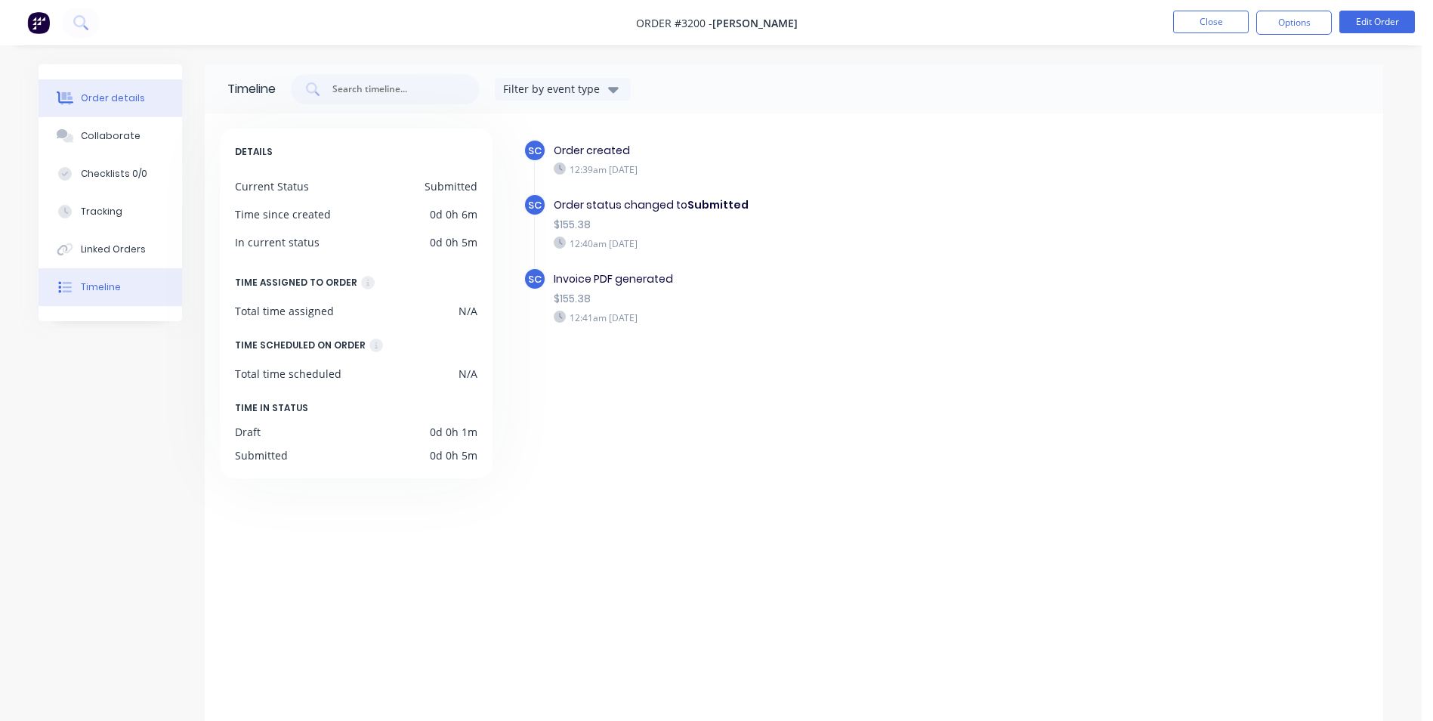
click at [97, 91] on button "Order details" at bounding box center [111, 98] width 144 height 38
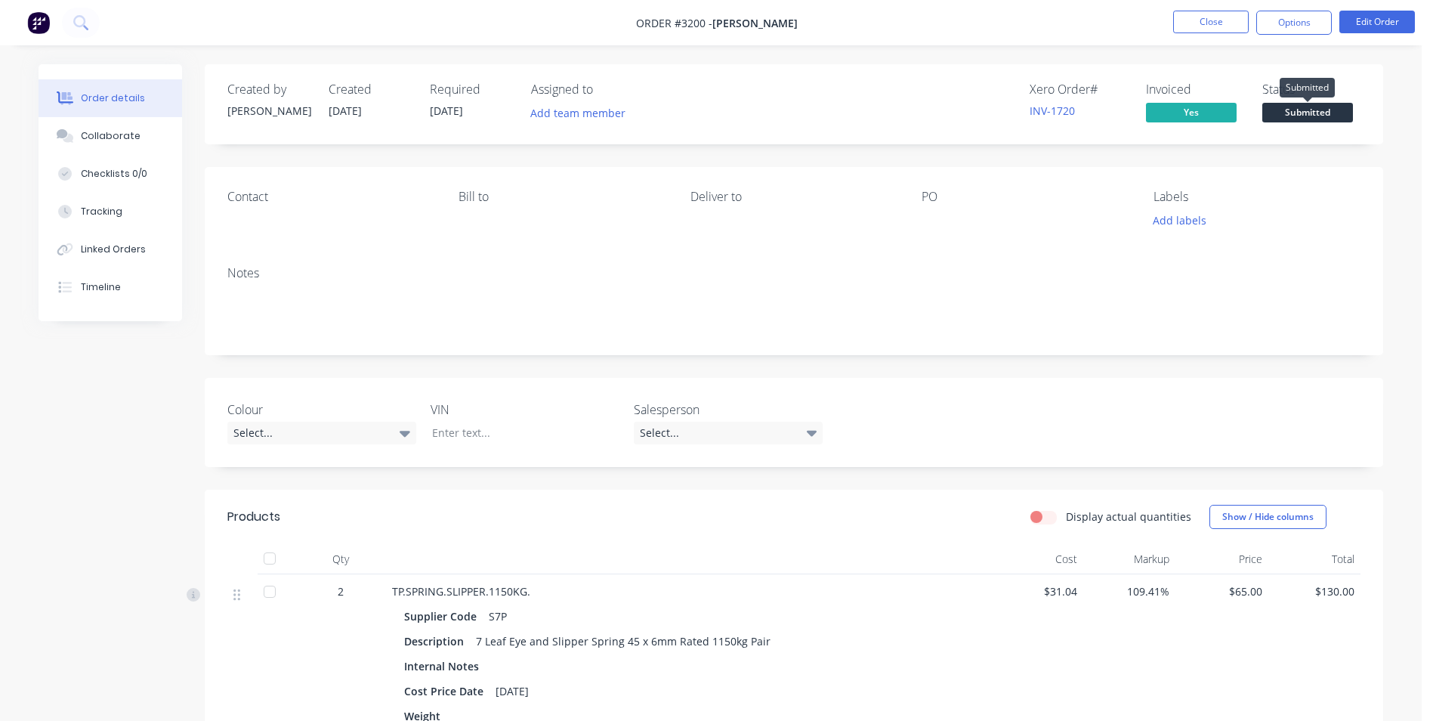
click at [1317, 110] on span "Submitted" at bounding box center [1307, 112] width 91 height 19
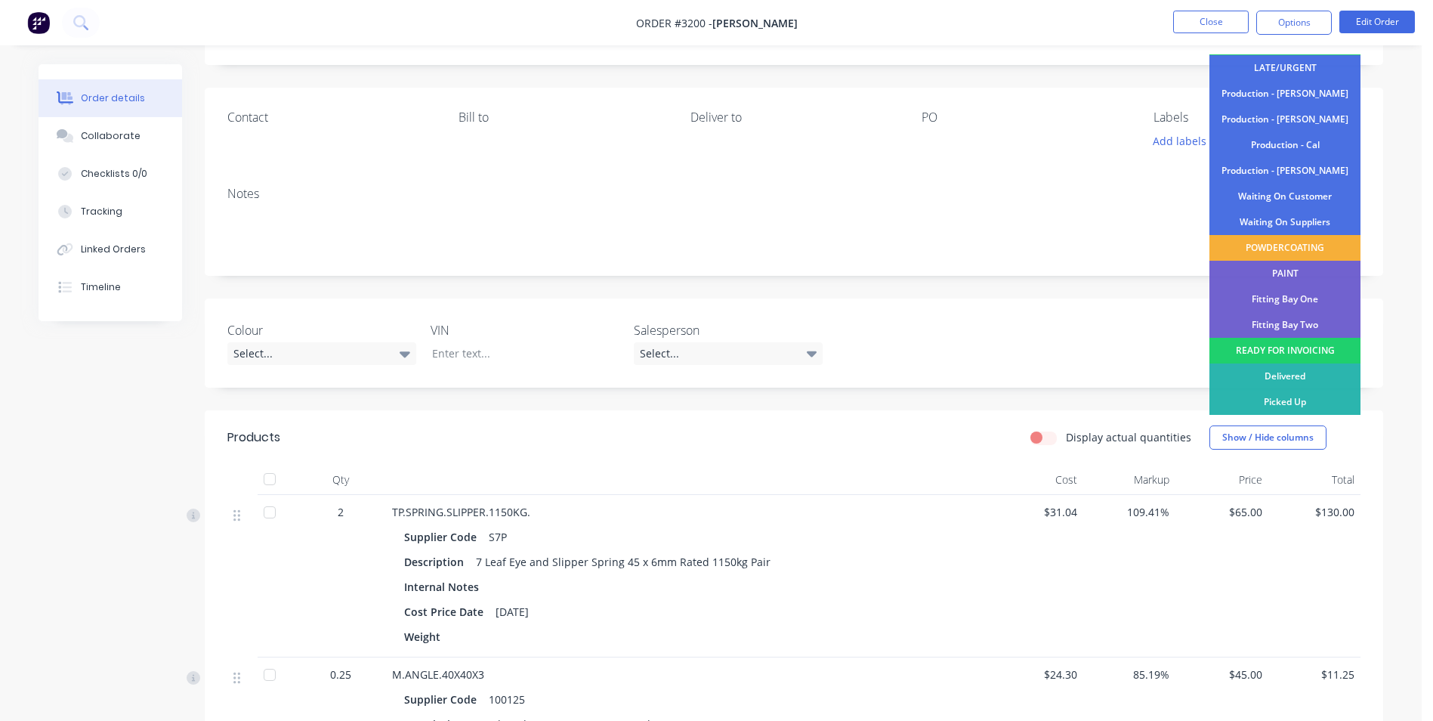
scroll to position [151, 0]
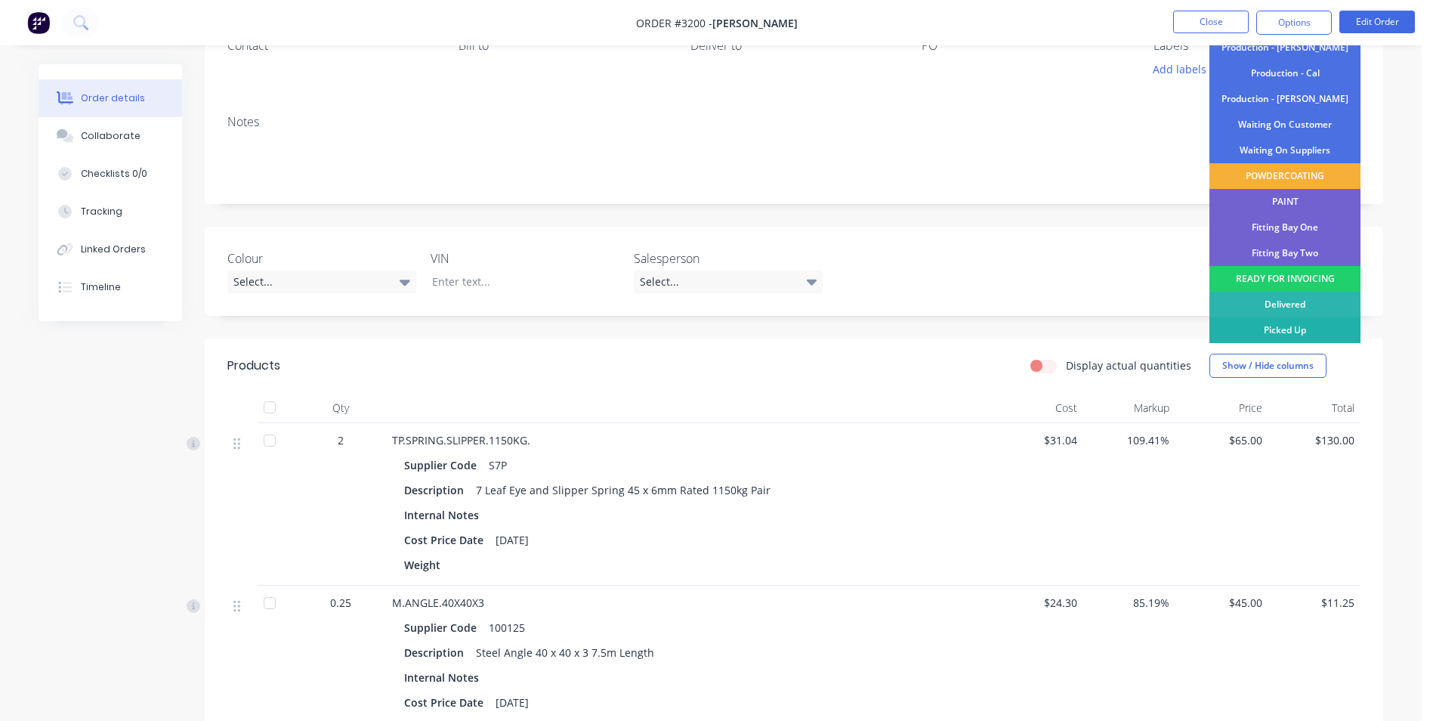
click at [1281, 332] on div "Picked Up" at bounding box center [1285, 330] width 151 height 26
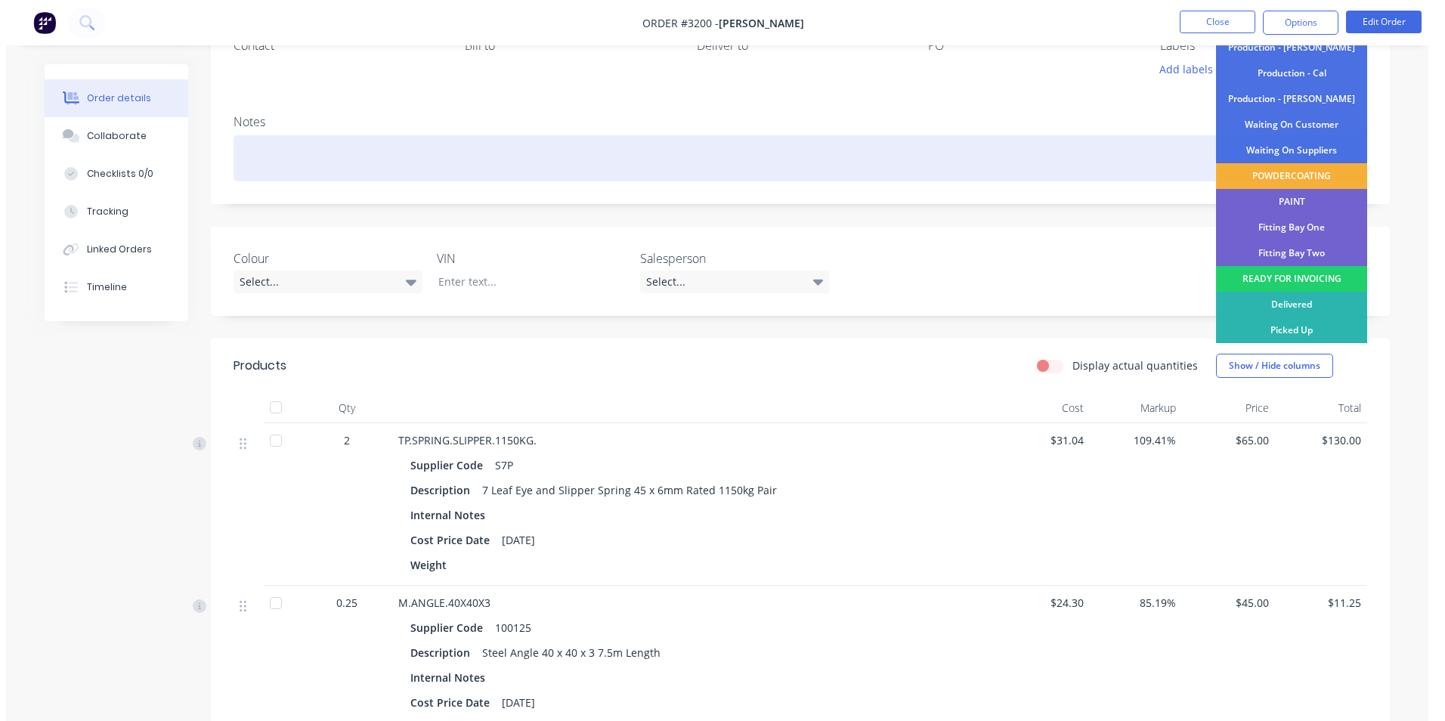
scroll to position [0, 0]
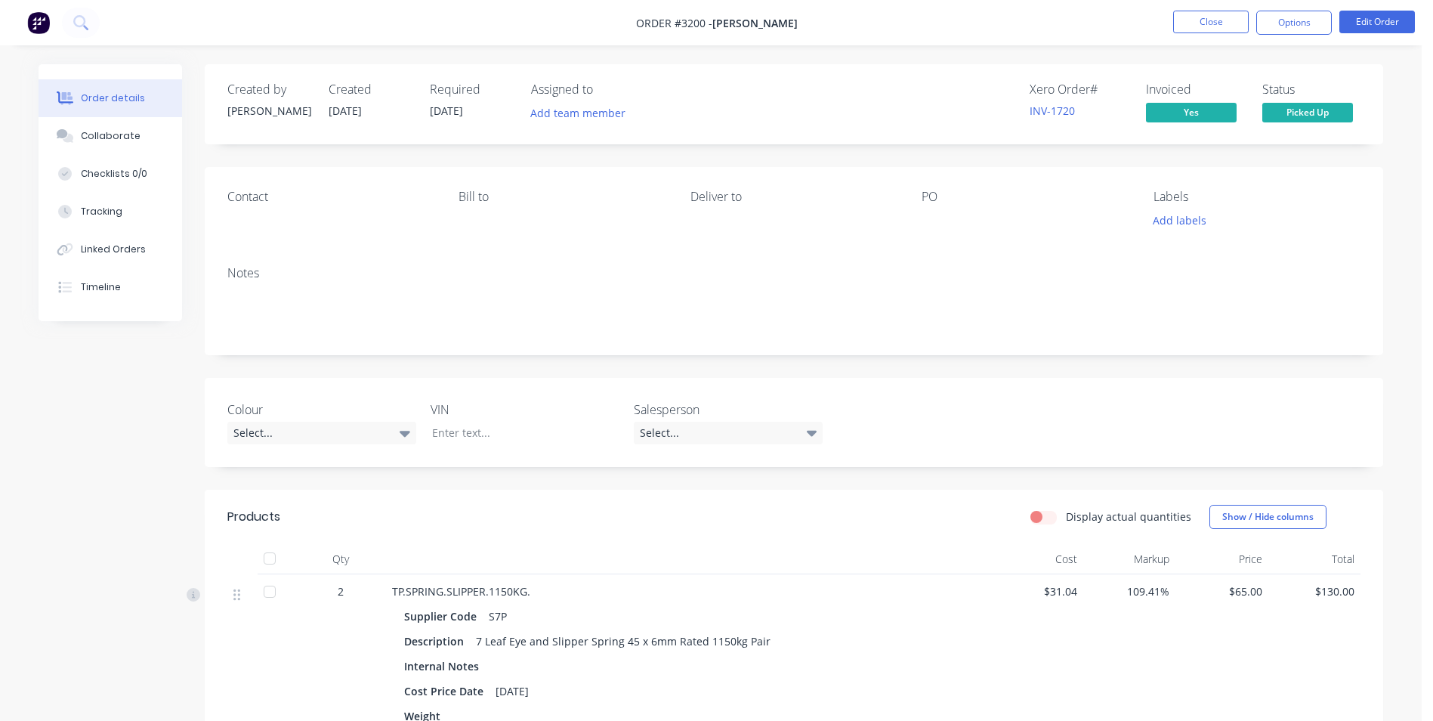
click at [1414, 183] on div "Order details Collaborate Checklists 0/0 Tracking Linked Orders Timeline Order …" at bounding box center [711, 584] width 1422 height 1168
click at [1209, 26] on button "Close" at bounding box center [1211, 22] width 76 height 23
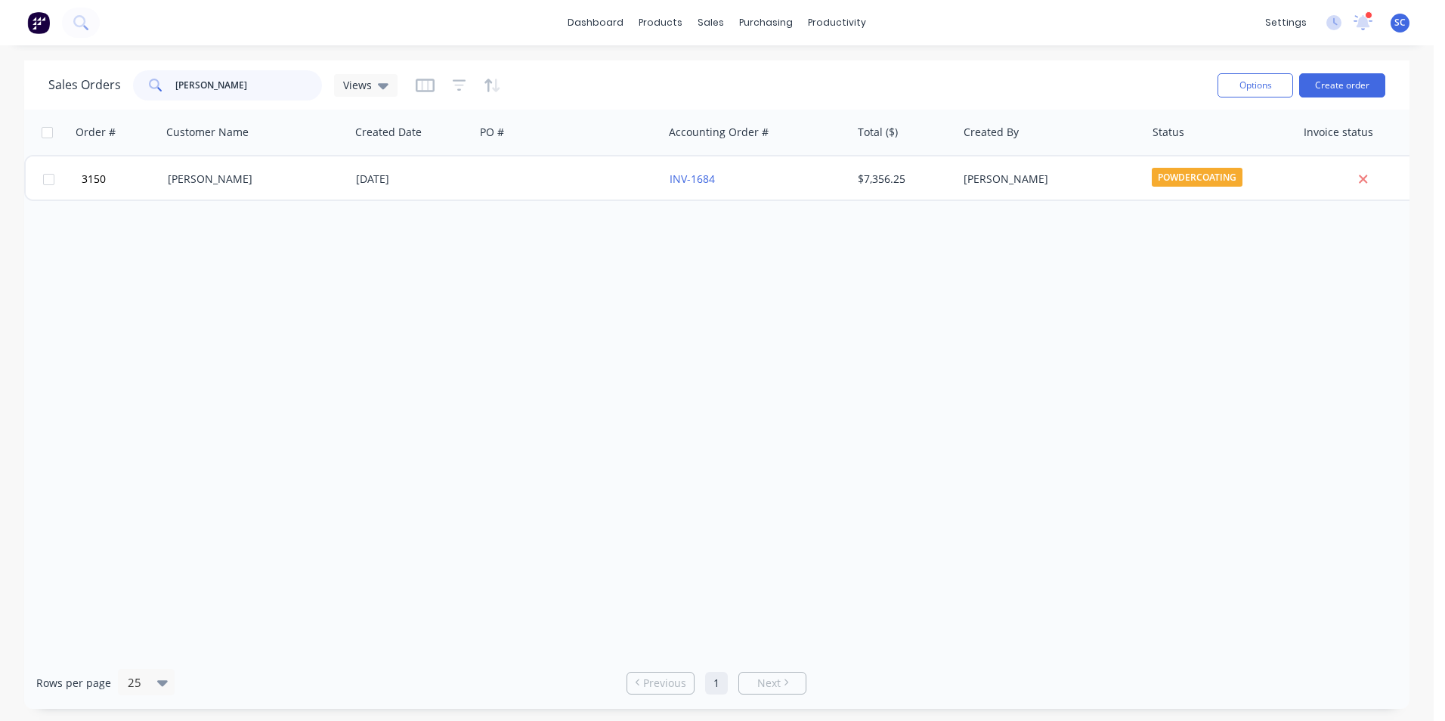
click at [250, 88] on input "[PERSON_NAME]" at bounding box center [248, 85] width 147 height 30
type input "j"
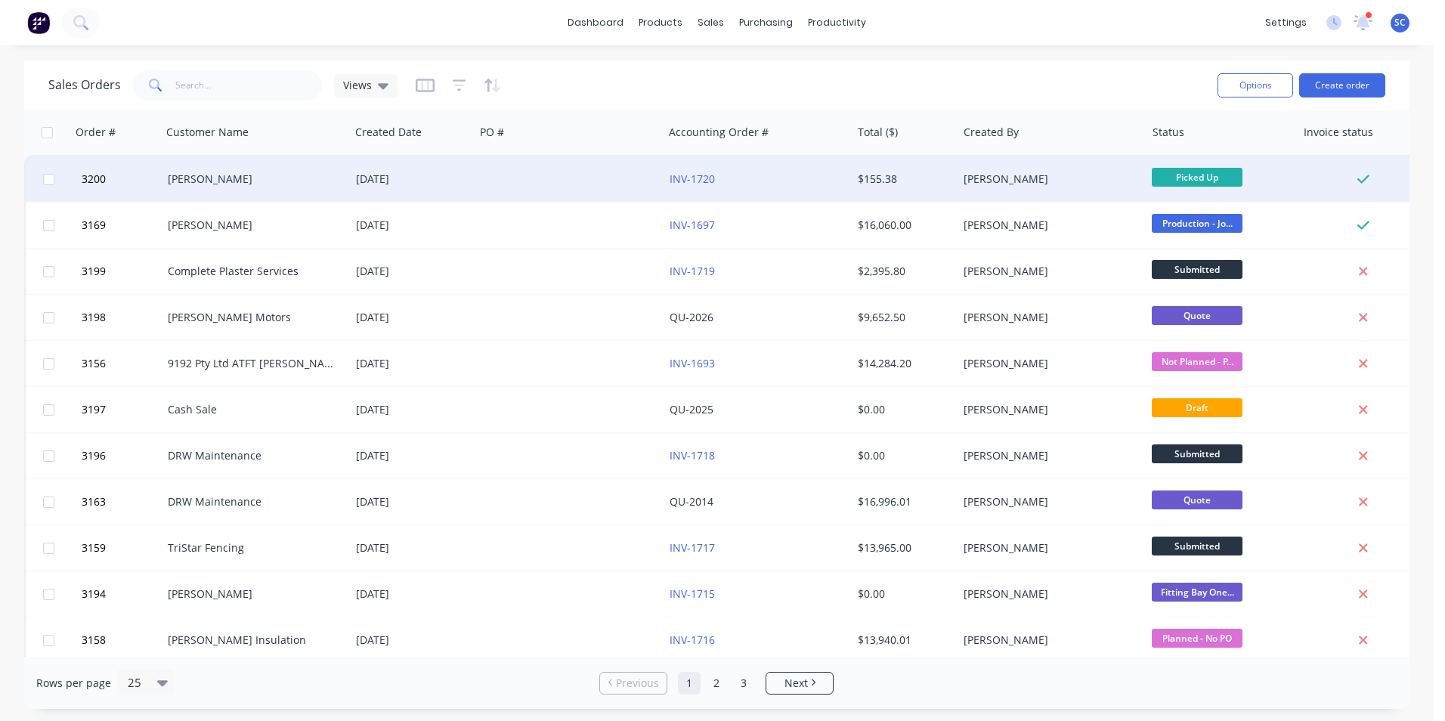
click at [509, 177] on div at bounding box center [568, 178] width 188 height 45
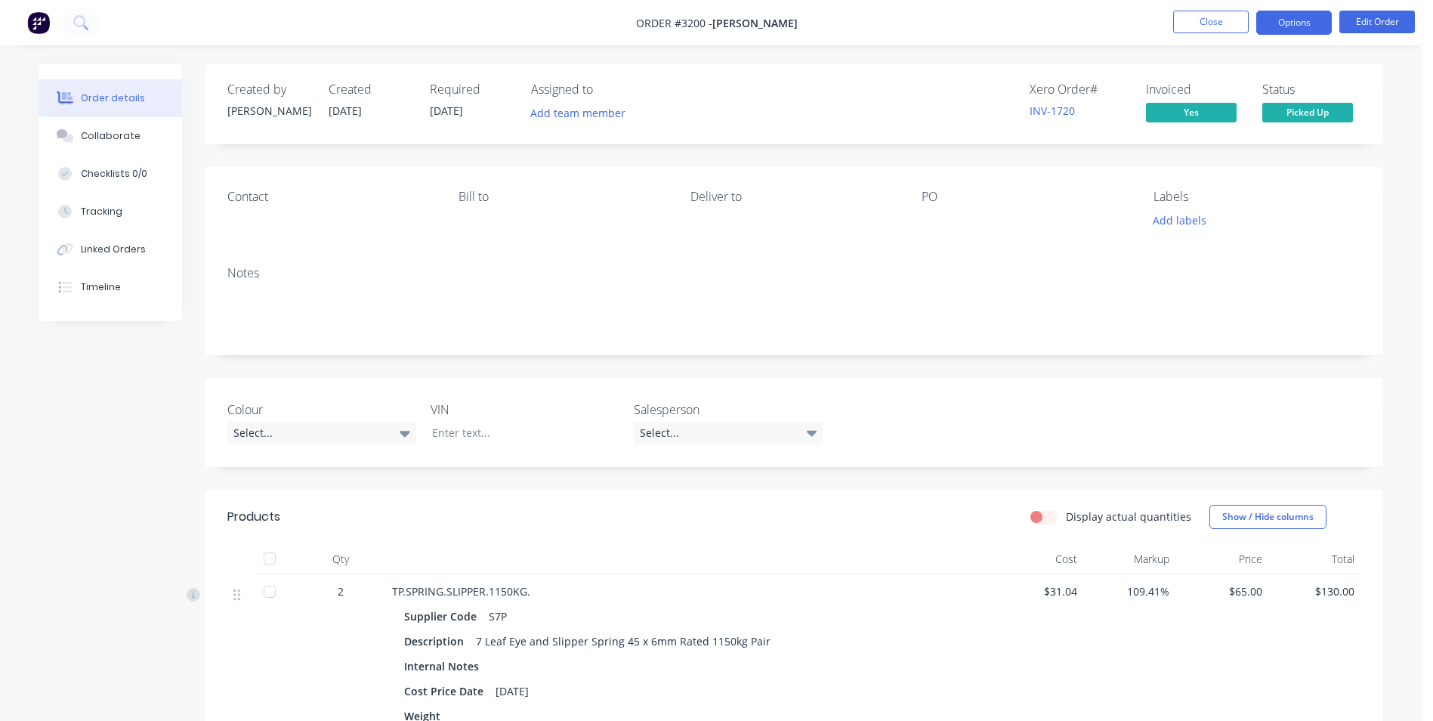
click at [1296, 14] on button "Options" at bounding box center [1294, 23] width 76 height 24
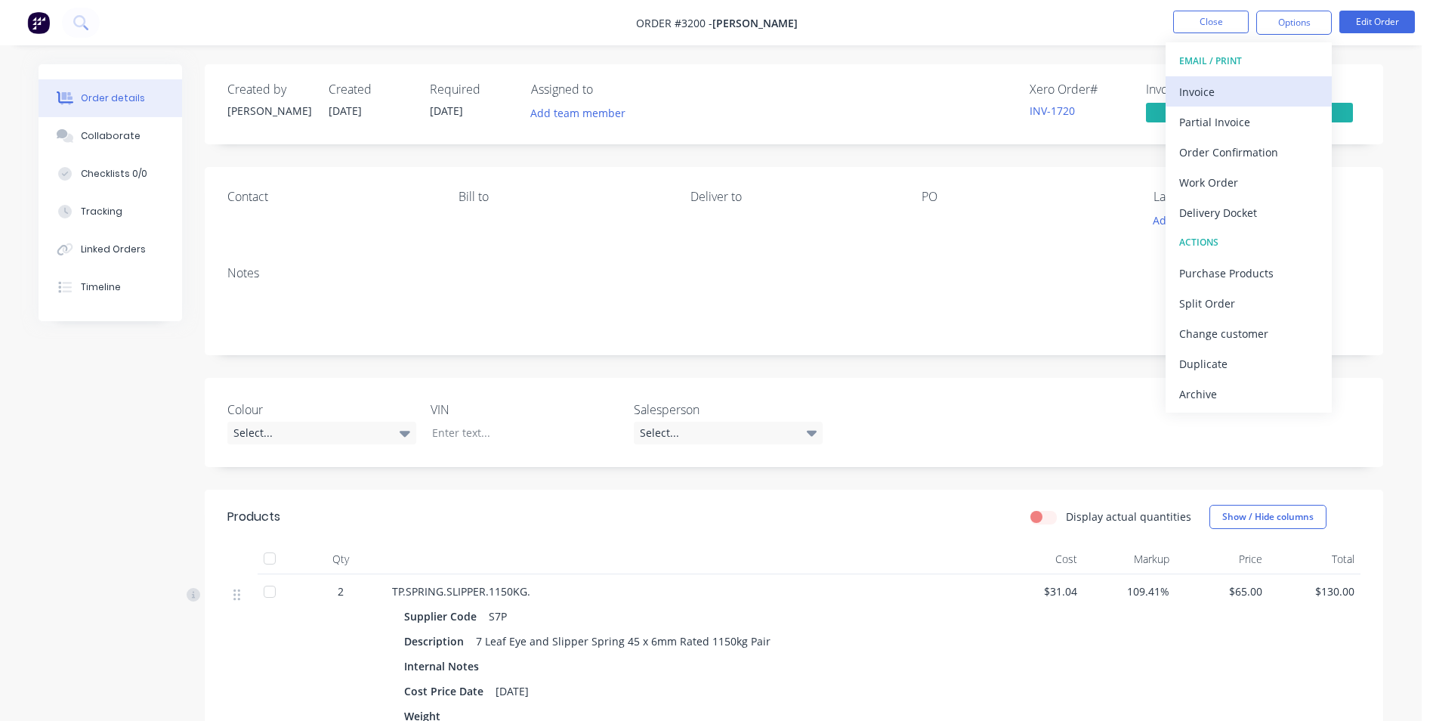
click at [1237, 97] on div "Invoice" at bounding box center [1248, 92] width 139 height 22
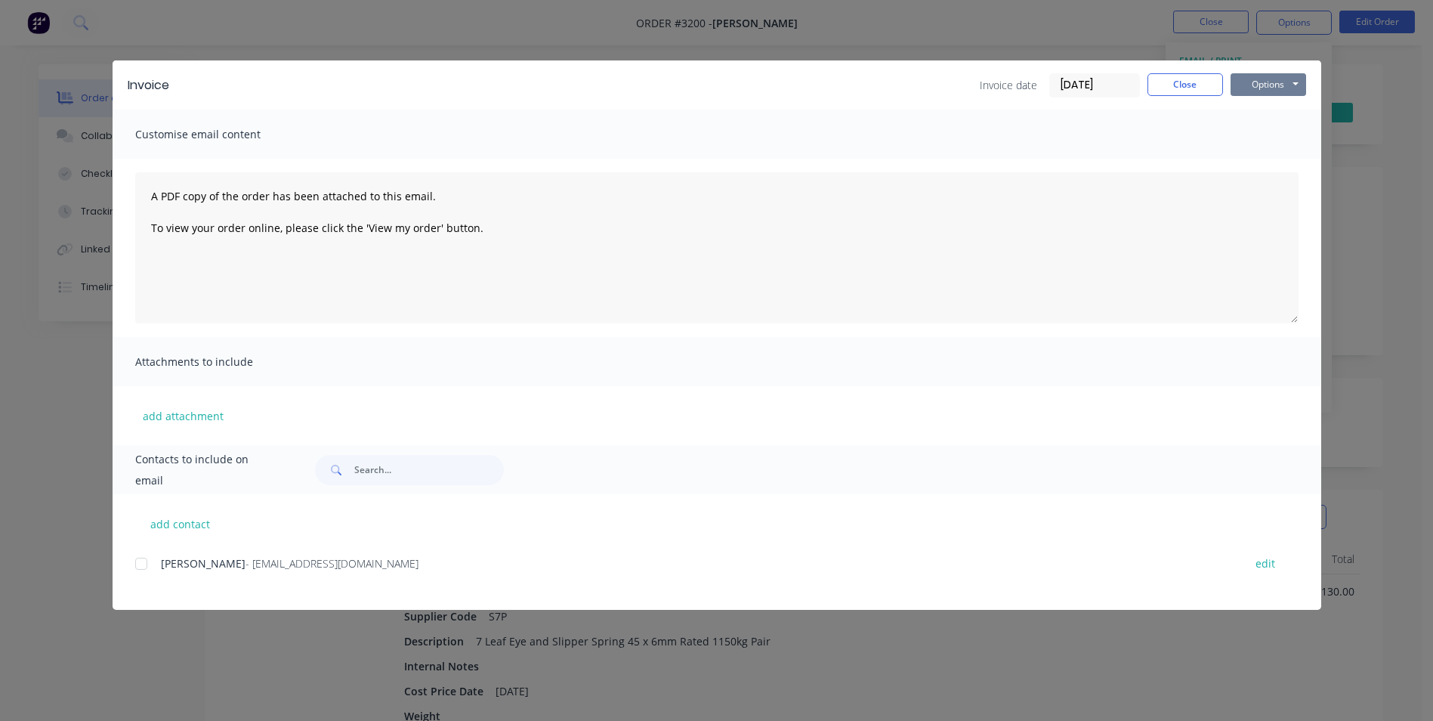
click at [1284, 81] on button "Options" at bounding box center [1269, 84] width 76 height 23
click at [1278, 155] on button "Email" at bounding box center [1279, 161] width 97 height 25
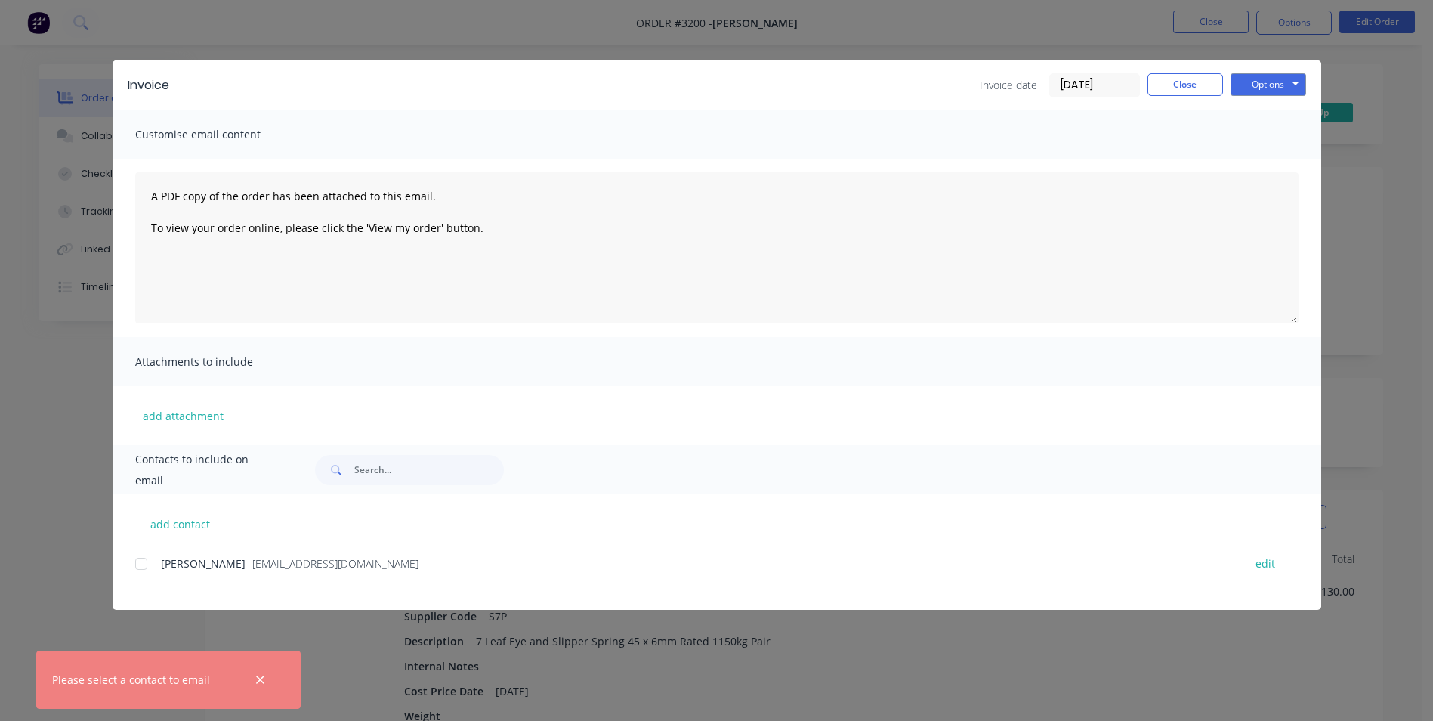
click at [145, 561] on div at bounding box center [141, 564] width 30 height 30
click at [1301, 88] on button "Options" at bounding box center [1269, 84] width 76 height 23
click at [1261, 155] on button "Email" at bounding box center [1279, 161] width 97 height 25
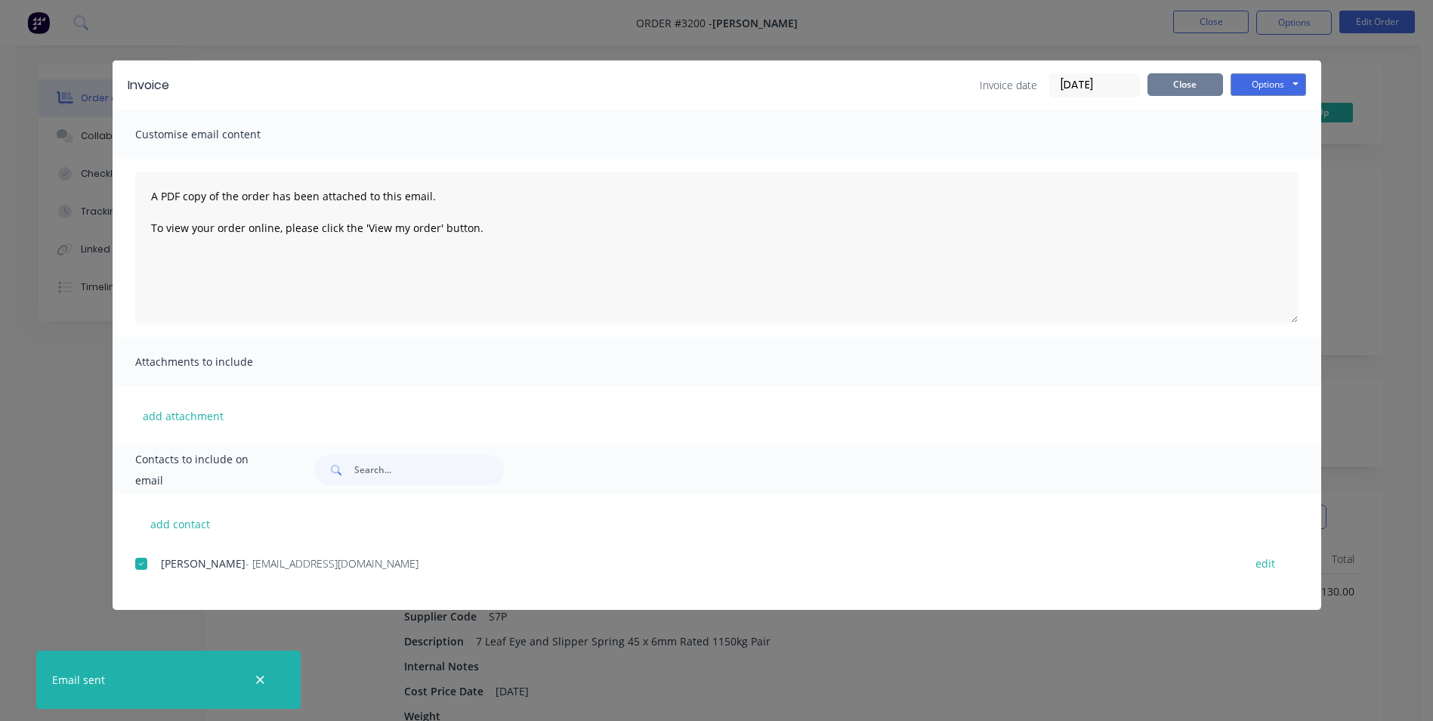
click at [1176, 86] on button "Close" at bounding box center [1186, 84] width 76 height 23
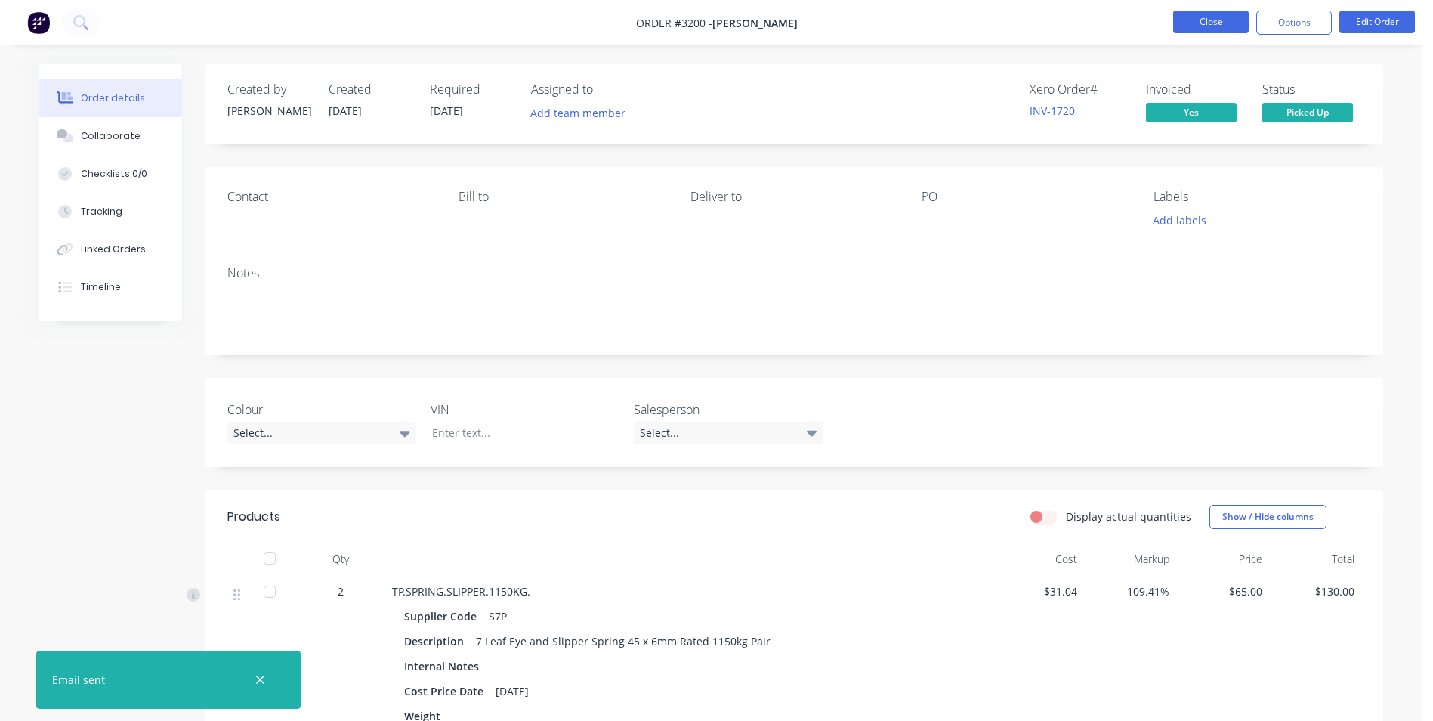
click at [1206, 20] on button "Close" at bounding box center [1211, 22] width 76 height 23
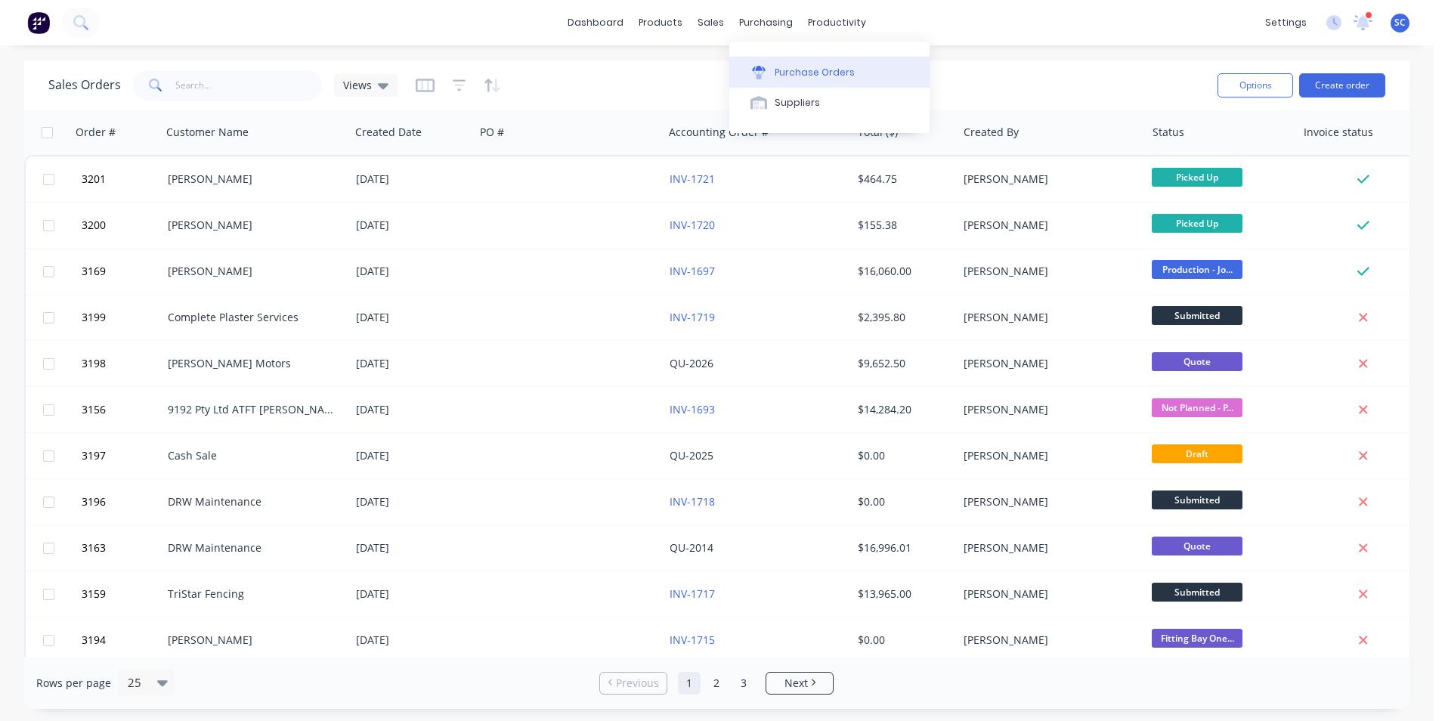
click at [768, 66] on div at bounding box center [758, 73] width 23 height 14
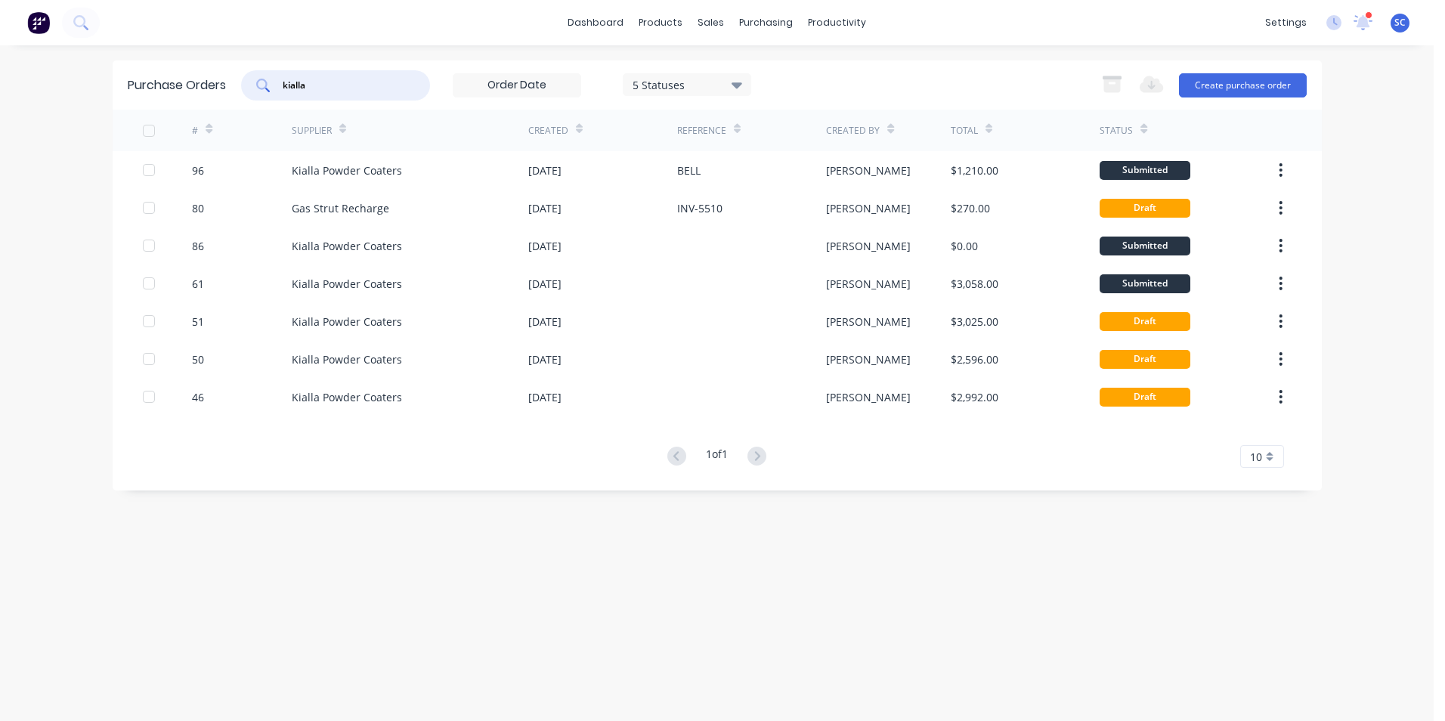
drag, startPoint x: 349, startPoint y: 87, endPoint x: 15, endPoint y: 87, distance: 333.9
click at [15, 87] on div "dashboard products sales purchasing productivity dashboard products Product Cat…" at bounding box center [716, 360] width 1433 height 721
type input "sunrise"
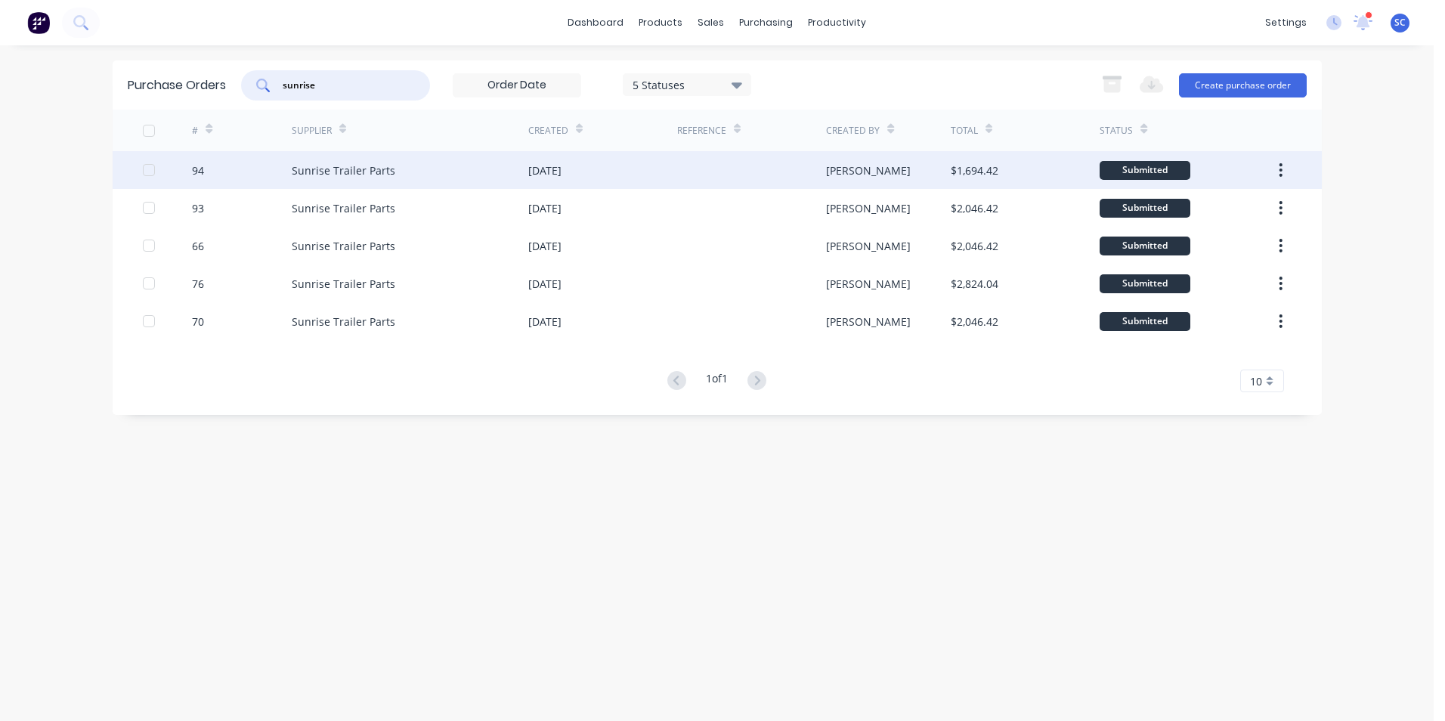
click at [772, 175] on div at bounding box center [751, 170] width 149 height 38
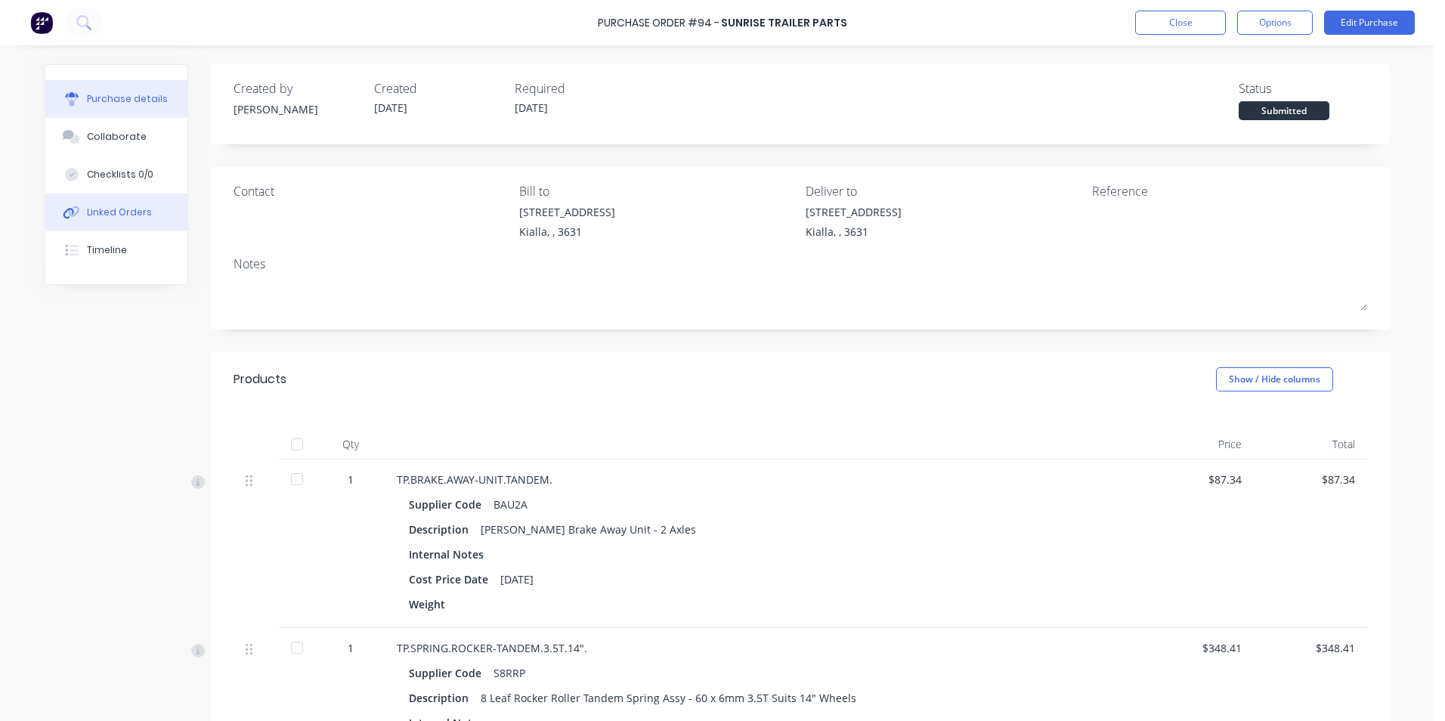
click at [81, 201] on button "Linked Orders" at bounding box center [116, 212] width 142 height 38
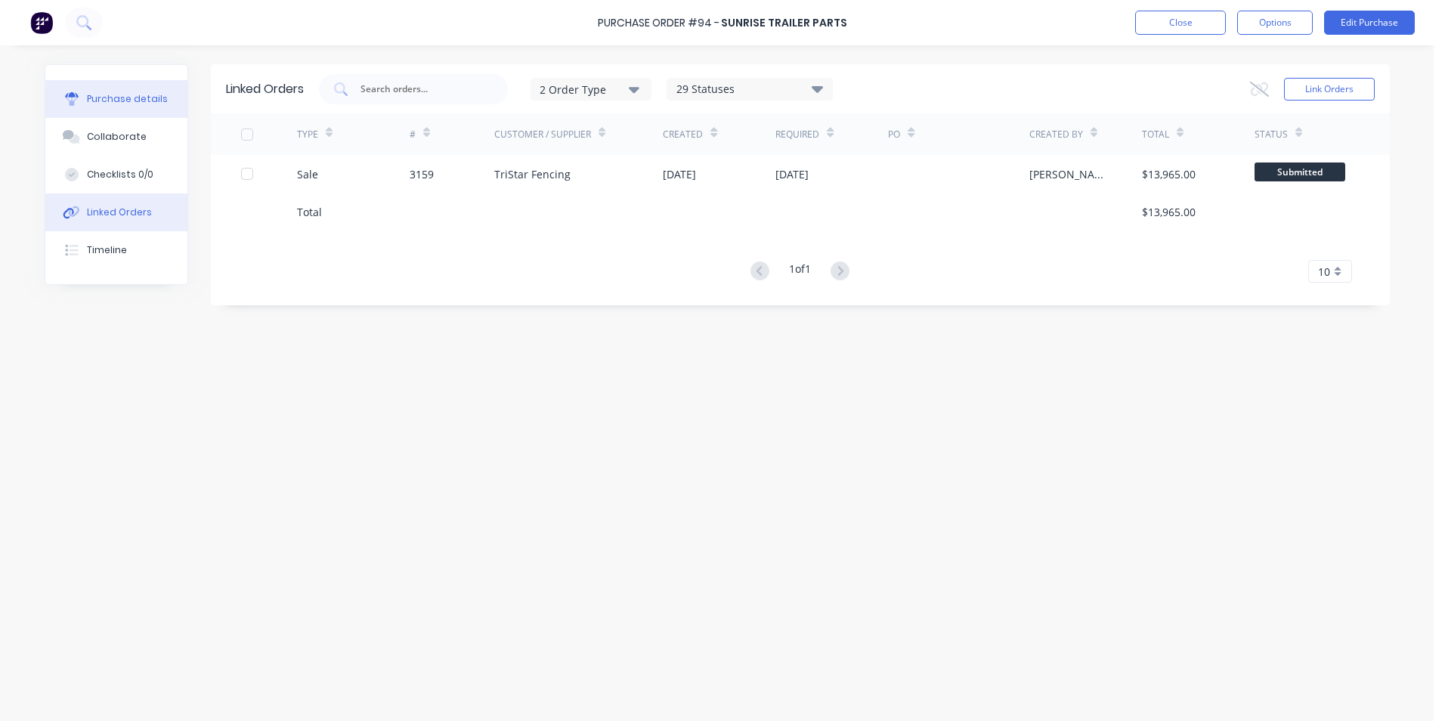
click at [110, 105] on div "Purchase details" at bounding box center [127, 99] width 81 height 14
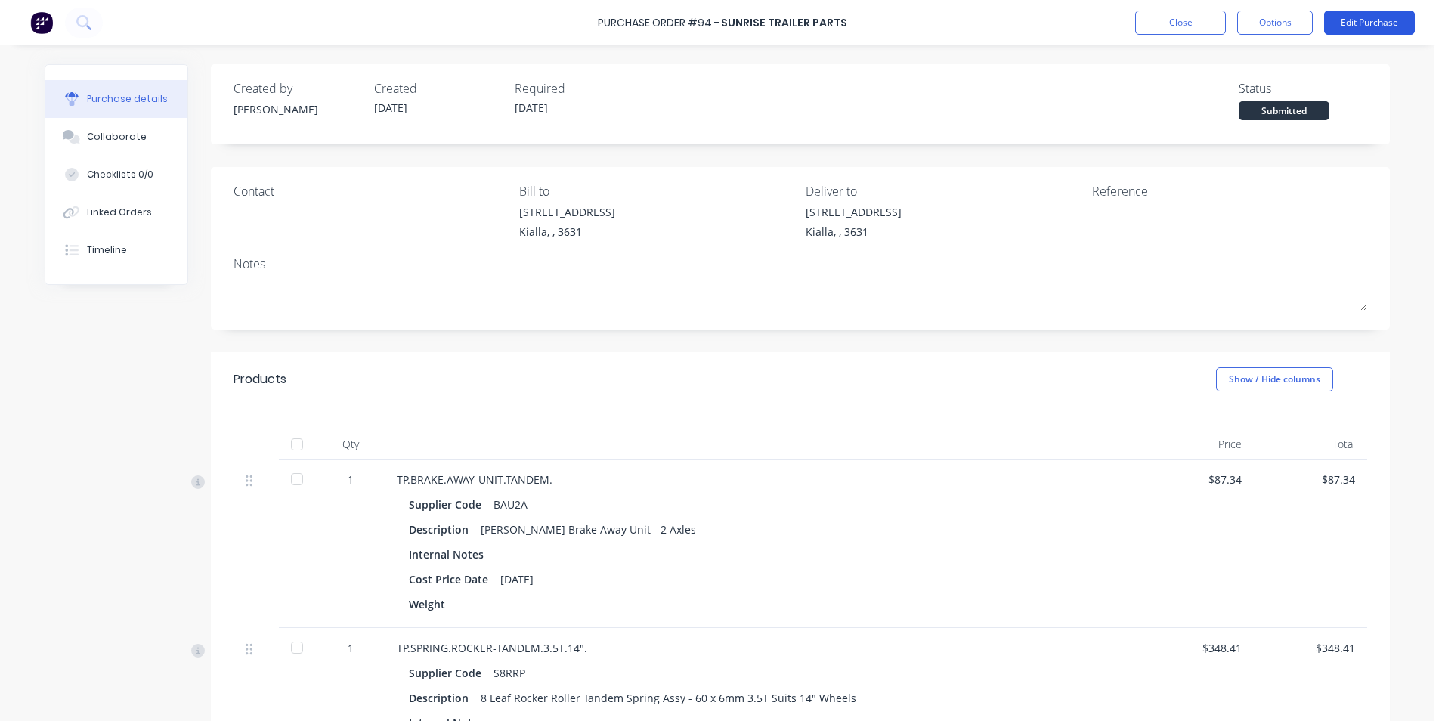
click at [1374, 17] on button "Edit Purchase" at bounding box center [1369, 23] width 91 height 24
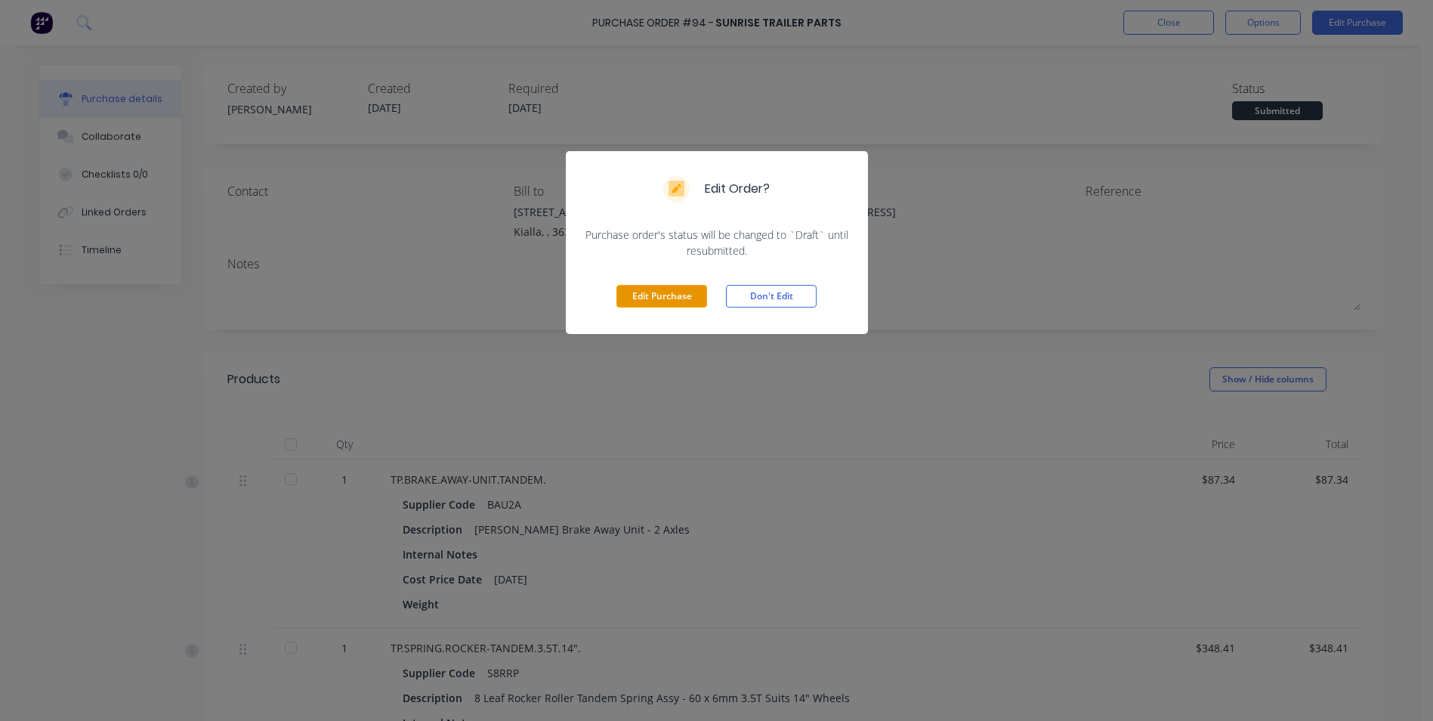
click at [668, 301] on button "Edit Purchase" at bounding box center [662, 296] width 91 height 23
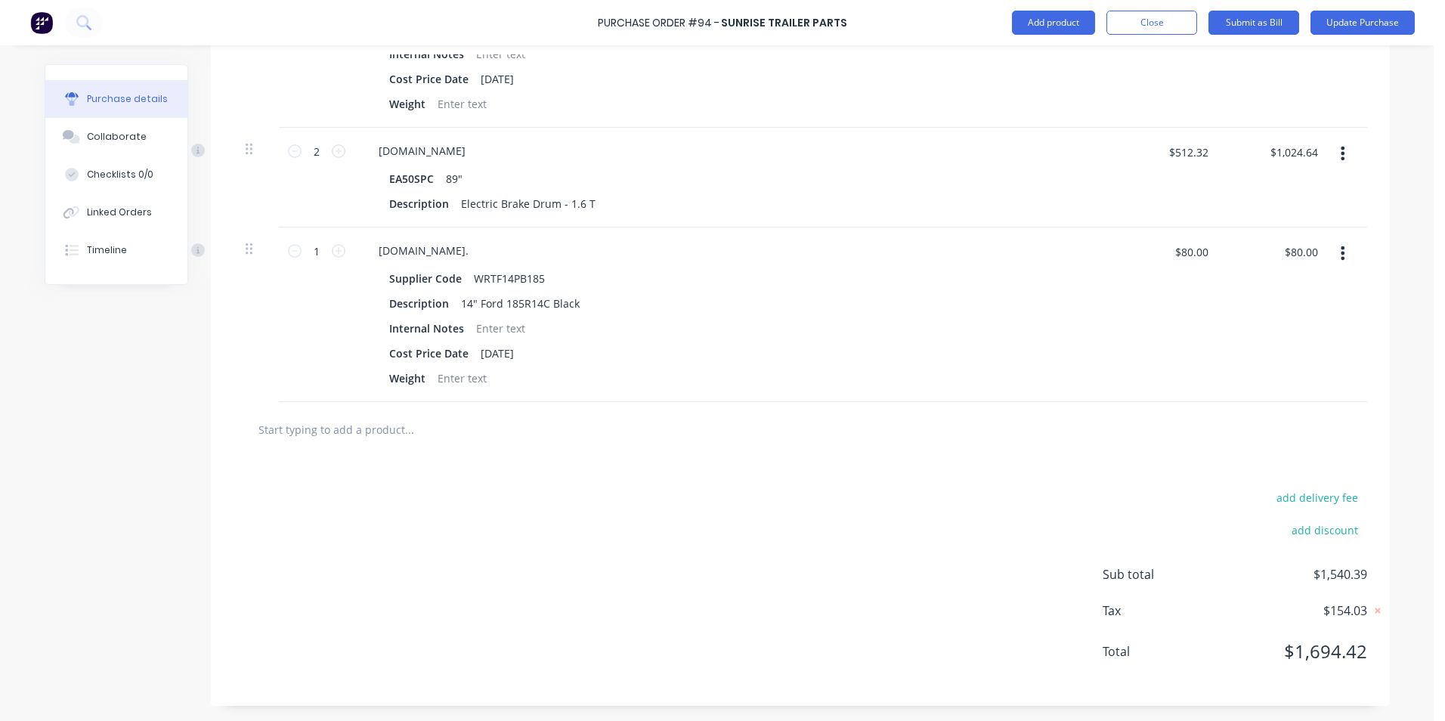
scroll to position [553, 0]
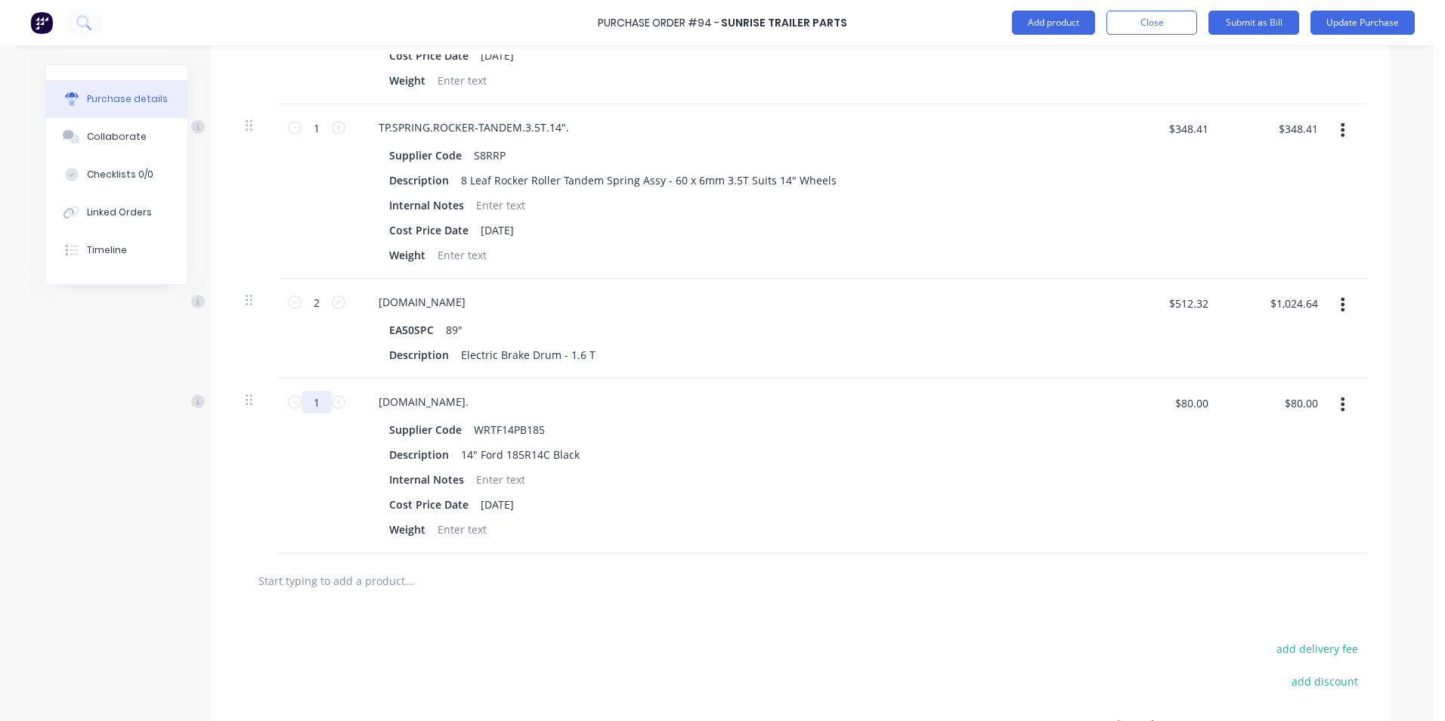
click at [311, 403] on input "1" at bounding box center [316, 402] width 30 height 23
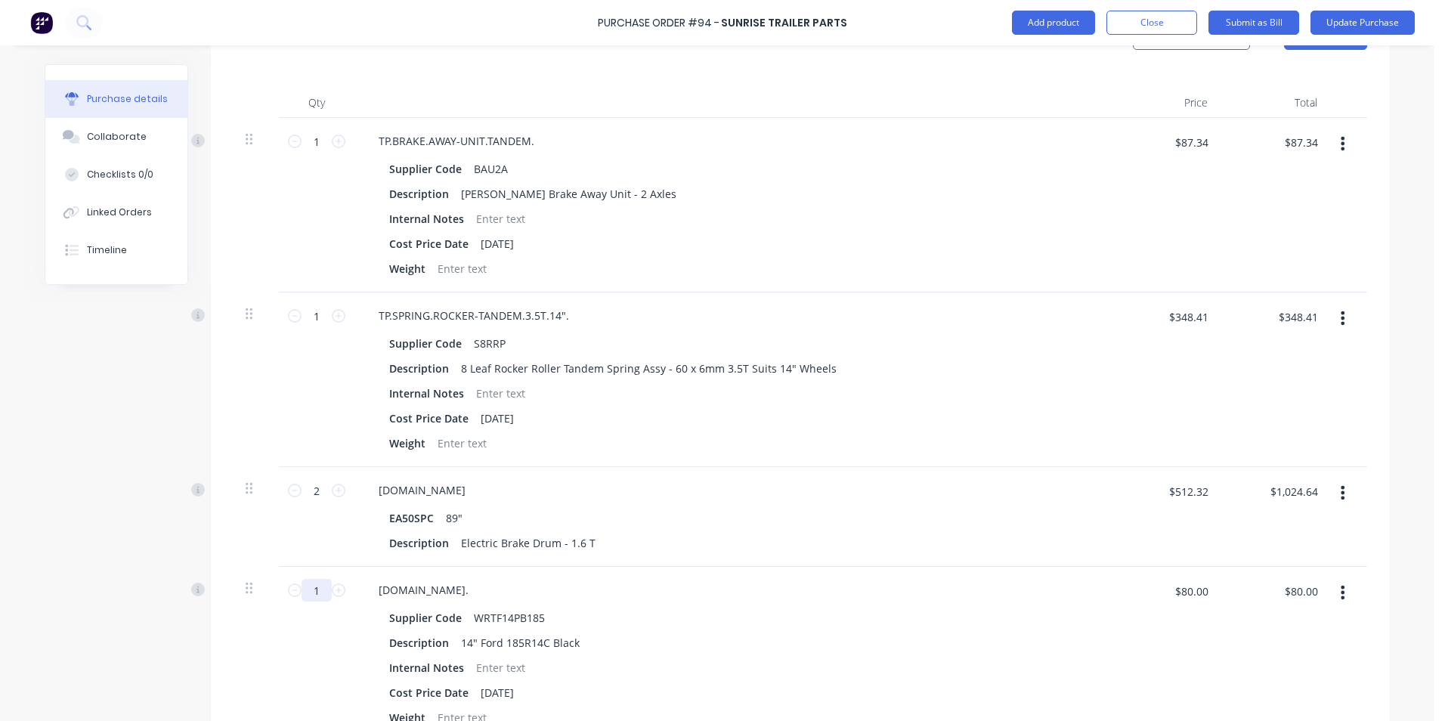
scroll to position [402, 0]
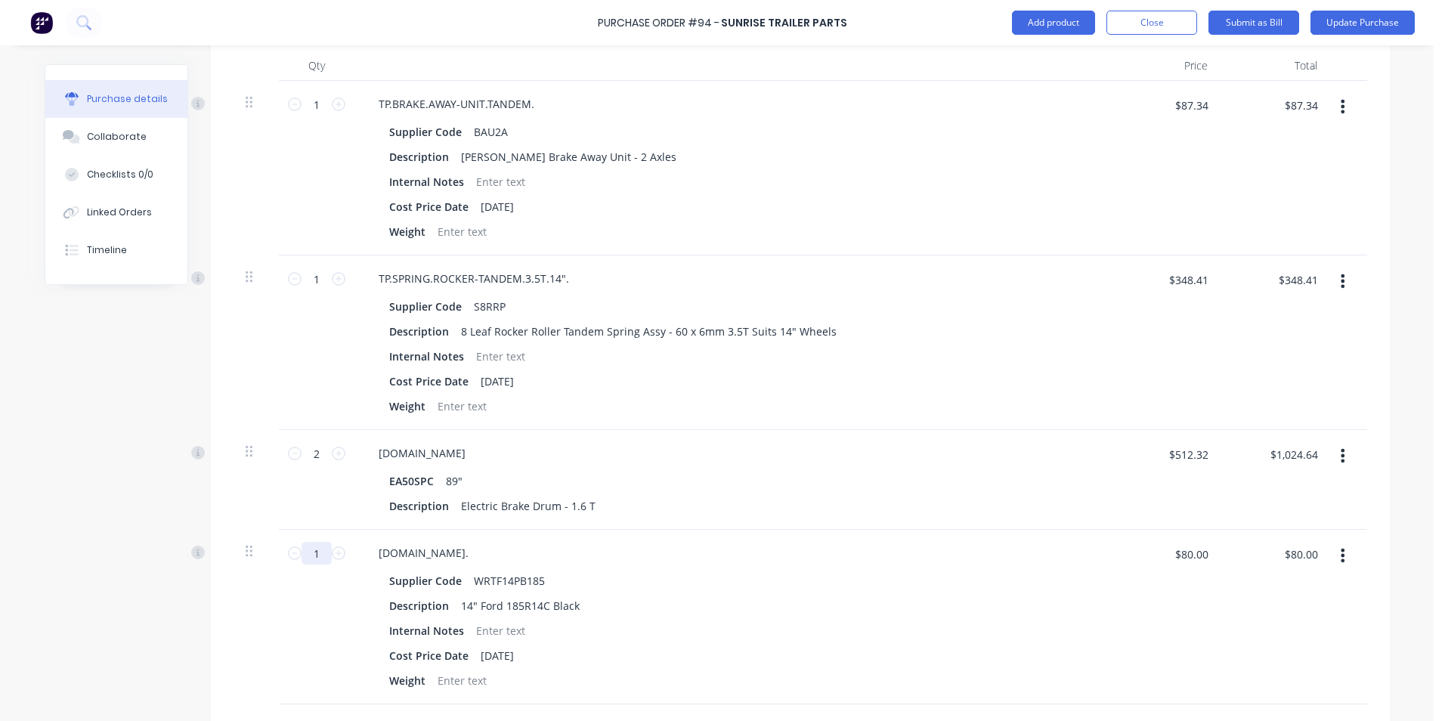
type input "5"
type input "$400.00"
type input "5"
click at [283, 626] on div "5 5" at bounding box center [317, 617] width 76 height 175
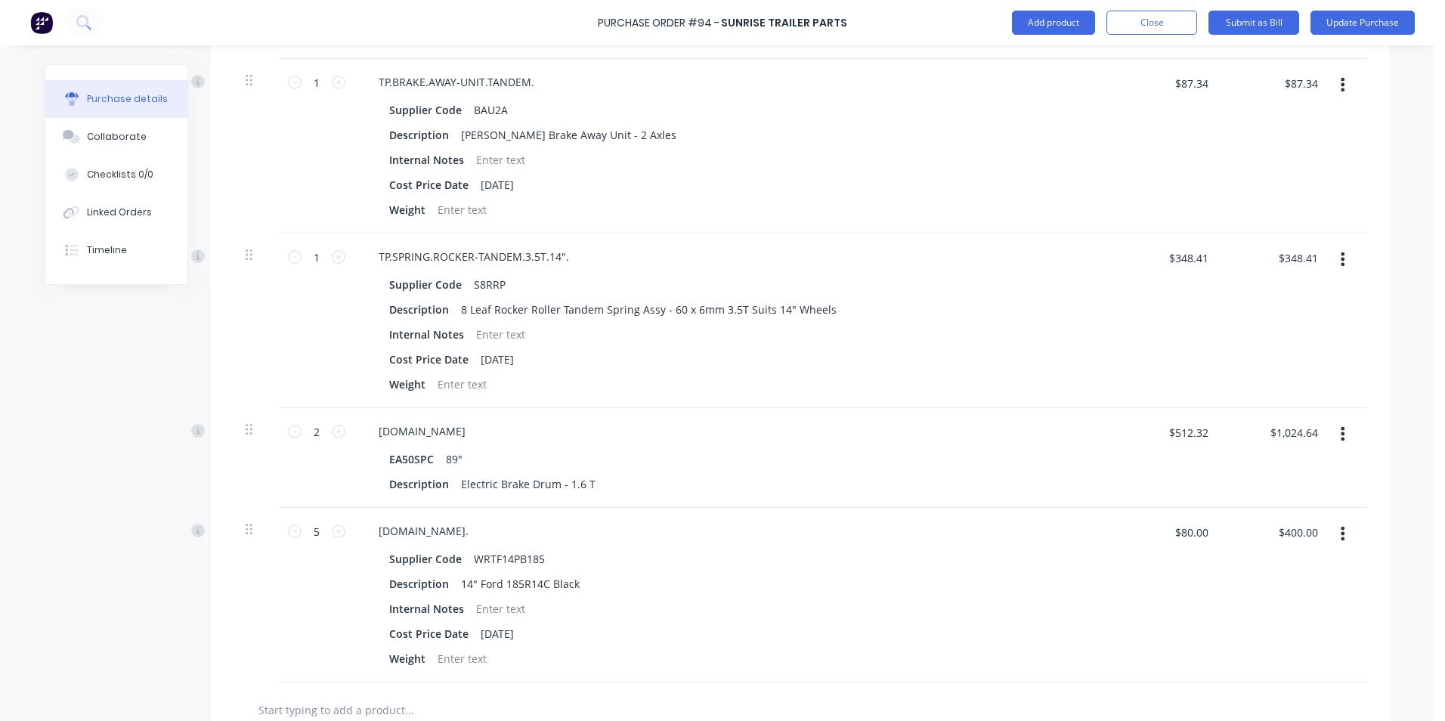
scroll to position [704, 0]
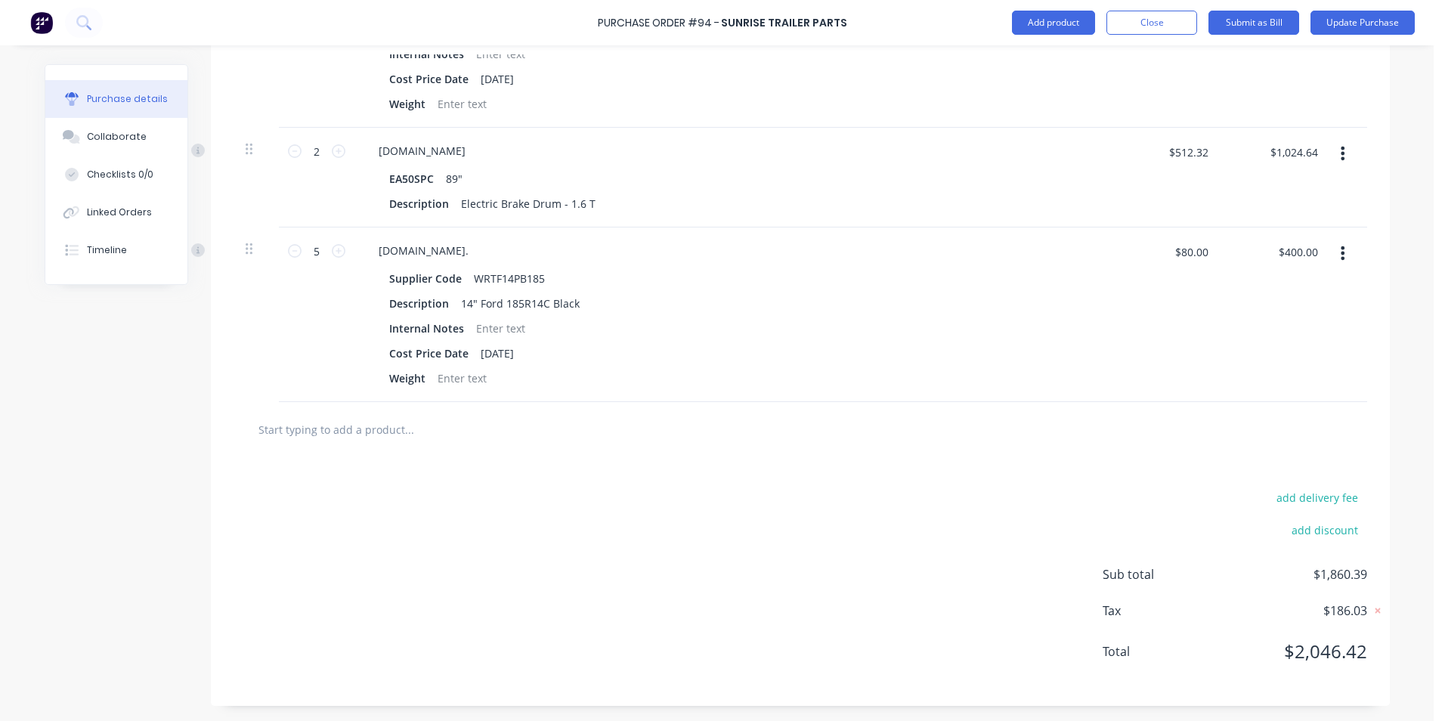
click at [1340, 251] on icon "button" at bounding box center [1342, 253] width 4 height 17
click at [1268, 384] on button "Delete" at bounding box center [1296, 384] width 128 height 30
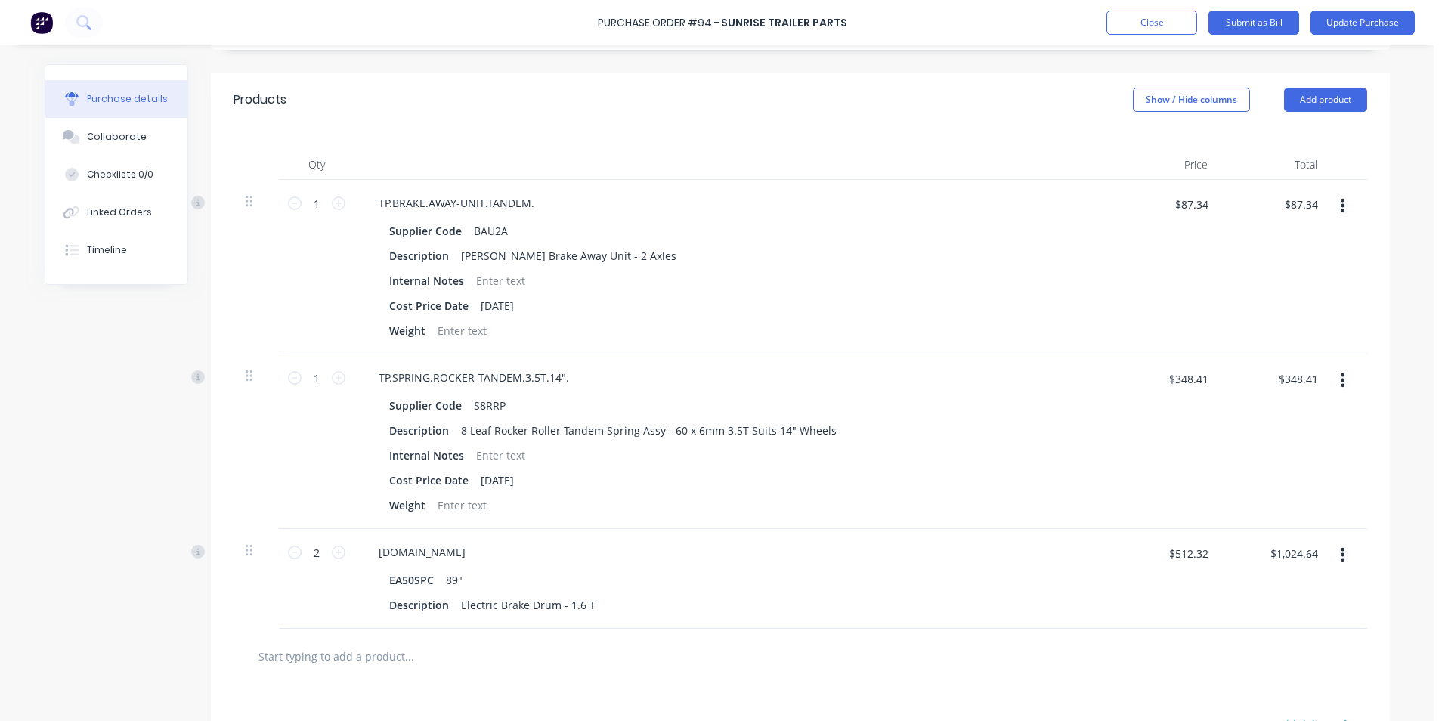
scroll to position [0, 0]
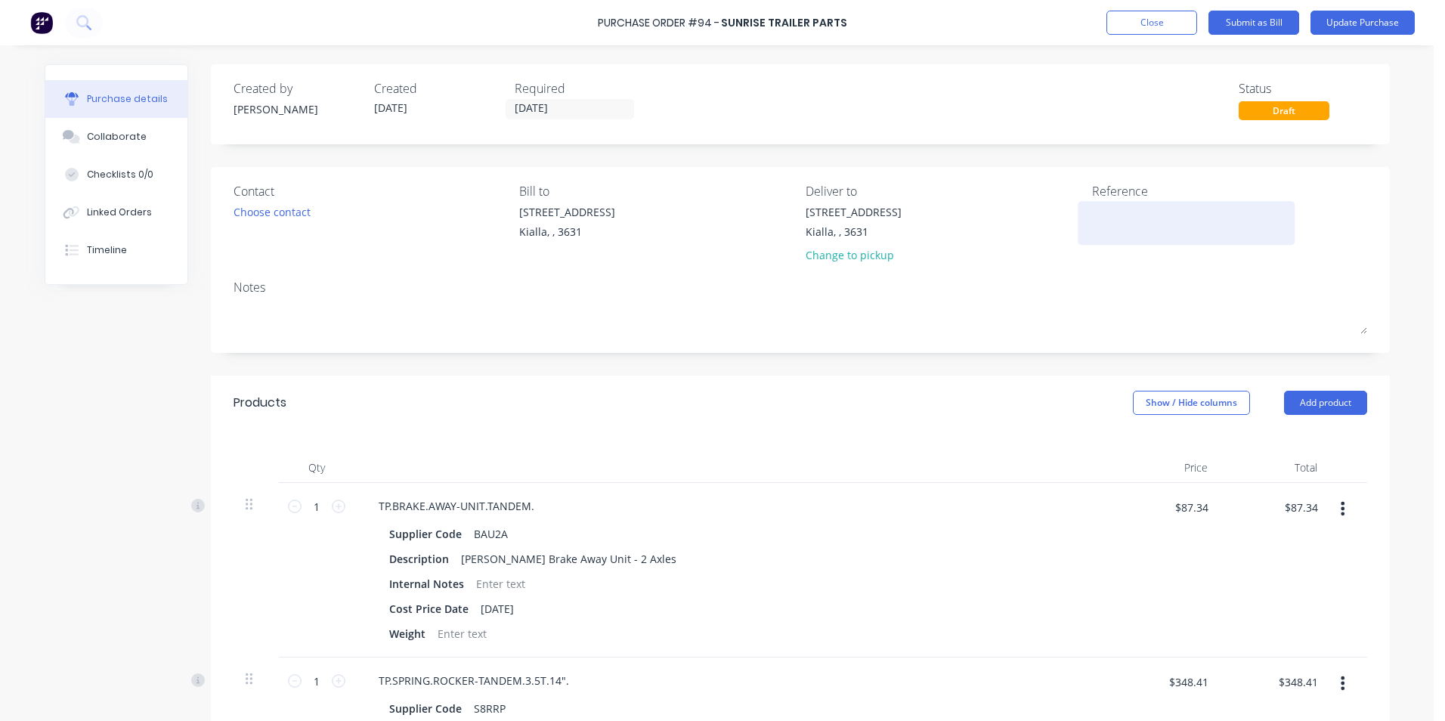
click at [1144, 221] on textarea at bounding box center [1186, 221] width 189 height 34
type textarea "TRISTAR FENCING"
click at [1359, 26] on button "Update Purchase" at bounding box center [1362, 23] width 104 height 24
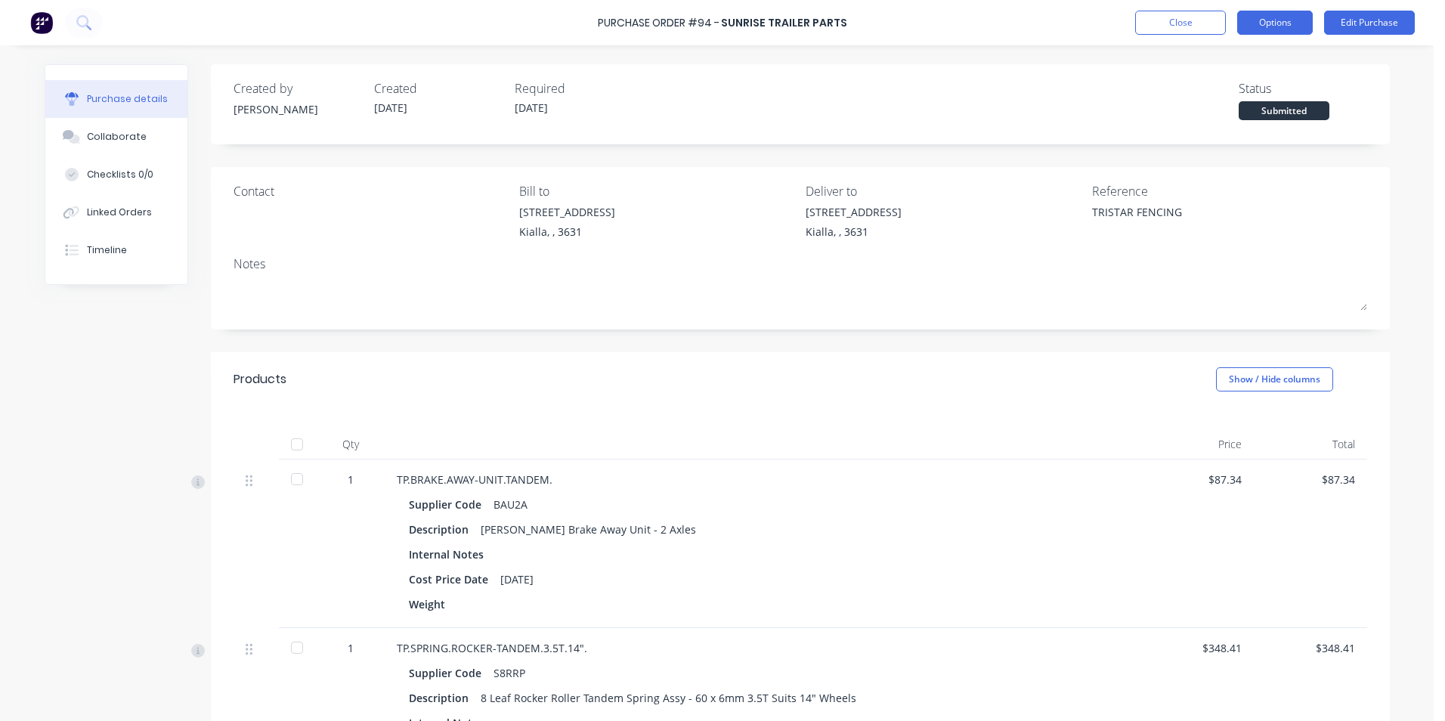
click at [1272, 25] on button "Options" at bounding box center [1275, 23] width 76 height 24
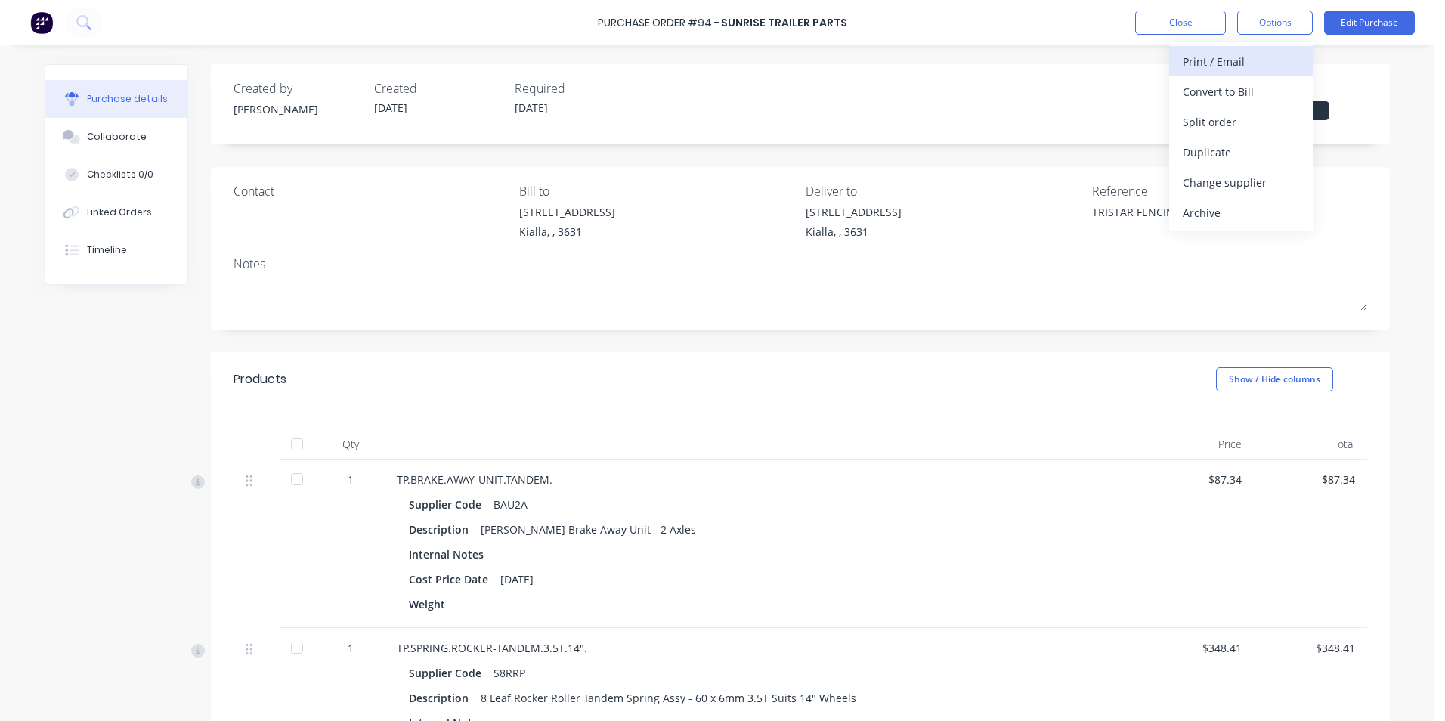
click at [1226, 58] on div "Print / Email" at bounding box center [1240, 62] width 116 height 22
click at [1218, 121] on div "Without pricing" at bounding box center [1240, 122] width 116 height 22
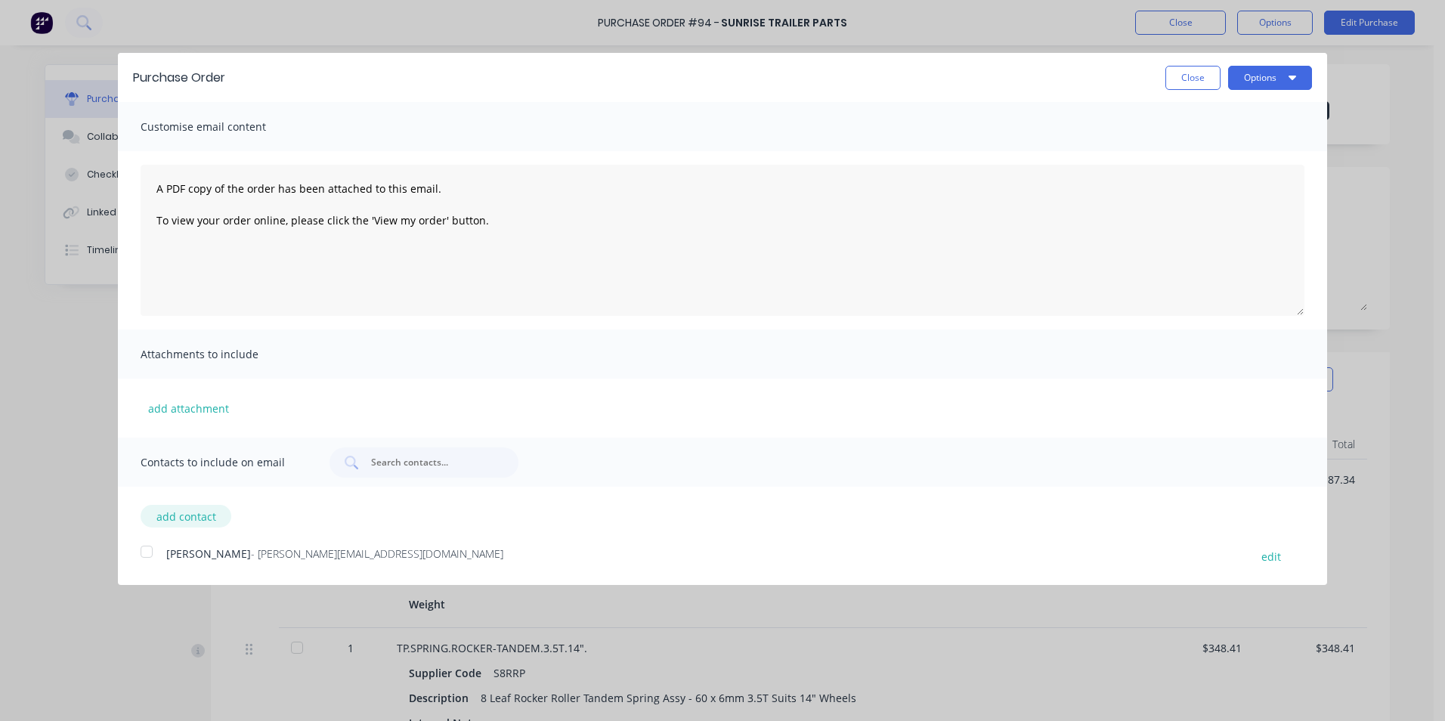
click at [200, 519] on button "add contact" at bounding box center [186, 516] width 91 height 23
select select "AU"
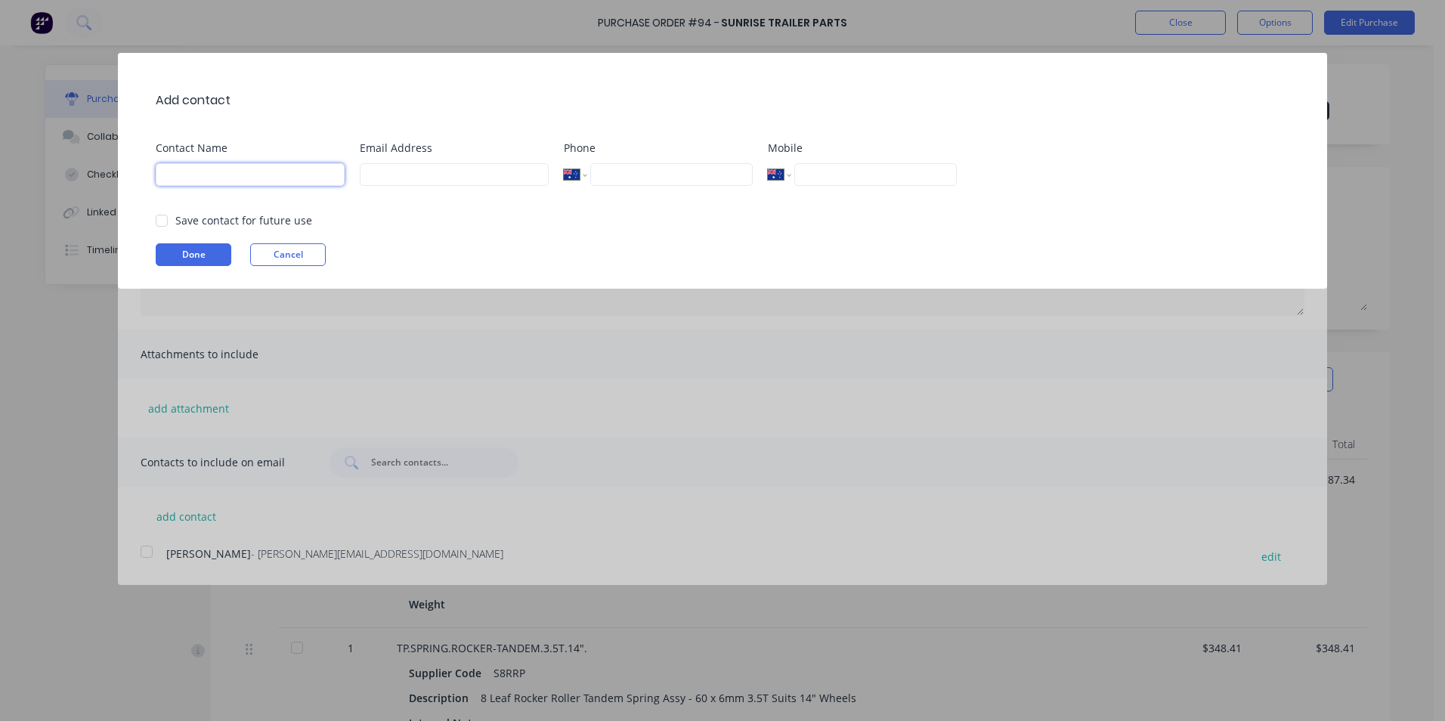
click at [195, 178] on input at bounding box center [250, 174] width 189 height 23
type input "[PERSON_NAME] [PERSON_NAME]"
type input "[PERSON_NAME][EMAIL_ADDRESS][DOMAIN_NAME]"
type input "0409 005 655"
click at [243, 180] on input "[PERSON_NAME] [PERSON_NAME]" at bounding box center [250, 174] width 189 height 23
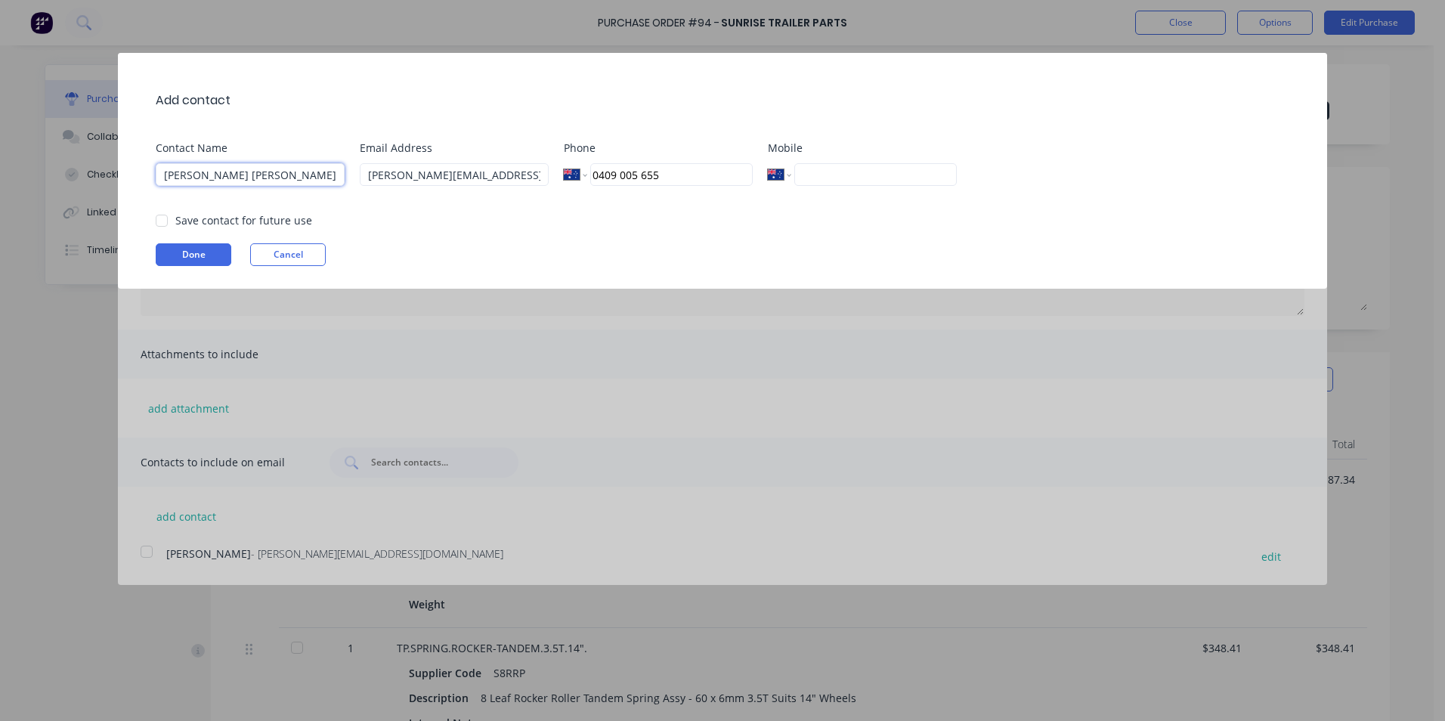
drag, startPoint x: 243, startPoint y: 175, endPoint x: 189, endPoint y: 161, distance: 56.3
click at [189, 161] on div "Contact Name [PERSON_NAME] [PERSON_NAME]" at bounding box center [250, 168] width 189 height 57
type input "[PERSON_NAME]"
click at [439, 258] on div "Done Cancel" at bounding box center [730, 254] width 1148 height 23
drag, startPoint x: 683, startPoint y: 184, endPoint x: 314, endPoint y: 190, distance: 369.5
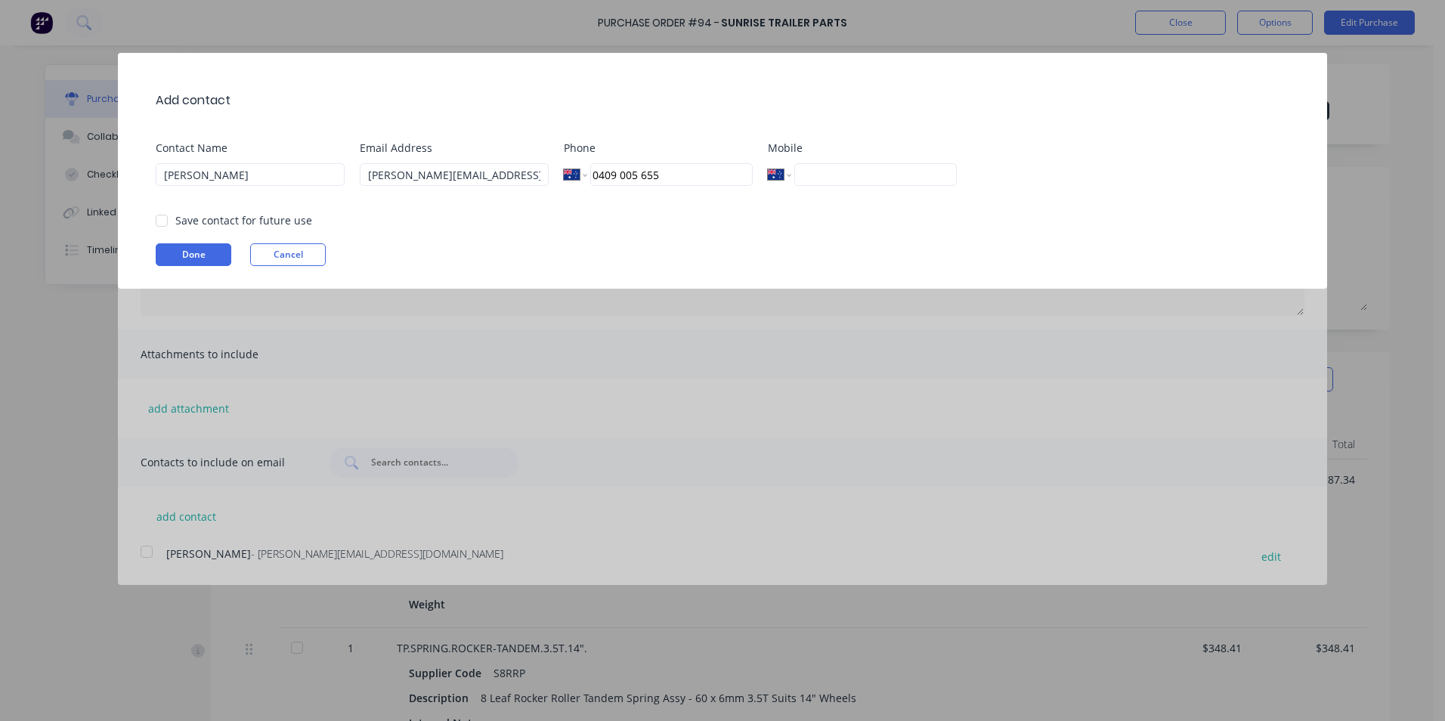
click at [311, 190] on div "Contact Name [PERSON_NAME] Email Address [PERSON_NAME][EMAIL_ADDRESS][DOMAIN_NA…" at bounding box center [730, 168] width 1148 height 57
click at [163, 223] on div at bounding box center [162, 221] width 30 height 30
type input "0422 994 313"
click at [193, 261] on button "Done" at bounding box center [194, 254] width 76 height 23
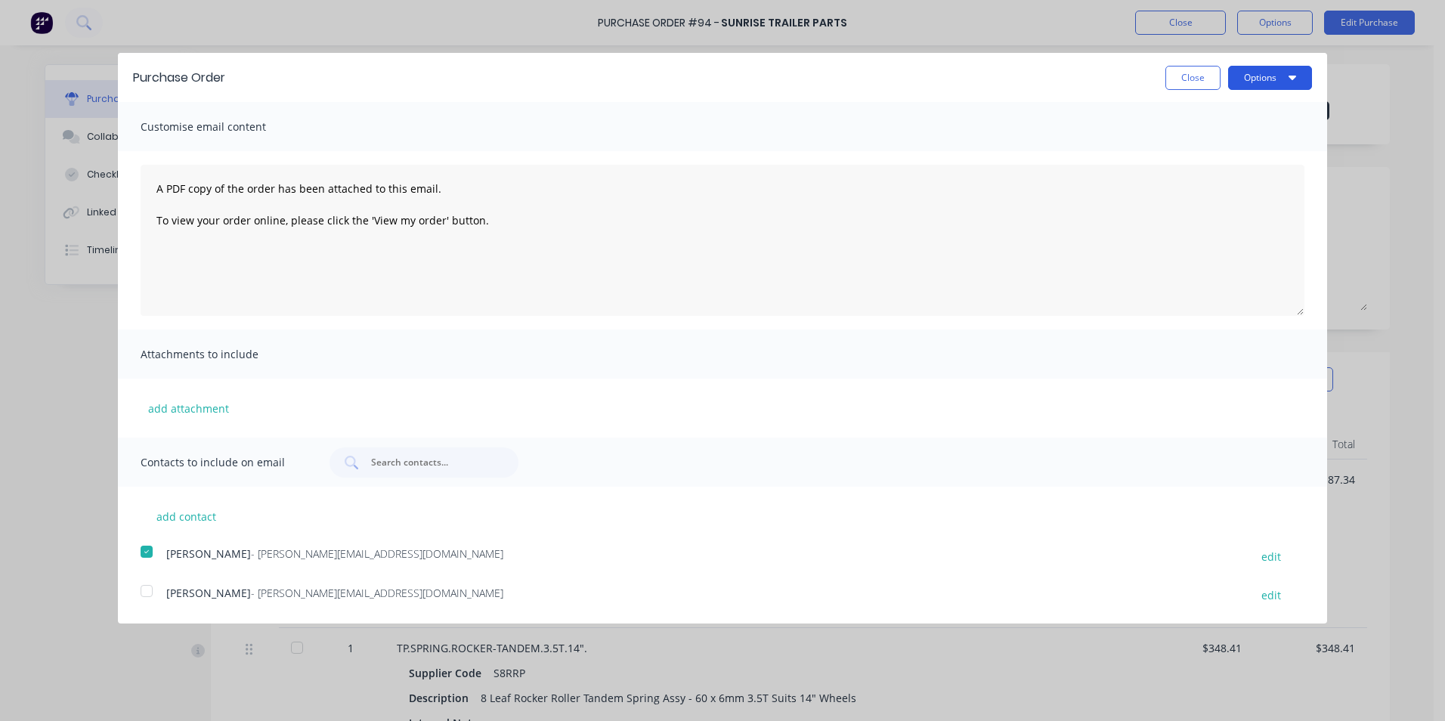
click at [1272, 79] on button "Options" at bounding box center [1270, 78] width 84 height 24
click at [1216, 148] on div "Email" at bounding box center [1240, 146] width 116 height 22
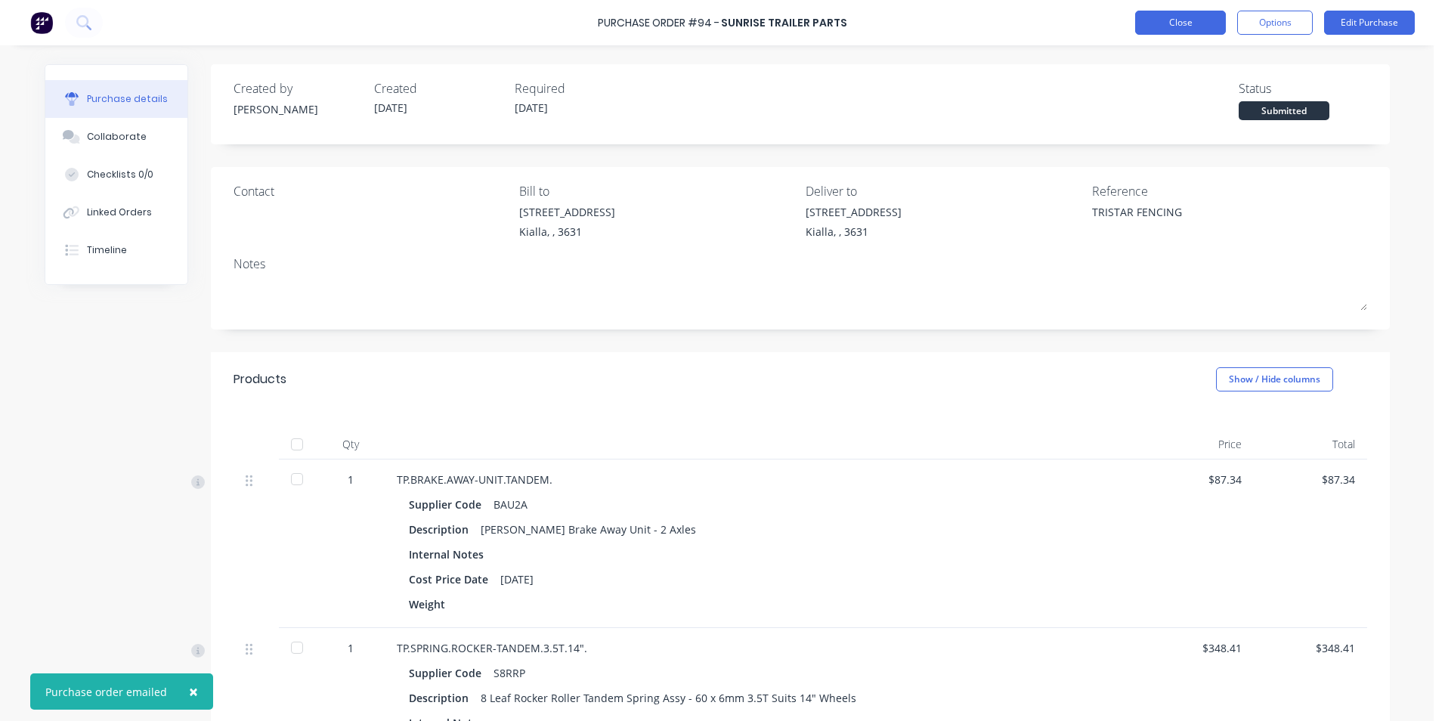
click at [1179, 23] on button "Close" at bounding box center [1180, 23] width 91 height 24
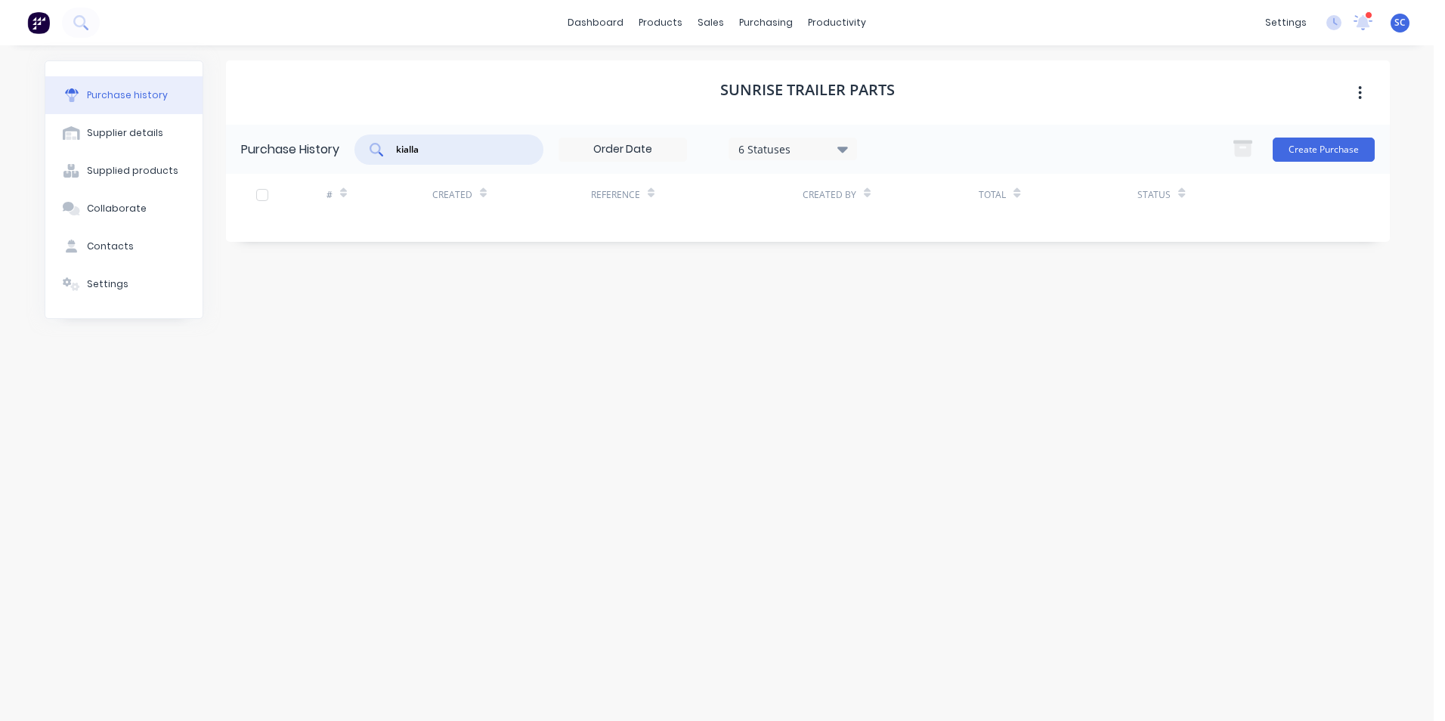
click at [467, 146] on input "kialla" at bounding box center [456, 149] width 125 height 15
click at [126, 128] on div "Supplier details" at bounding box center [125, 133] width 76 height 14
select select "AU"
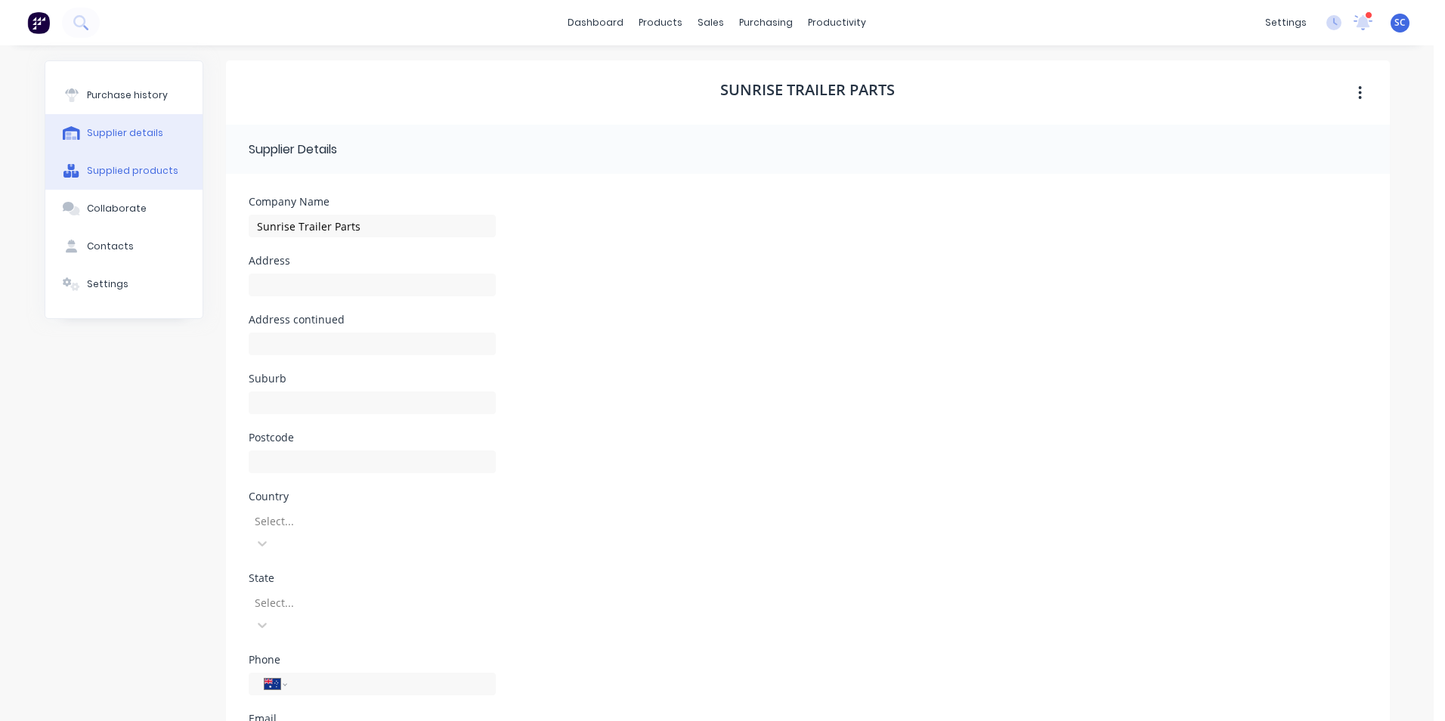
click at [133, 178] on button "Supplied products" at bounding box center [123, 171] width 157 height 38
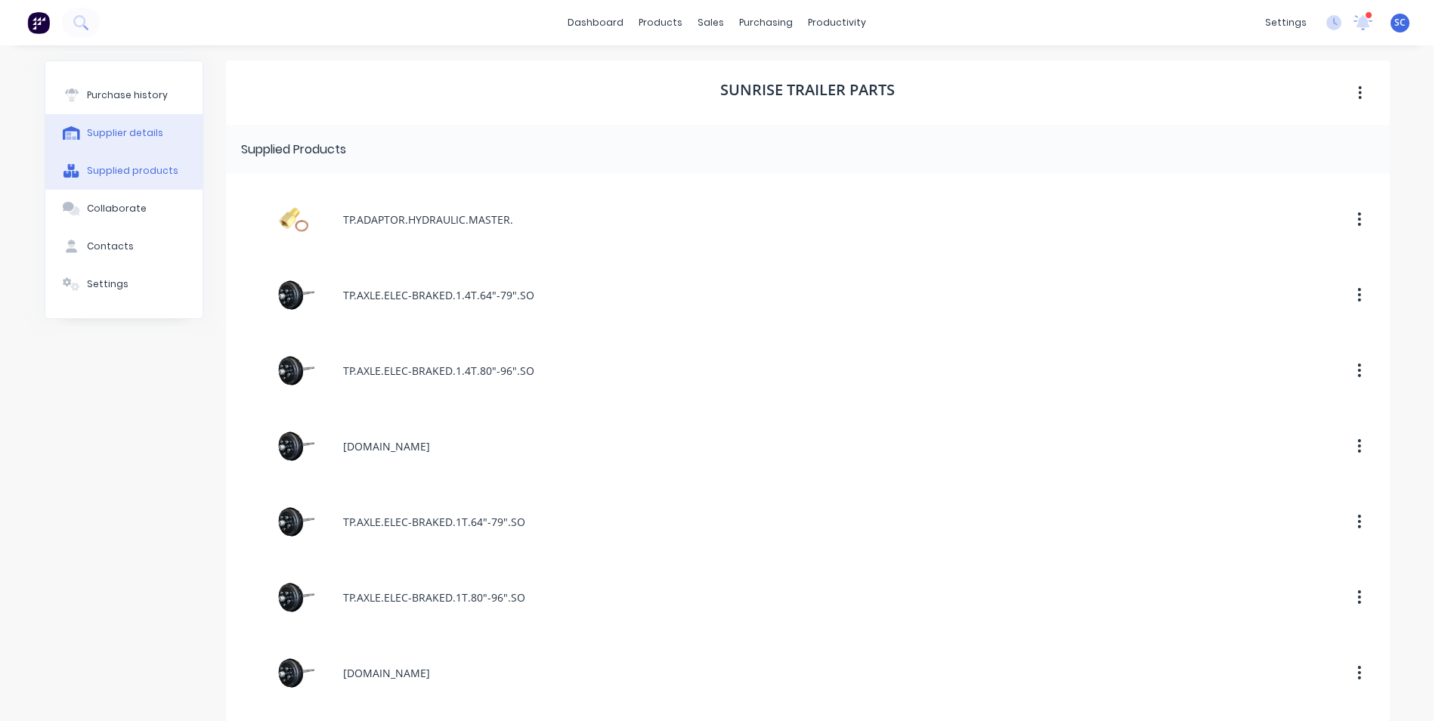
click at [114, 130] on div "Supplier details" at bounding box center [125, 133] width 76 height 14
select select "AU"
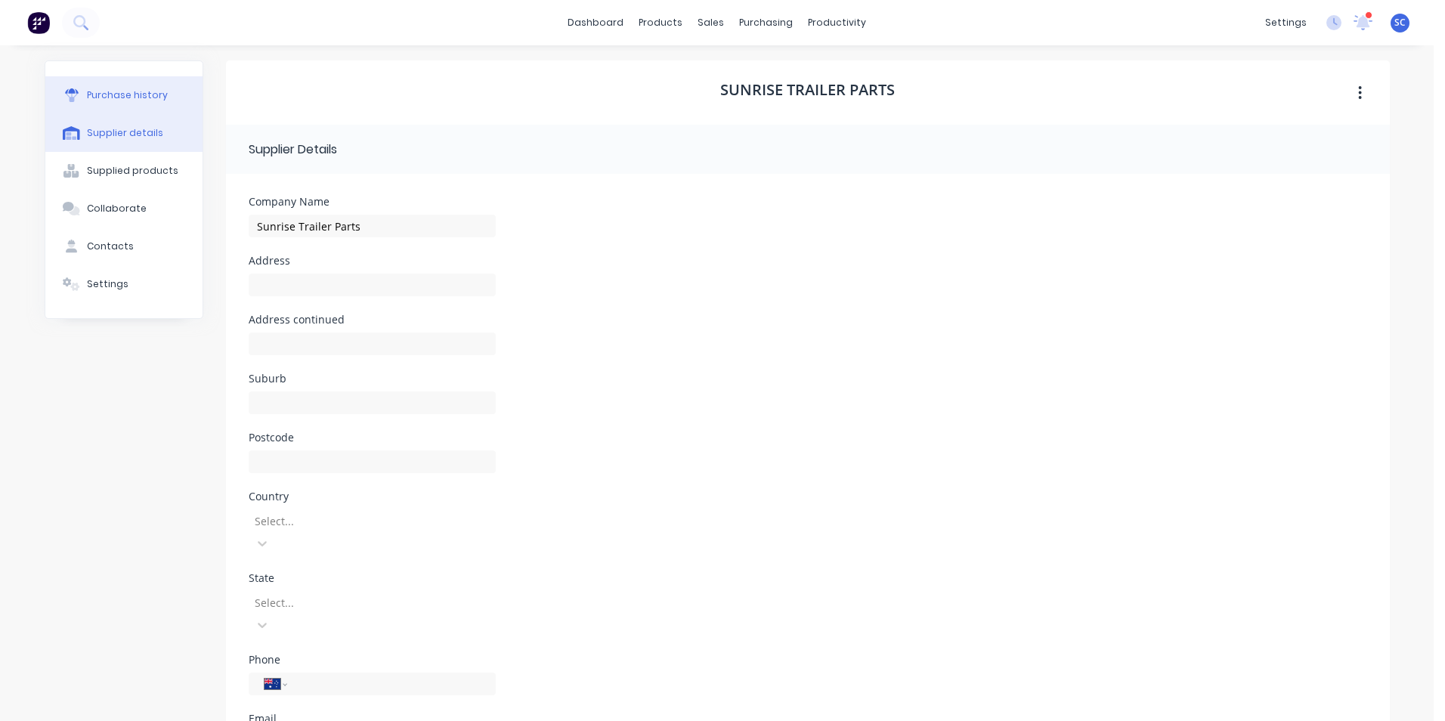
click at [126, 91] on div "Purchase history" at bounding box center [127, 95] width 81 height 14
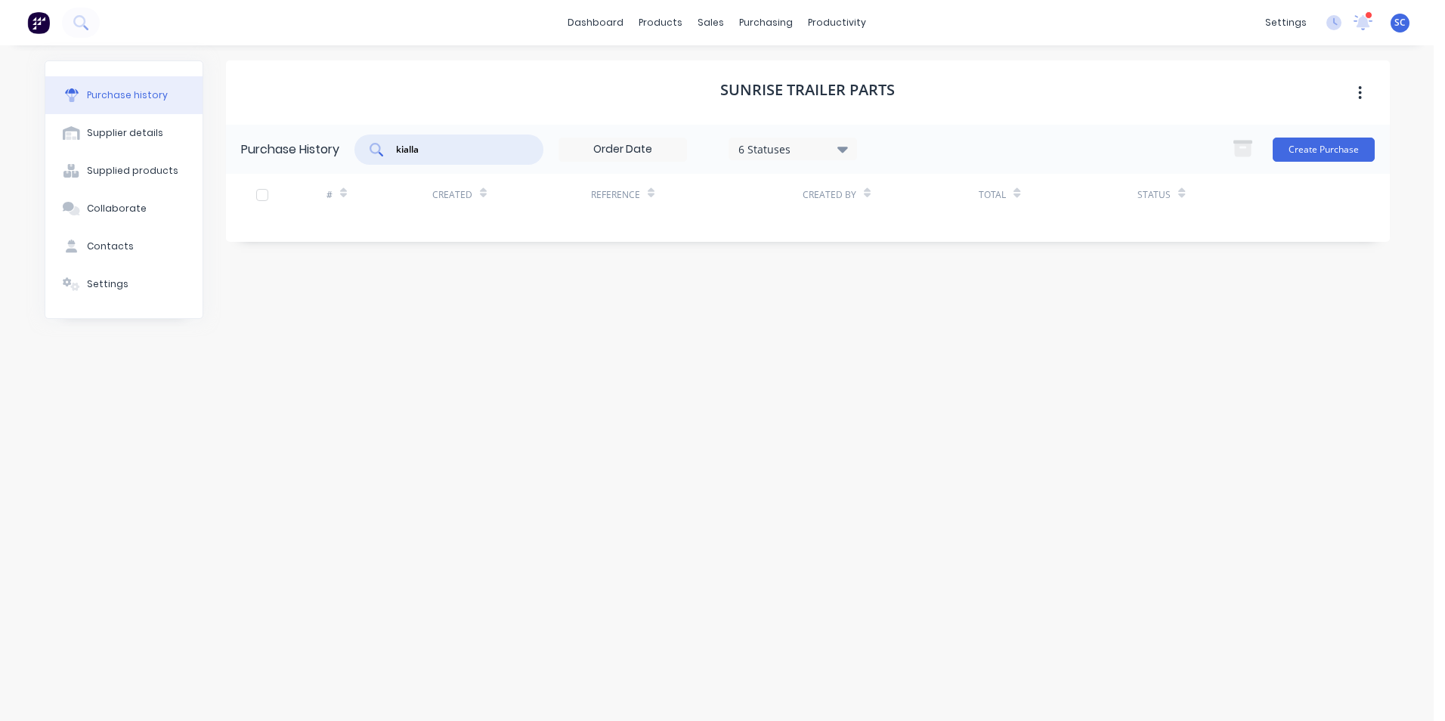
drag, startPoint x: 470, startPoint y: 145, endPoint x: 117, endPoint y: 113, distance: 354.3
click at [112, 113] on div "Purchase history Supplier details Supplied products Collaborate Contacts Settin…" at bounding box center [717, 375] width 1345 height 630
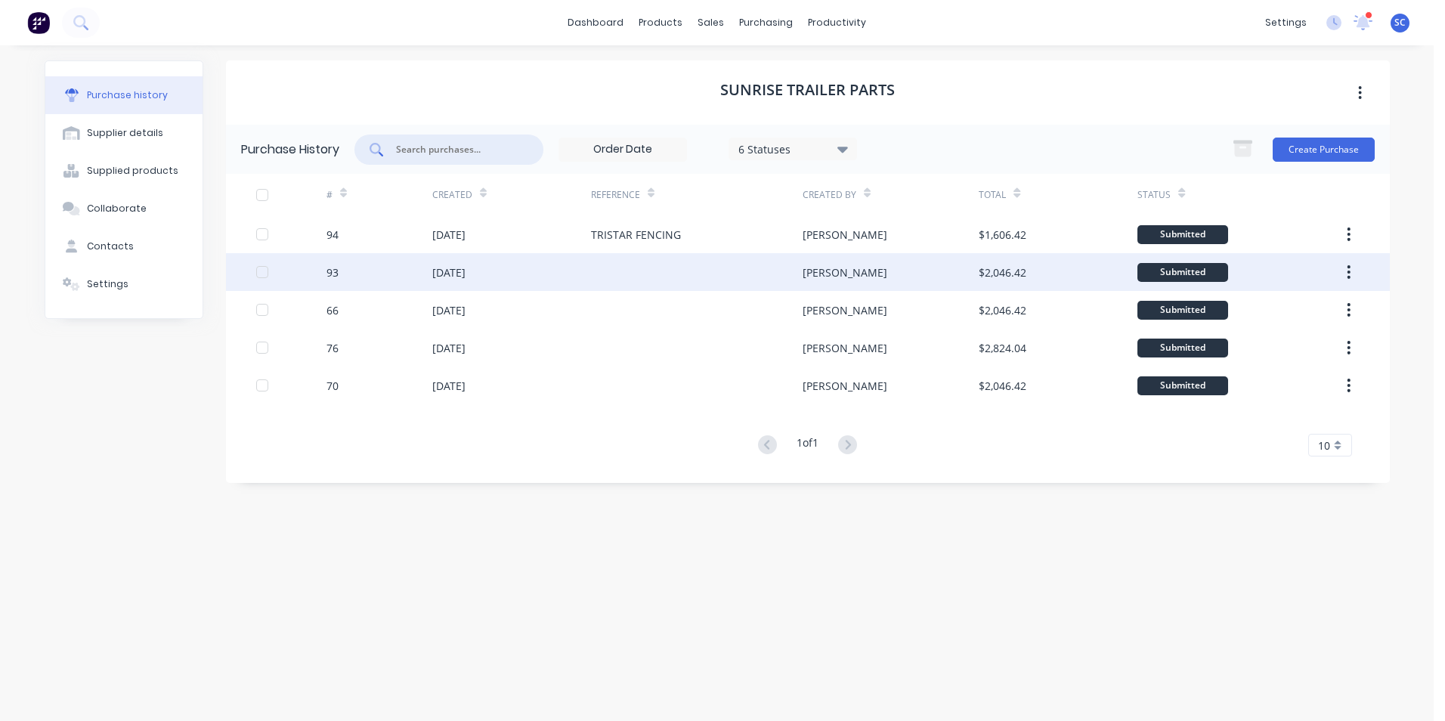
click at [604, 264] on div at bounding box center [697, 272] width 212 height 38
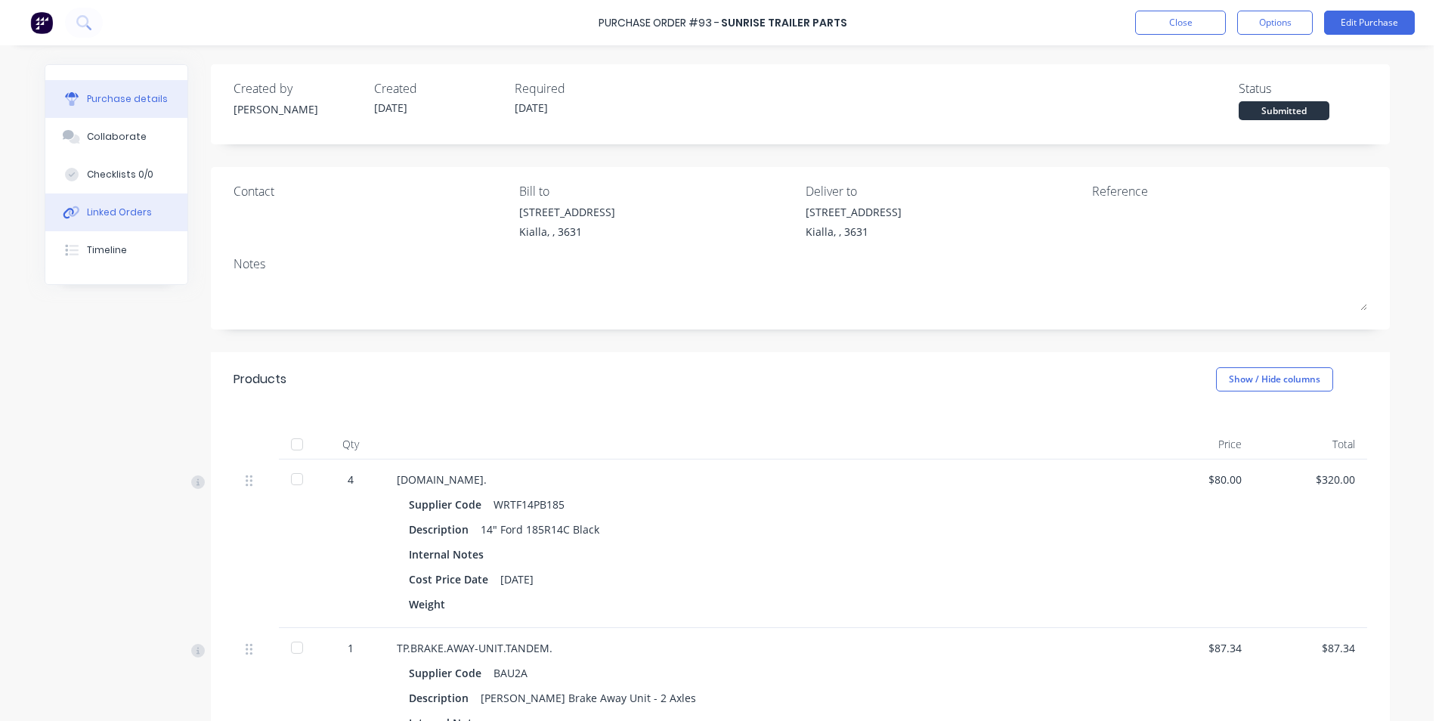
click at [87, 215] on div "Linked Orders" at bounding box center [119, 213] width 65 height 14
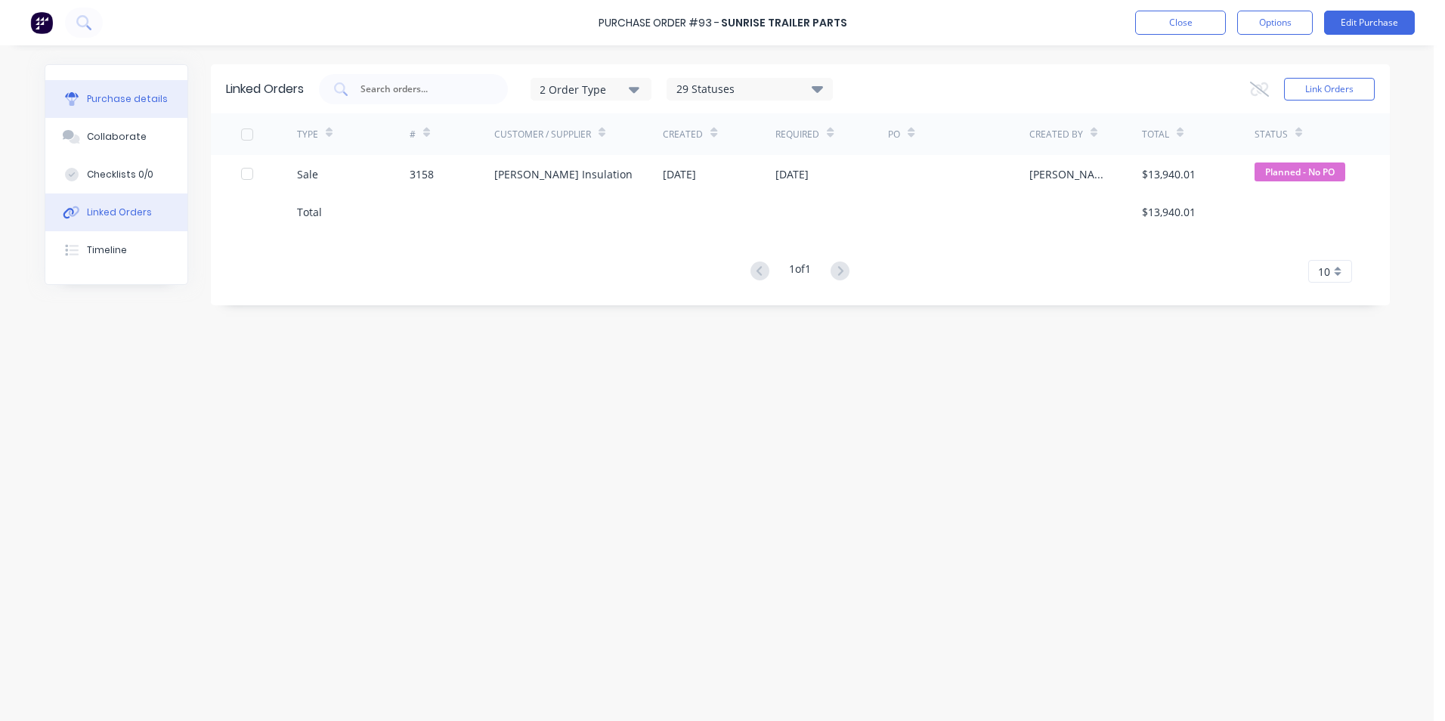
click at [117, 110] on button "Purchase details" at bounding box center [116, 99] width 142 height 38
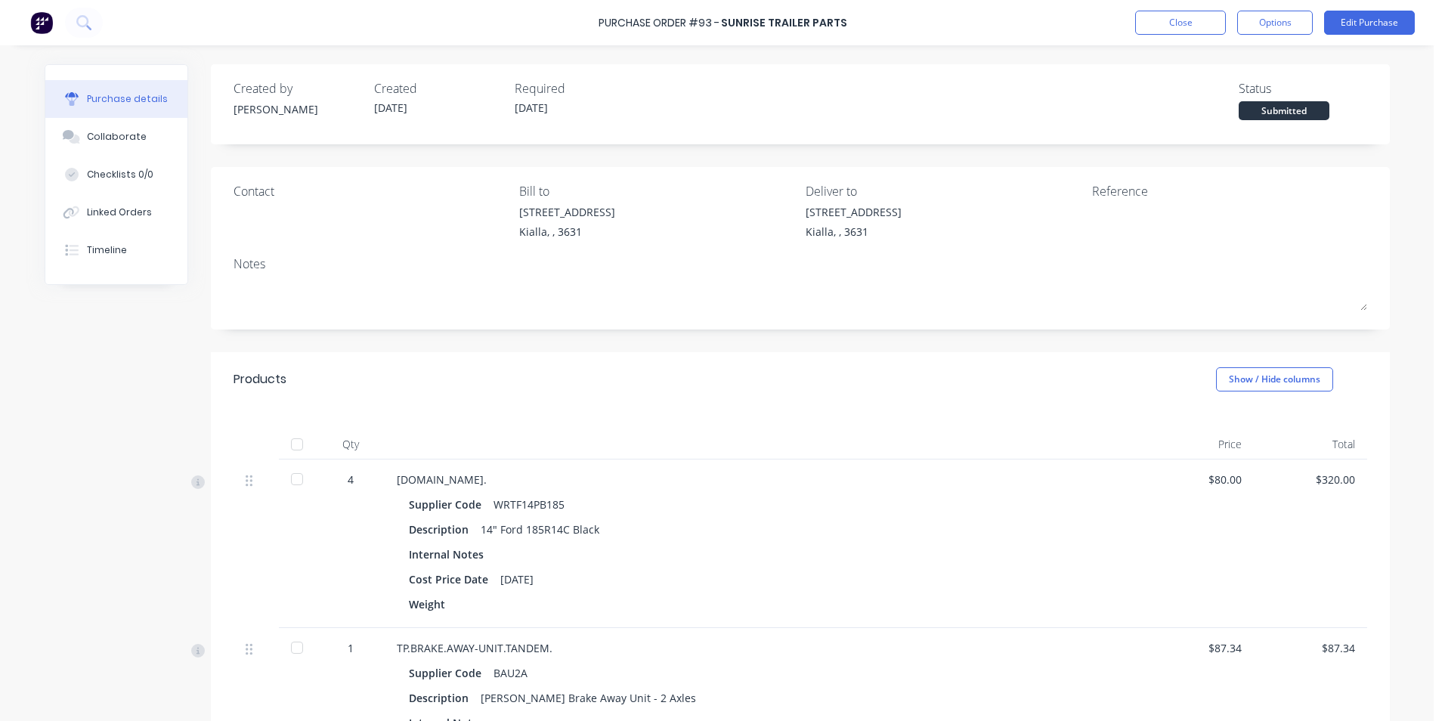
click at [1109, 170] on div "Contact Bill to [STREET_ADDRESS] Deliver to [STREET_ADDRESS] Reference Notes" at bounding box center [800, 248] width 1179 height 162
click at [1250, 26] on button "Options" at bounding box center [1275, 23] width 76 height 24
click at [1343, 23] on button "Edit Purchase" at bounding box center [1369, 23] width 91 height 24
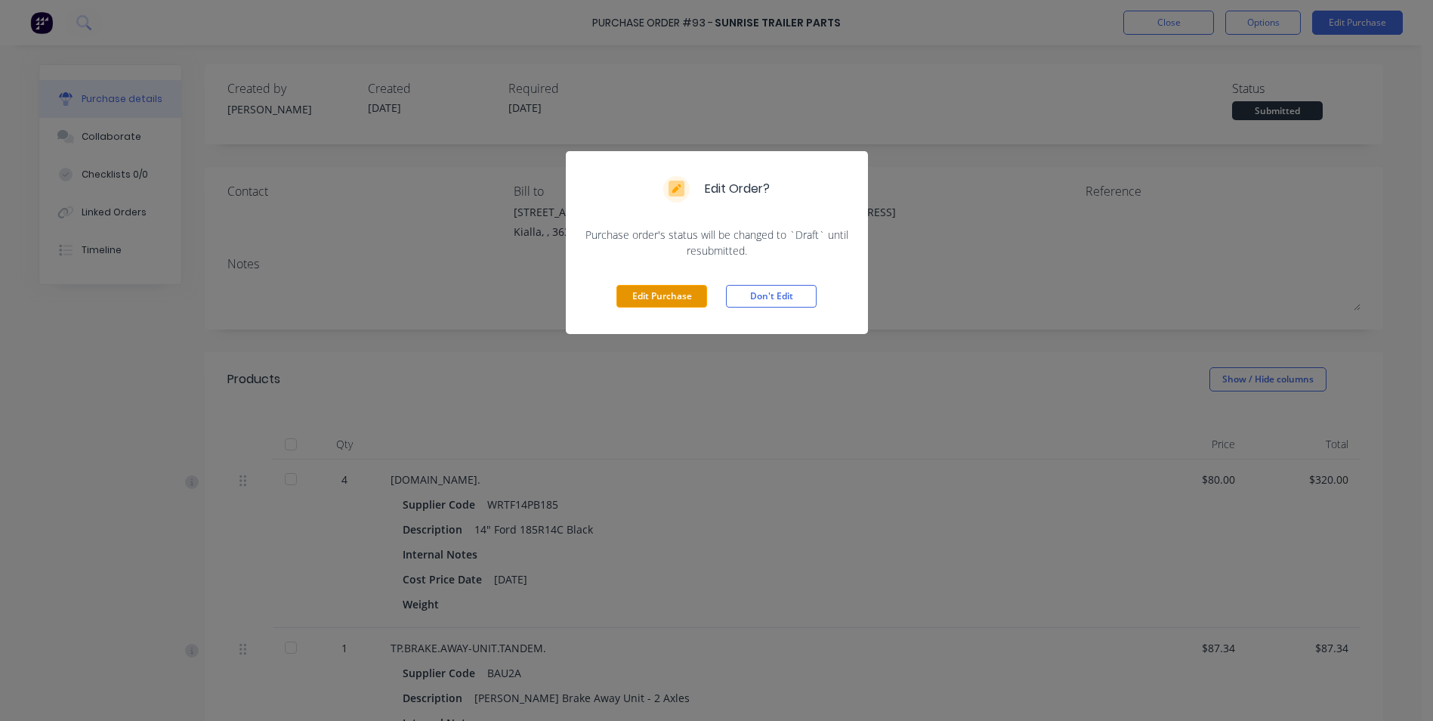
click at [668, 300] on button "Edit Purchase" at bounding box center [662, 296] width 91 height 23
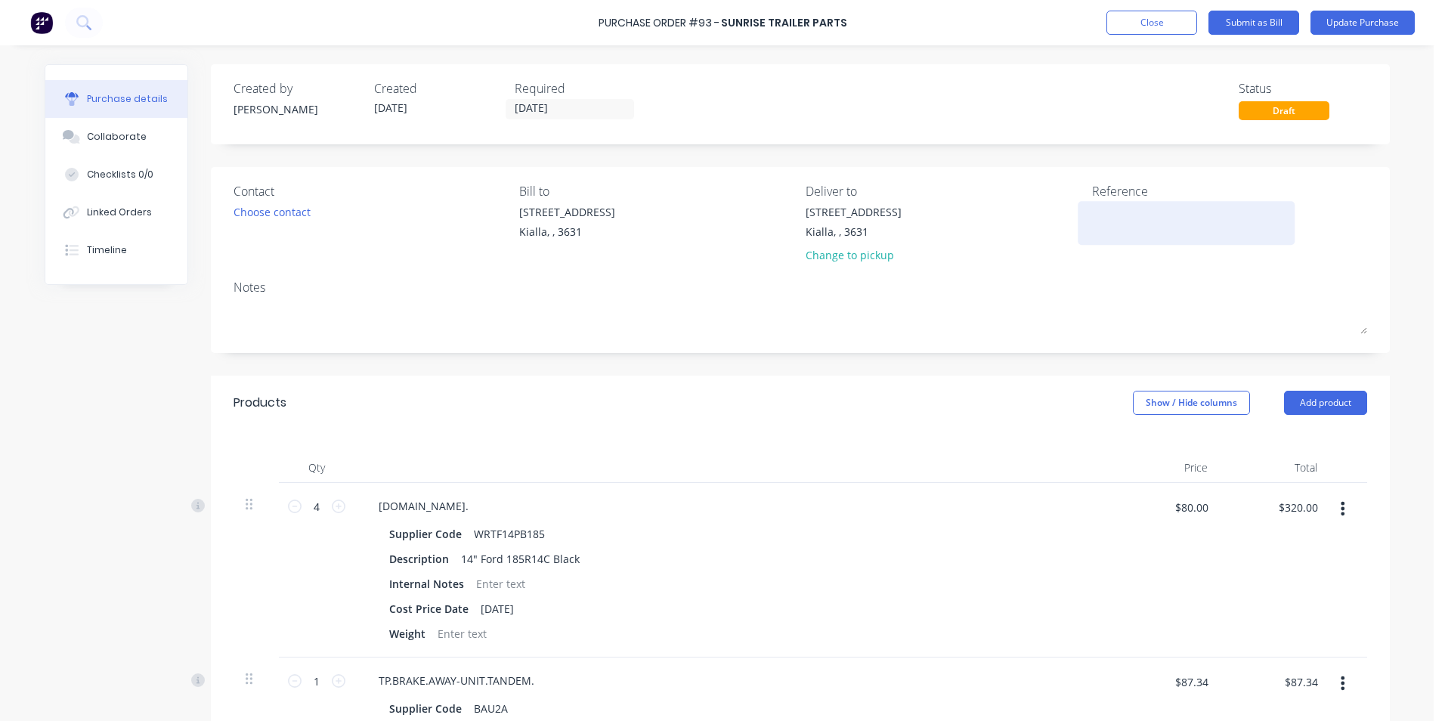
click at [1115, 214] on textarea at bounding box center [1186, 221] width 189 height 34
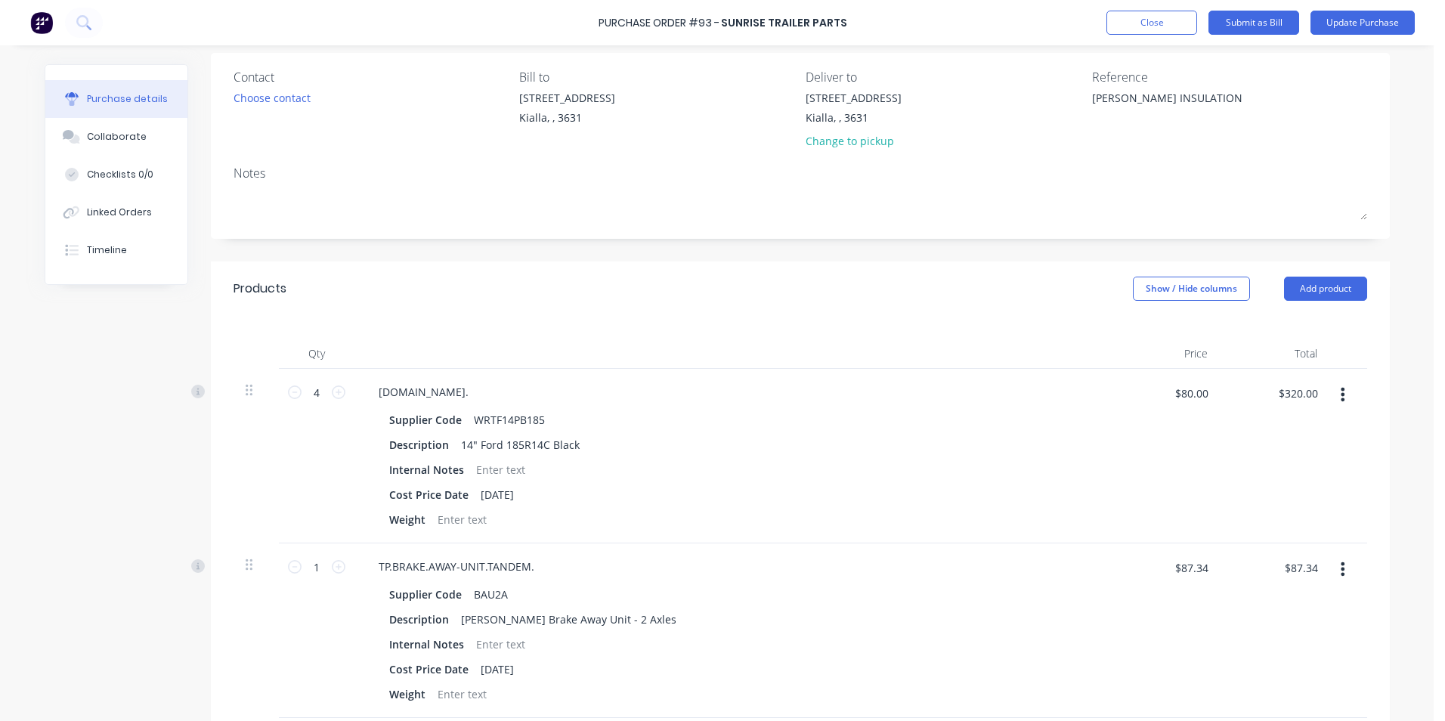
scroll to position [227, 0]
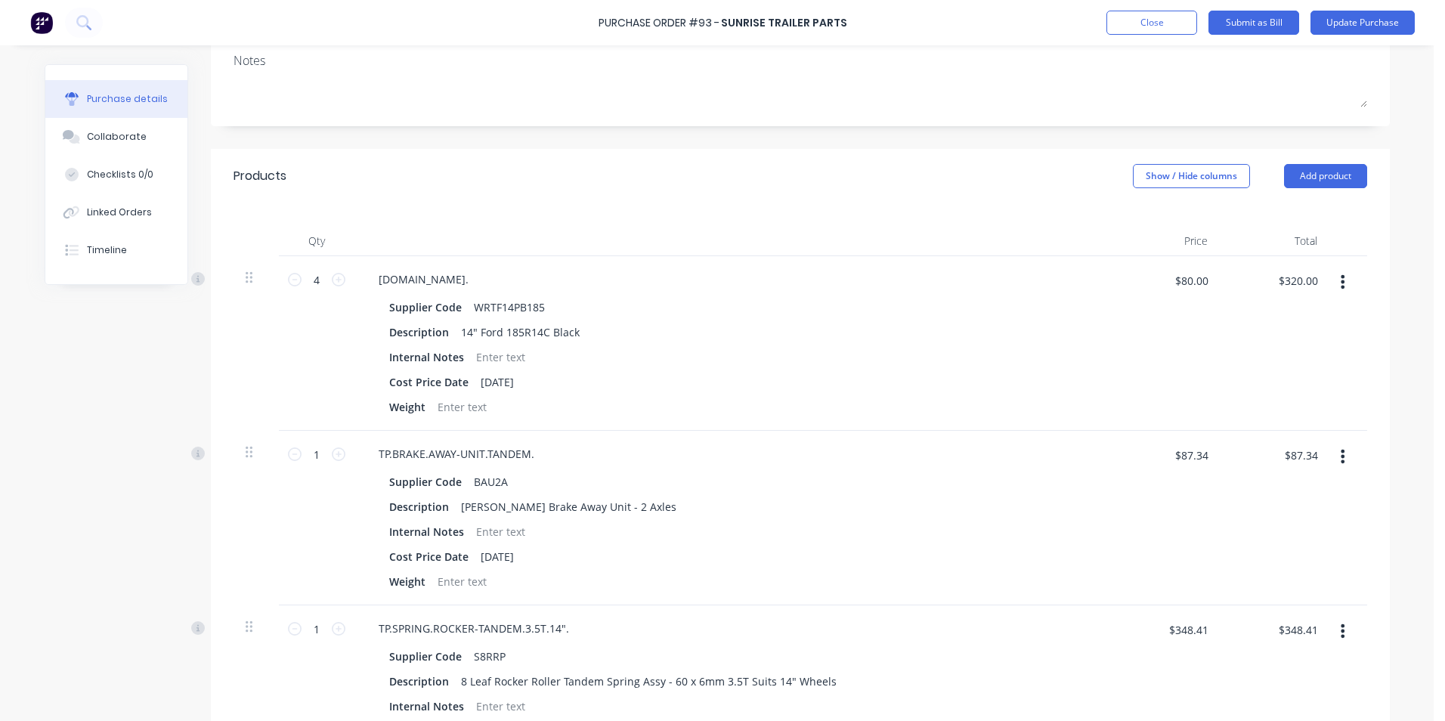
type textarea "[PERSON_NAME] INSULATION"
click at [1340, 276] on icon "button" at bounding box center [1342, 282] width 4 height 14
click at [1284, 413] on button "Delete" at bounding box center [1296, 412] width 128 height 30
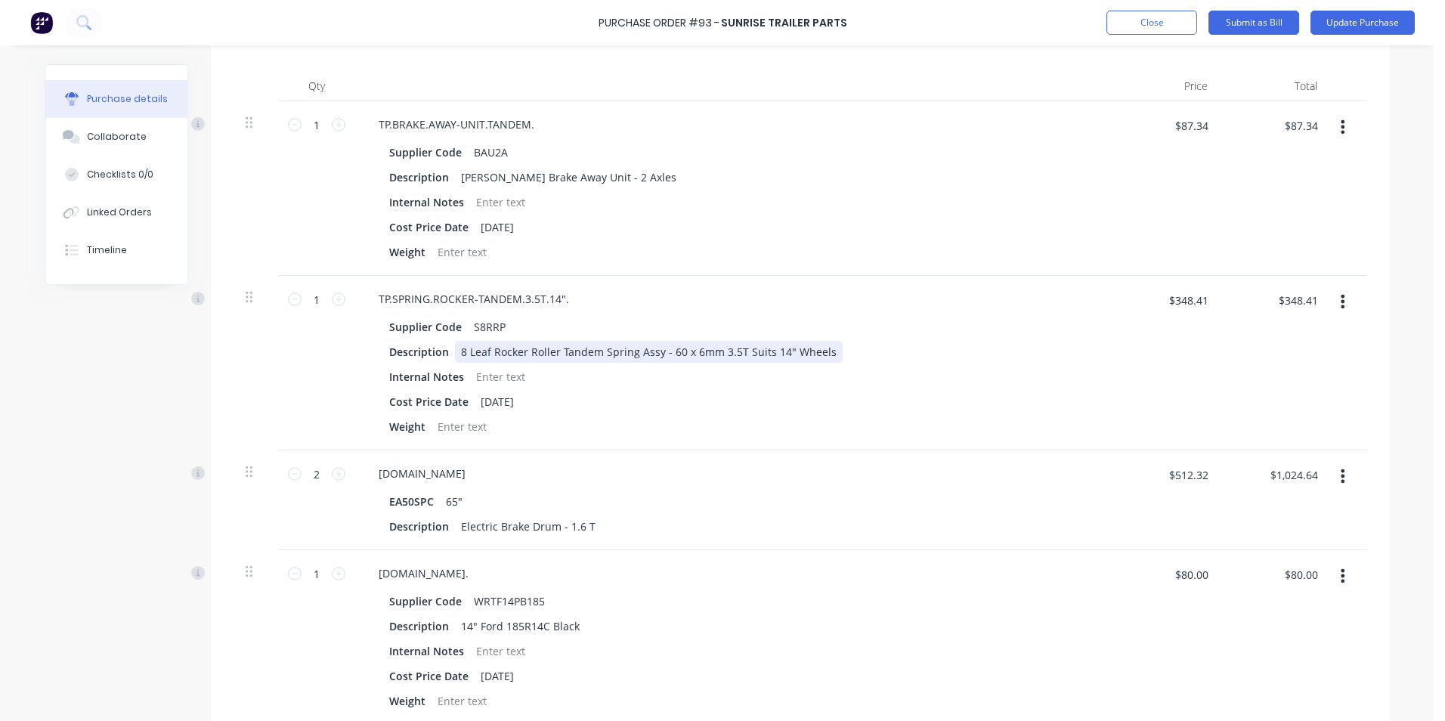
scroll to position [453, 0]
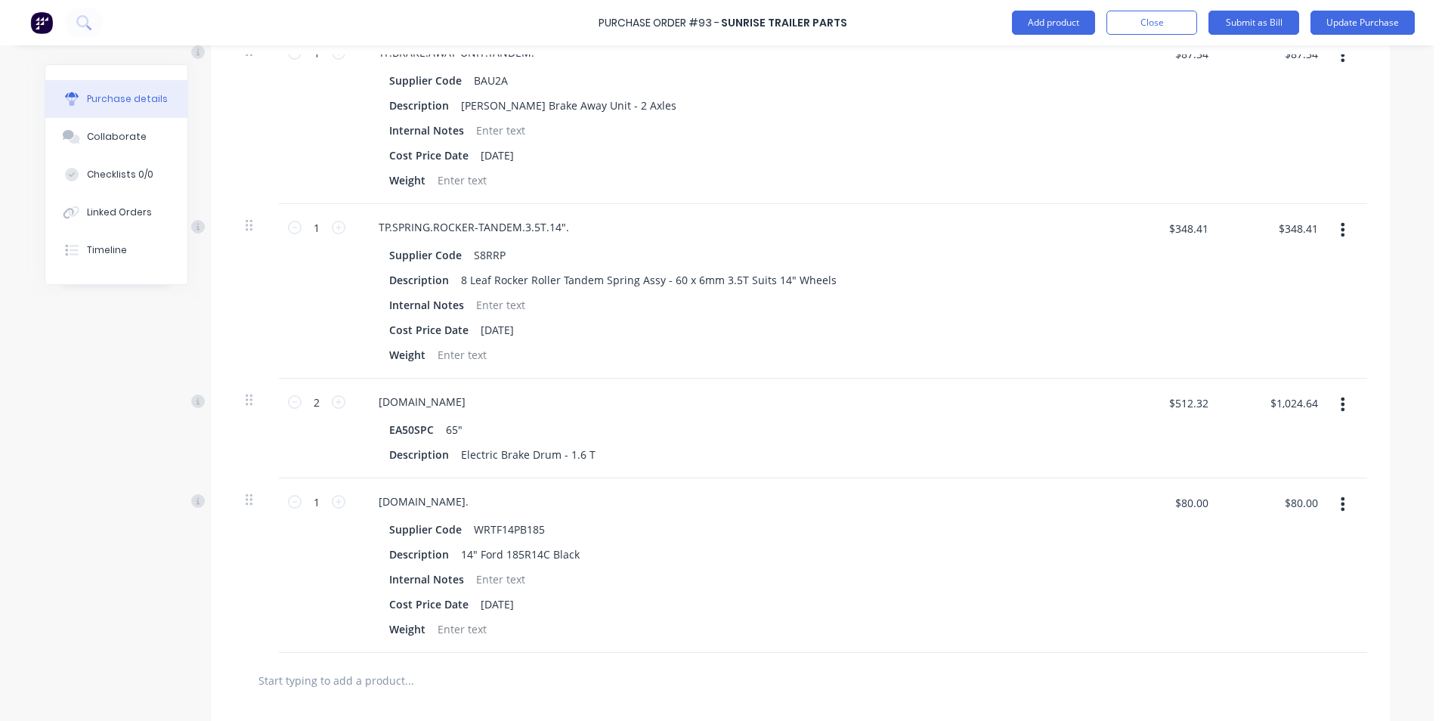
click at [1340, 499] on button "button" at bounding box center [1342, 503] width 36 height 27
click at [1257, 632] on button "Delete" at bounding box center [1296, 635] width 128 height 30
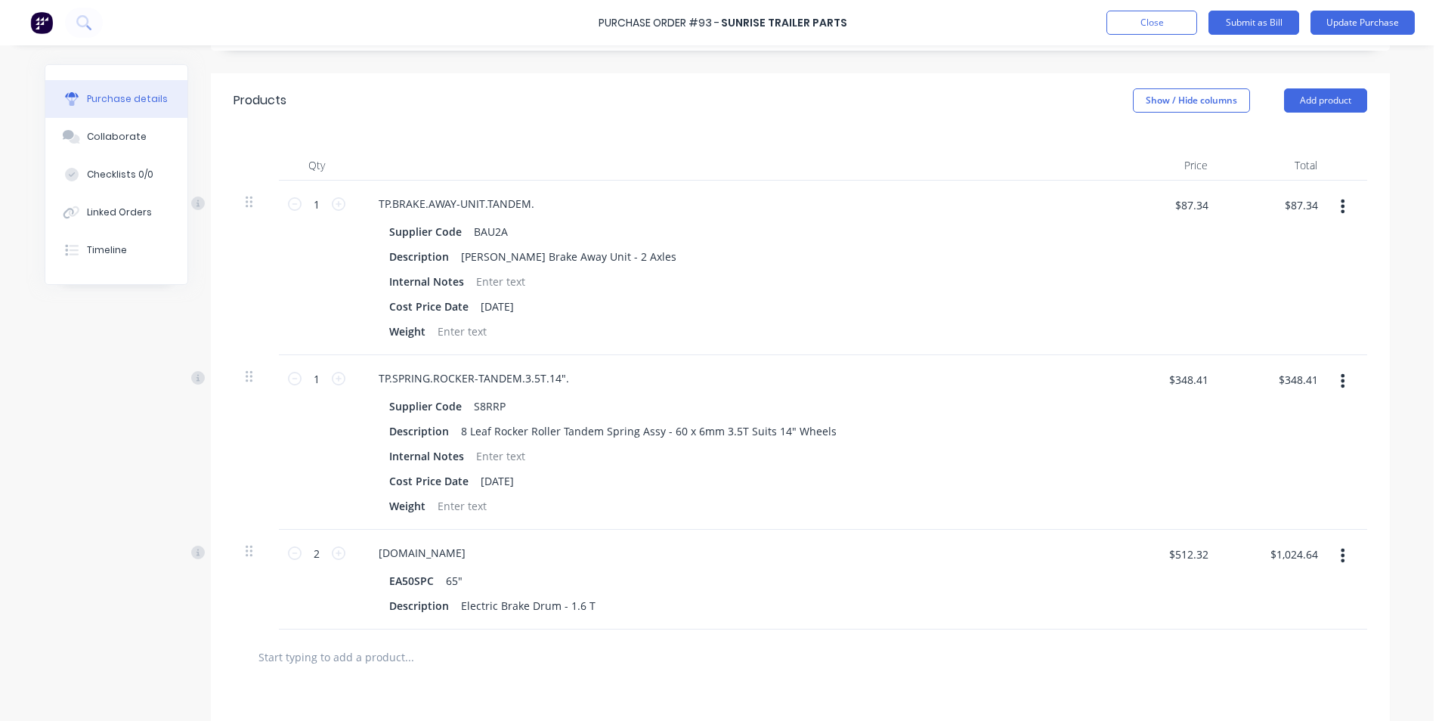
scroll to position [0, 0]
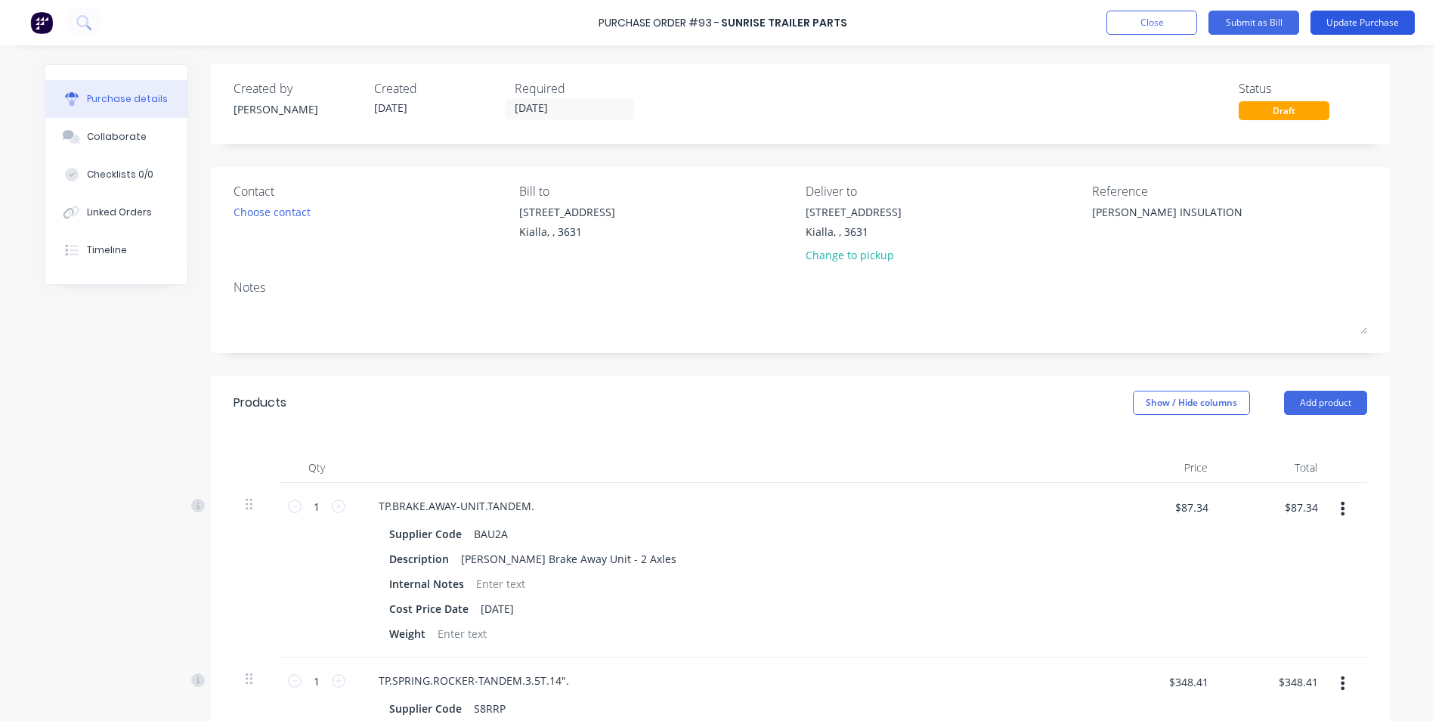
click at [1349, 30] on button "Update Purchase" at bounding box center [1362, 23] width 104 height 24
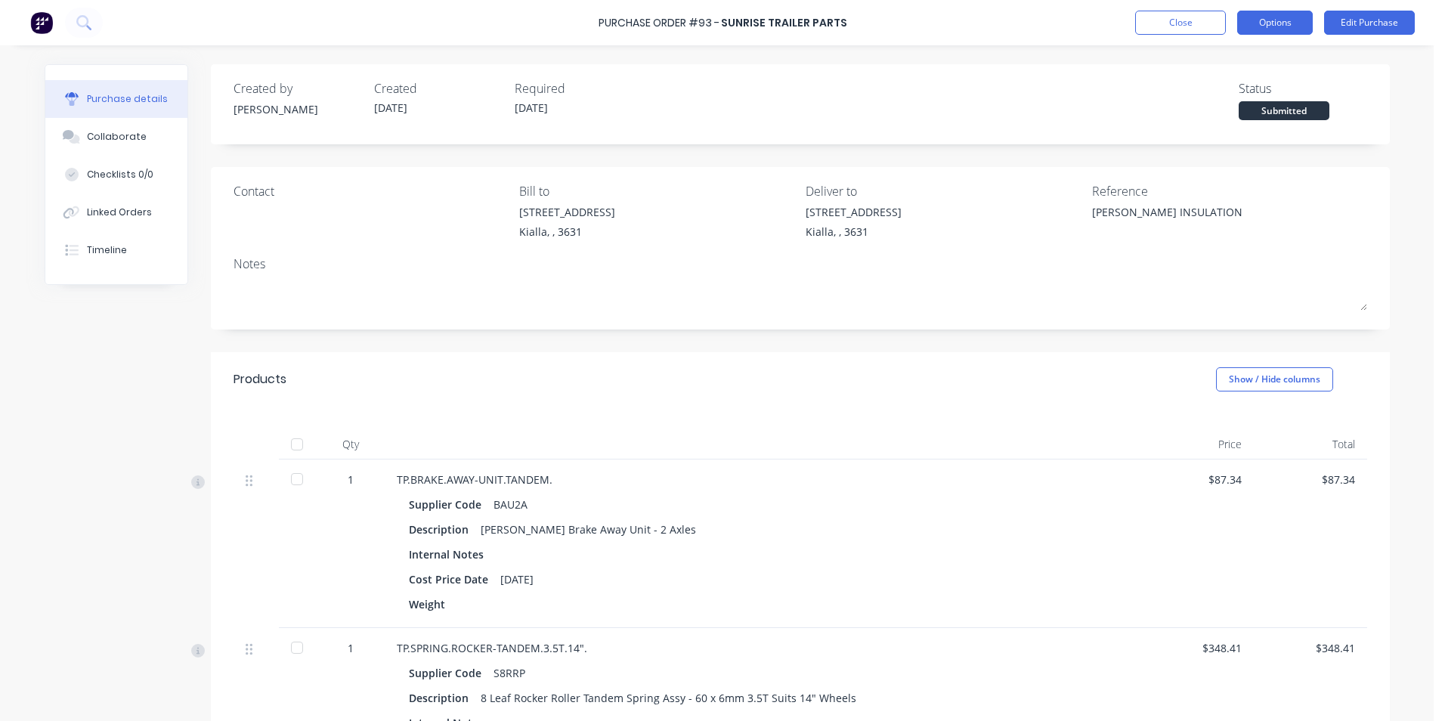
click at [1254, 24] on button "Options" at bounding box center [1275, 23] width 76 height 24
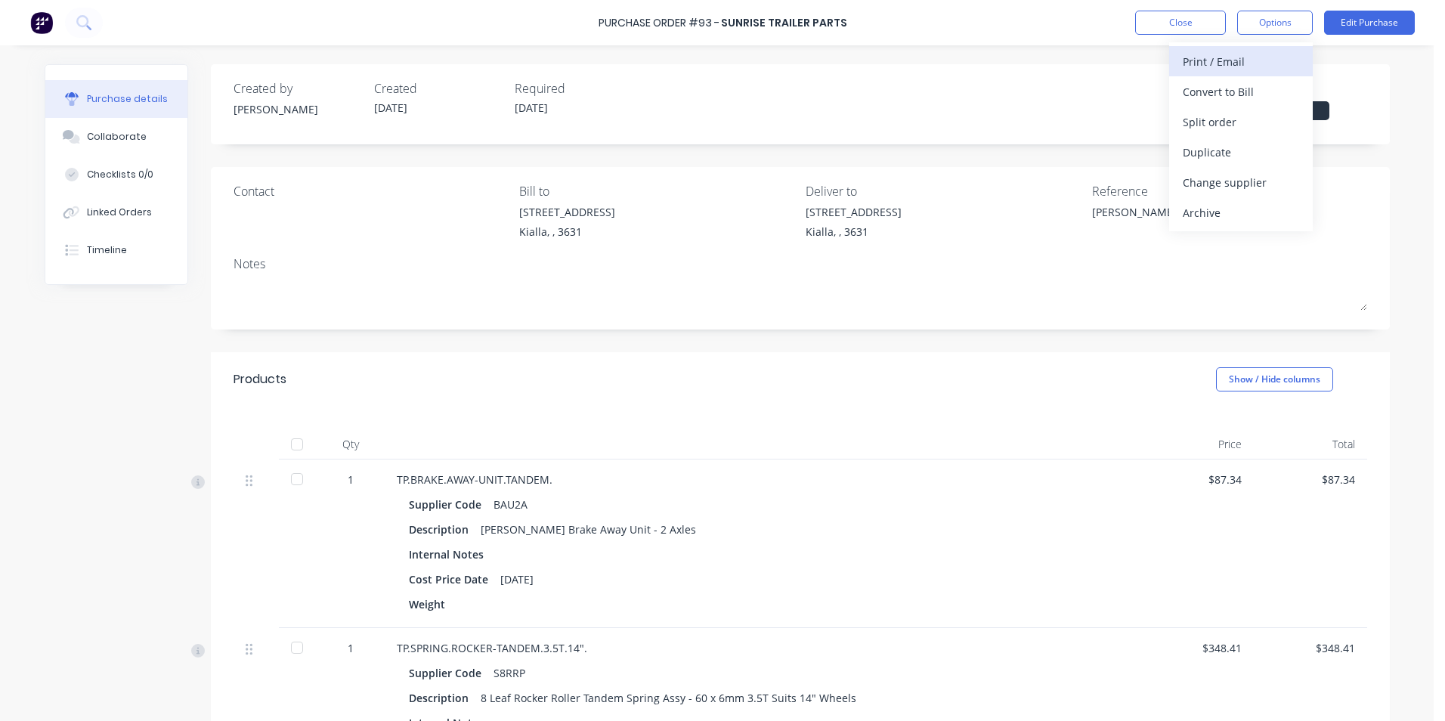
click at [1225, 61] on div "Print / Email" at bounding box center [1240, 62] width 116 height 22
click at [1223, 122] on div "Without pricing" at bounding box center [1240, 122] width 116 height 22
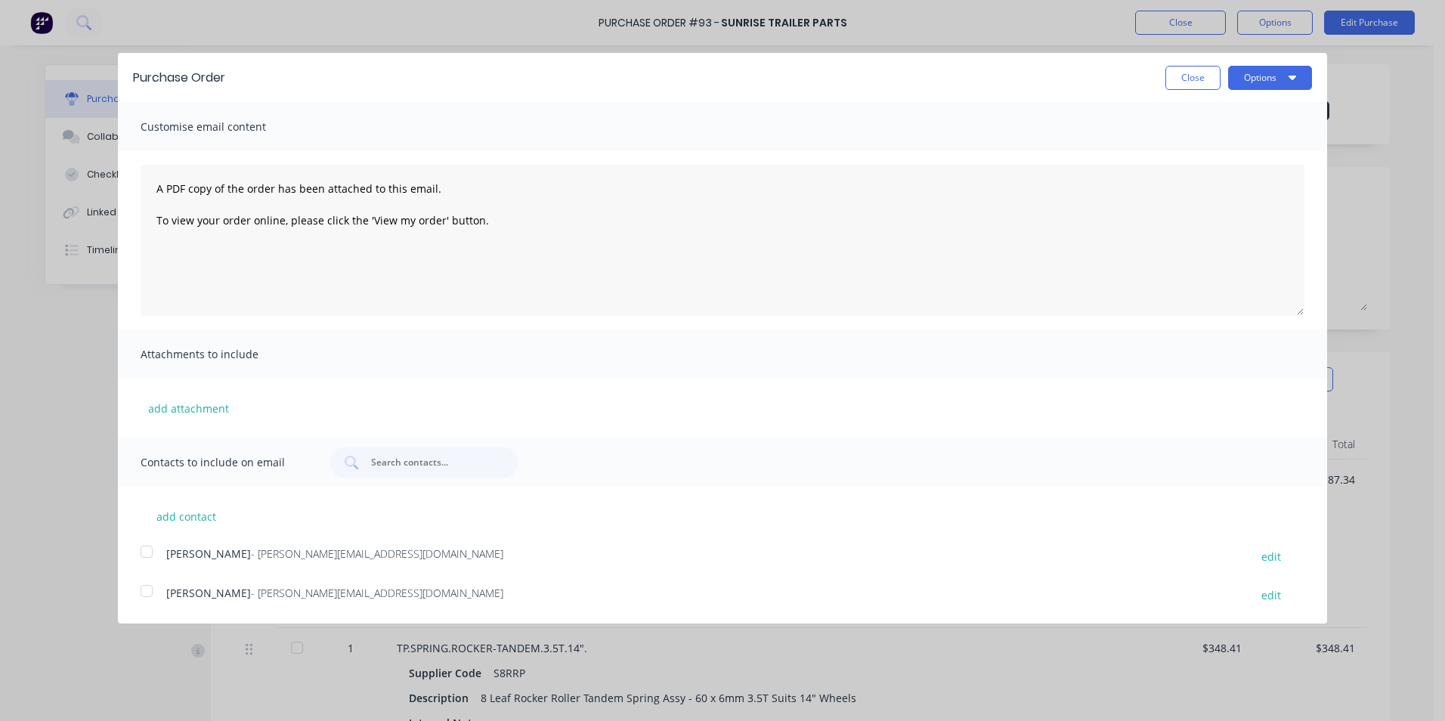
click at [147, 594] on div at bounding box center [146, 591] width 30 height 30
click at [1278, 76] on button "Options" at bounding box center [1270, 78] width 84 height 24
click at [1207, 147] on div "Email" at bounding box center [1240, 146] width 116 height 22
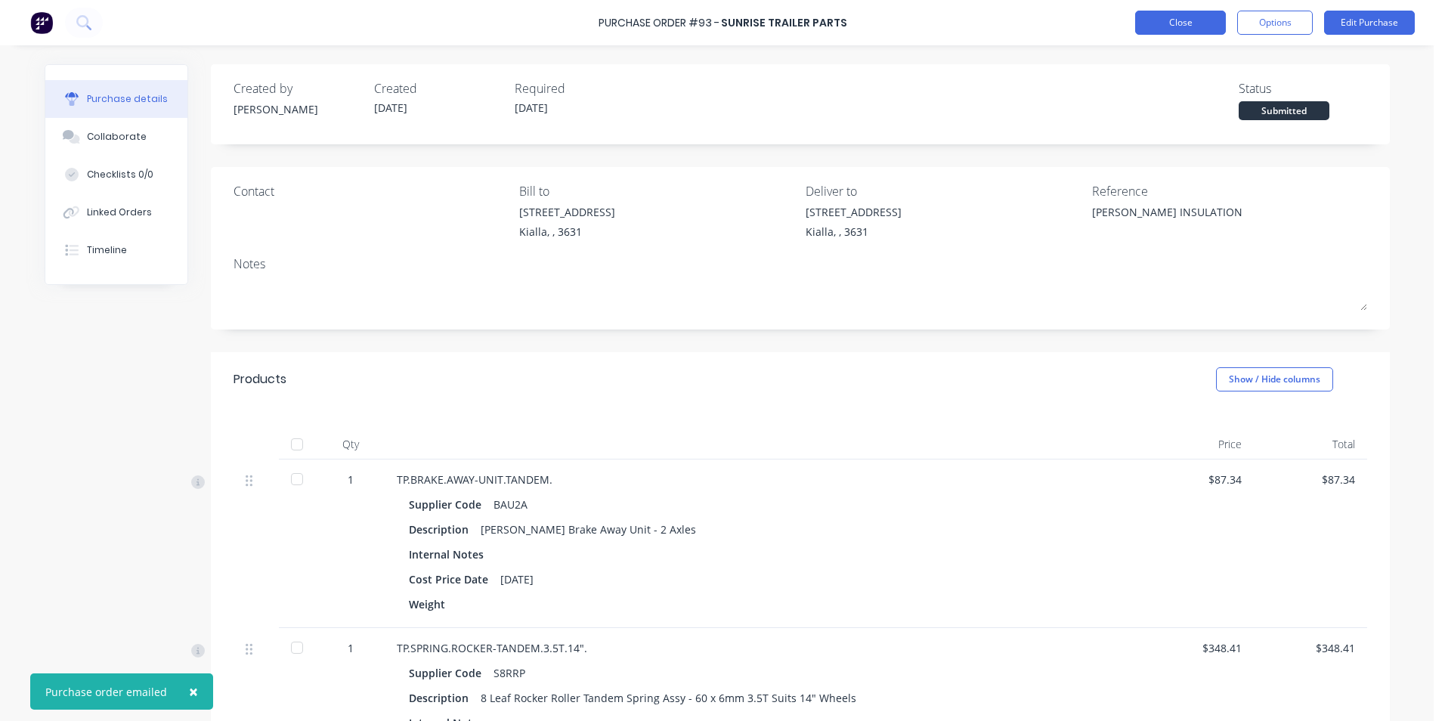
click at [1208, 26] on button "Close" at bounding box center [1180, 23] width 91 height 24
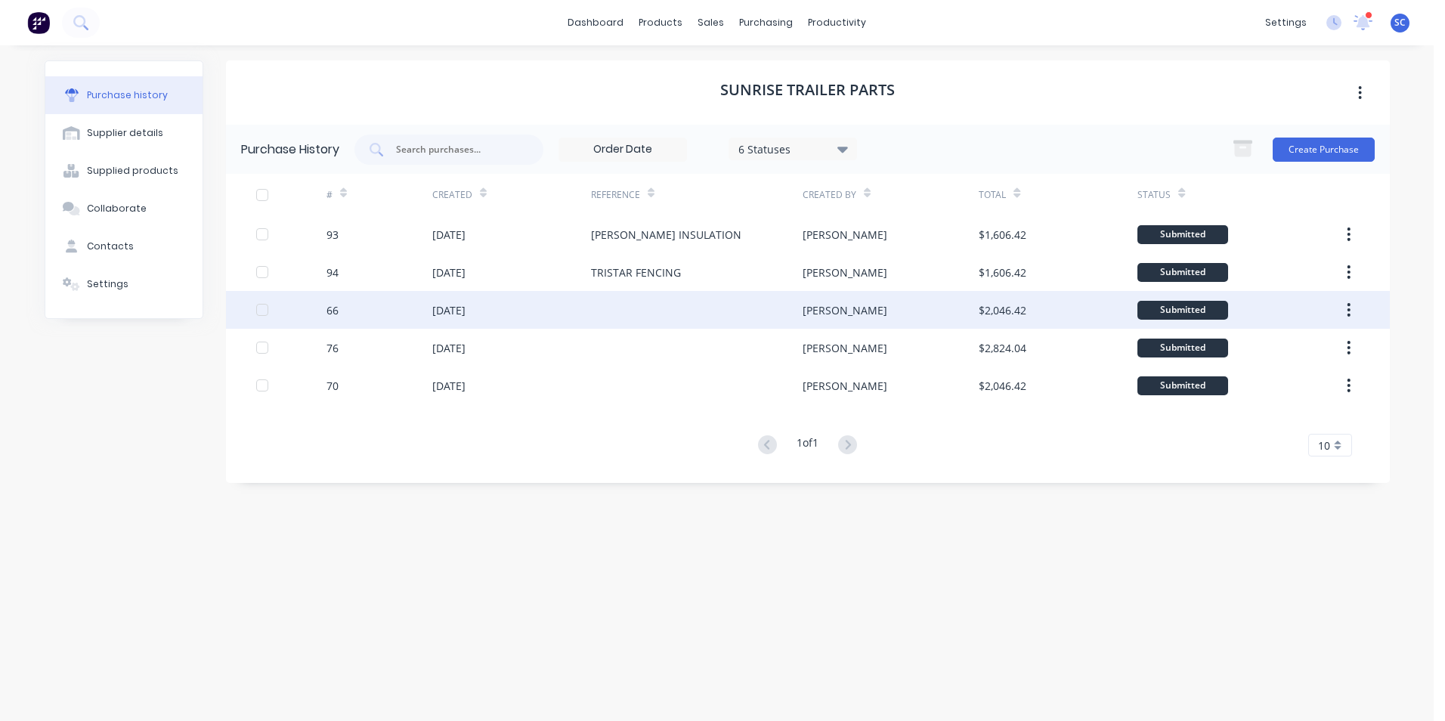
click at [677, 314] on div at bounding box center [697, 310] width 212 height 38
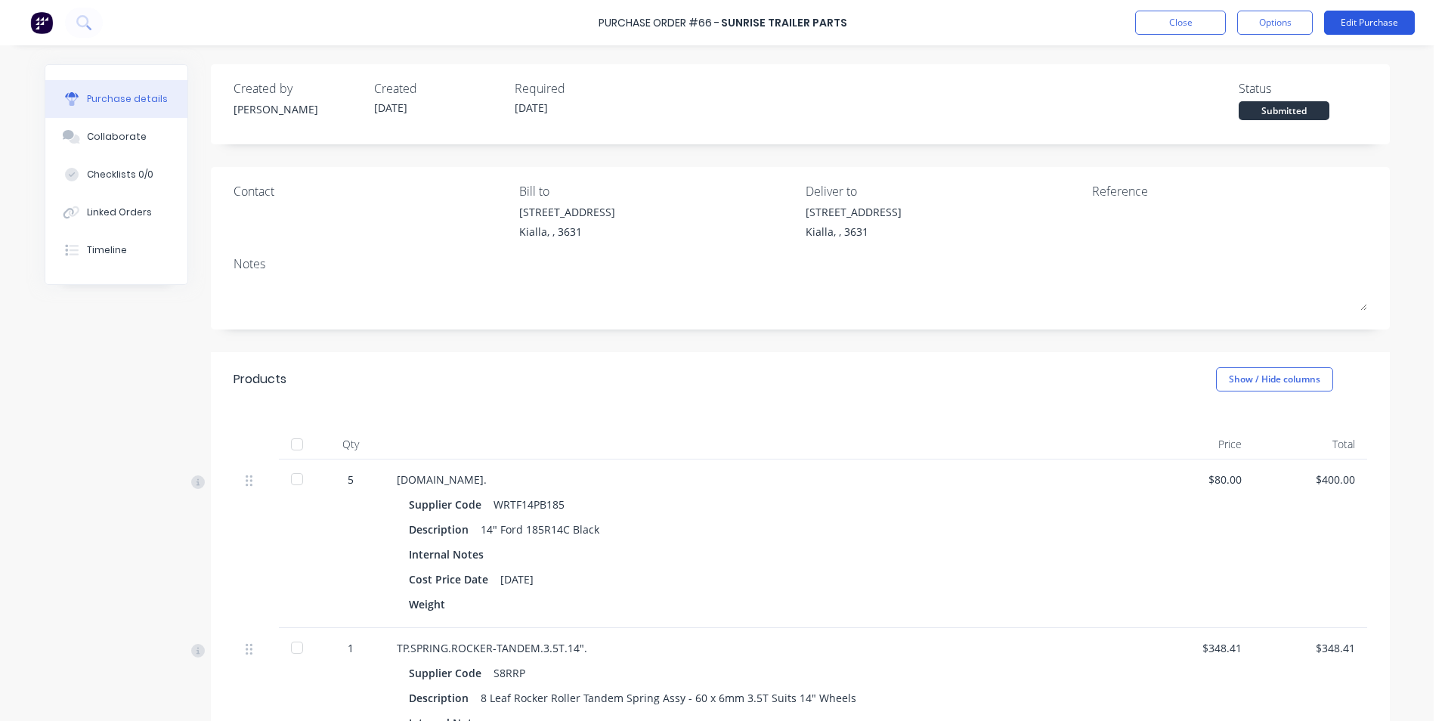
click at [1347, 23] on button "Edit Purchase" at bounding box center [1369, 23] width 91 height 24
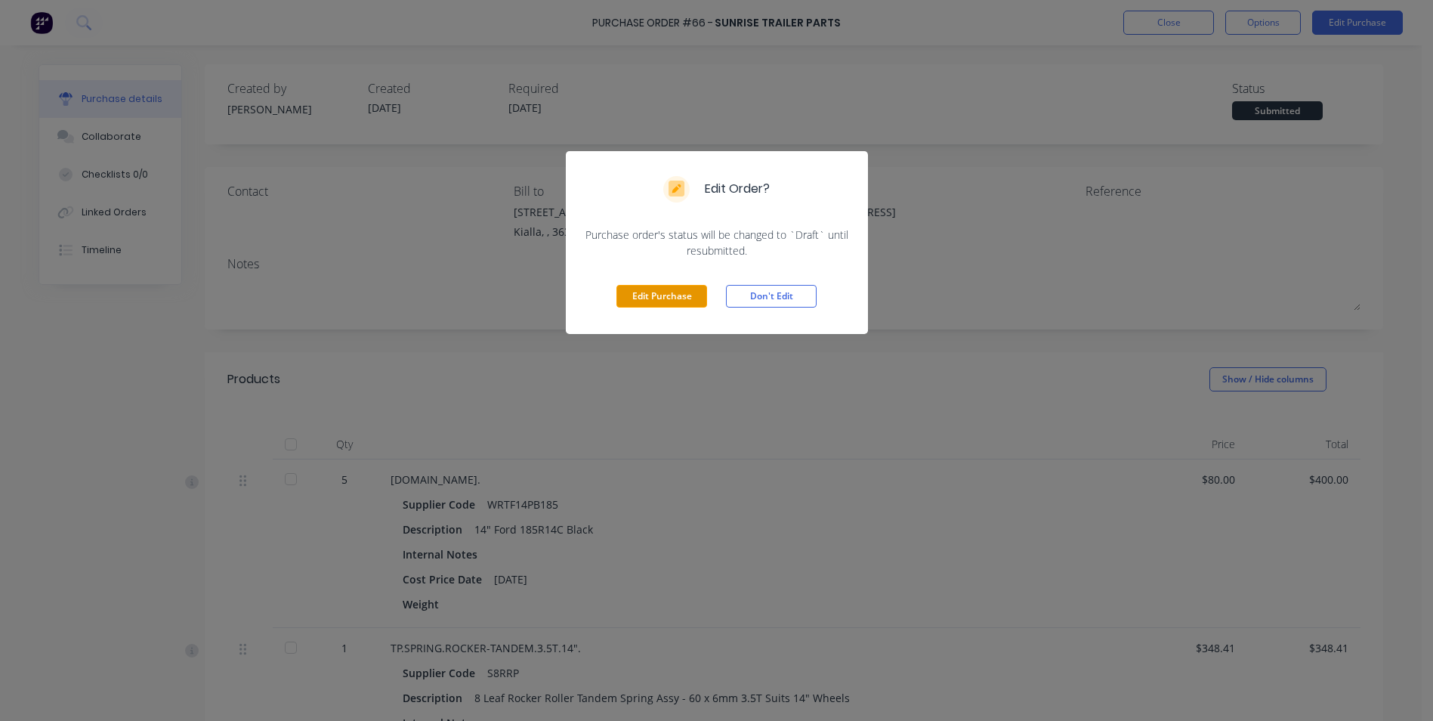
click at [666, 296] on button "Edit Purchase" at bounding box center [662, 296] width 91 height 23
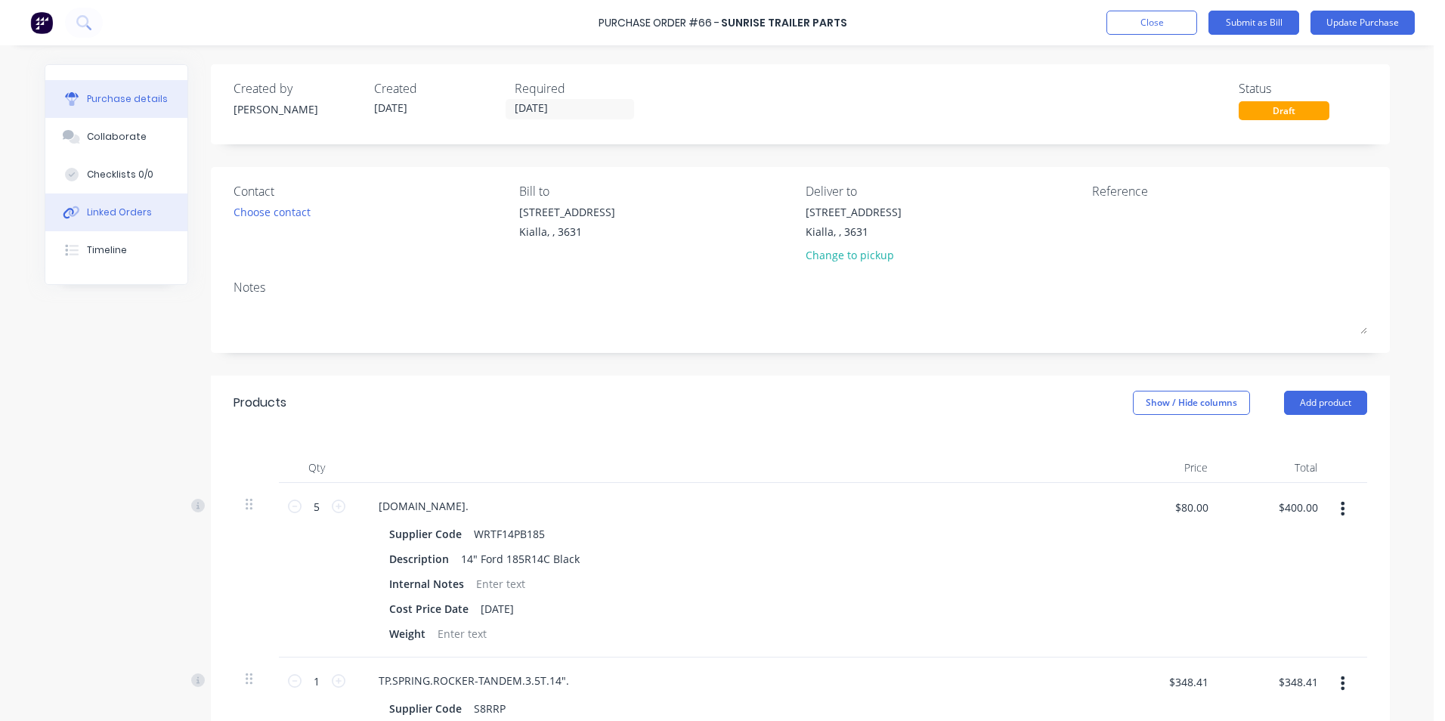
click at [77, 204] on button "Linked Orders" at bounding box center [116, 212] width 142 height 38
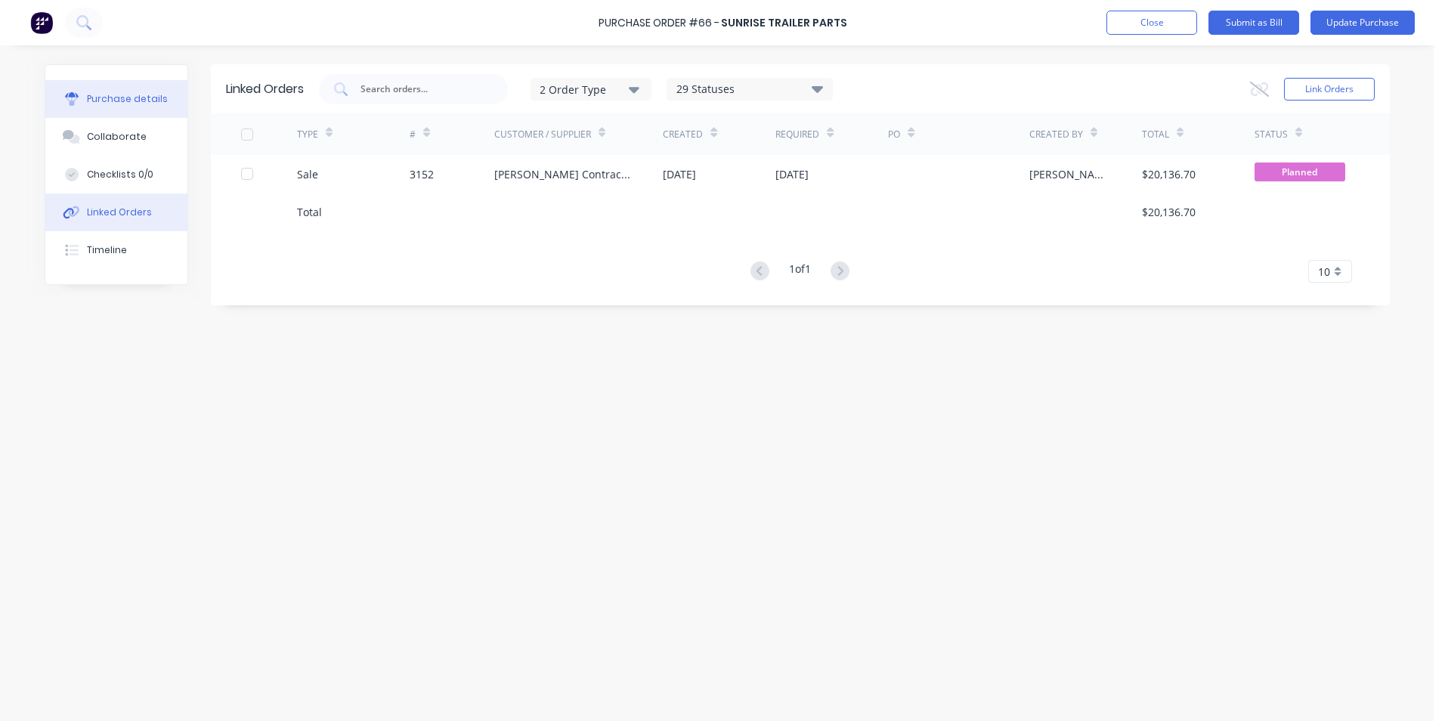
click at [104, 107] on button "Purchase details" at bounding box center [116, 99] width 142 height 38
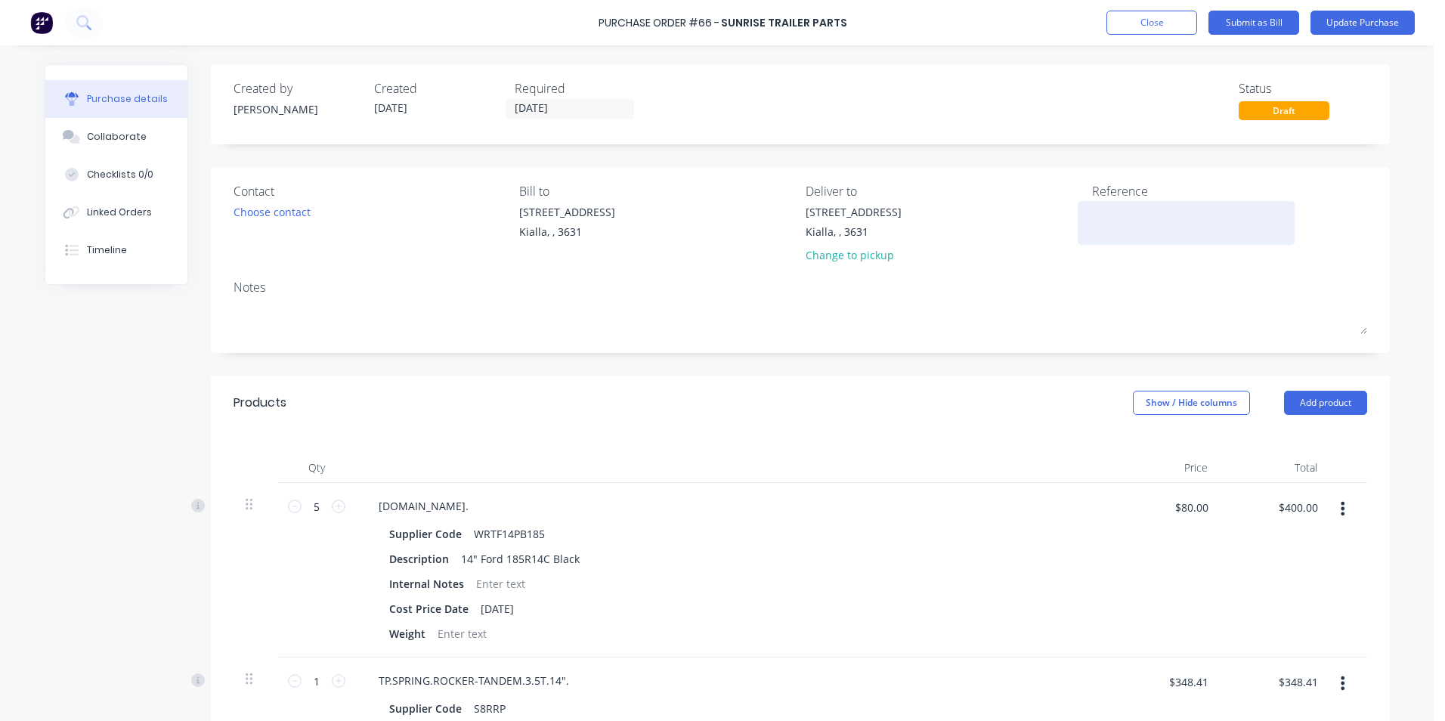
click at [1132, 221] on textarea at bounding box center [1186, 221] width 189 height 34
type textarea "[PERSON_NAME]"
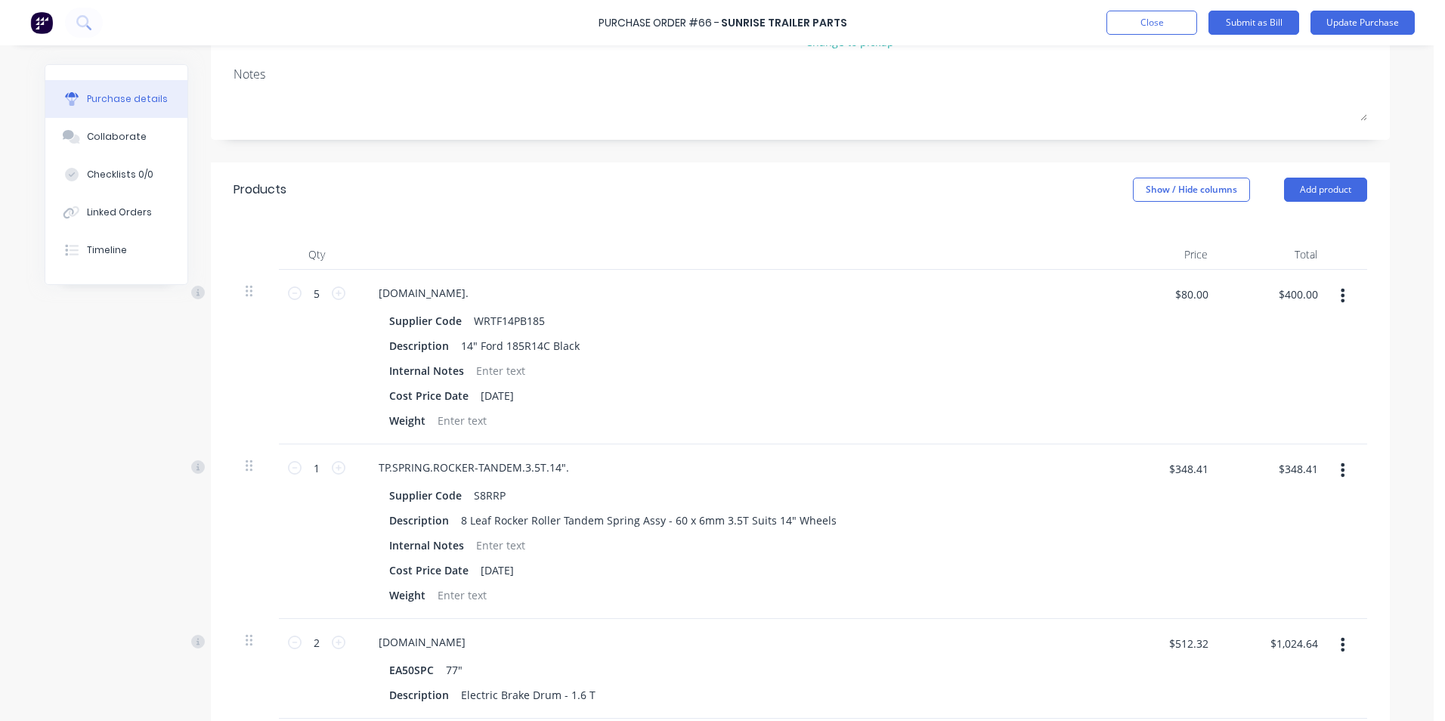
scroll to position [302, 0]
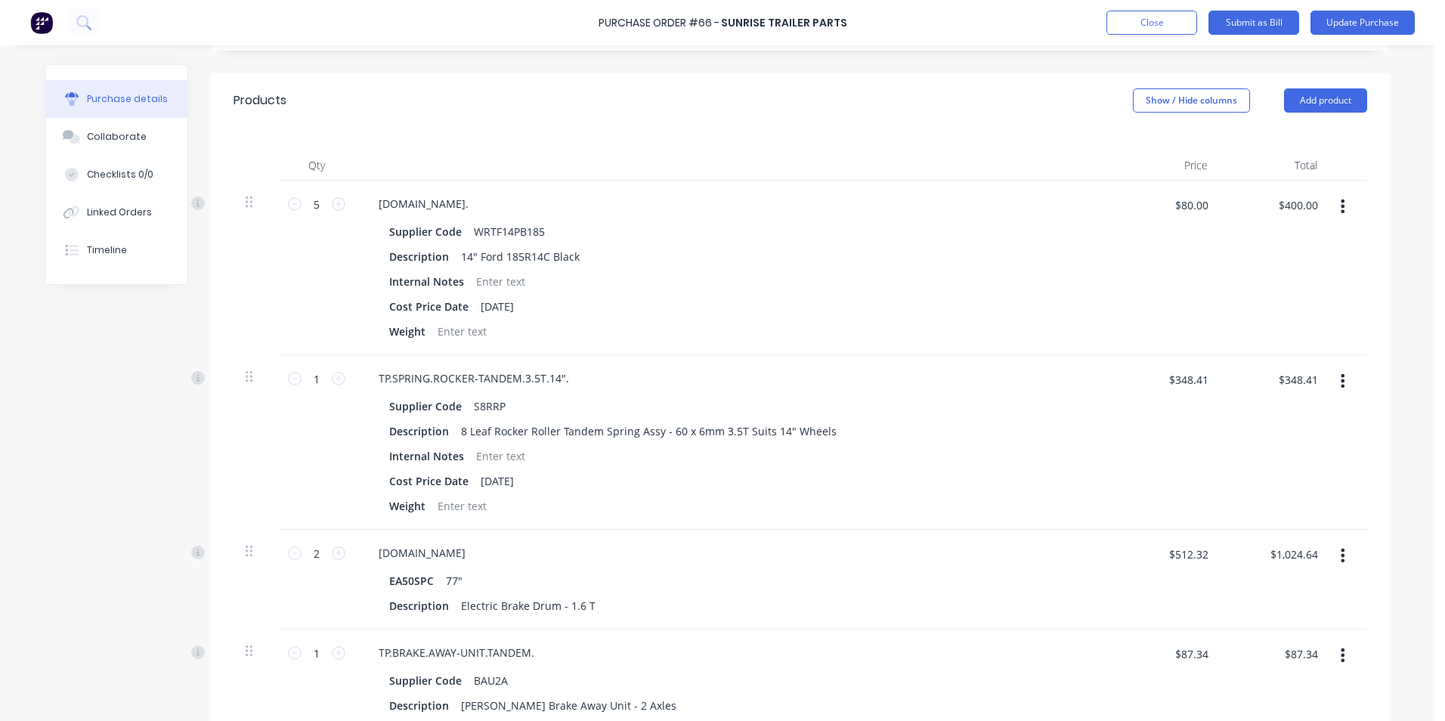
click at [1340, 205] on icon "button" at bounding box center [1342, 206] width 4 height 14
click at [1255, 339] on button "Delete" at bounding box center [1296, 337] width 128 height 30
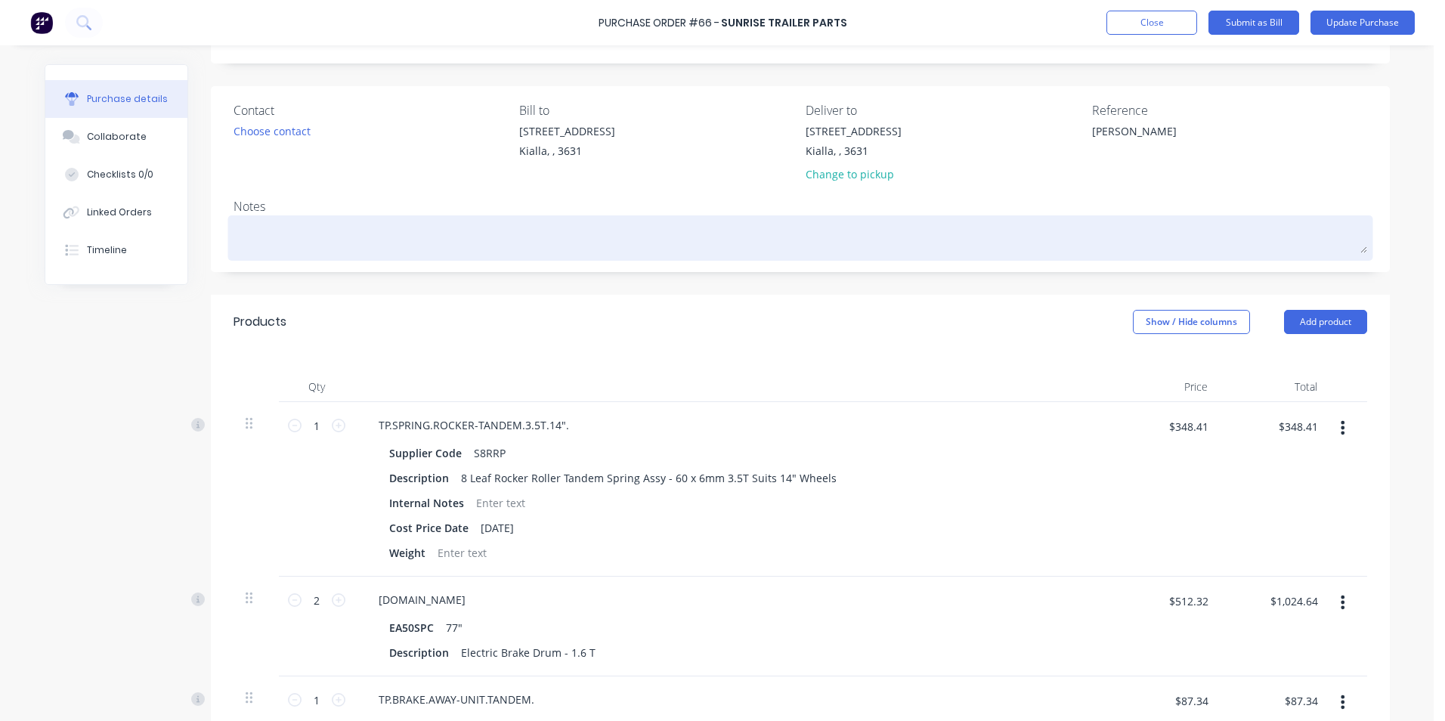
scroll to position [151, 0]
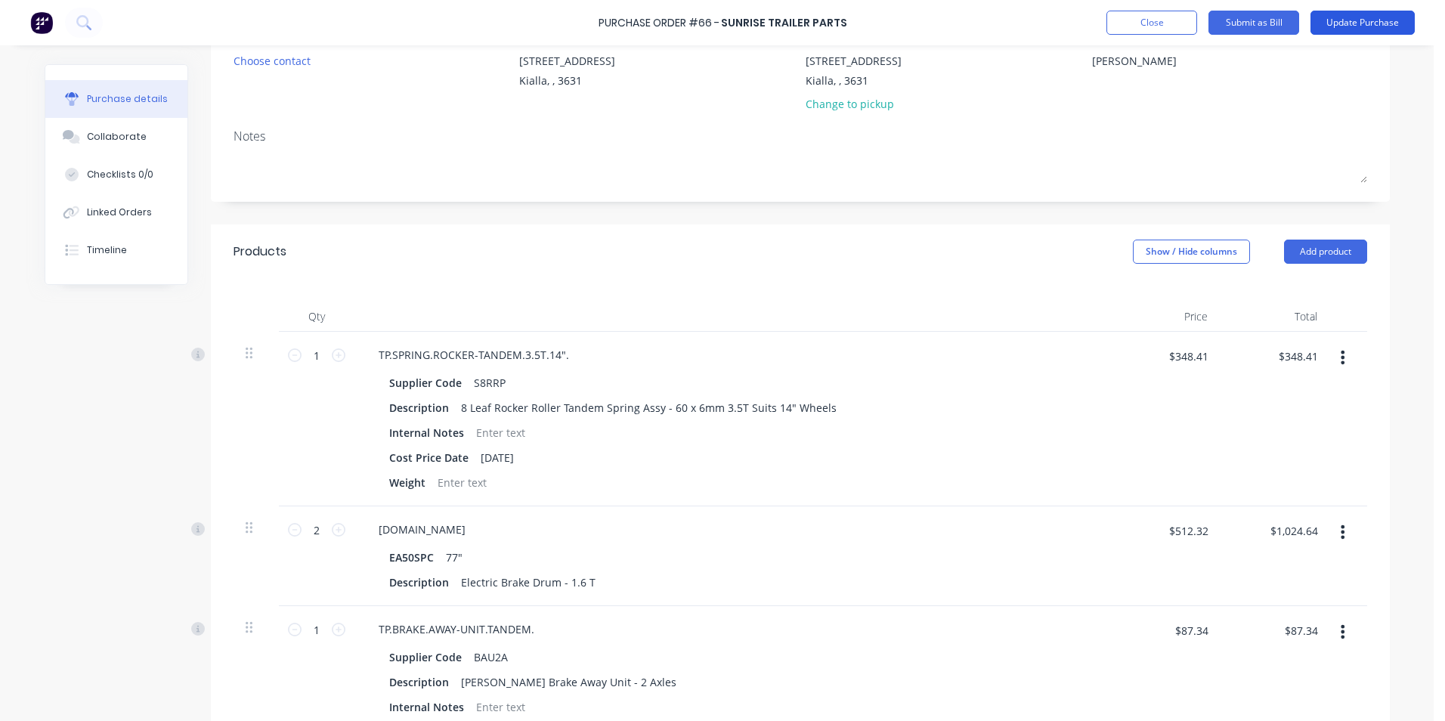
click at [1339, 17] on button "Update Purchase" at bounding box center [1362, 23] width 104 height 24
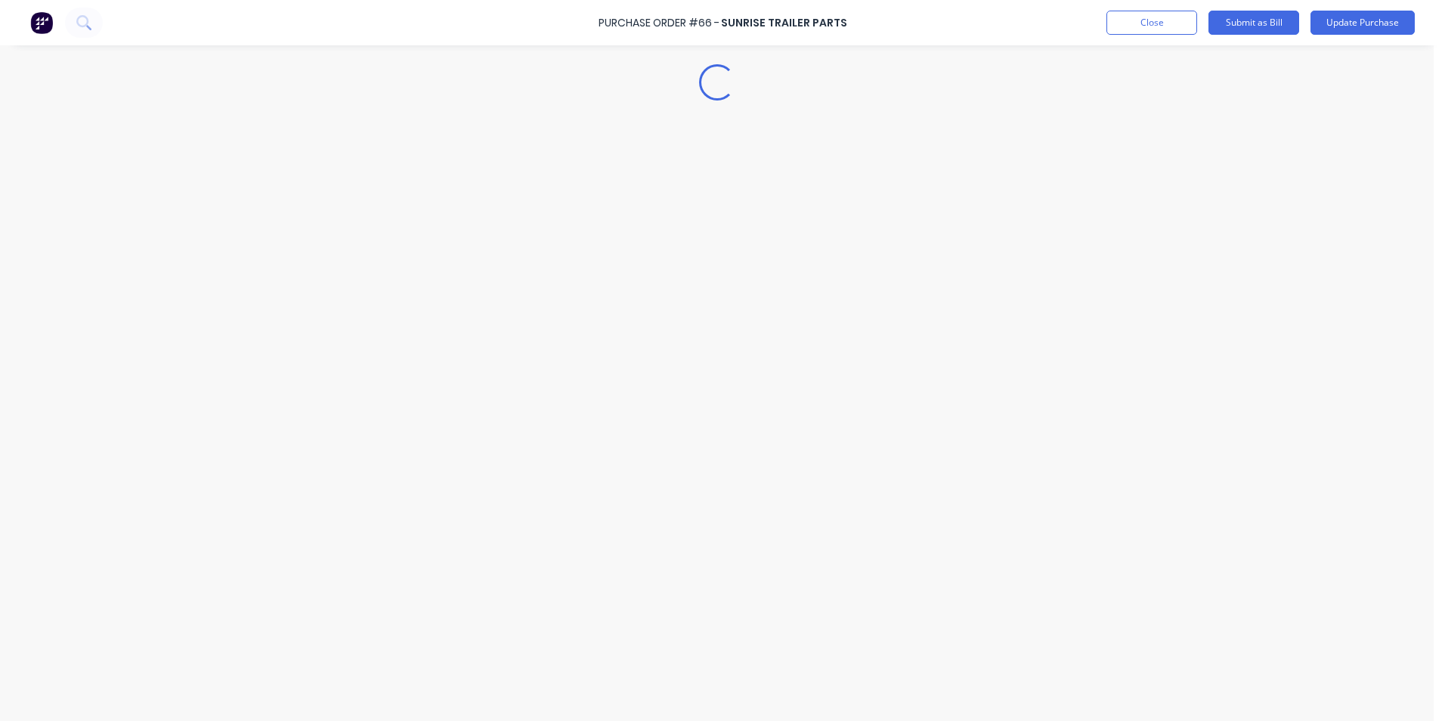
scroll to position [0, 0]
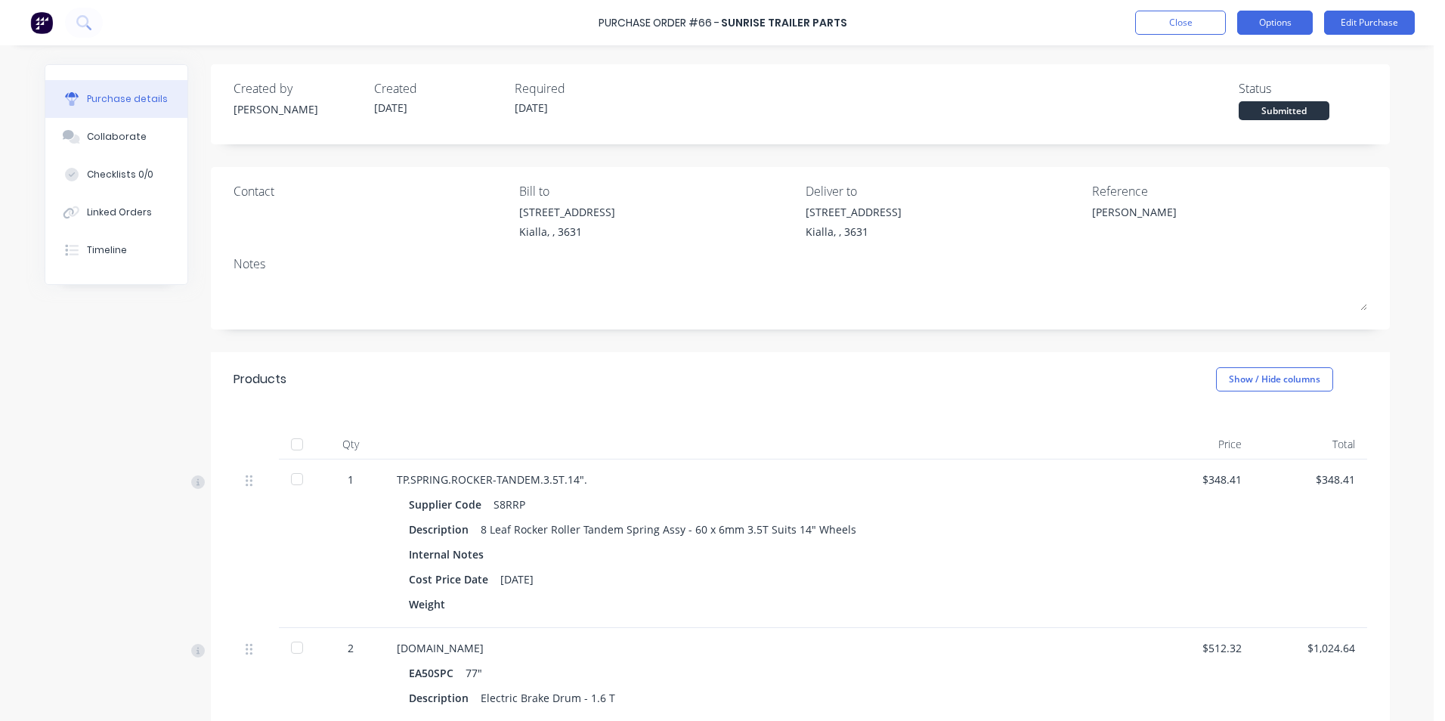
click at [1265, 26] on button "Options" at bounding box center [1275, 23] width 76 height 24
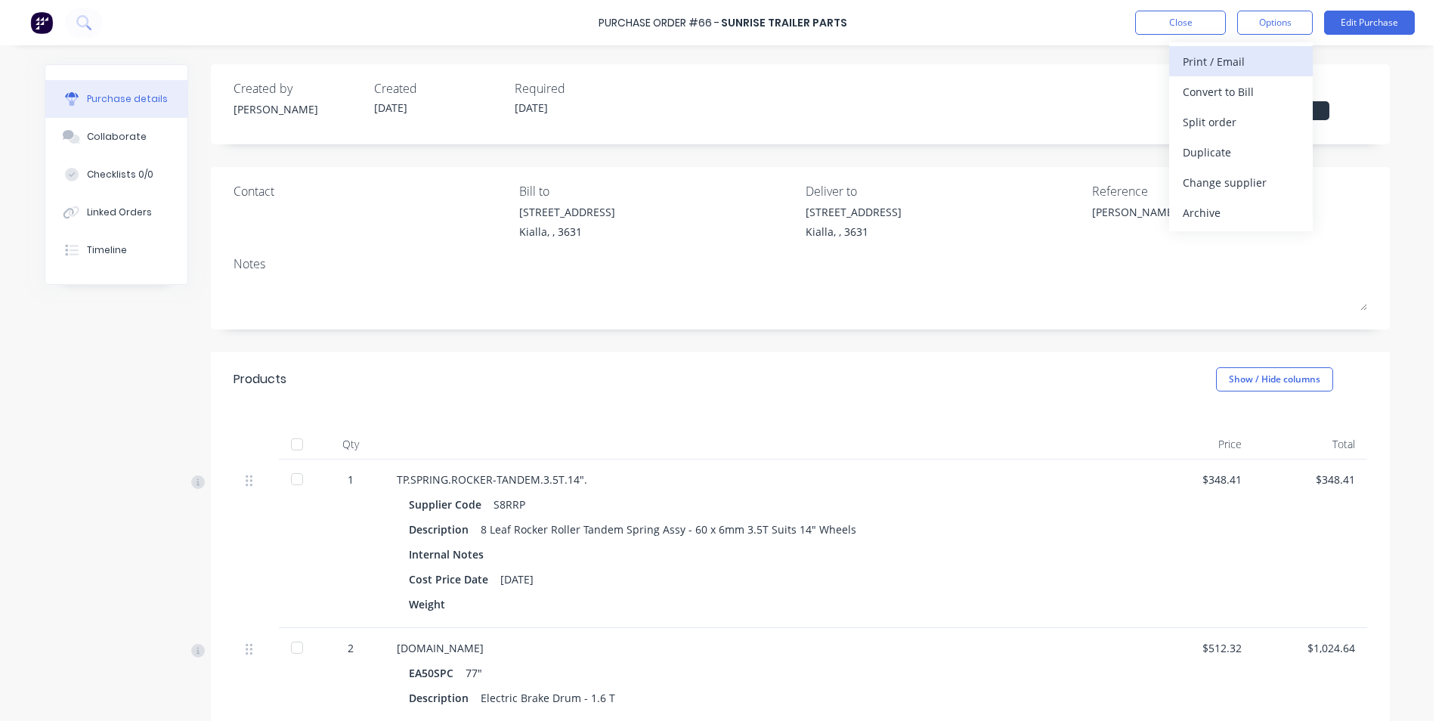
click at [1212, 61] on div "Print / Email" at bounding box center [1240, 62] width 116 height 22
click at [1225, 124] on div "Without pricing" at bounding box center [1240, 122] width 116 height 22
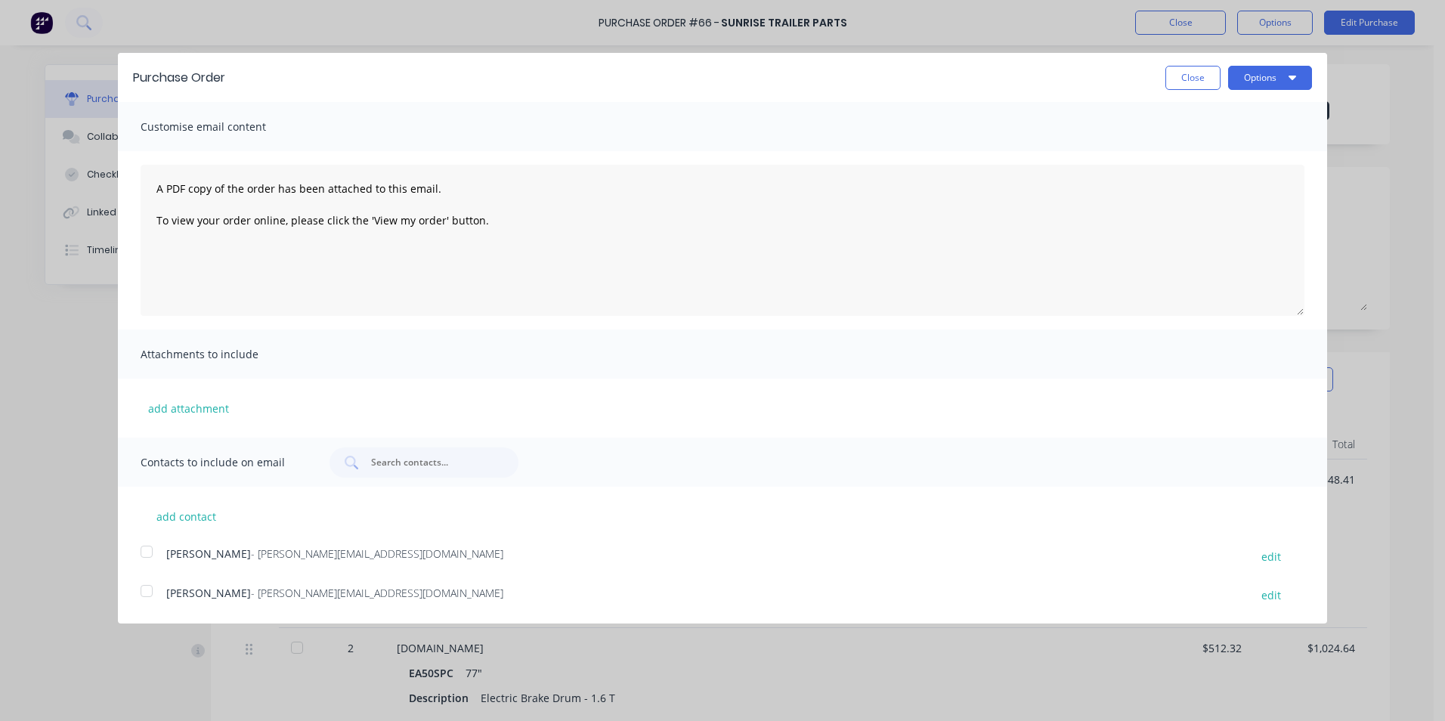
click at [149, 598] on div at bounding box center [146, 591] width 30 height 30
click at [1262, 67] on button "Options" at bounding box center [1270, 78] width 84 height 24
click at [1196, 147] on div "Email" at bounding box center [1240, 146] width 116 height 22
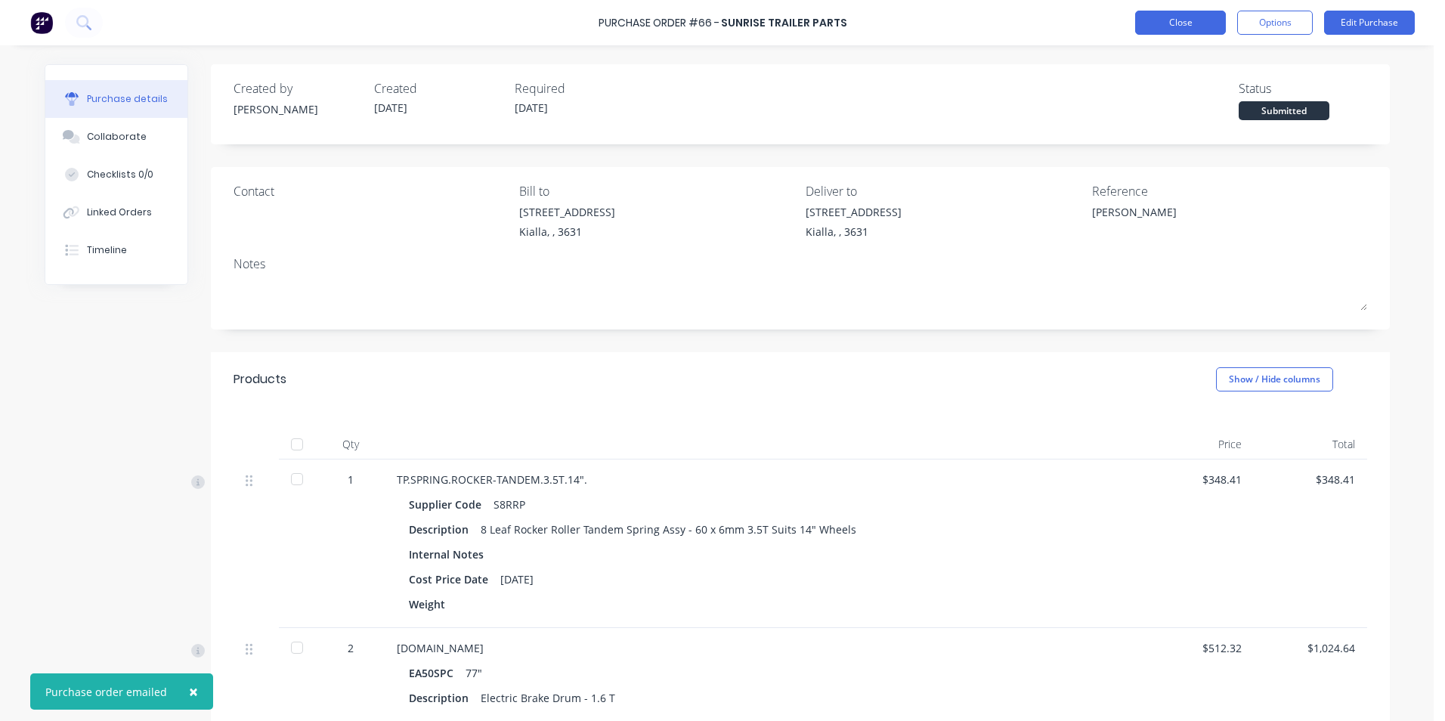
click at [1148, 26] on button "Close" at bounding box center [1180, 23] width 91 height 24
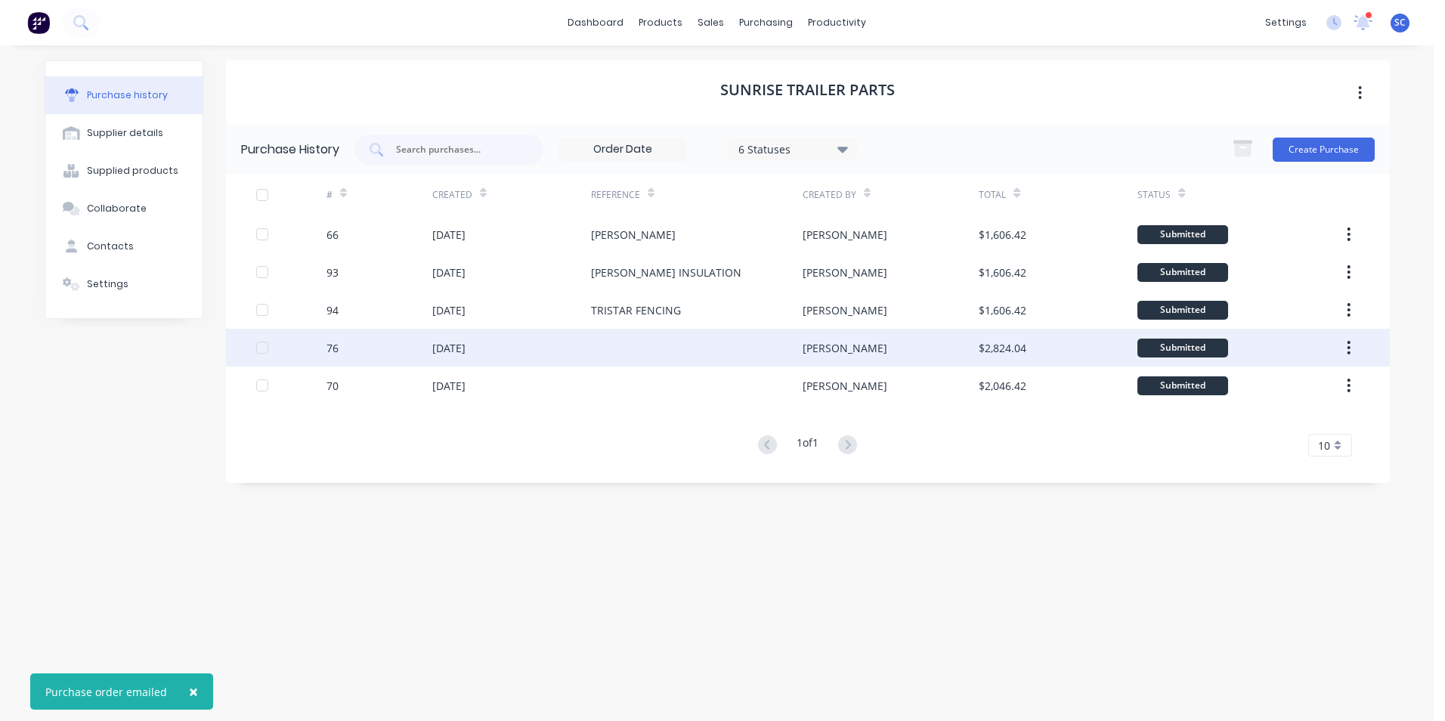
click at [706, 335] on div at bounding box center [697, 348] width 212 height 38
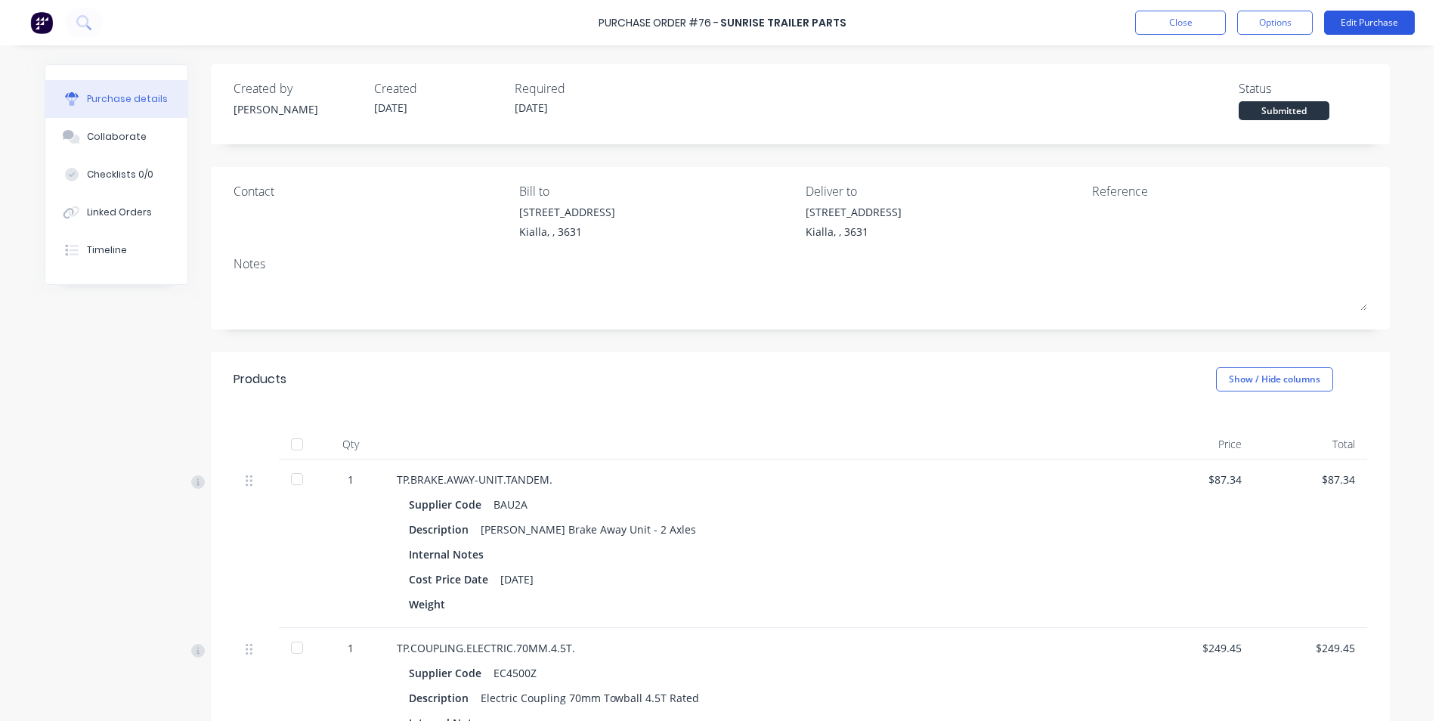
click at [1357, 18] on button "Edit Purchase" at bounding box center [1369, 23] width 91 height 24
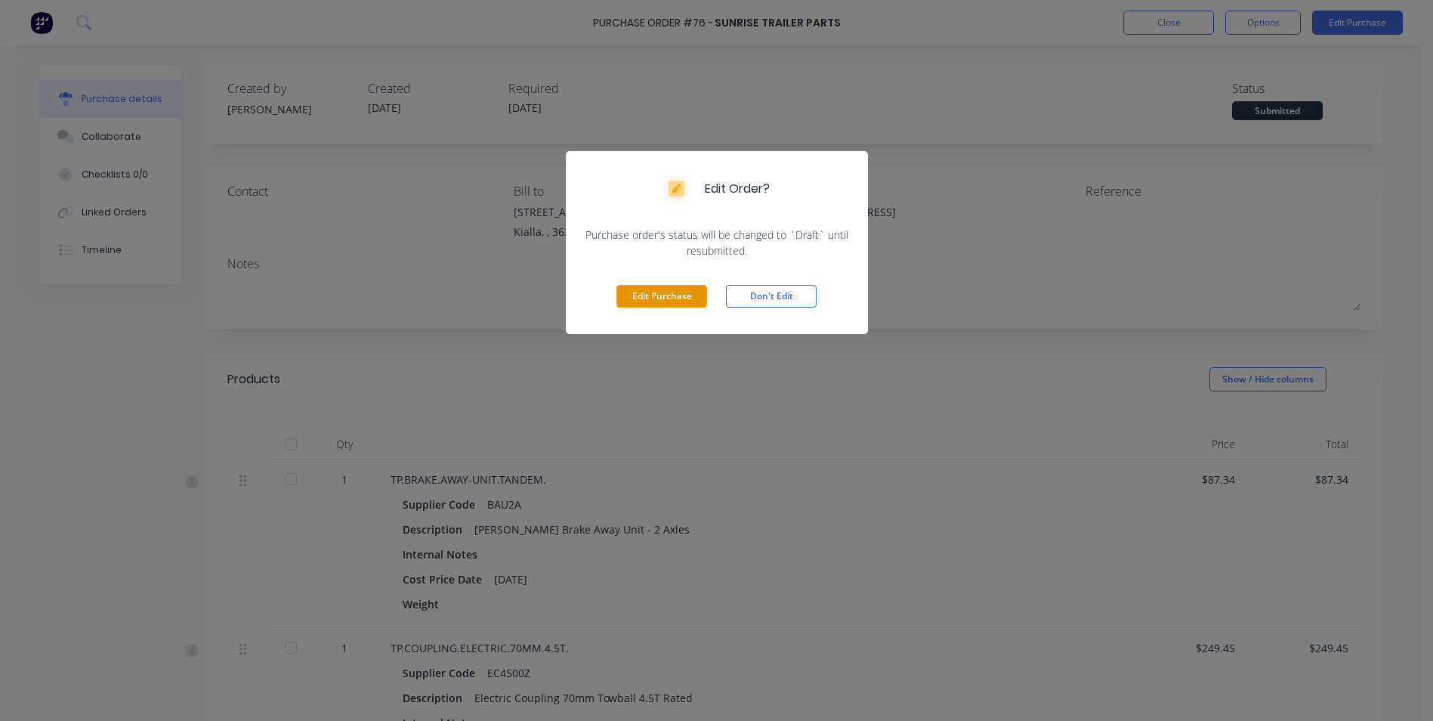
click at [641, 296] on button "Edit Purchase" at bounding box center [662, 296] width 91 height 23
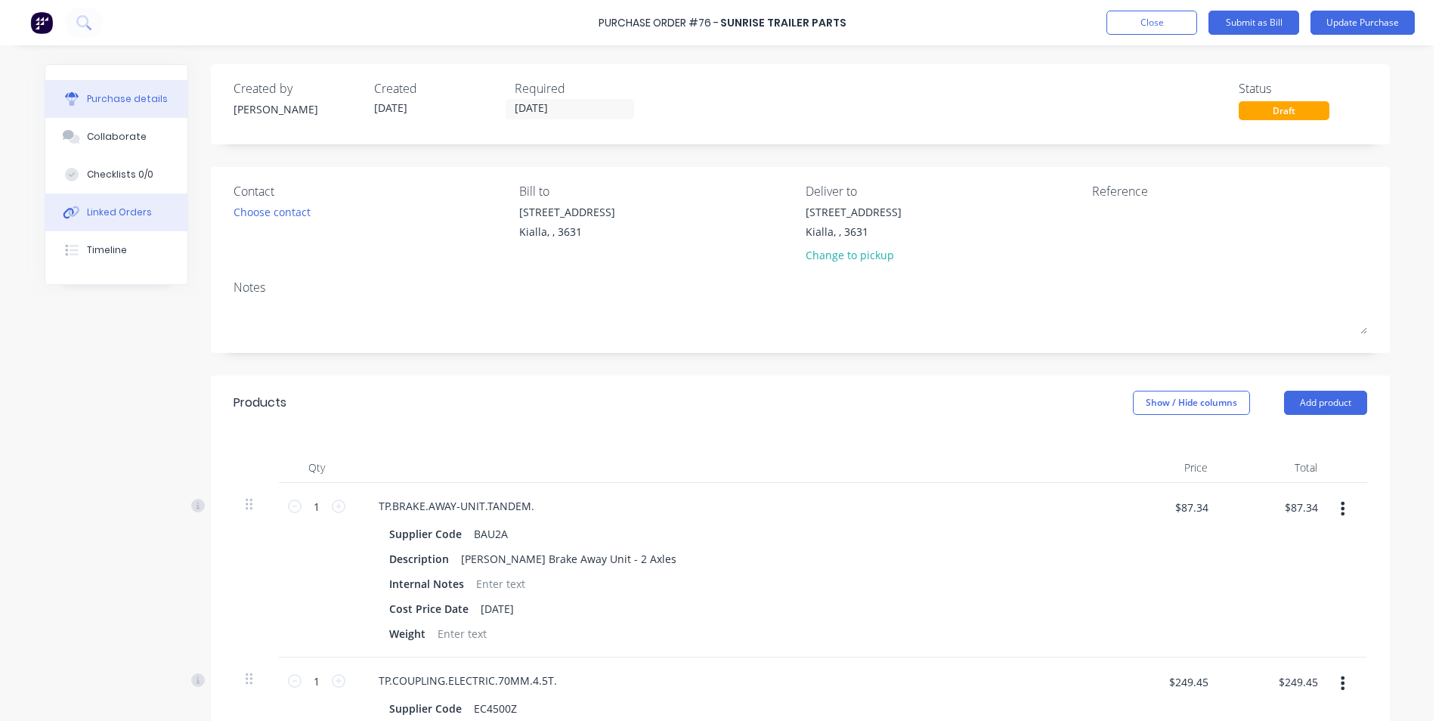
click at [88, 218] on div "Linked Orders" at bounding box center [119, 213] width 65 height 14
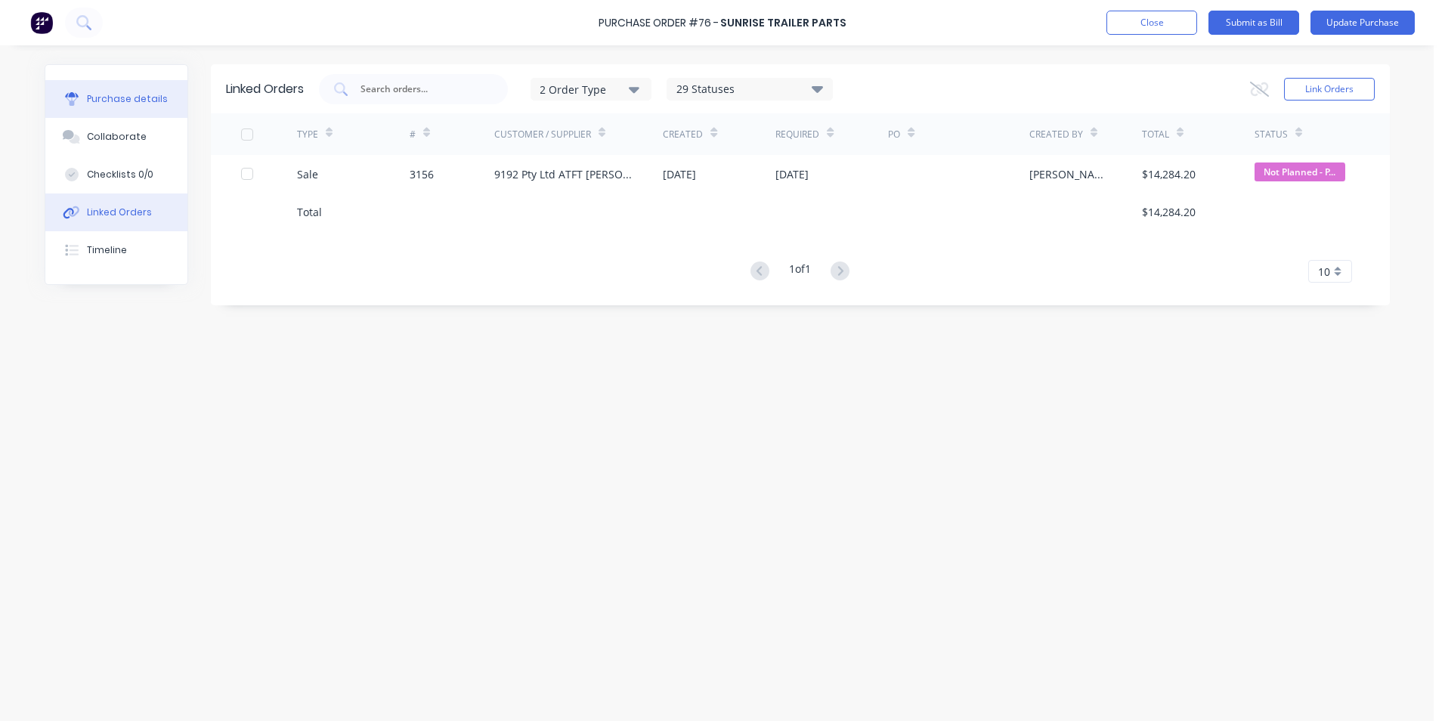
click at [103, 97] on div "Purchase details" at bounding box center [127, 99] width 81 height 14
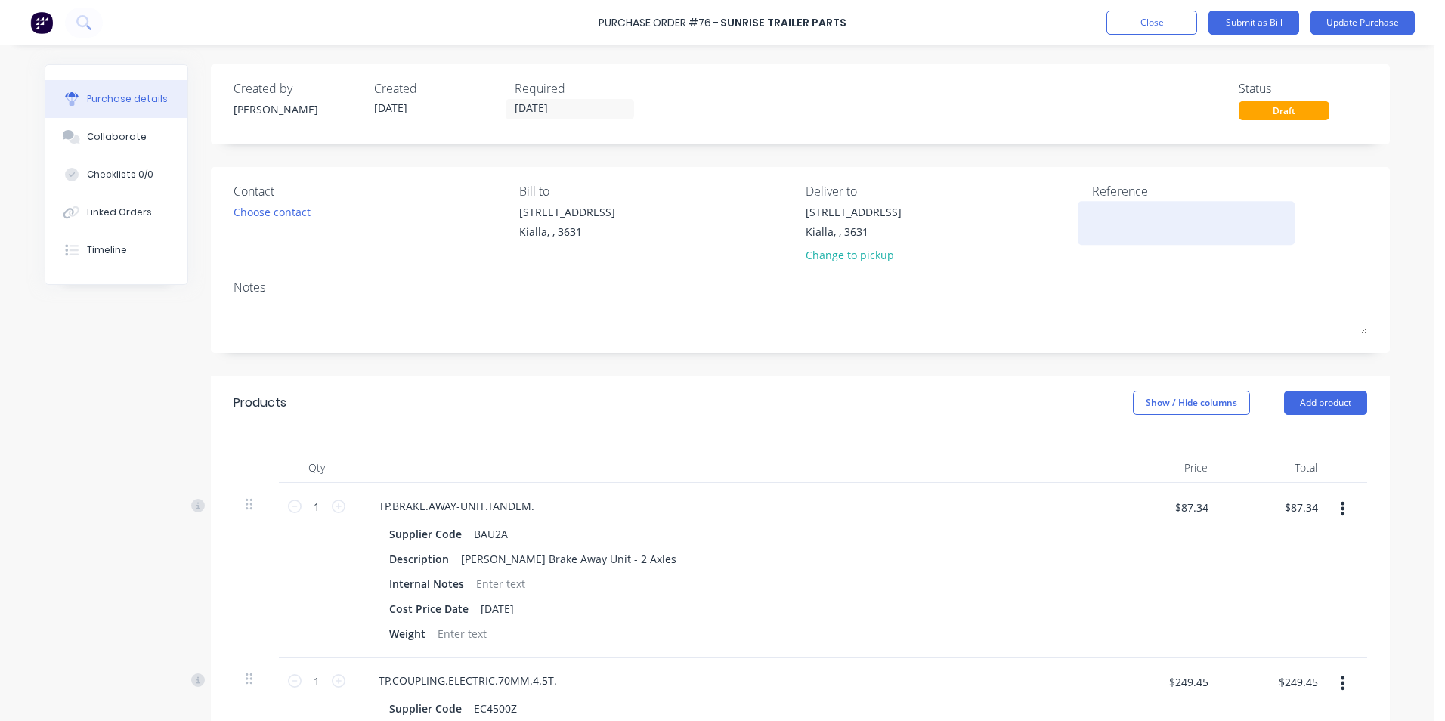
click at [1094, 240] on div at bounding box center [1186, 223] width 189 height 38
click at [1114, 221] on textarea at bounding box center [1186, 221] width 189 height 34
click at [1122, 215] on textarea "NICHO PLANT" at bounding box center [1186, 221] width 189 height 34
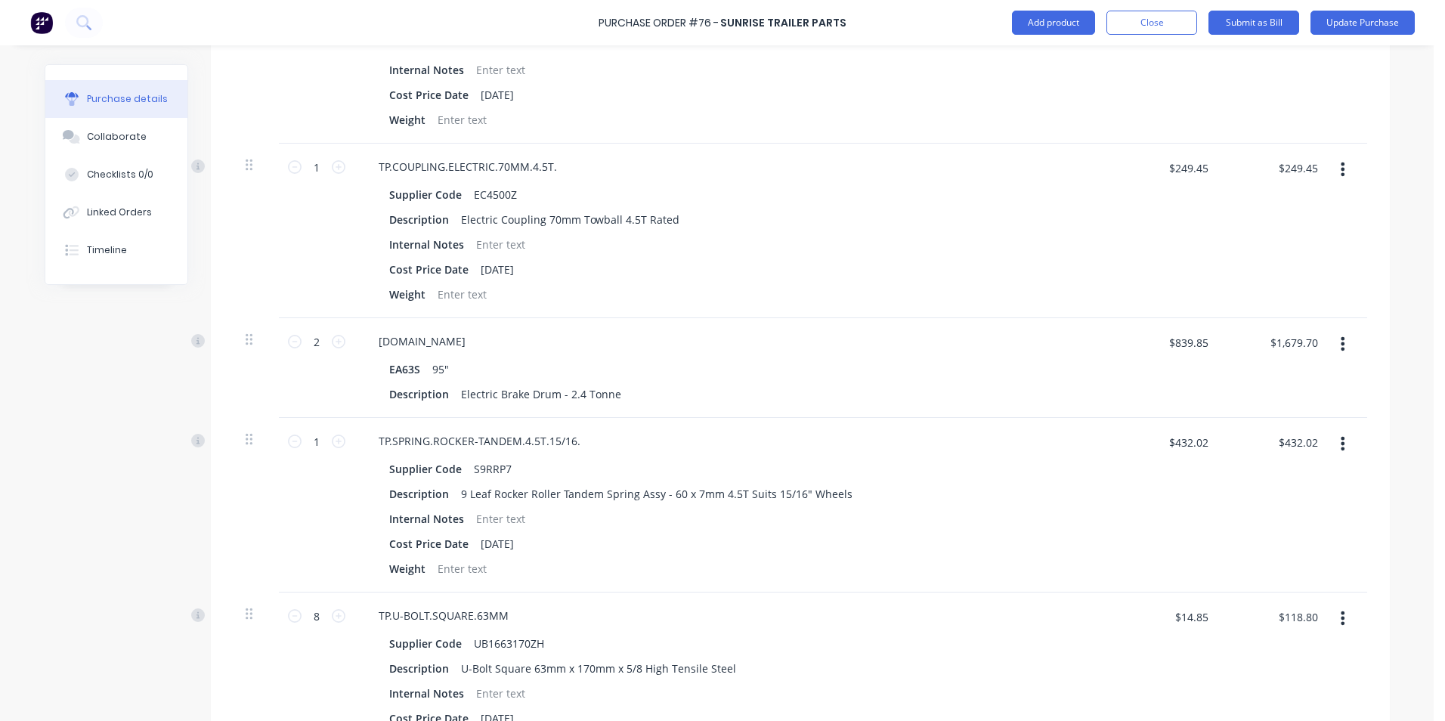
scroll to position [604, 0]
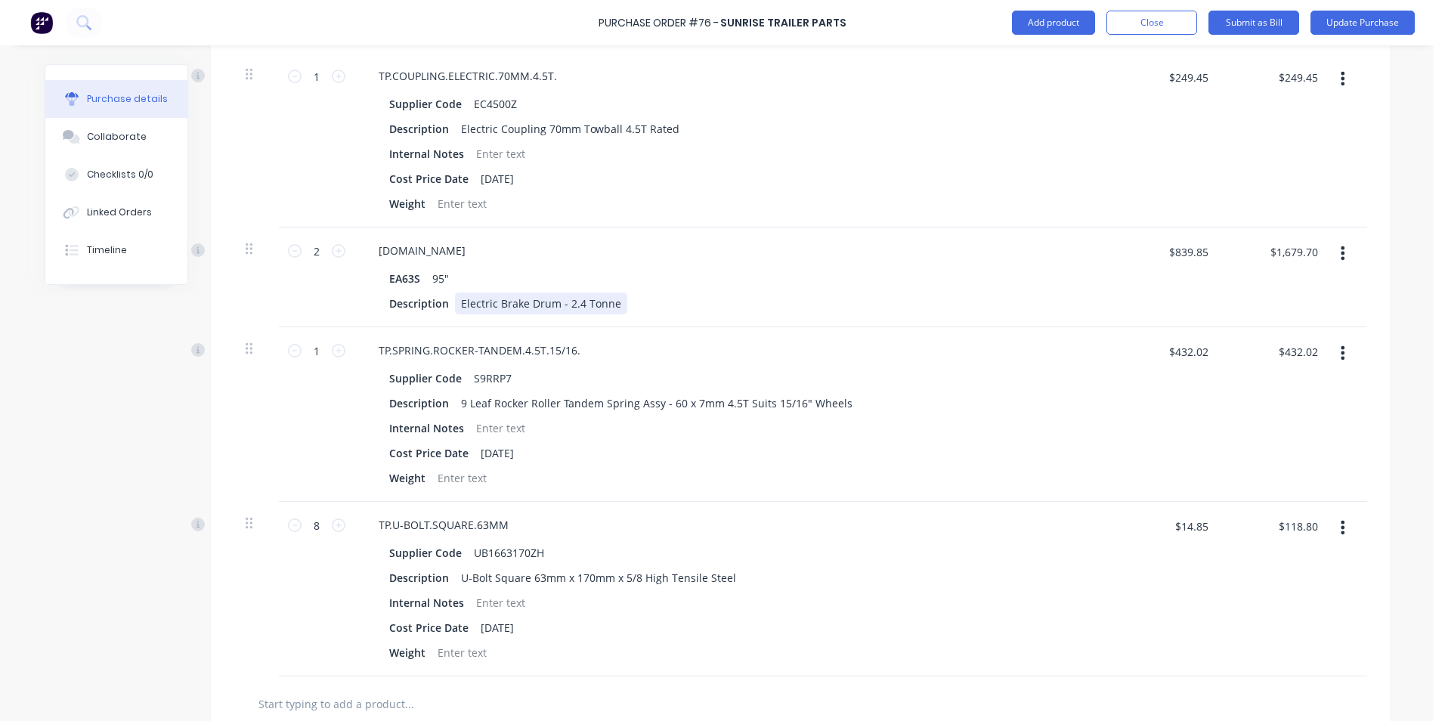
type textarea "NICHO PLANT TRAILER"
click at [610, 305] on div "Electric Brake Drum - 2.4 Tonne" at bounding box center [541, 303] width 172 height 22
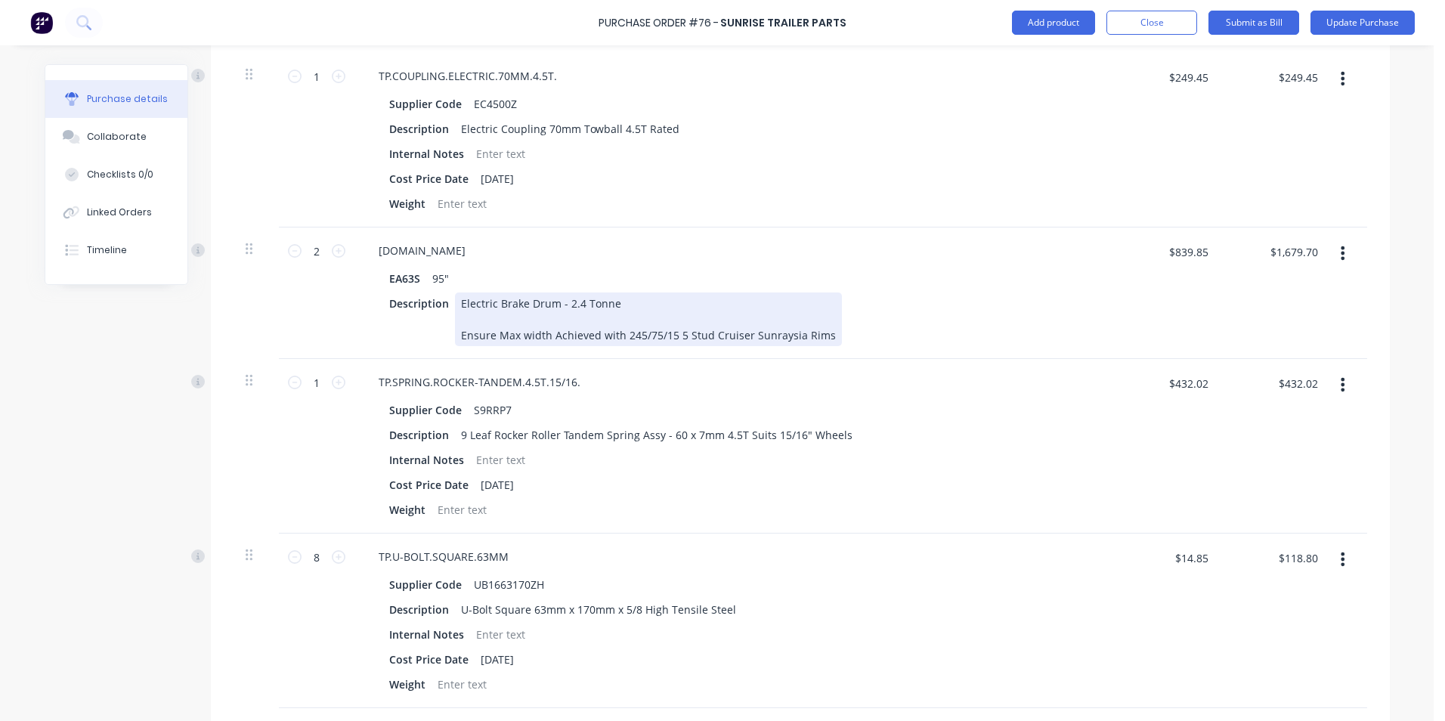
click at [455, 336] on div "Electric Brake Drum - 2.4 Tonne Ensure Max width Achieved with 245/75/15 5 Stud…" at bounding box center [648, 319] width 387 height 54
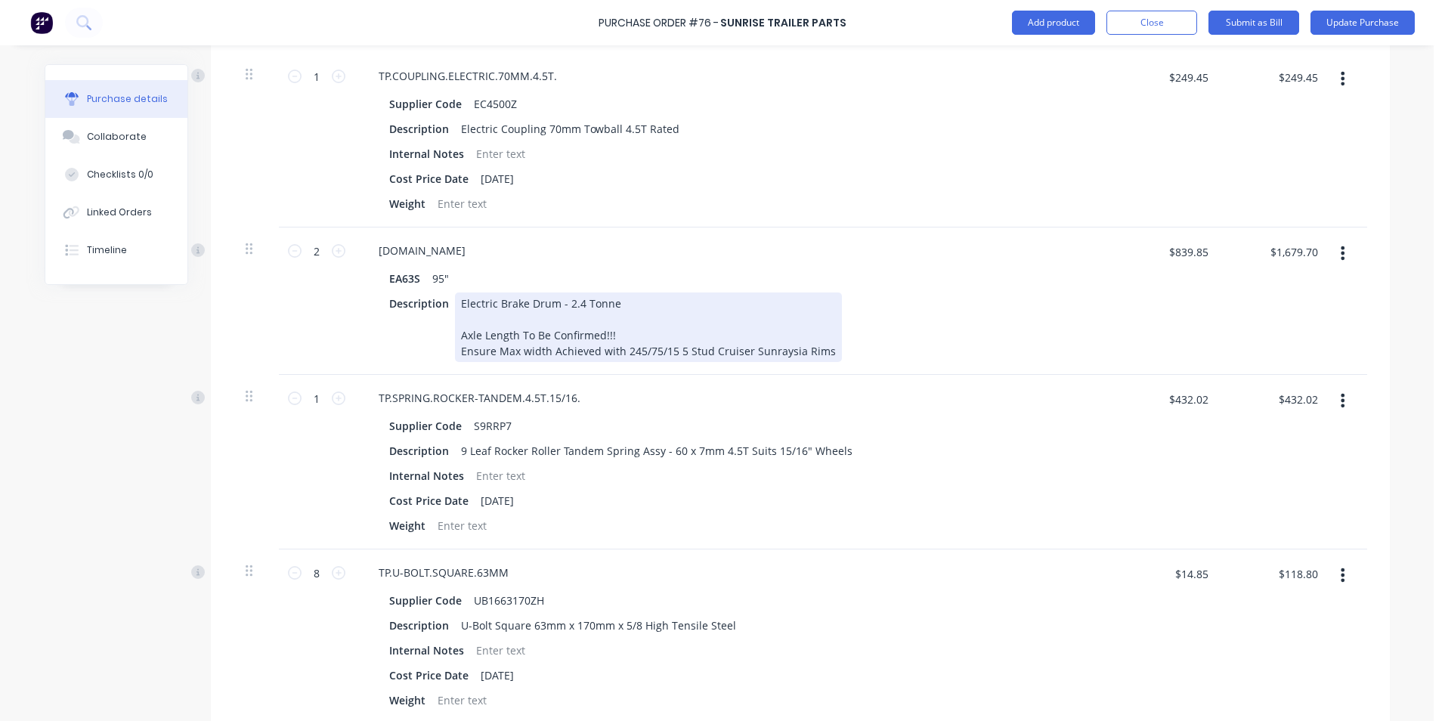
click at [455, 335] on div "Electric Brake Drum - 2.4 Tonne Axle Length To Be Confirmed!!! Ensure Max width…" at bounding box center [648, 327] width 387 height 70
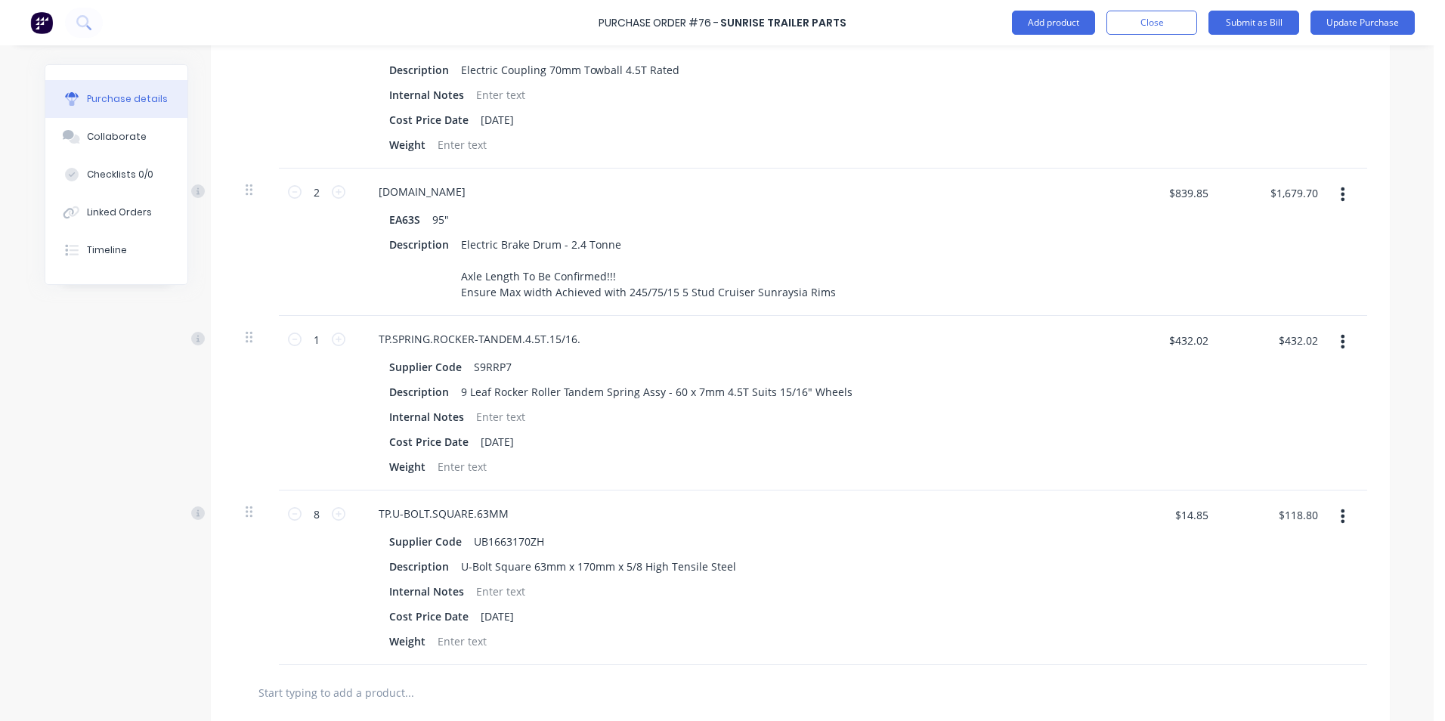
scroll to position [831, 0]
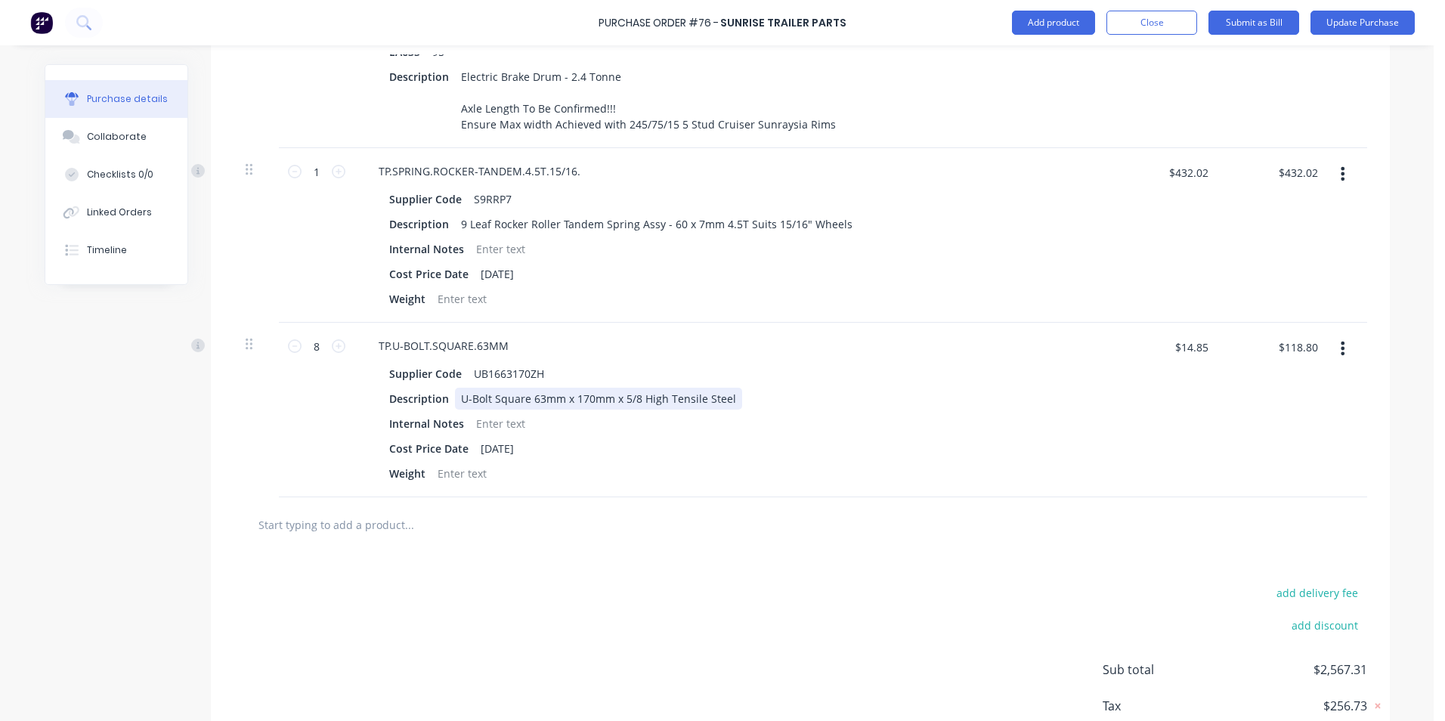
click at [722, 397] on div "U-Bolt Square 63mm x 170mm x 5/8 High Tensile Steel" at bounding box center [598, 399] width 287 height 22
click at [379, 530] on input "text" at bounding box center [409, 524] width 302 height 30
click at [720, 402] on div "U-Bolt Square 63mm x 170mm x 5/8 High Tensile Steel" at bounding box center [598, 399] width 287 height 22
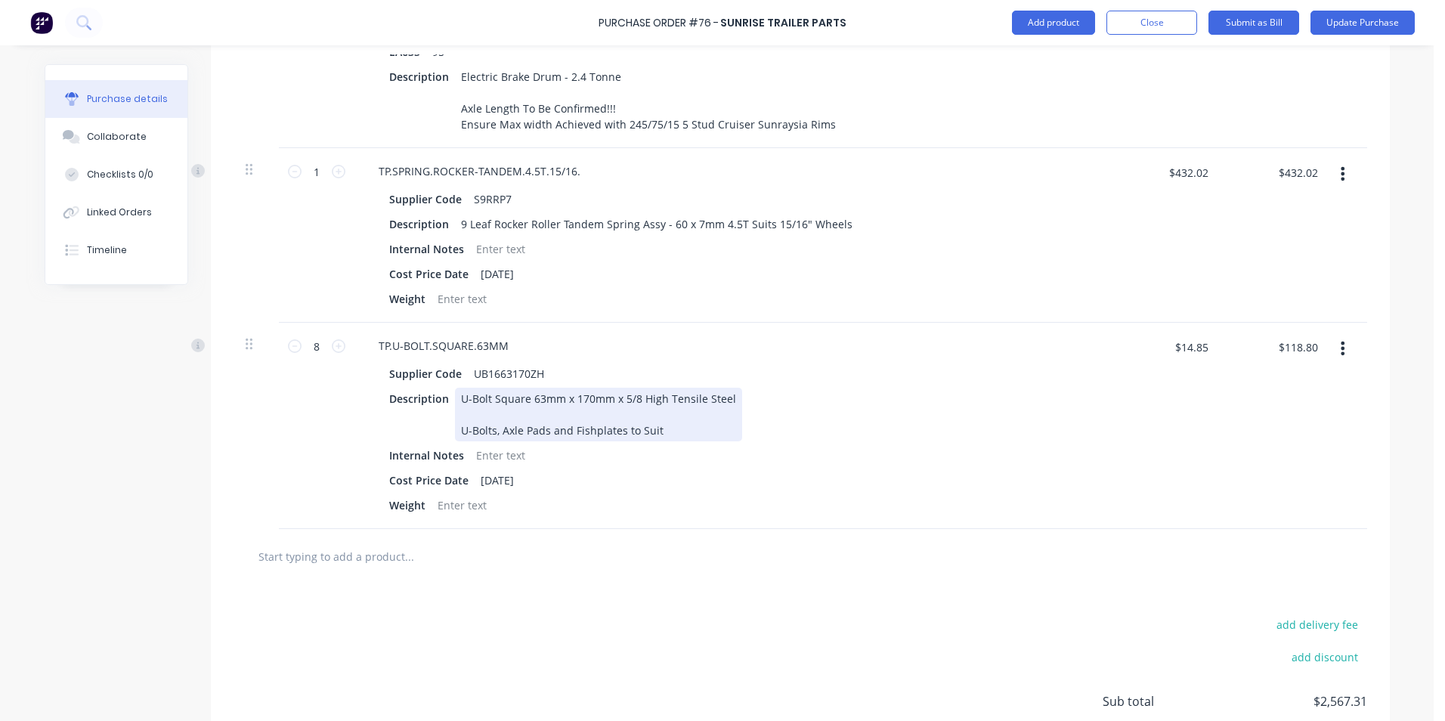
click at [455, 429] on div "U-Bolt Square 63mm x 170mm x 5/8 High Tensile Steel U-Bolts, Axle Pads and Fish…" at bounding box center [598, 415] width 287 height 54
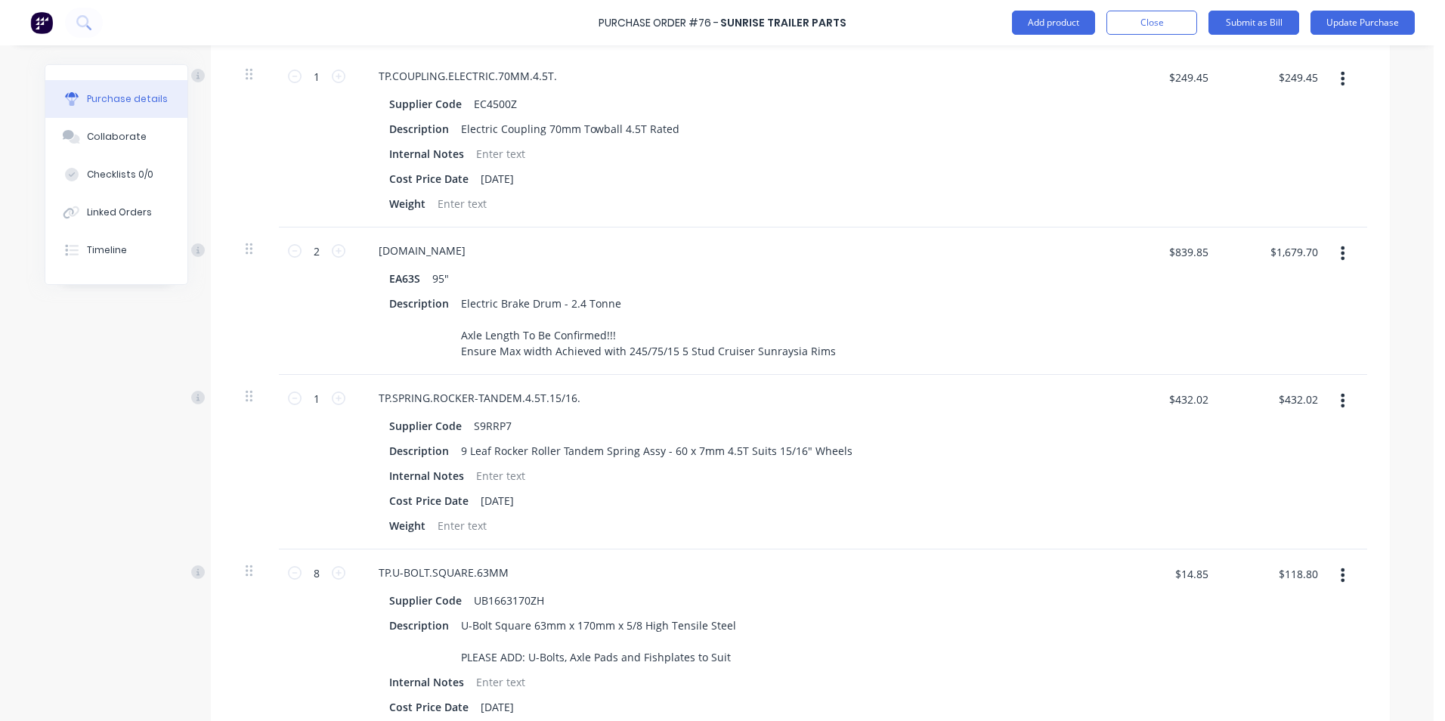
drag, startPoint x: 1054, startPoint y: 270, endPoint x: 1050, endPoint y: 277, distance: 8.4
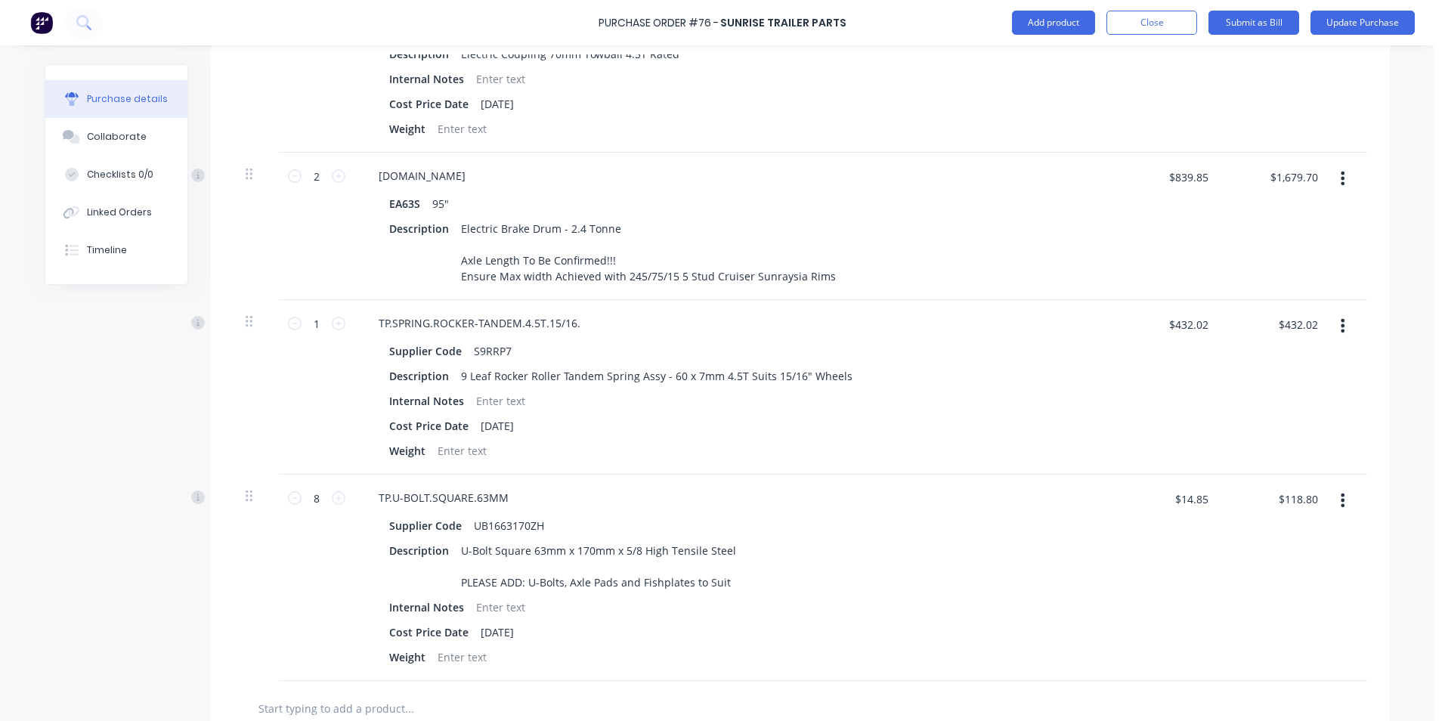
scroll to position [680, 0]
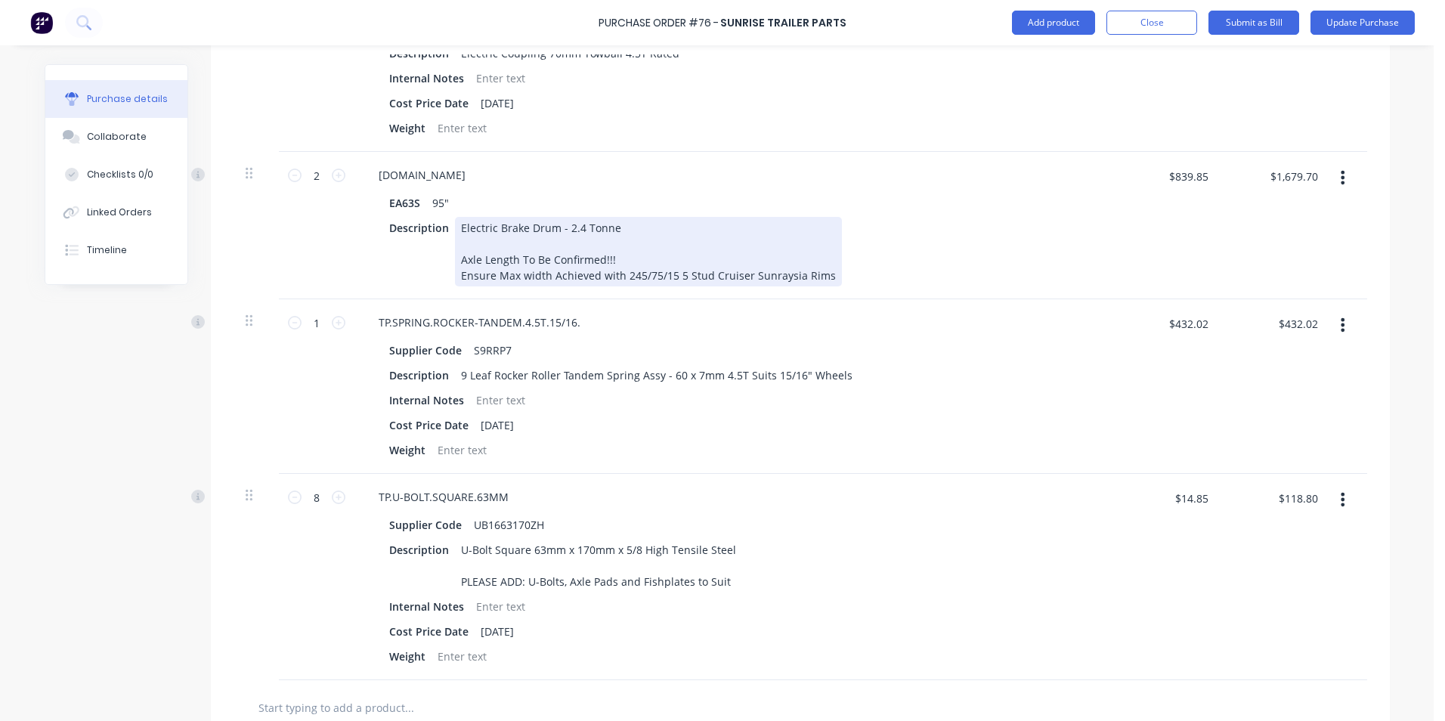
click at [635, 228] on div "Electric Brake Drum - 2.4 Tonne Axle Length To Be Confirmed!!! Ensure Max width…" at bounding box center [648, 252] width 387 height 70
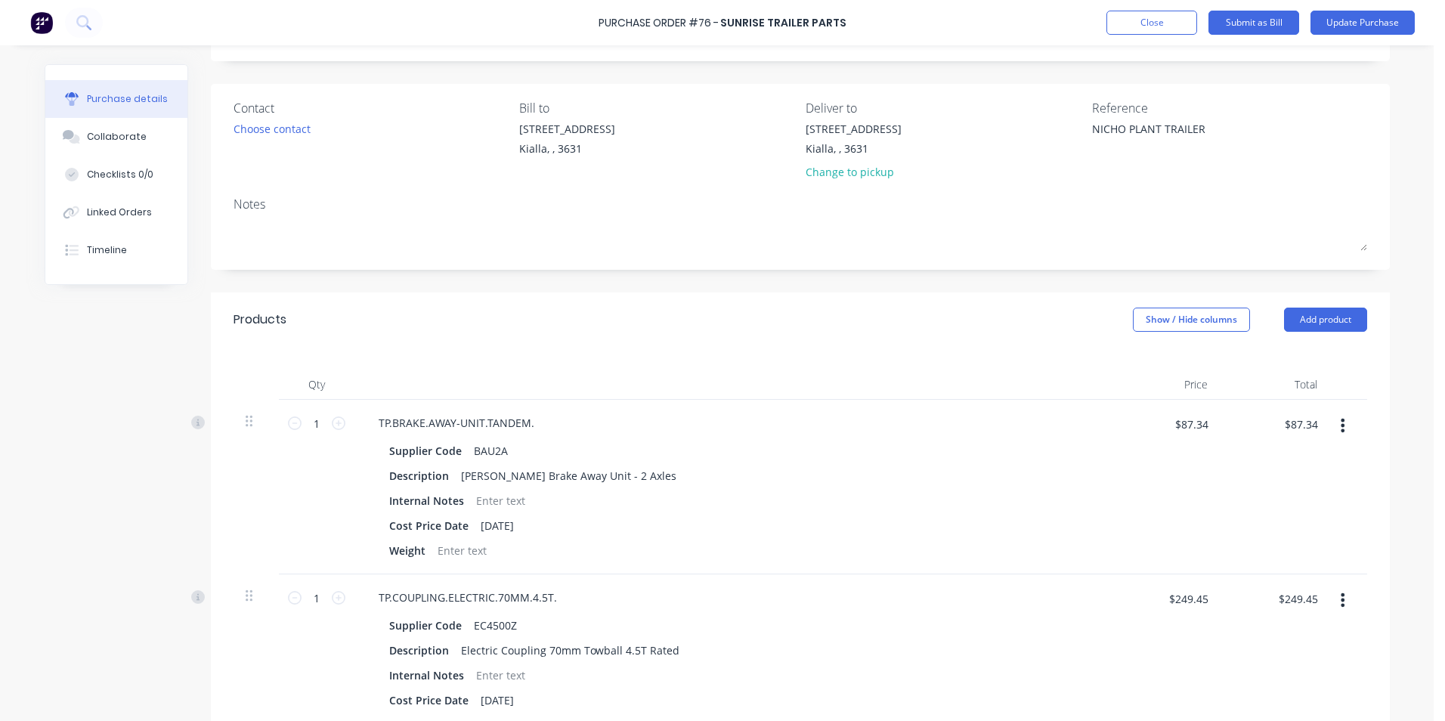
scroll to position [0, 0]
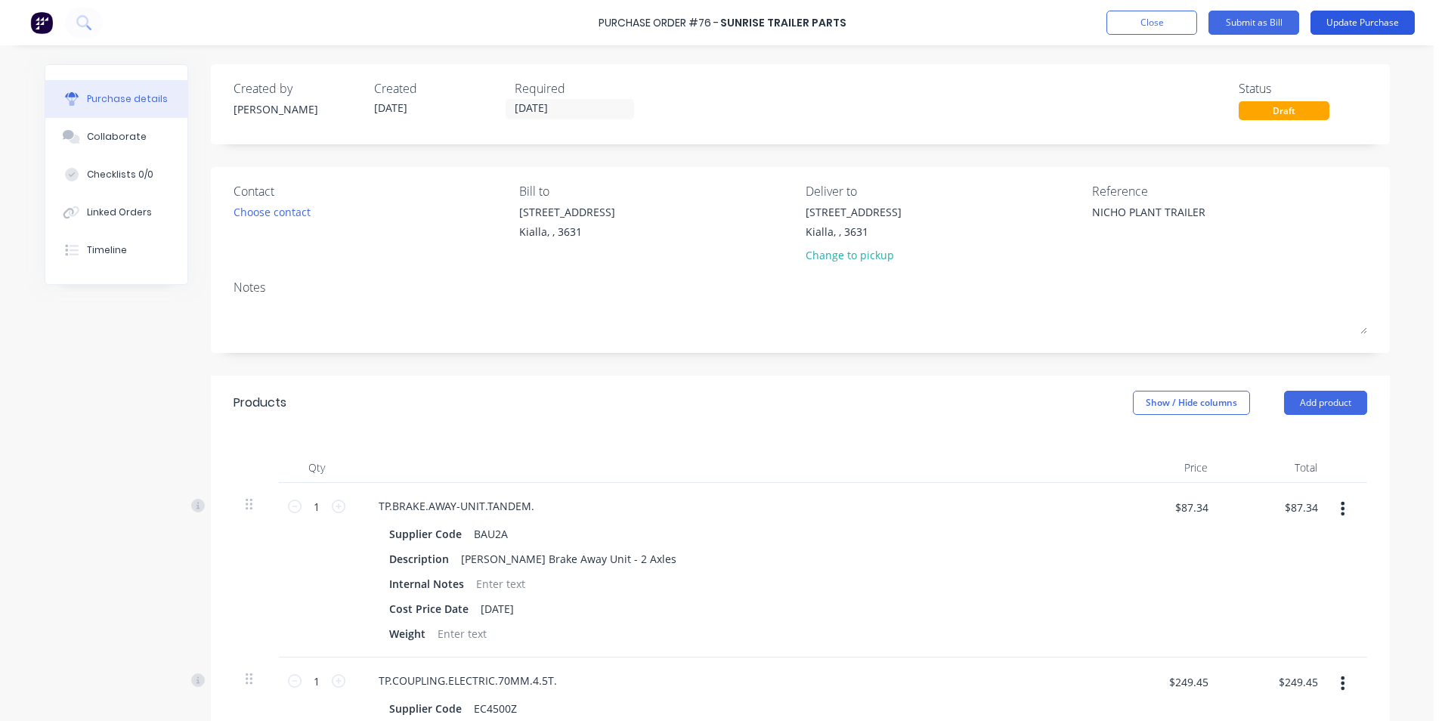
click at [1370, 20] on button "Update Purchase" at bounding box center [1362, 23] width 104 height 24
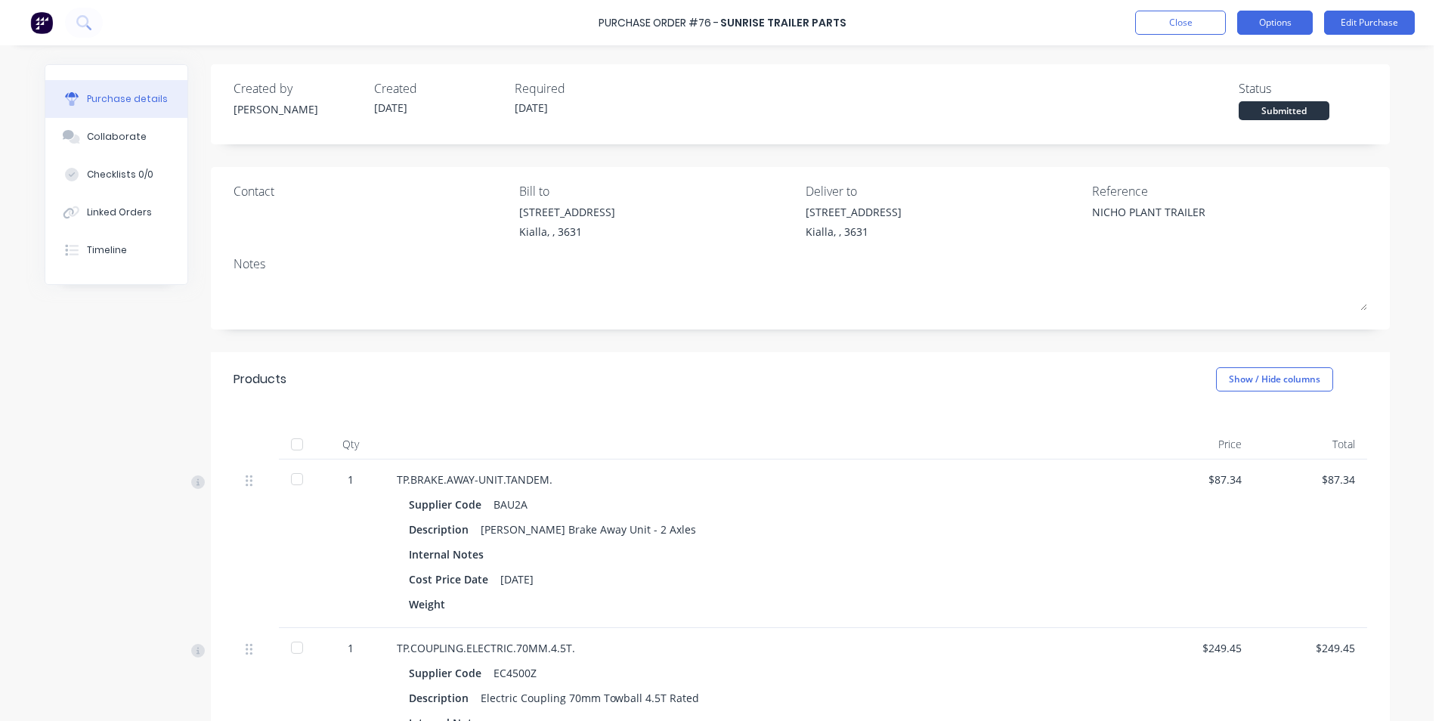
click at [1275, 23] on button "Options" at bounding box center [1275, 23] width 76 height 24
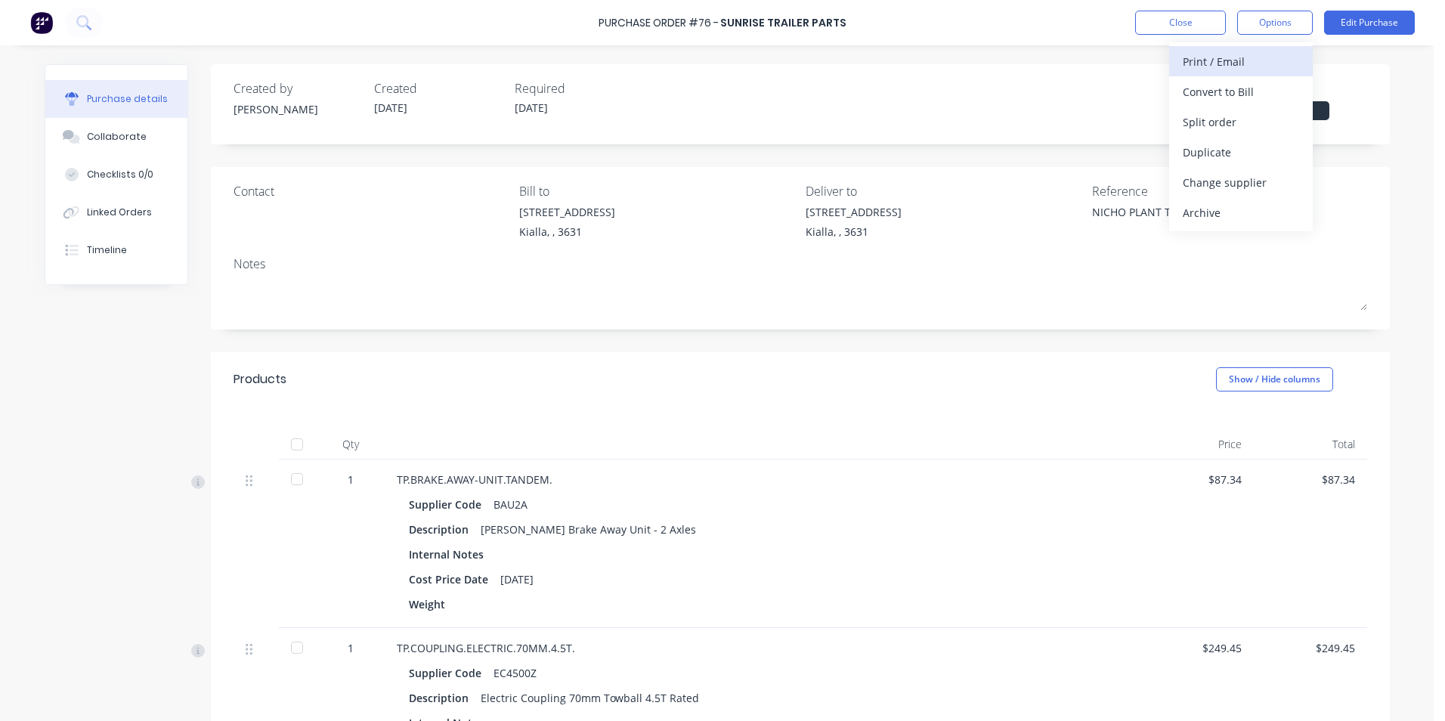
click at [1210, 64] on div "Print / Email" at bounding box center [1240, 62] width 116 height 22
click at [1247, 128] on div "Without pricing" at bounding box center [1240, 122] width 116 height 22
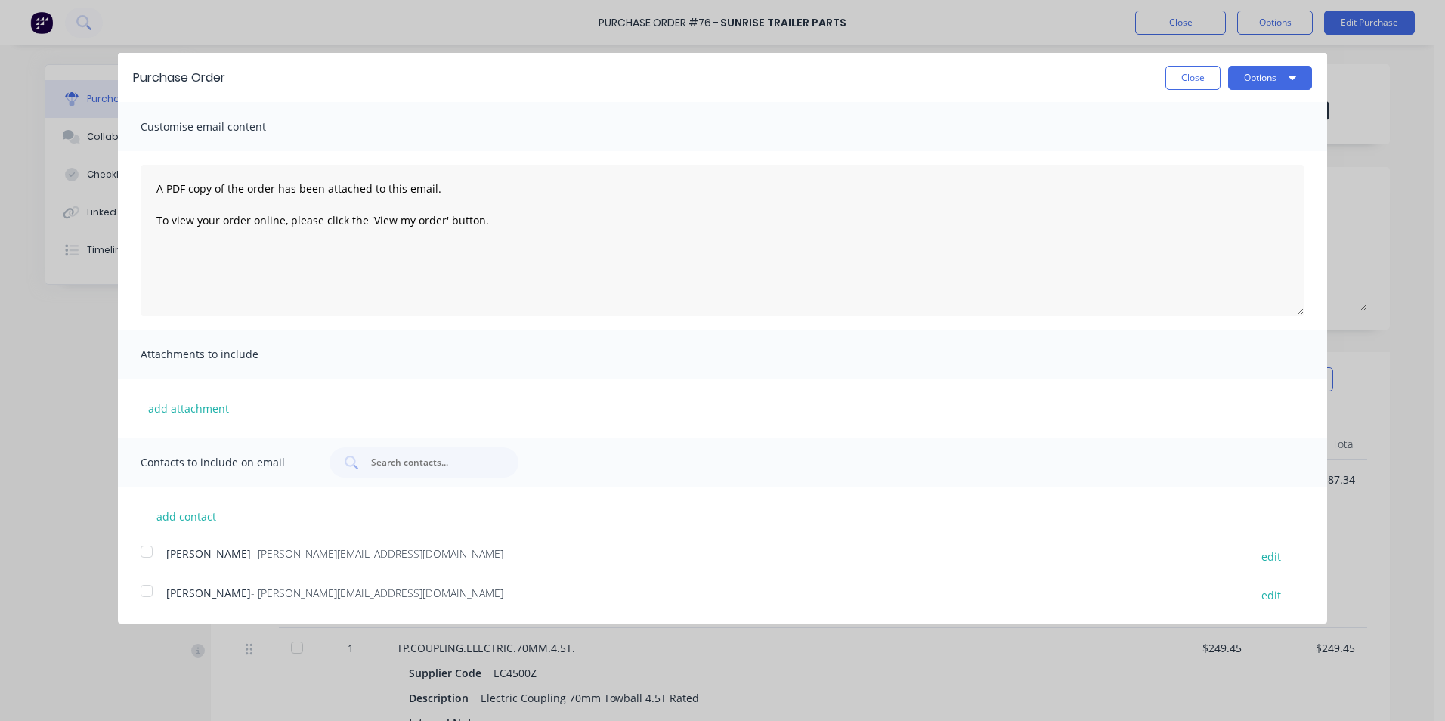
click at [152, 589] on div at bounding box center [146, 591] width 30 height 30
click at [1249, 79] on button "Options" at bounding box center [1270, 78] width 84 height 24
click at [1218, 143] on div "Email" at bounding box center [1240, 146] width 116 height 22
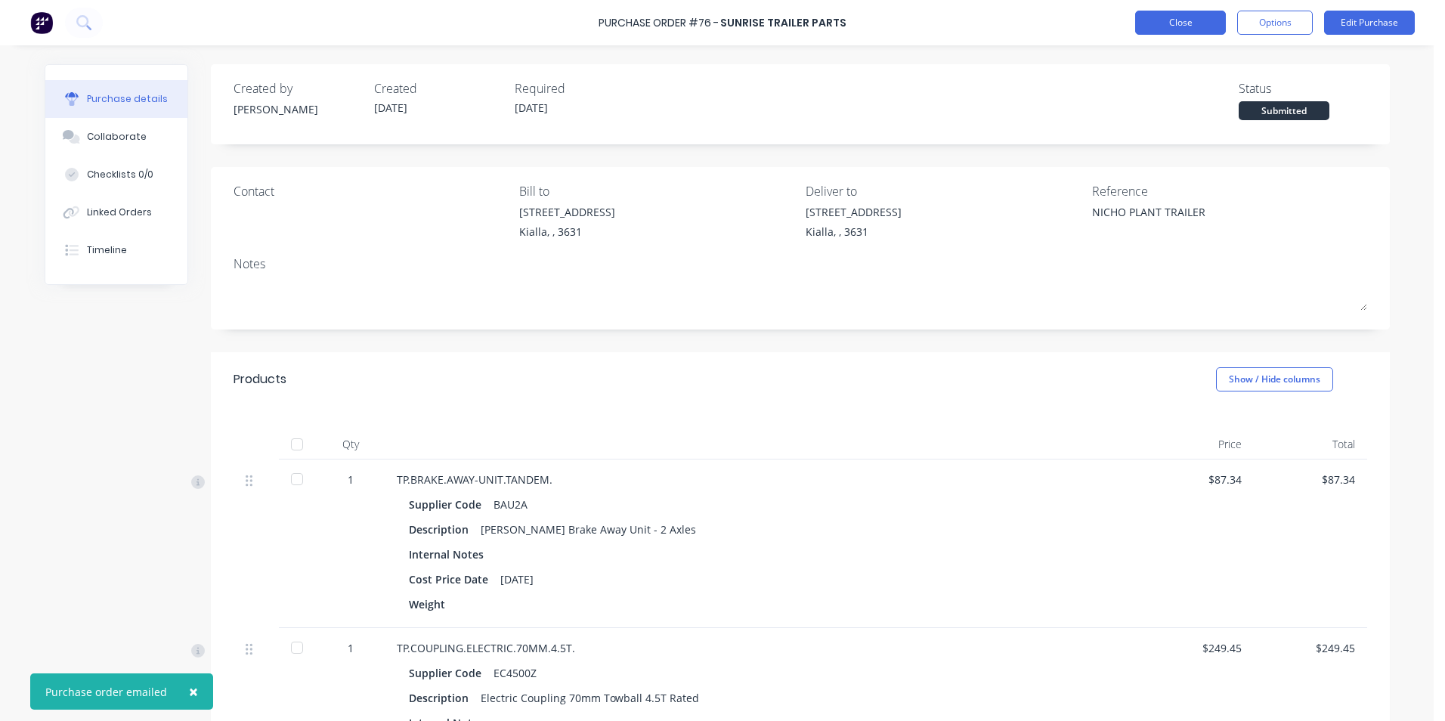
click at [1157, 25] on button "Close" at bounding box center [1180, 23] width 91 height 24
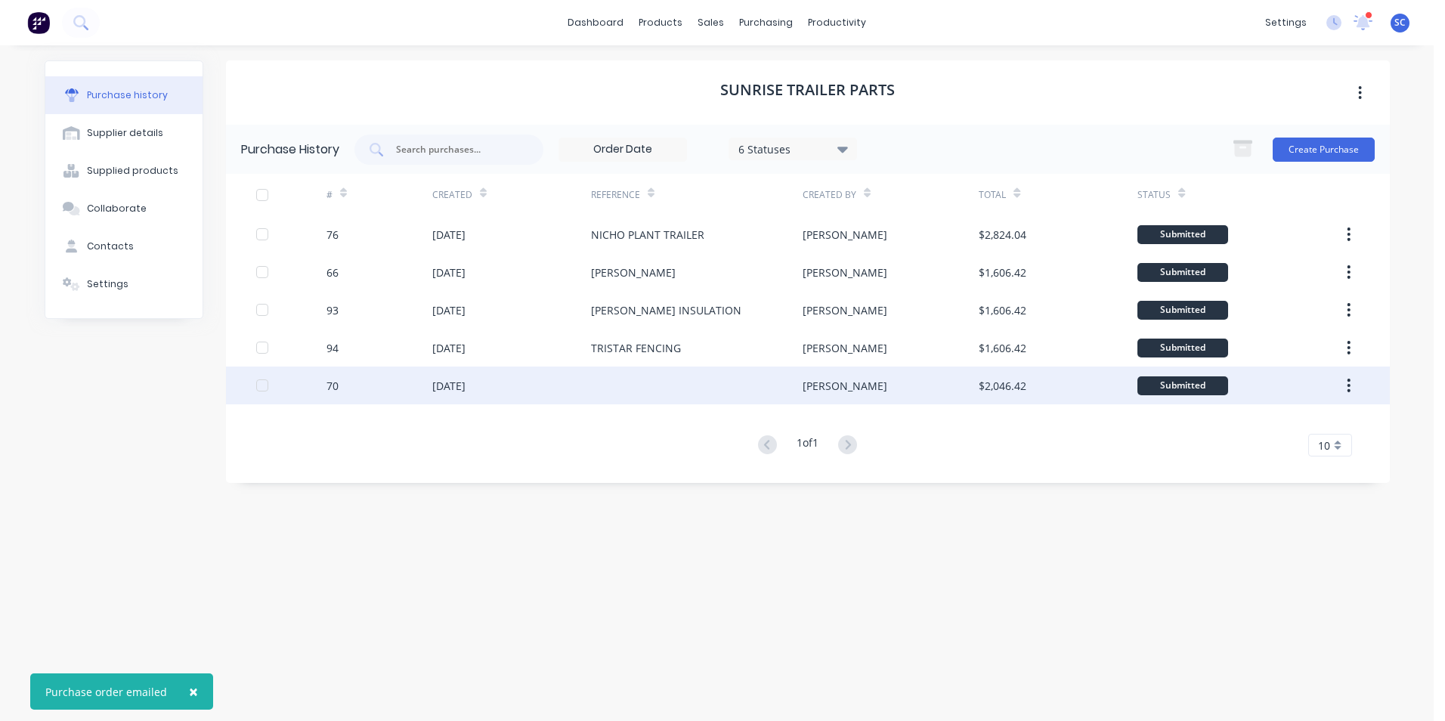
click at [589, 391] on div "[DATE]" at bounding box center [511, 385] width 159 height 38
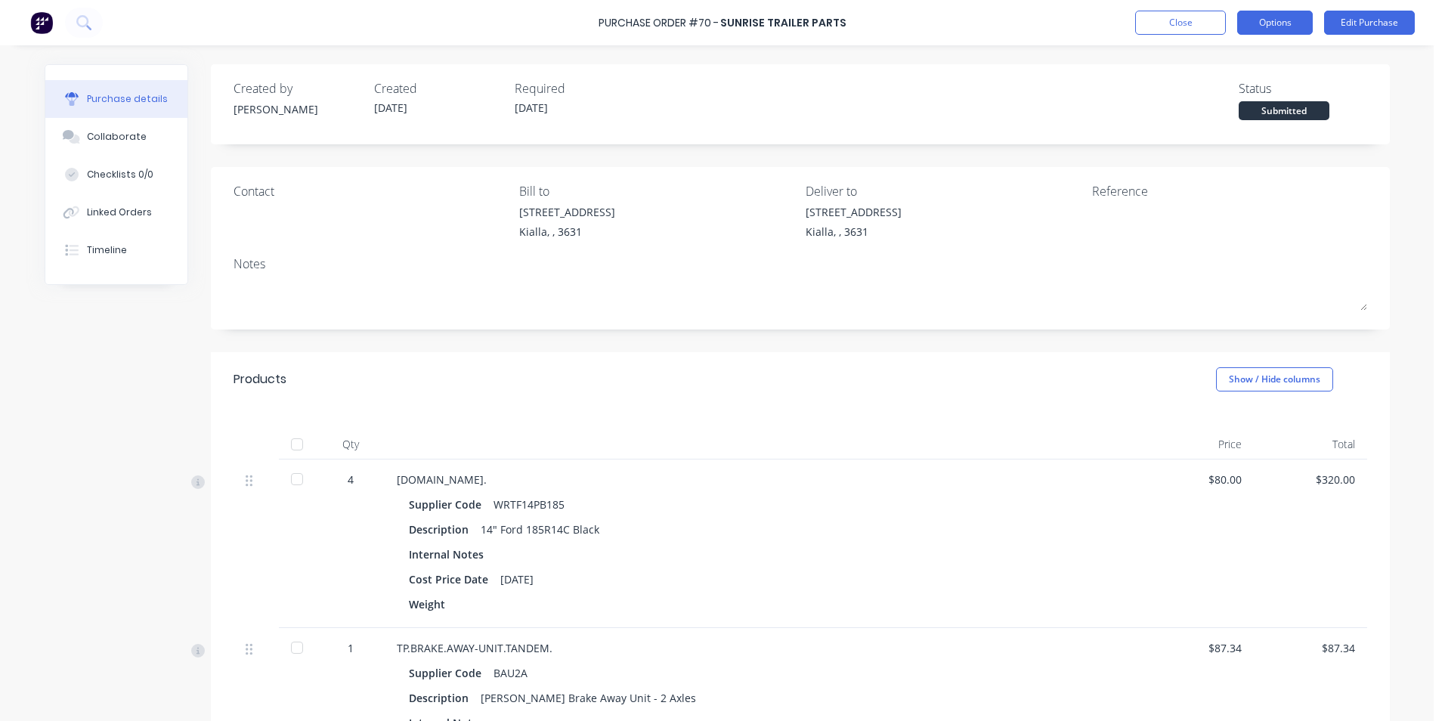
click at [1277, 16] on button "Options" at bounding box center [1275, 23] width 76 height 24
click at [1364, 17] on button "Edit Purchase" at bounding box center [1369, 23] width 91 height 24
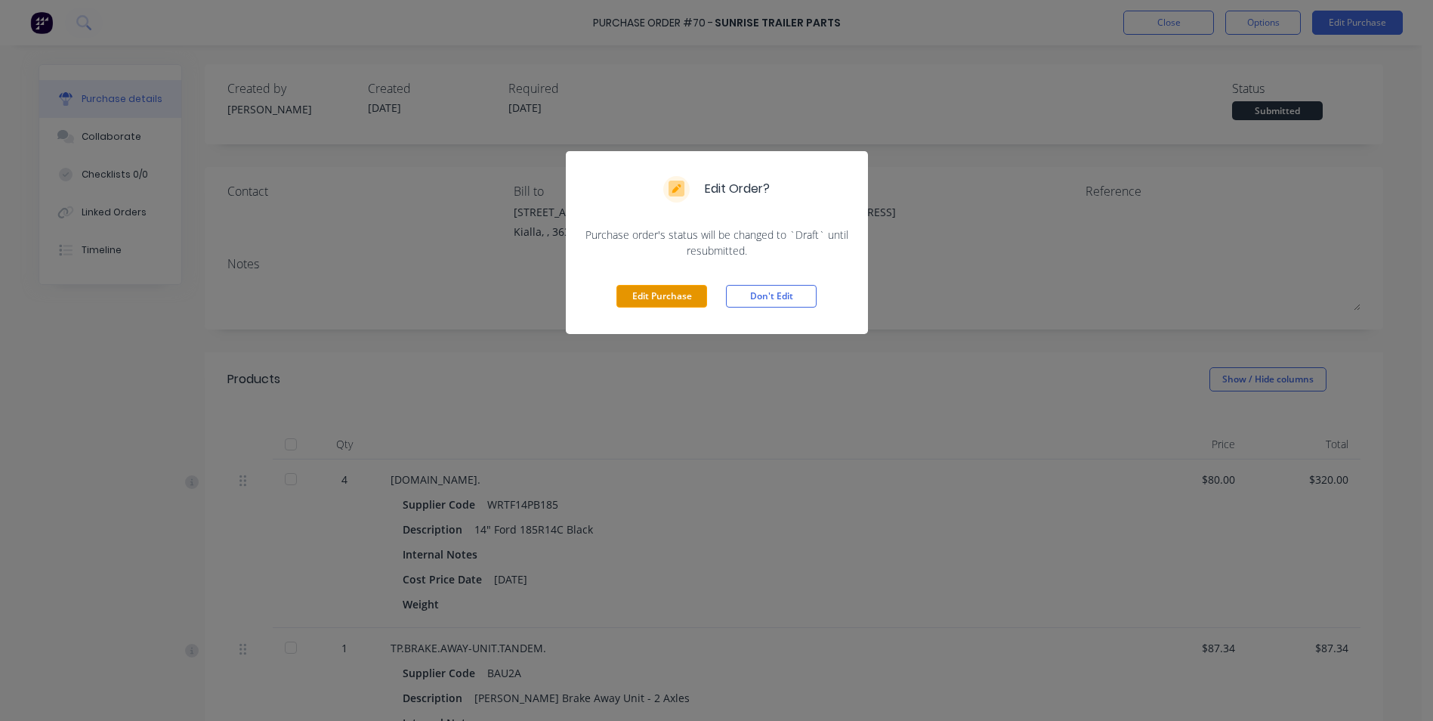
click at [655, 294] on button "Edit Purchase" at bounding box center [662, 296] width 91 height 23
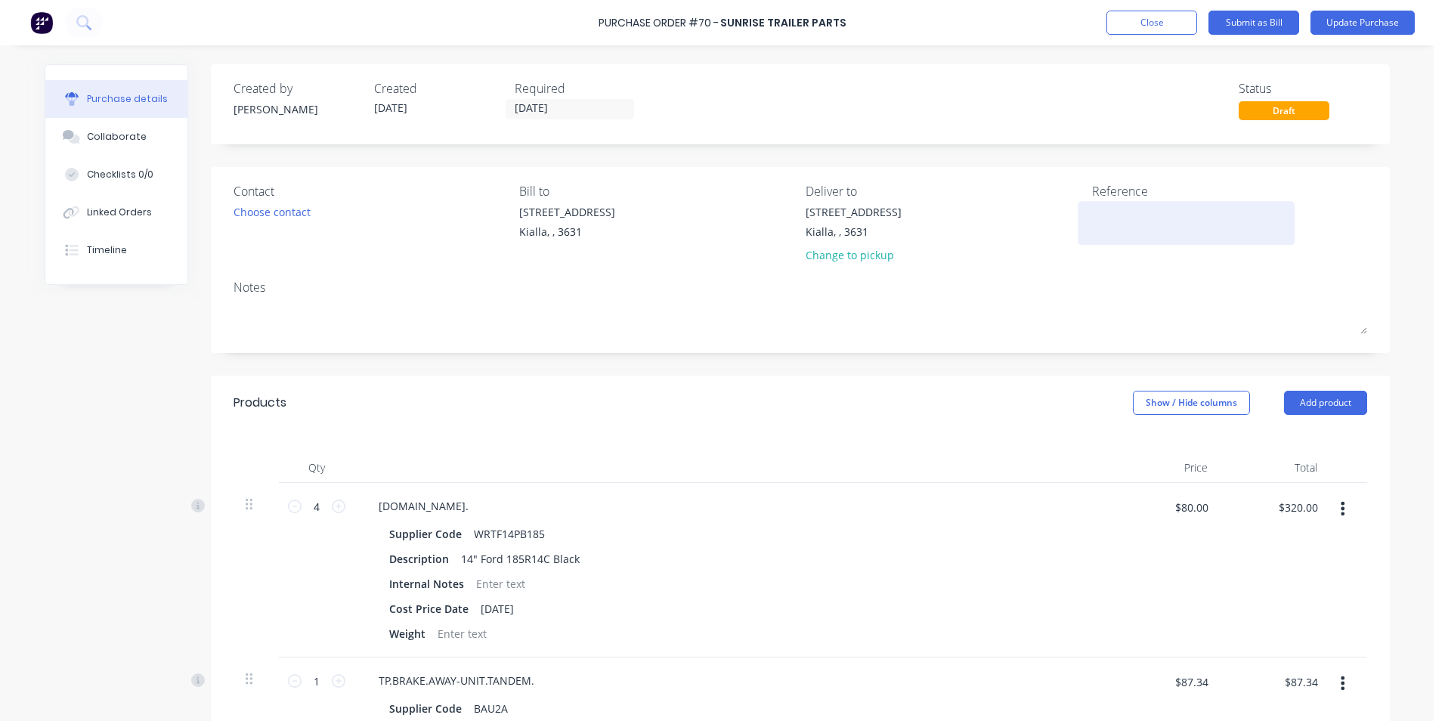
click at [1137, 233] on textarea at bounding box center [1186, 221] width 189 height 34
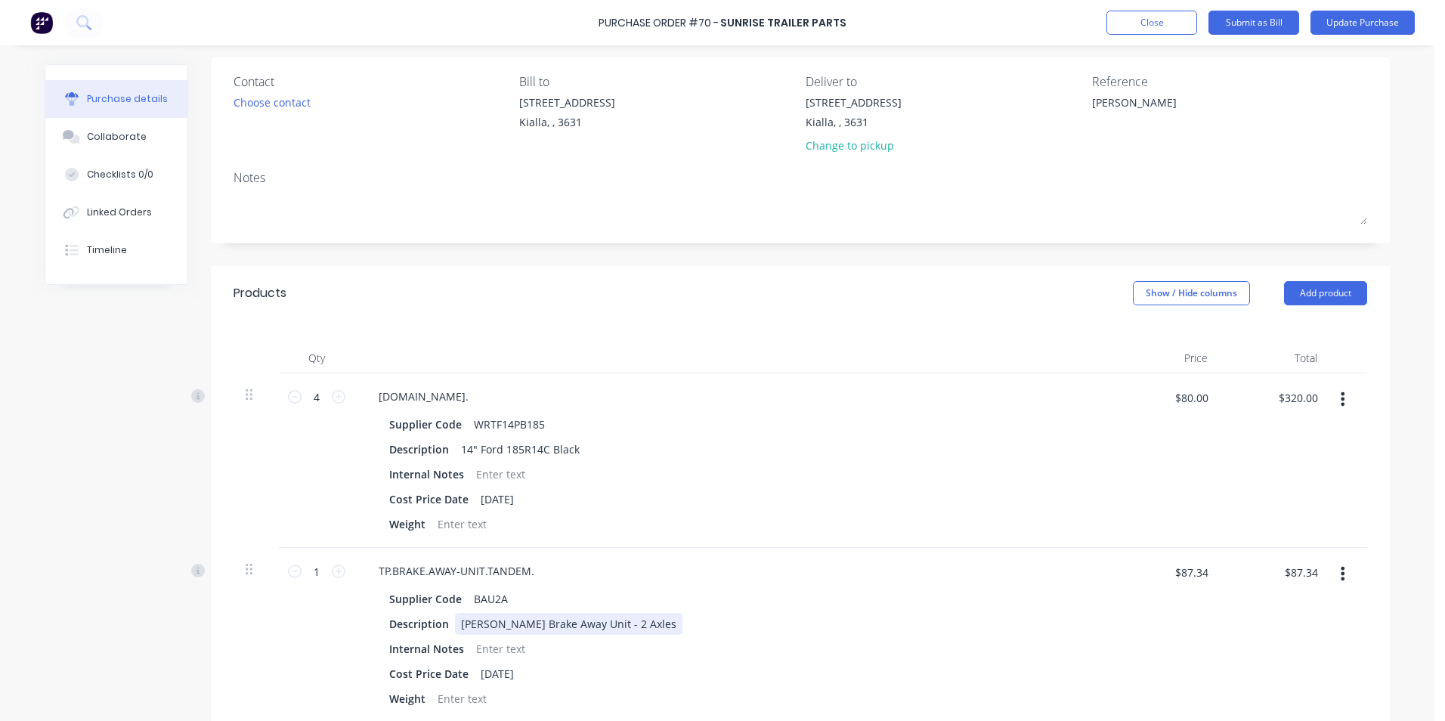
scroll to position [227, 0]
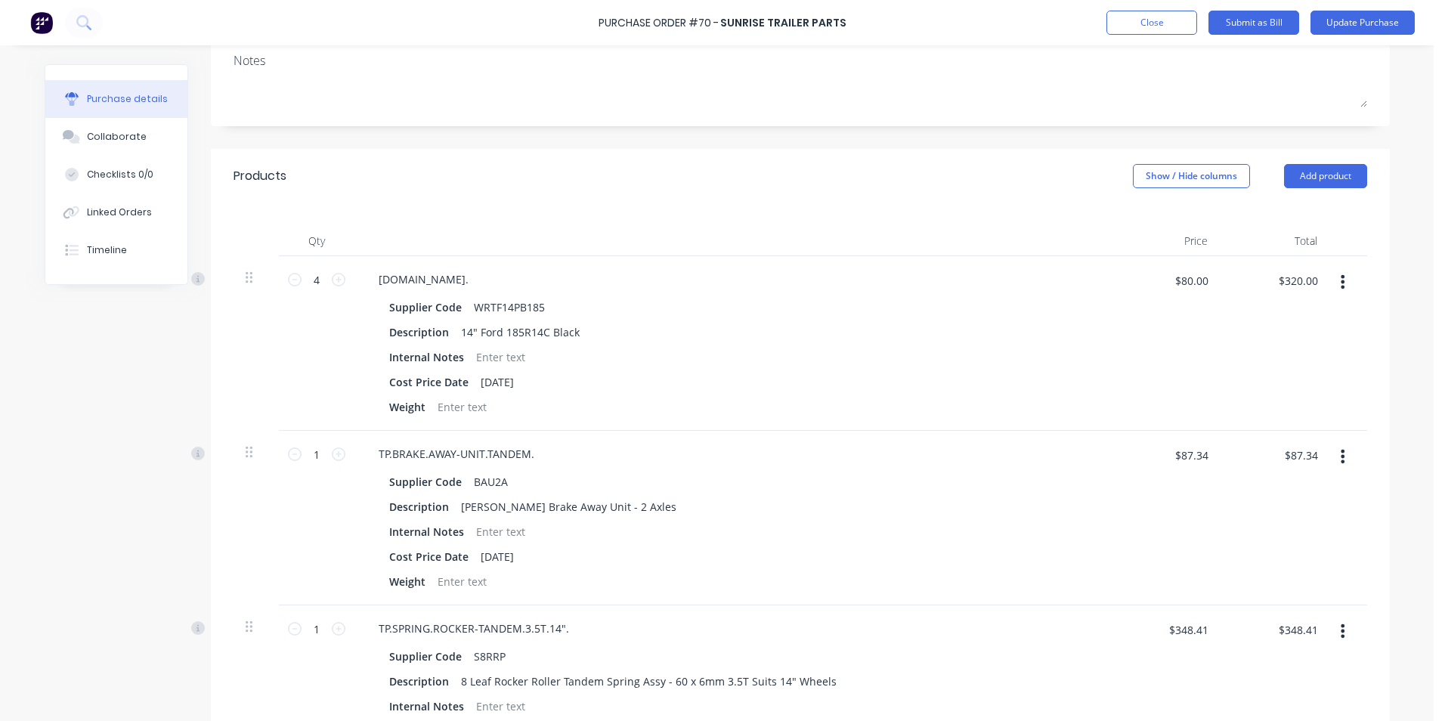
type textarea "[PERSON_NAME]"
click at [1340, 284] on icon "button" at bounding box center [1342, 282] width 4 height 17
click at [1278, 415] on button "Delete" at bounding box center [1296, 412] width 128 height 30
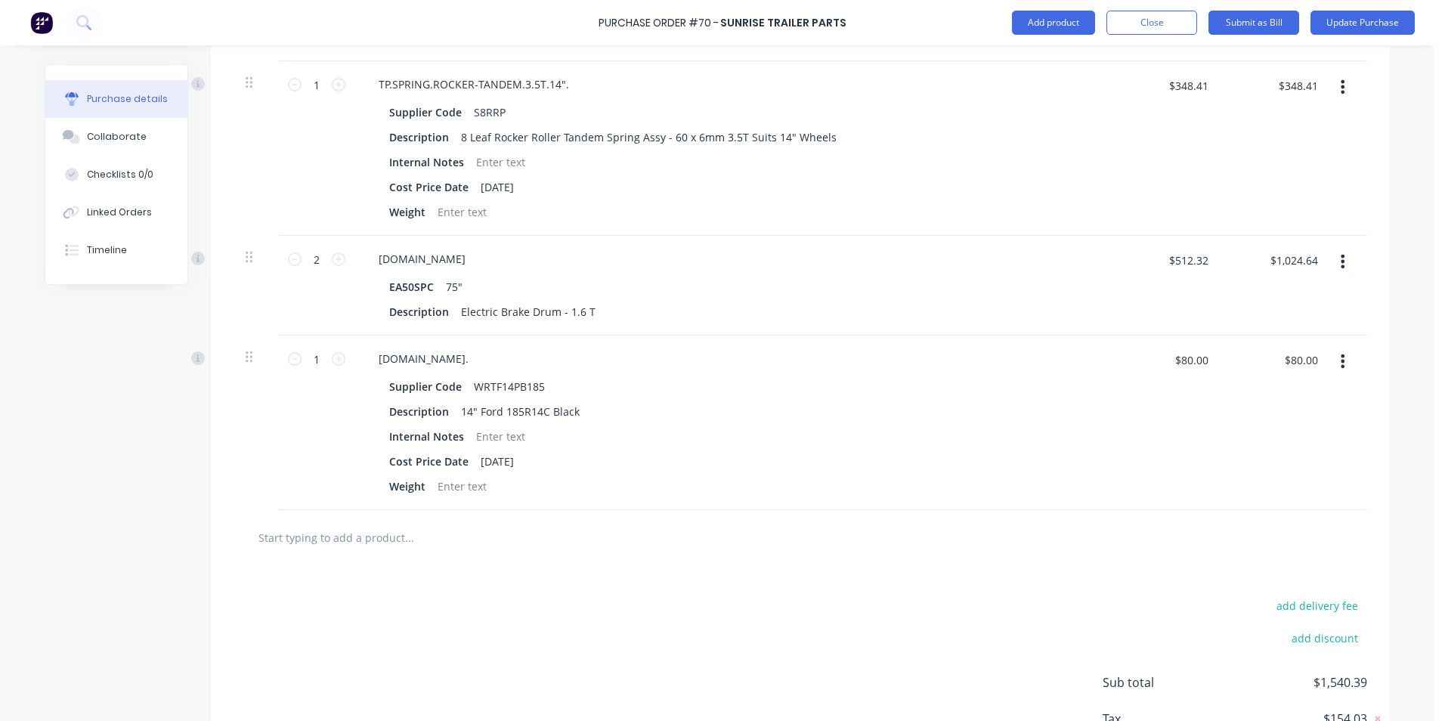
scroll to position [604, 0]
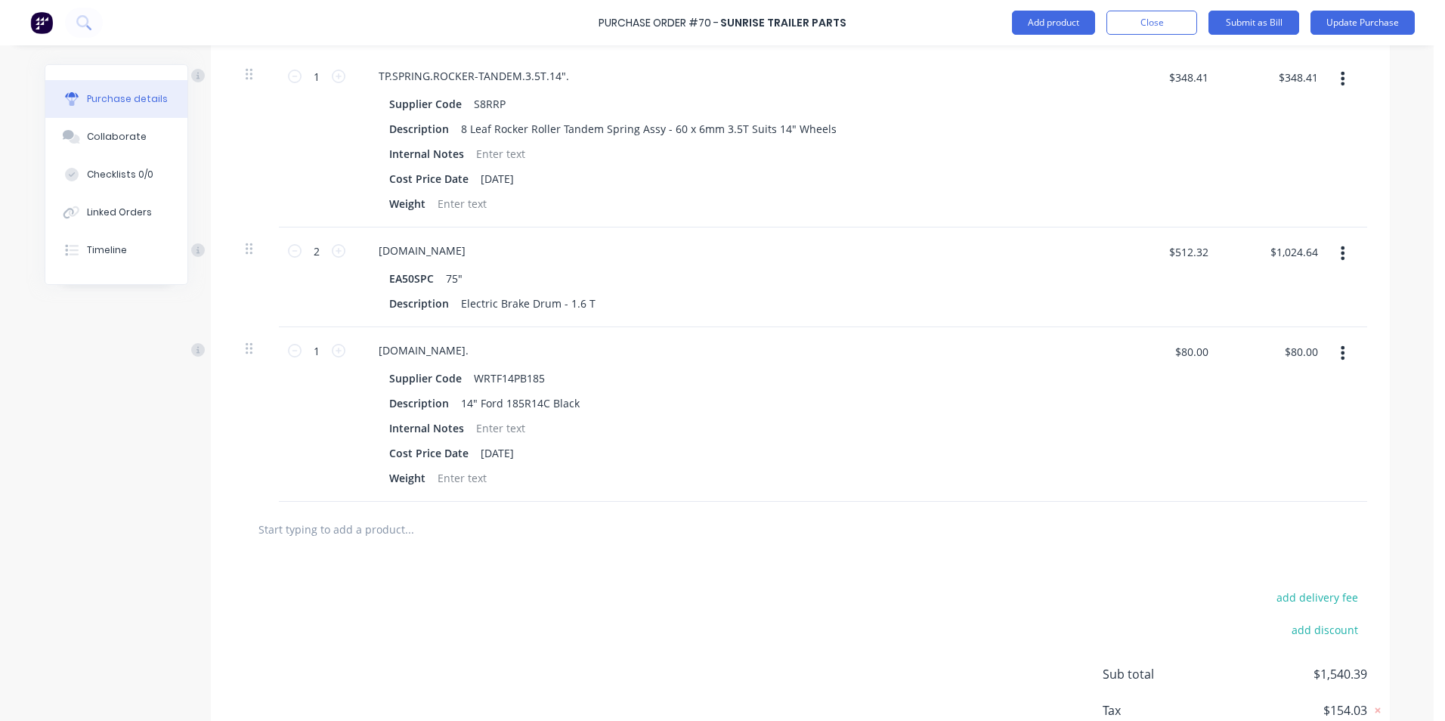
click at [1340, 354] on icon "button" at bounding box center [1342, 353] width 4 height 14
click at [1250, 492] on button "Delete" at bounding box center [1296, 483] width 128 height 30
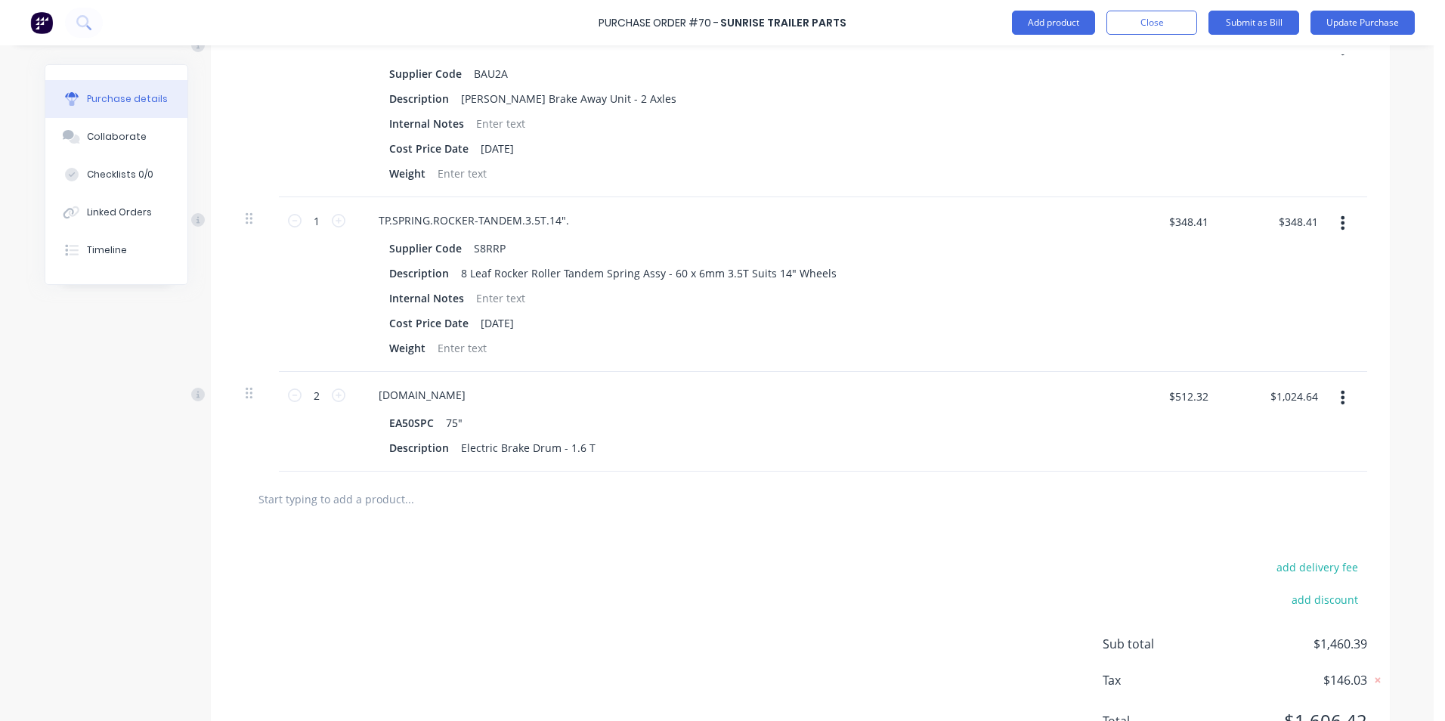
scroll to position [530, 0]
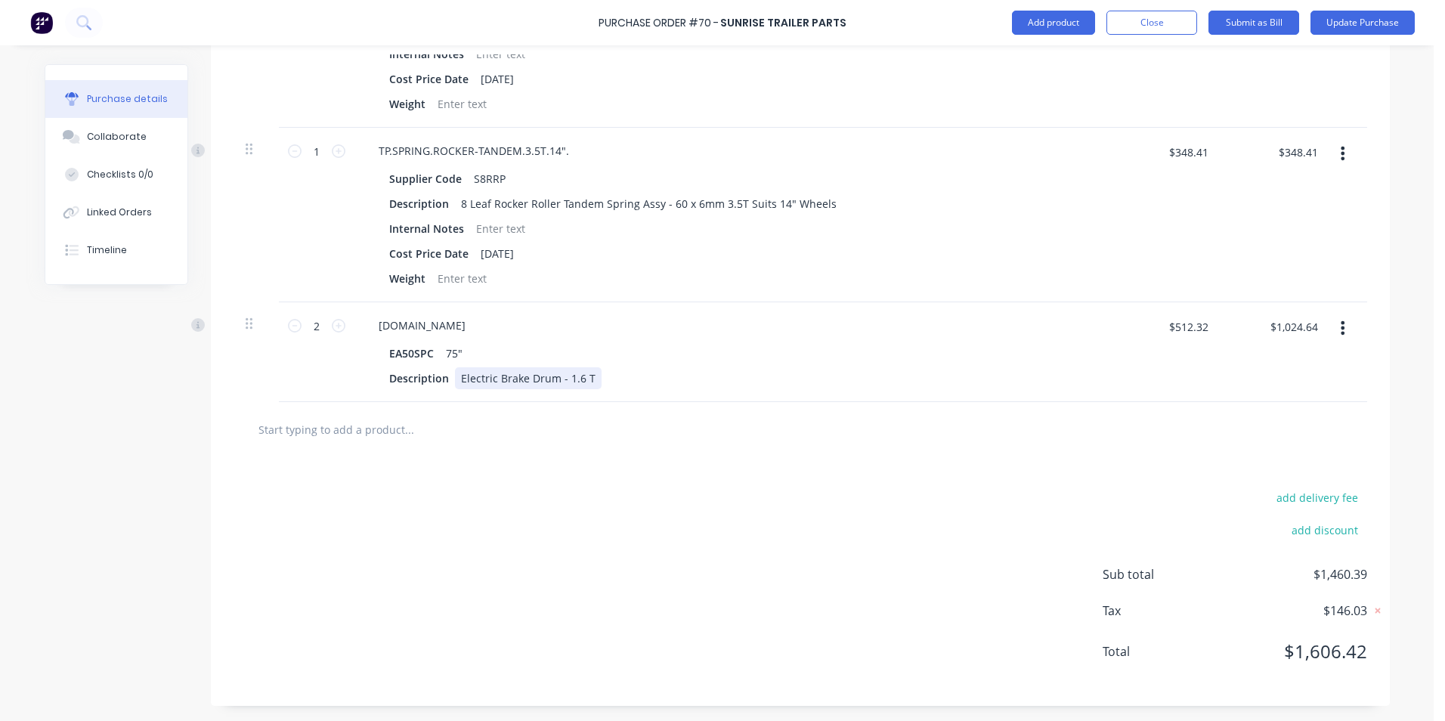
click at [558, 377] on div "Electric Brake Drum - 1.6 T" at bounding box center [528, 378] width 147 height 22
click at [587, 377] on div "Electric Brake Drum - 1.6 T" at bounding box center [528, 378] width 147 height 22
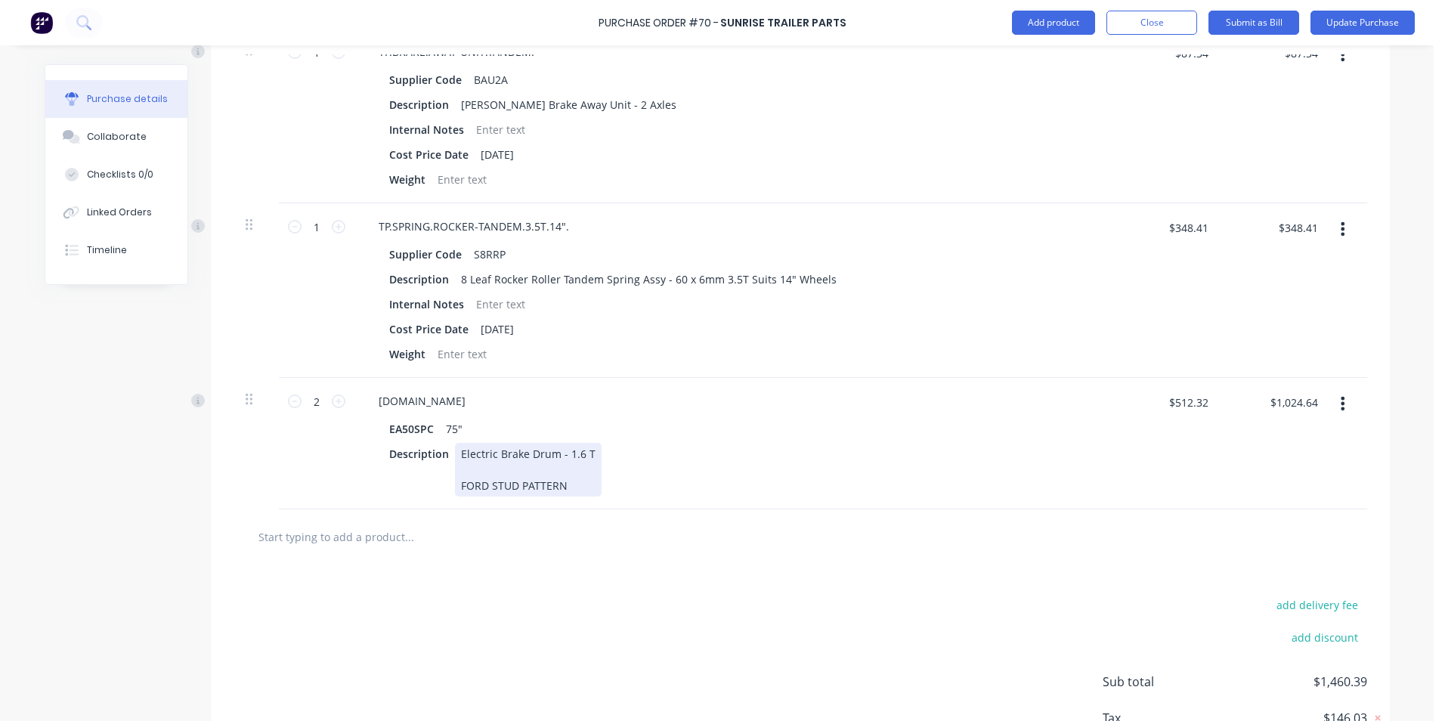
scroll to position [0, 0]
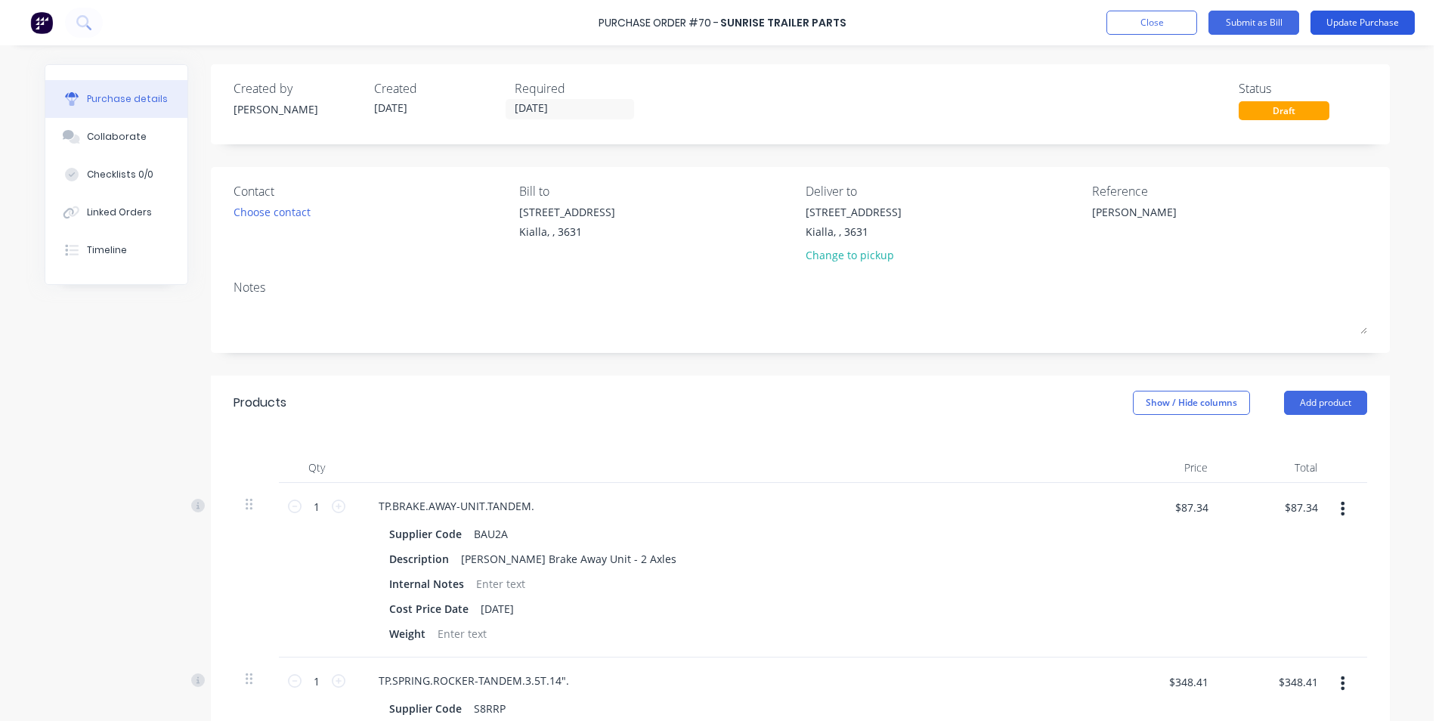
click at [1339, 23] on button "Update Purchase" at bounding box center [1362, 23] width 104 height 24
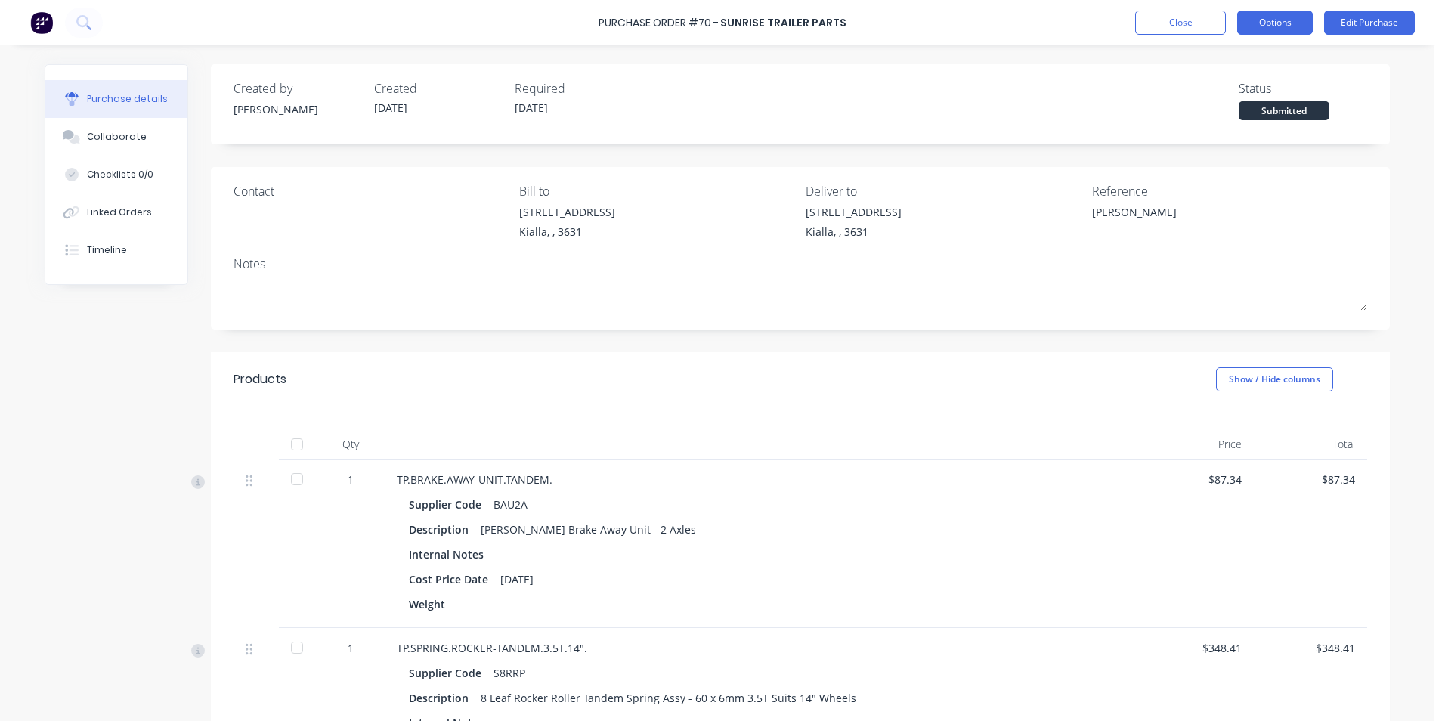
click at [1265, 26] on button "Options" at bounding box center [1275, 23] width 76 height 24
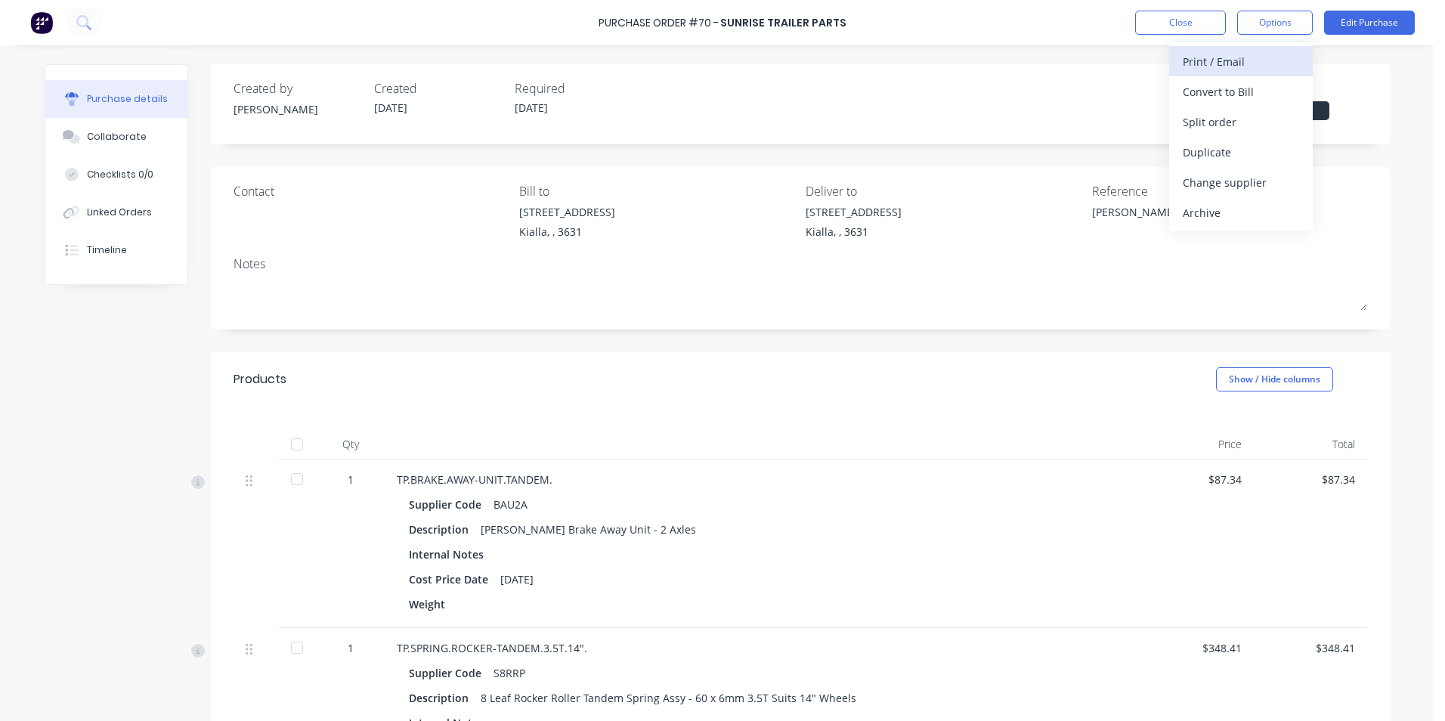
click at [1228, 66] on div "Print / Email" at bounding box center [1240, 62] width 116 height 22
click at [1223, 119] on div "Without pricing" at bounding box center [1240, 122] width 116 height 22
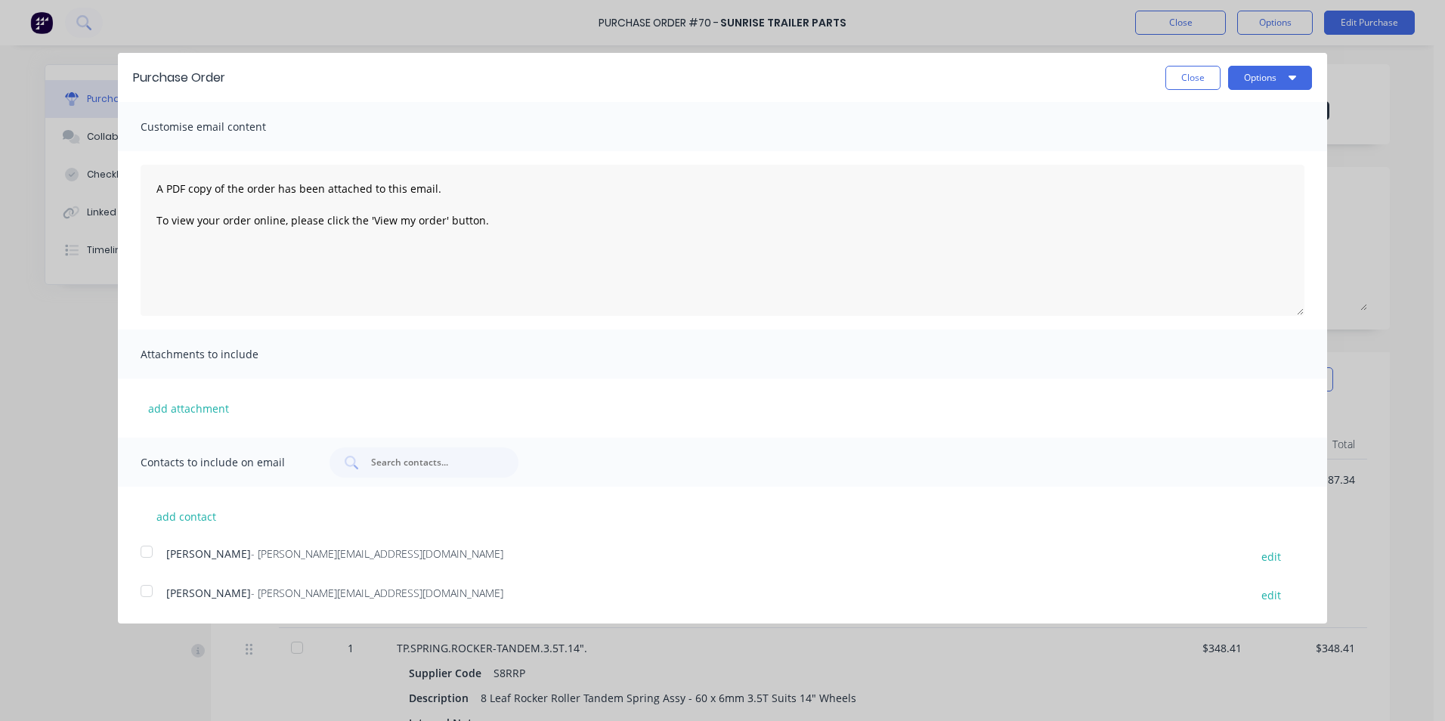
click at [142, 592] on div at bounding box center [146, 591] width 30 height 30
click at [1256, 81] on button "Options" at bounding box center [1270, 78] width 84 height 24
click at [1213, 150] on div "Email" at bounding box center [1240, 146] width 116 height 22
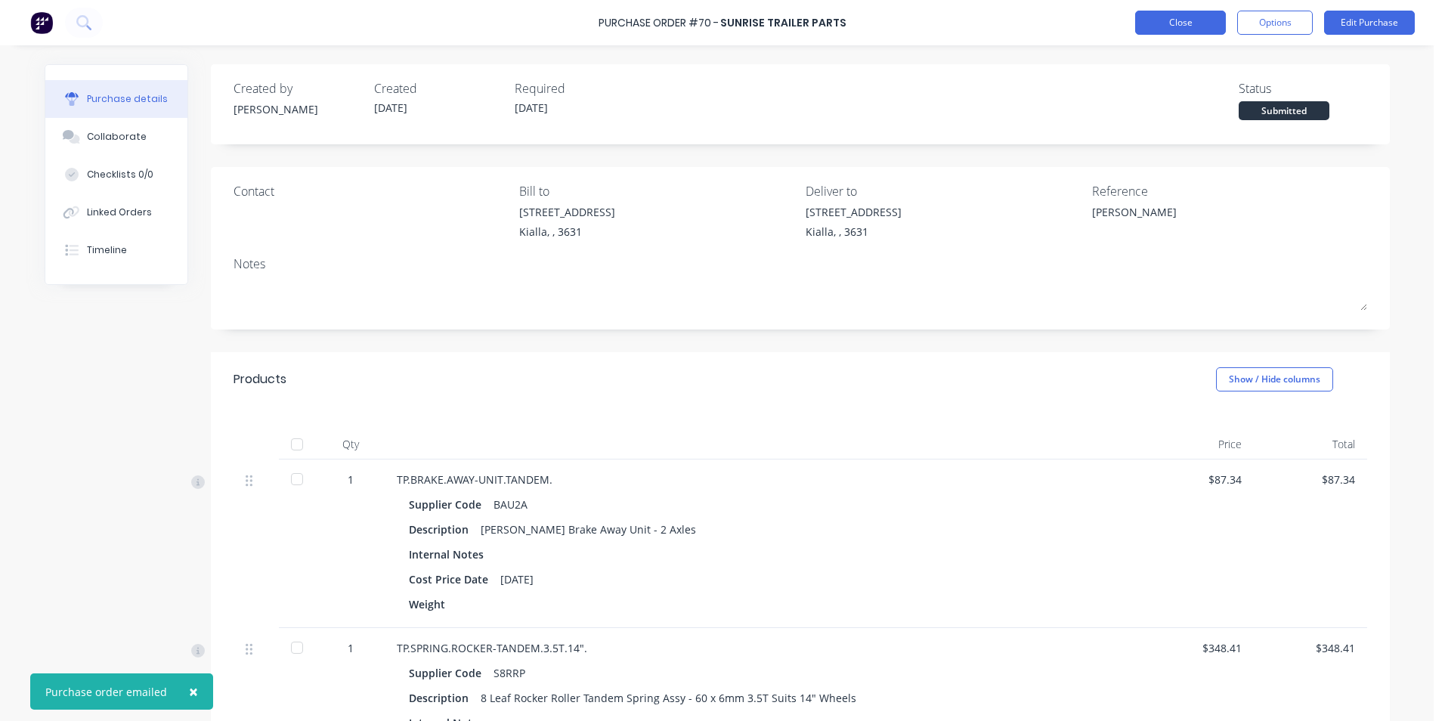
click at [1146, 23] on button "Close" at bounding box center [1180, 23] width 91 height 24
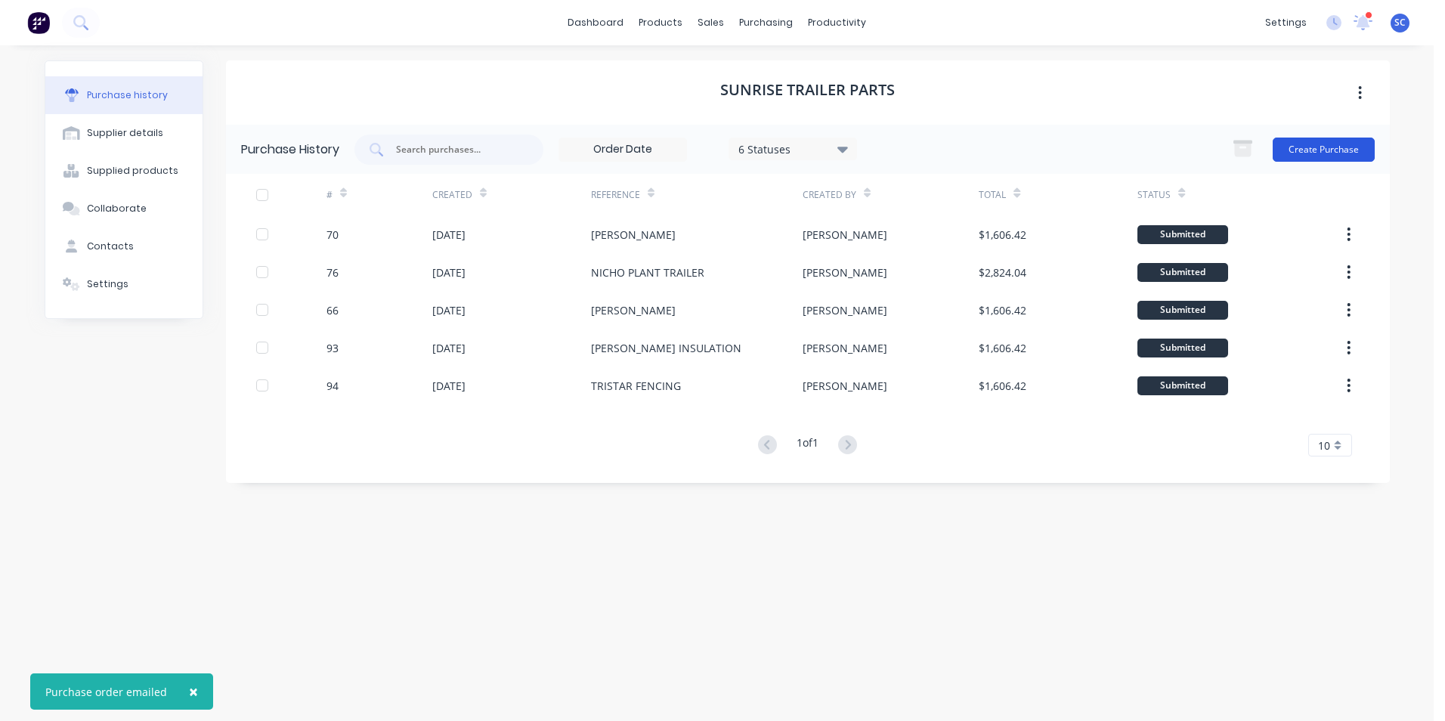
click at [1316, 150] on button "Create Purchase" at bounding box center [1323, 150] width 102 height 24
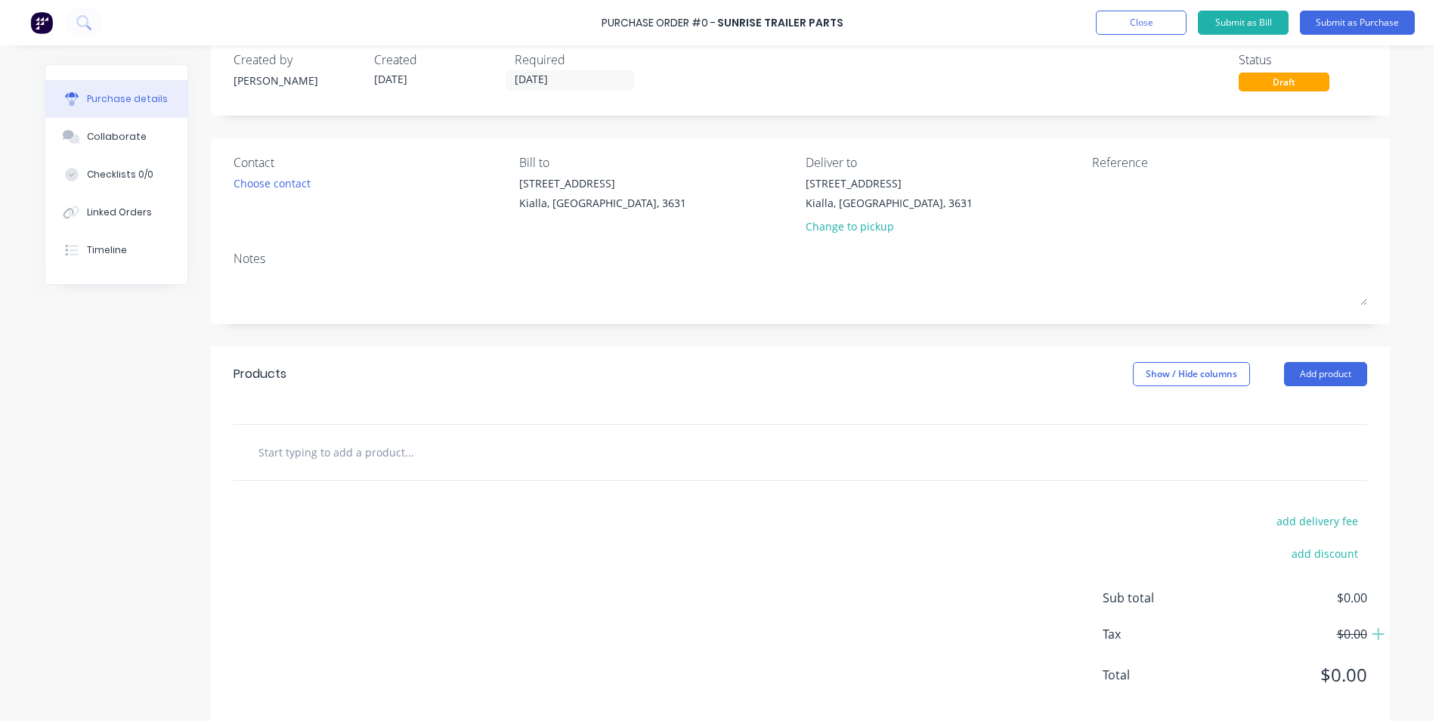
scroll to position [52, 0]
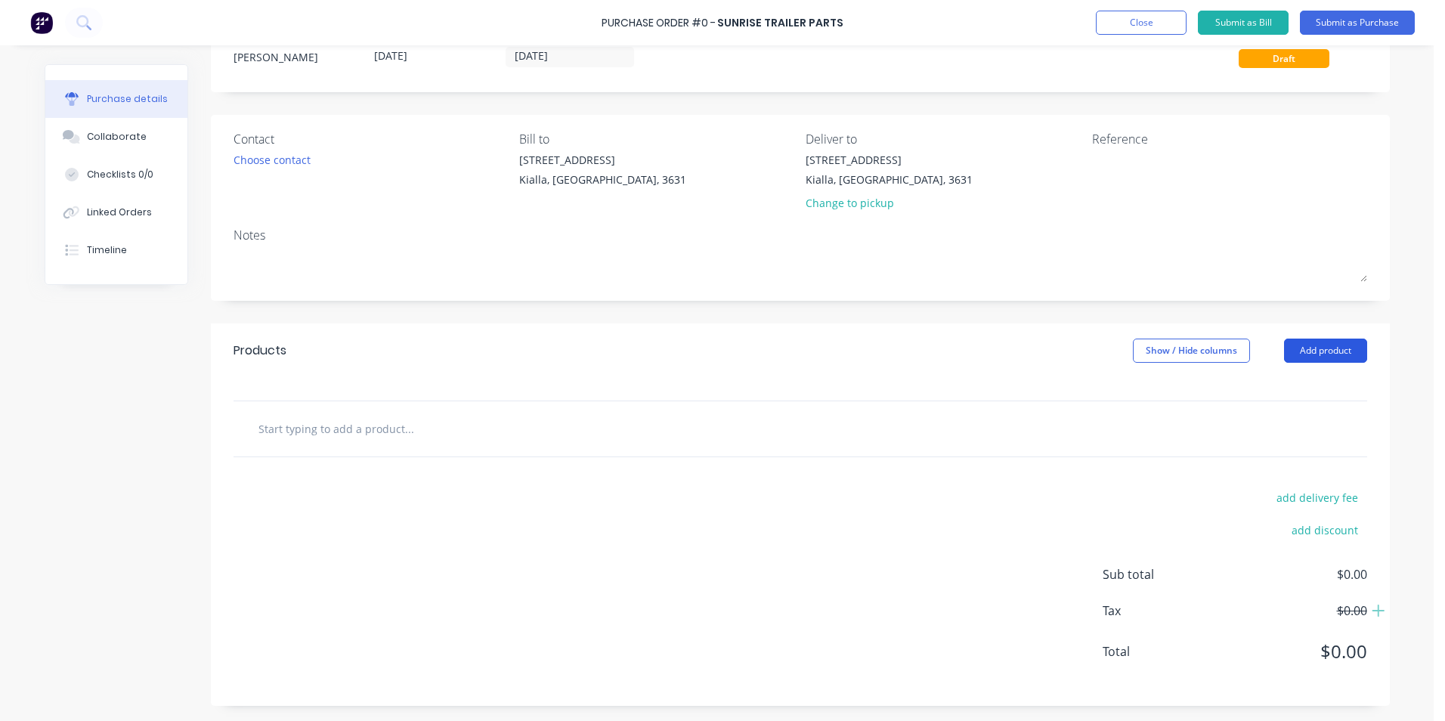
click at [1327, 343] on button "Add product" at bounding box center [1325, 350] width 83 height 24
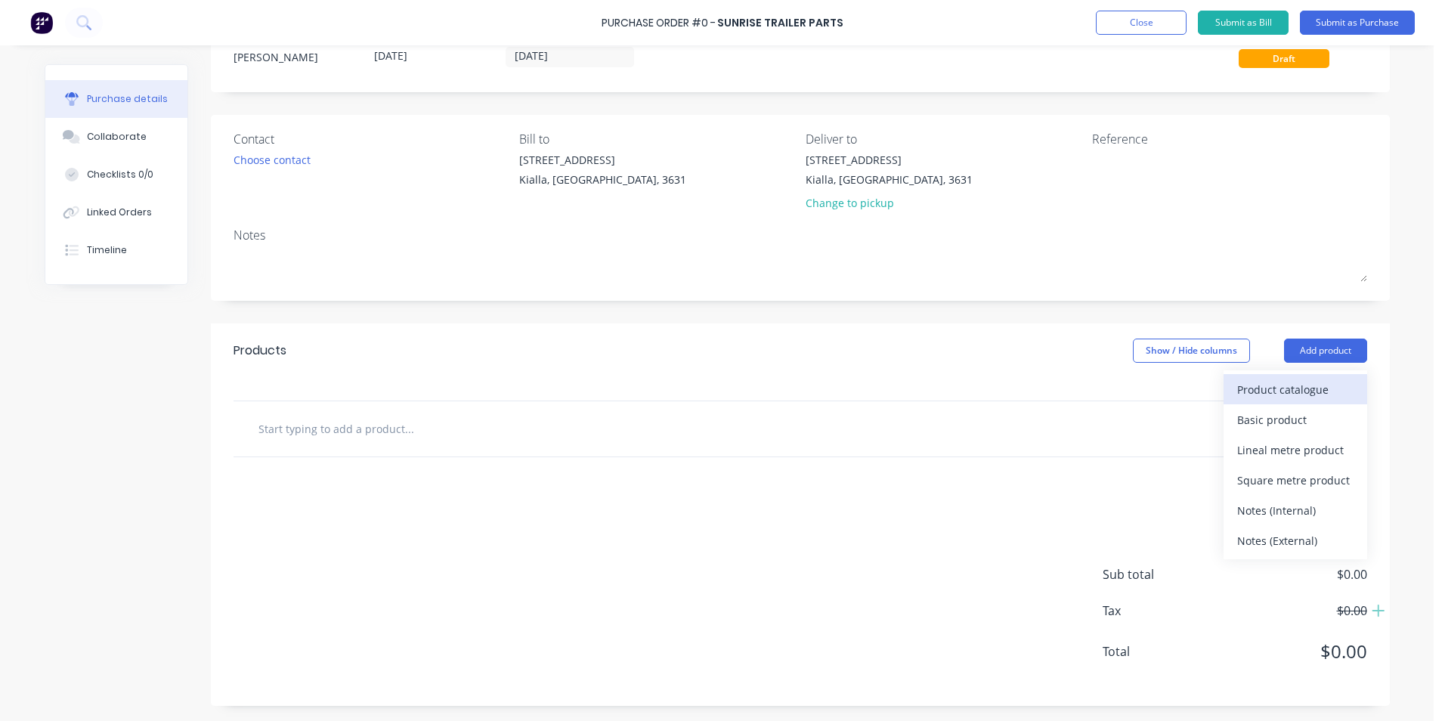
click at [1228, 388] on button "Product catalogue" at bounding box center [1295, 389] width 144 height 30
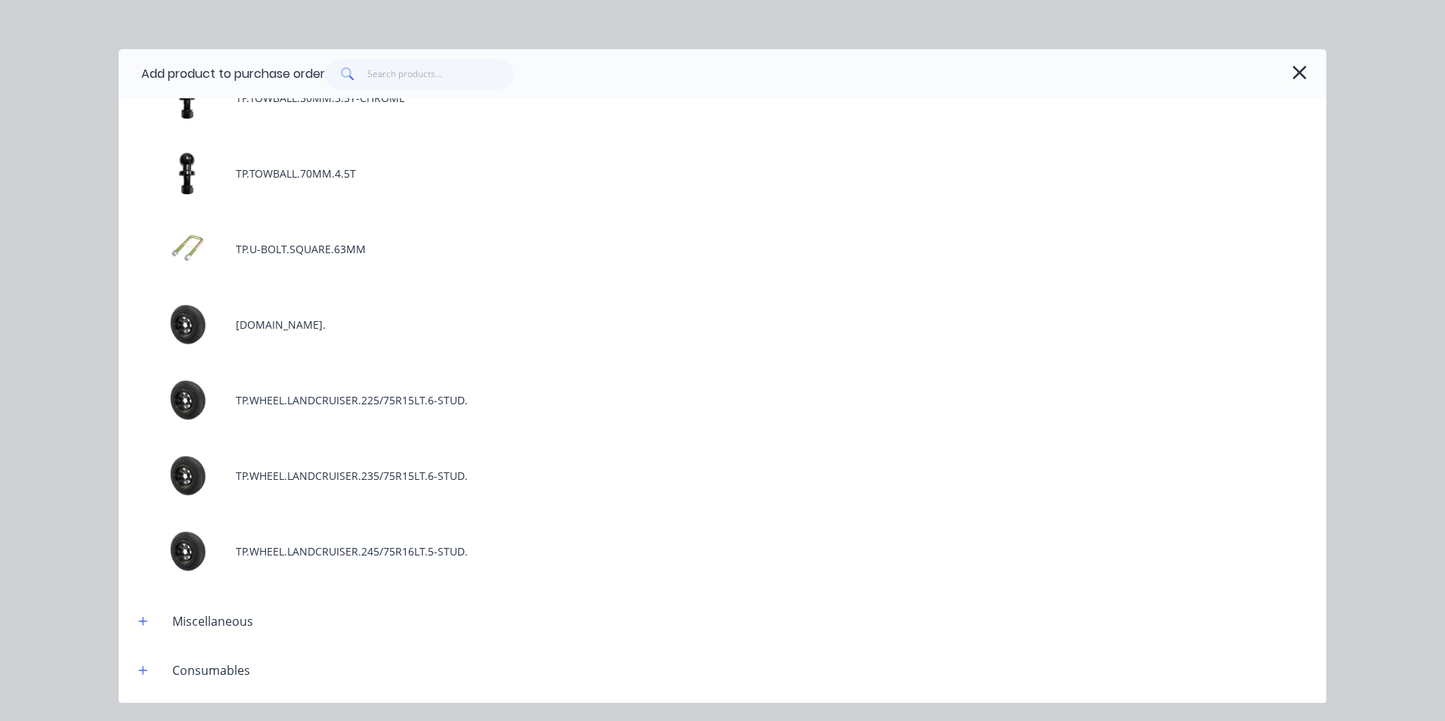
scroll to position [6649, 0]
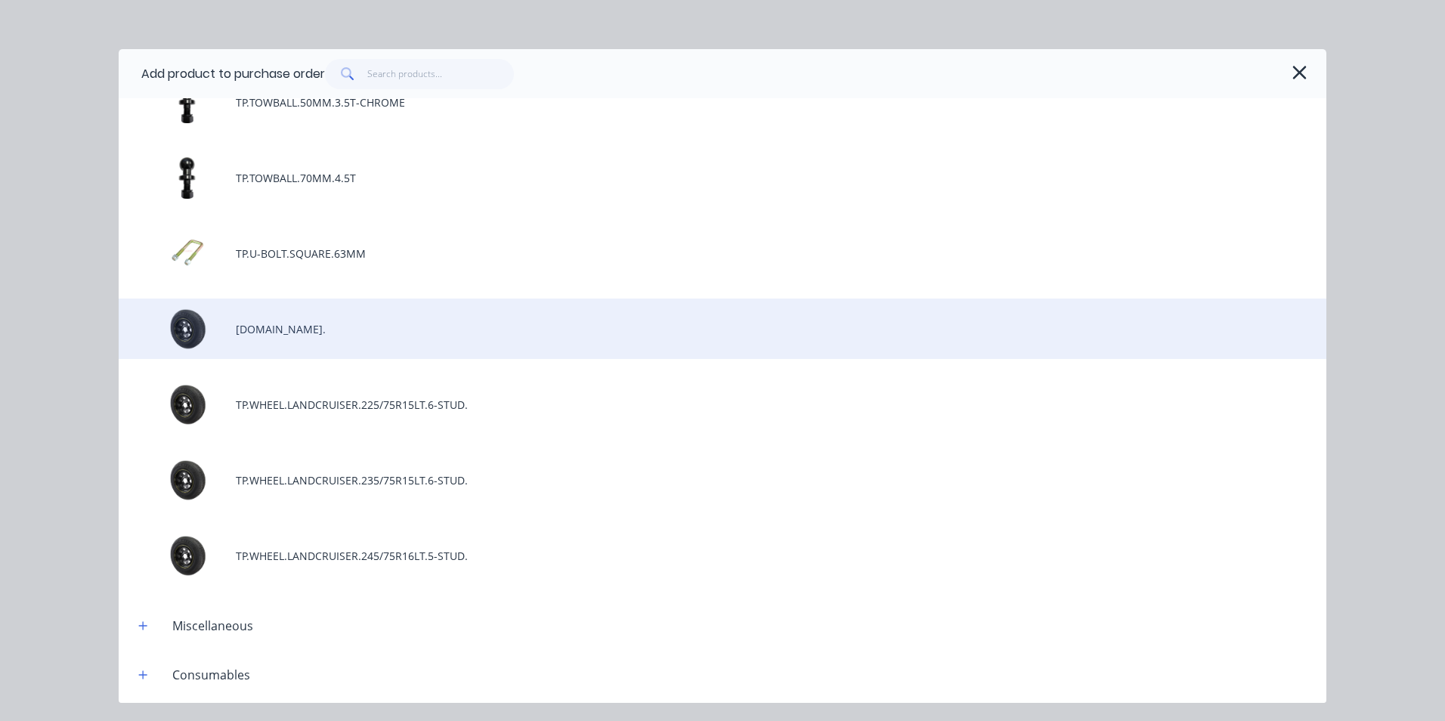
click at [273, 334] on div "[DOMAIN_NAME]." at bounding box center [722, 328] width 1207 height 60
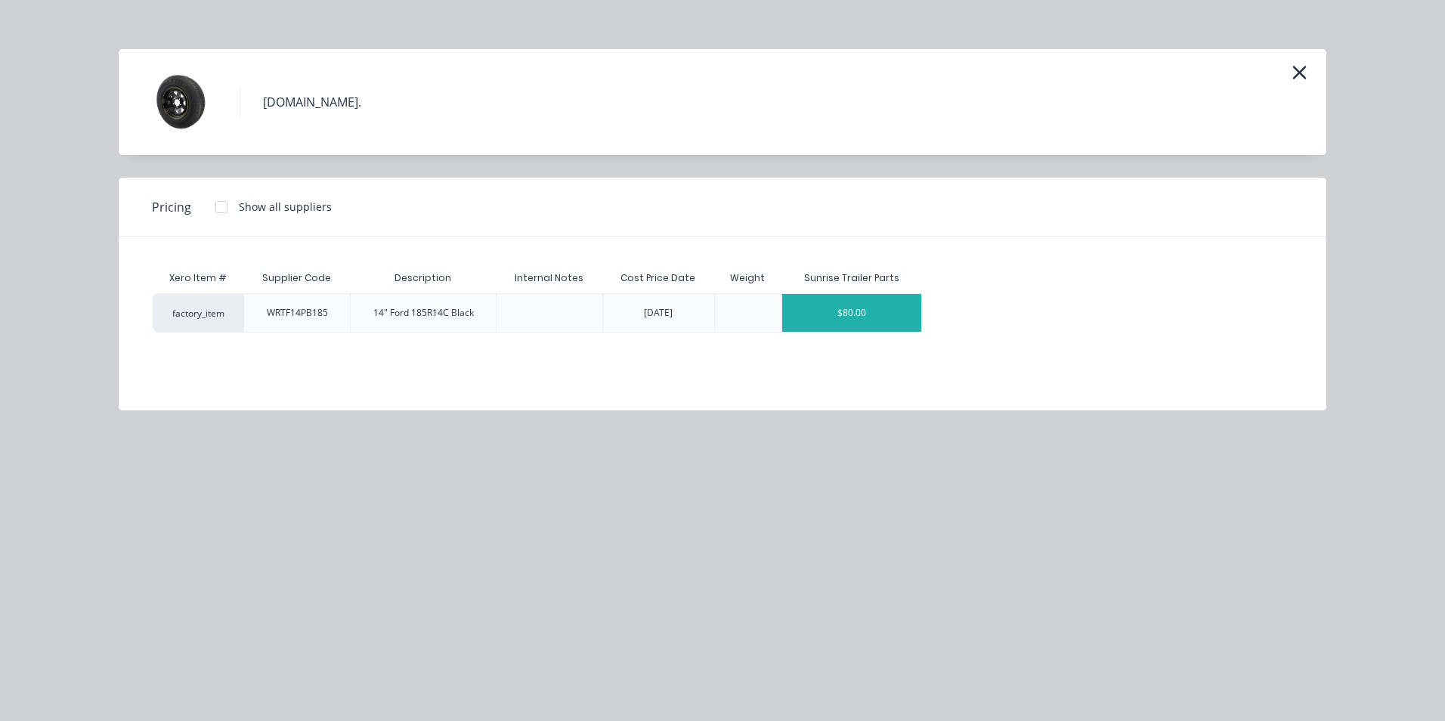
click at [838, 321] on div "$80.00" at bounding box center [852, 313] width 140 height 38
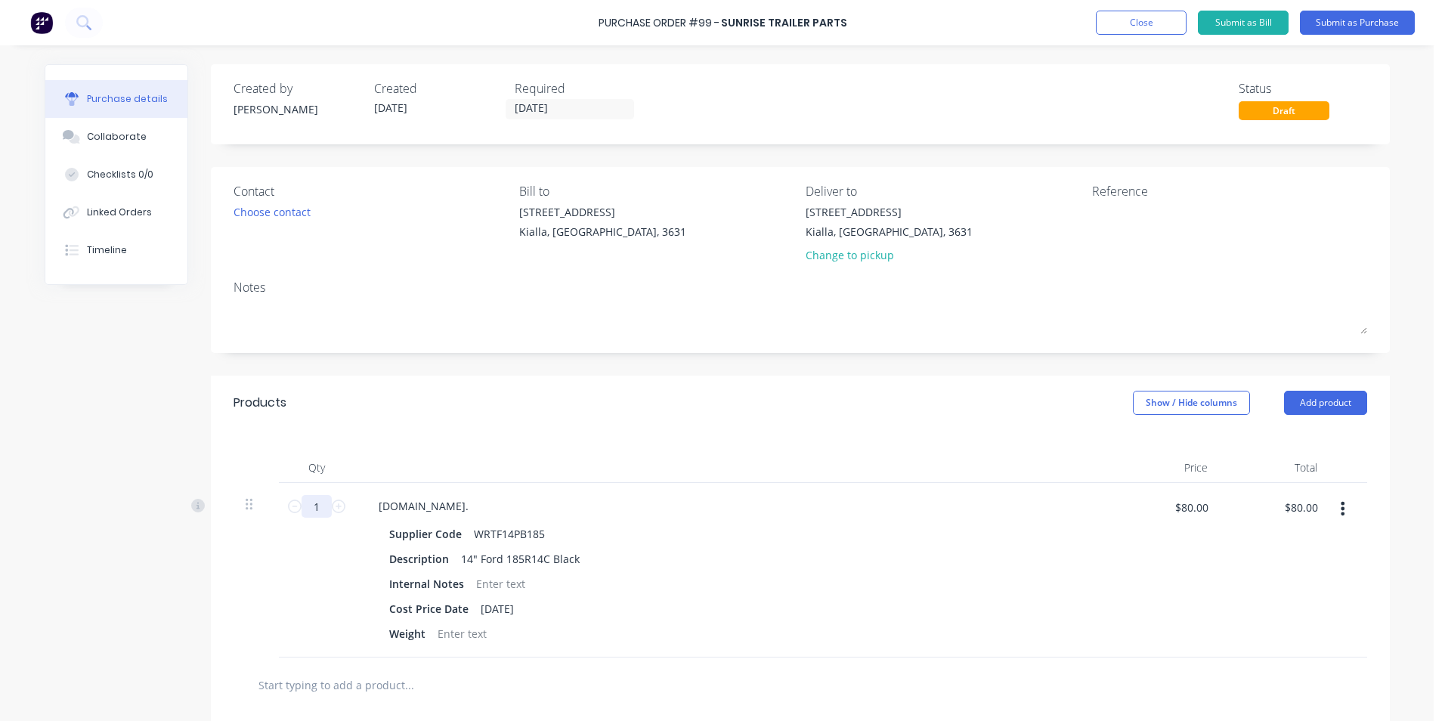
click at [144, 492] on div "Created by [PERSON_NAME] Created [DATE] Required [DATE] Status Draft Contact Ch…" at bounding box center [717, 512] width 1345 height 897
type input "4"
type input "$320.00"
type input "44"
type input "$3,520.00"
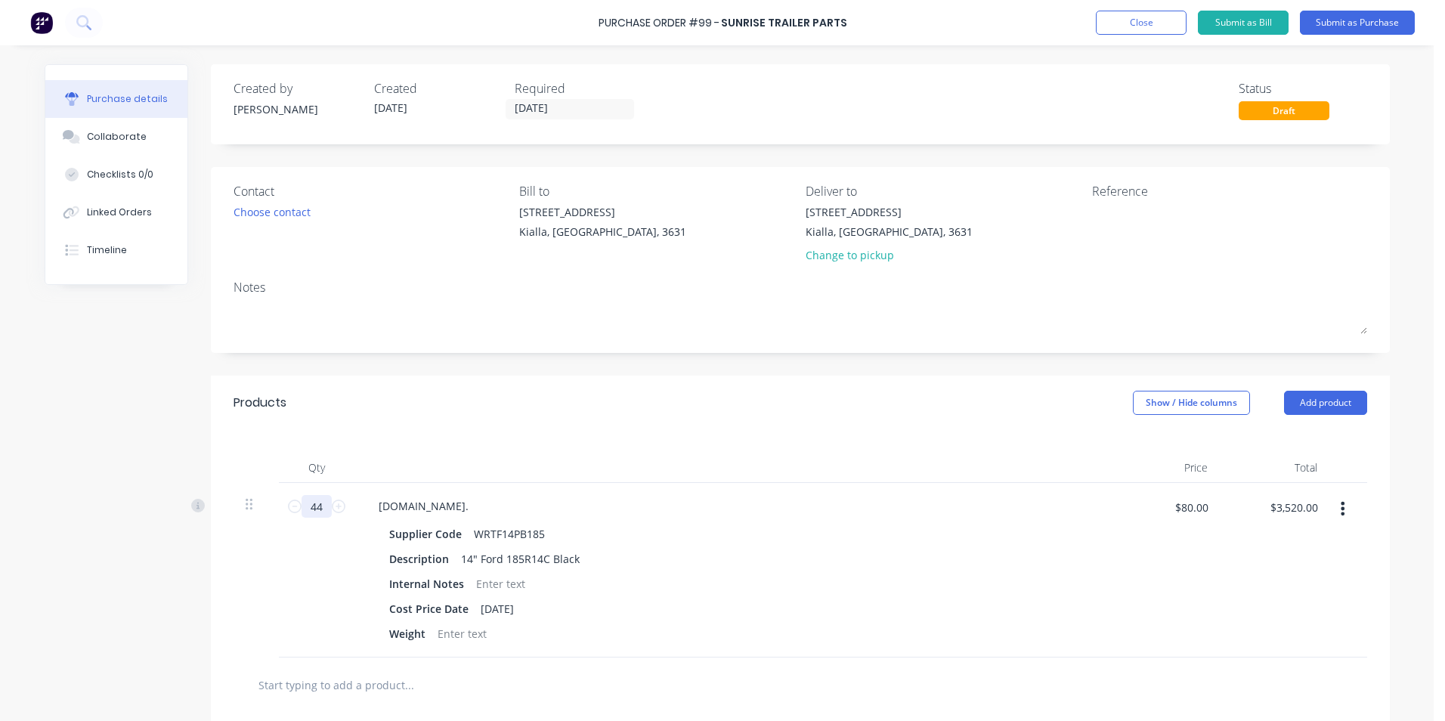
type input "44"
click at [573, 408] on div "Products Show / Hide columns Add product" at bounding box center [800, 402] width 1179 height 54
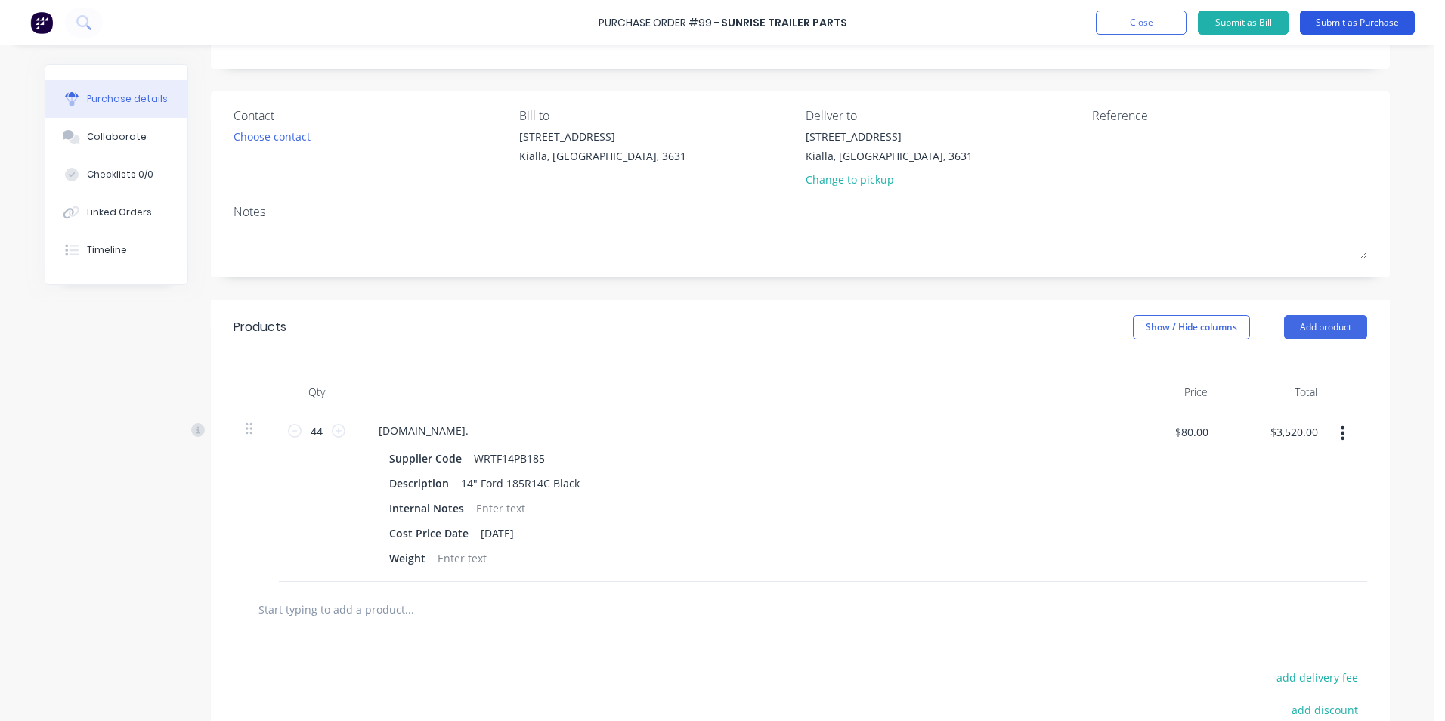
click at [1343, 23] on button "Submit as Purchase" at bounding box center [1357, 23] width 115 height 24
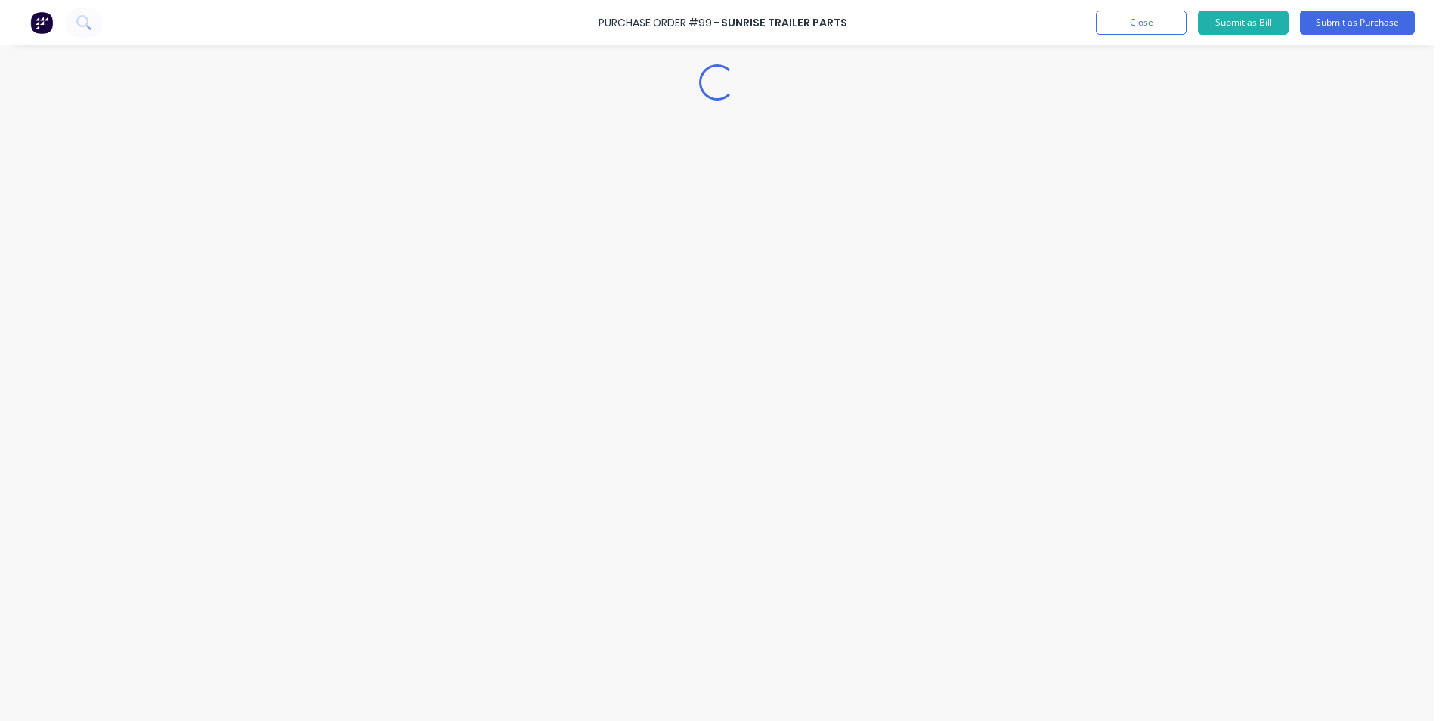
scroll to position [0, 0]
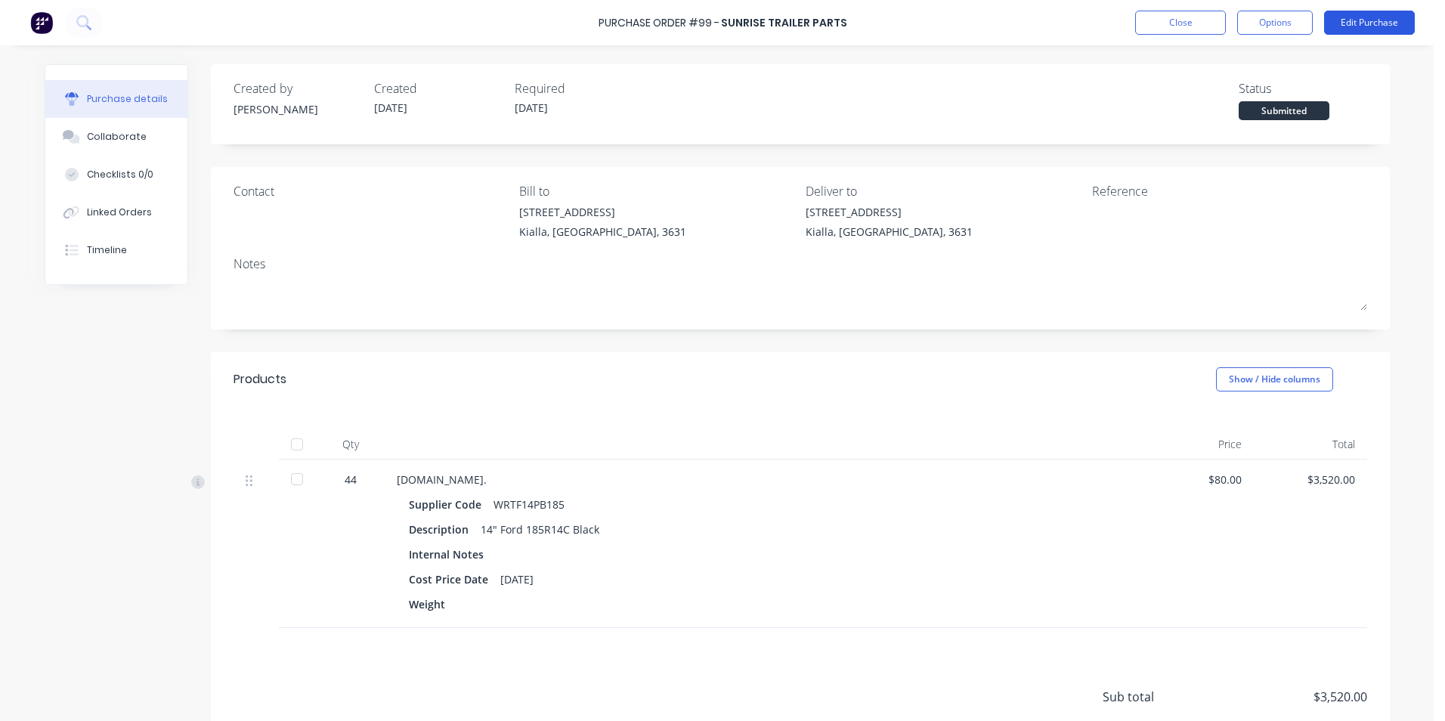
click at [1357, 23] on button "Edit Purchase" at bounding box center [1369, 23] width 91 height 24
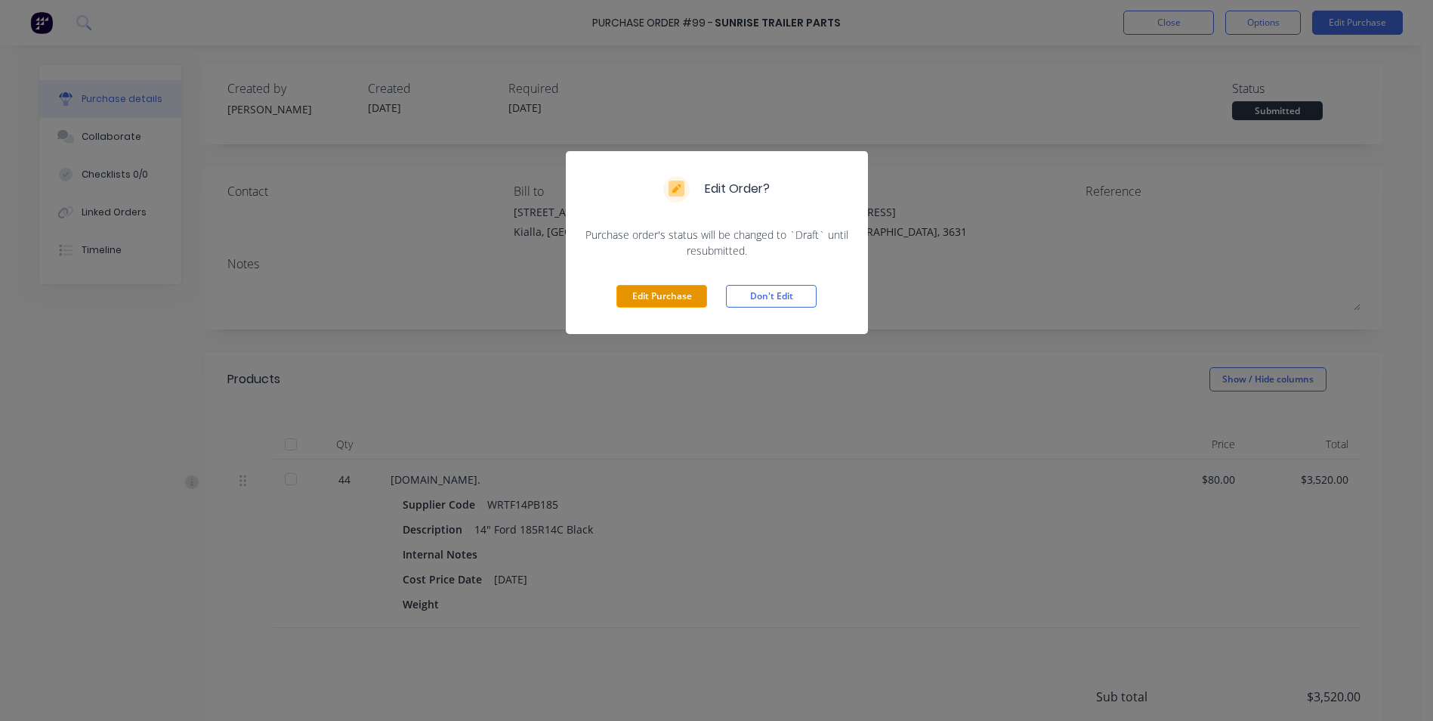
click at [655, 296] on button "Edit Purchase" at bounding box center [662, 296] width 91 height 23
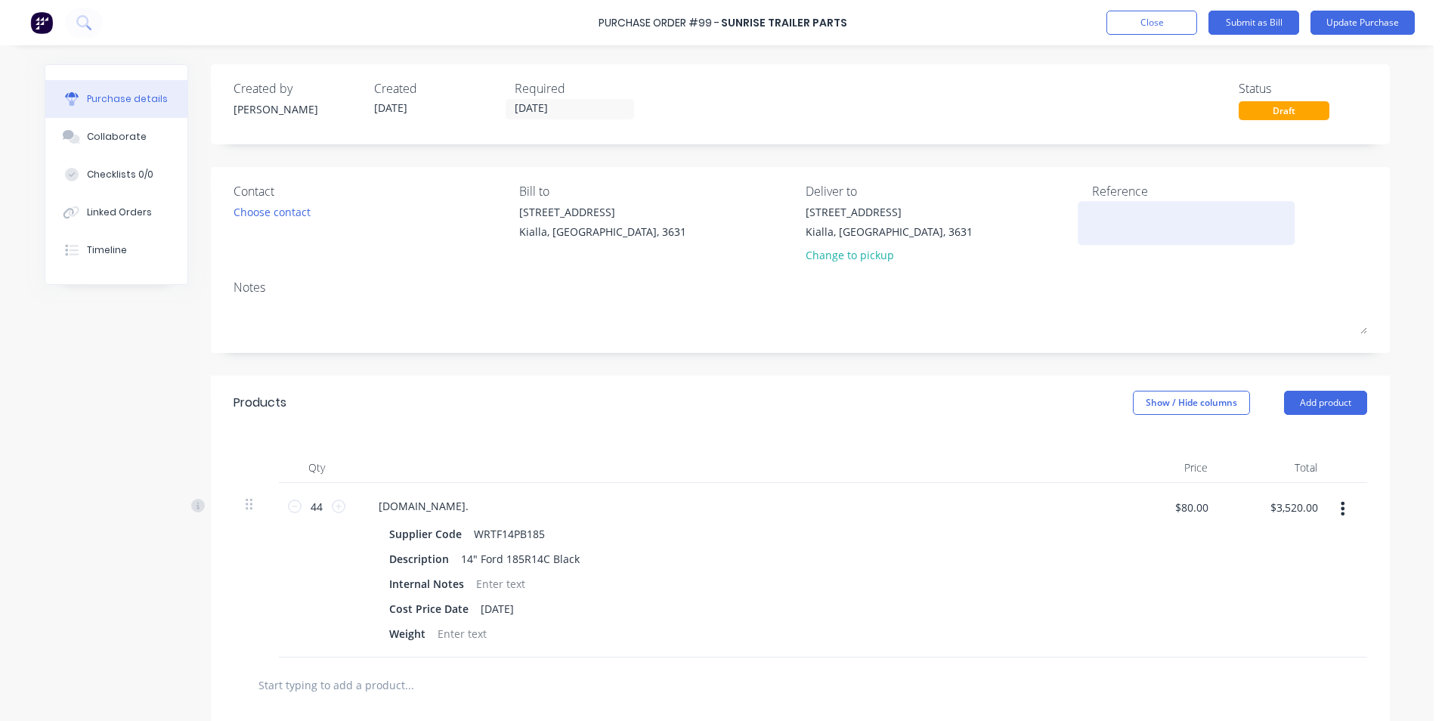
click at [1126, 222] on textarea at bounding box center [1186, 221] width 189 height 34
type textarea "P"
type textarea "STOCK TYRES"
click at [1345, 20] on button "Update Purchase" at bounding box center [1362, 23] width 104 height 24
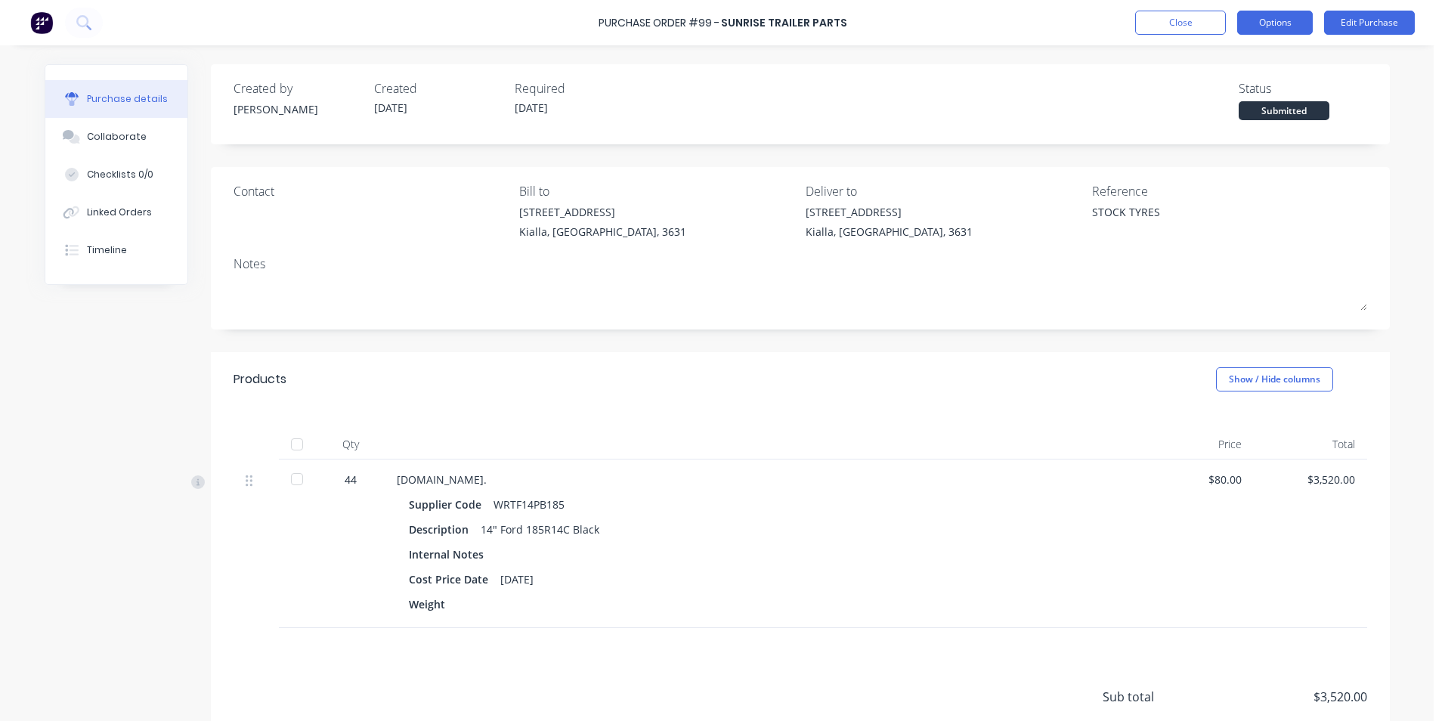
click at [1283, 24] on button "Options" at bounding box center [1275, 23] width 76 height 24
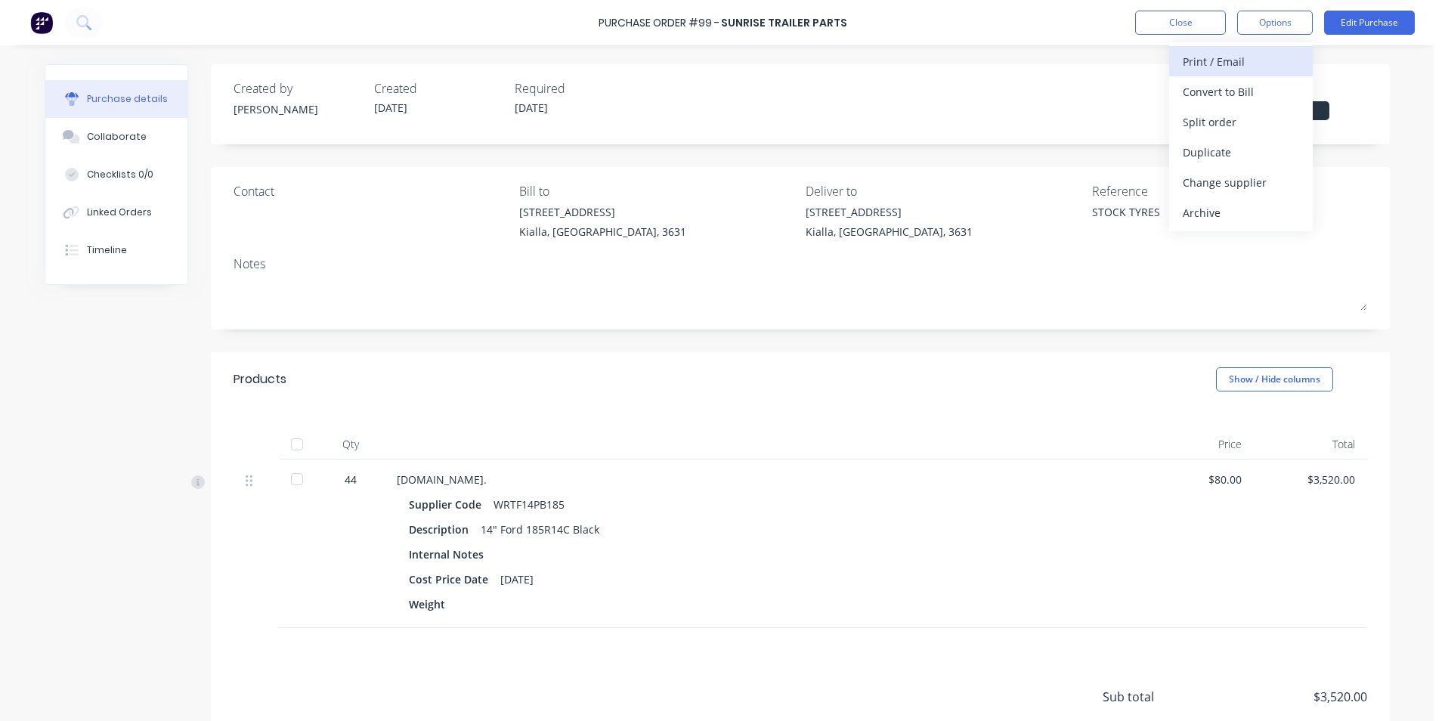
click at [1202, 66] on div "Print / Email" at bounding box center [1240, 62] width 116 height 22
click at [1234, 125] on div "Without pricing" at bounding box center [1240, 122] width 116 height 22
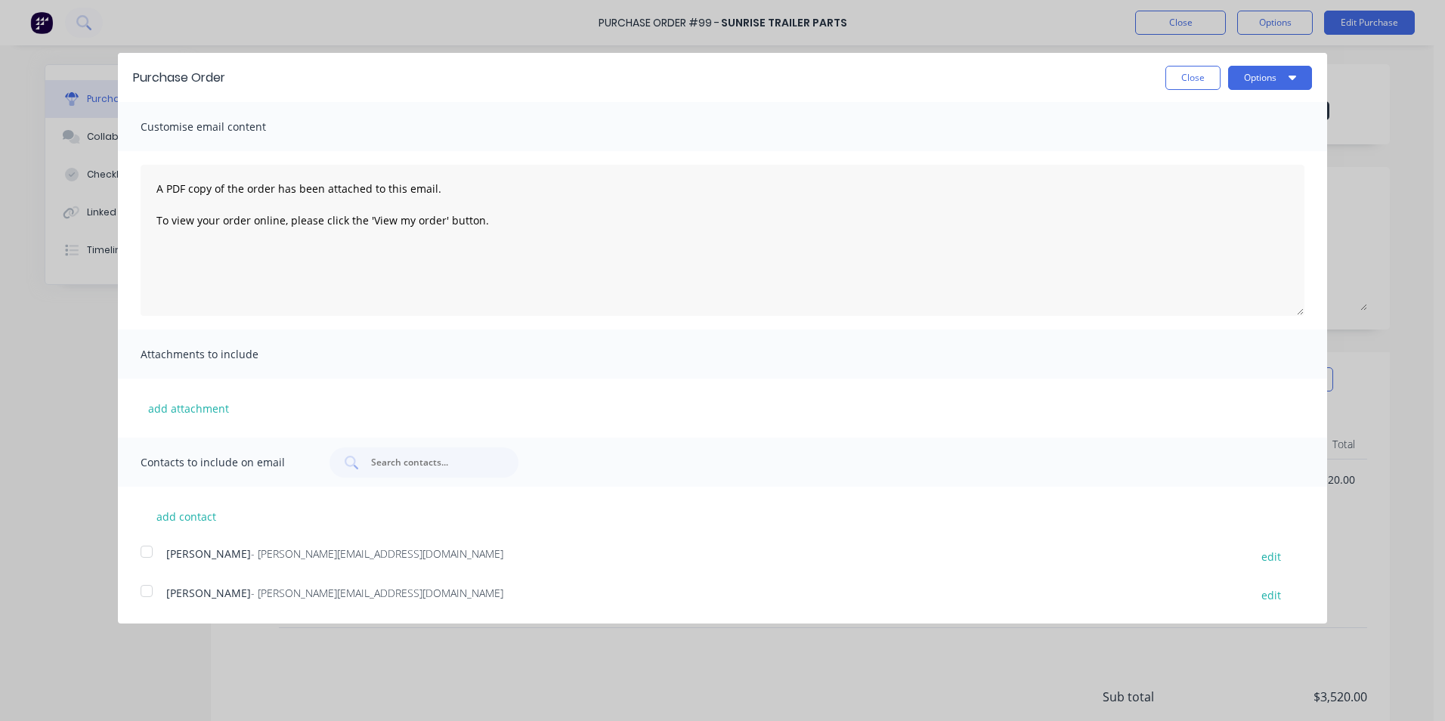
click at [148, 588] on div at bounding box center [146, 591] width 30 height 30
click at [1261, 75] on button "Options" at bounding box center [1270, 78] width 84 height 24
click at [1212, 143] on div "Email" at bounding box center [1240, 146] width 116 height 22
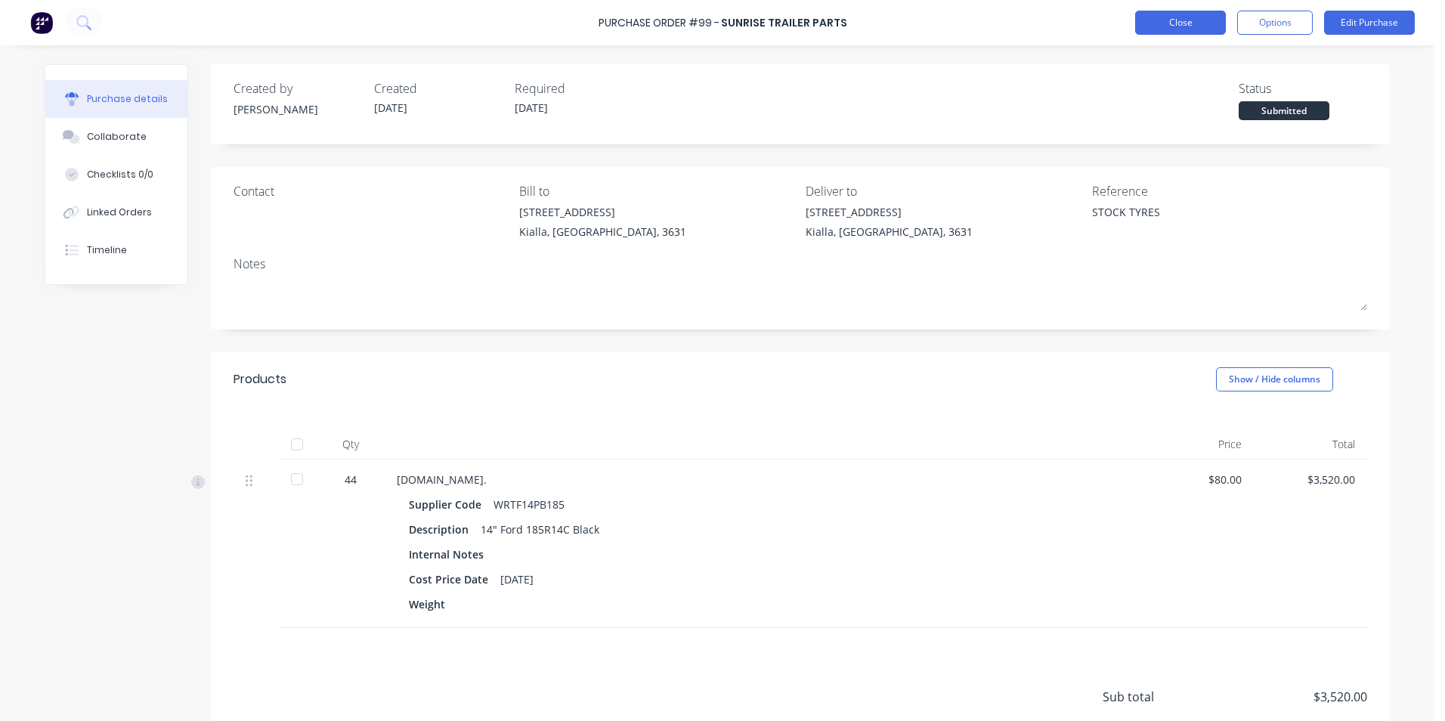
click at [1164, 20] on button "Close" at bounding box center [1180, 23] width 91 height 24
